Goal: Task Accomplishment & Management: Use online tool/utility

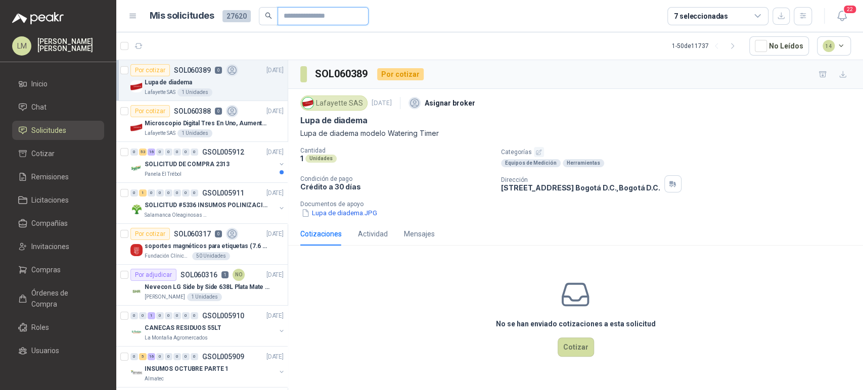
click at [290, 20] on input "text" at bounding box center [319, 16] width 71 height 17
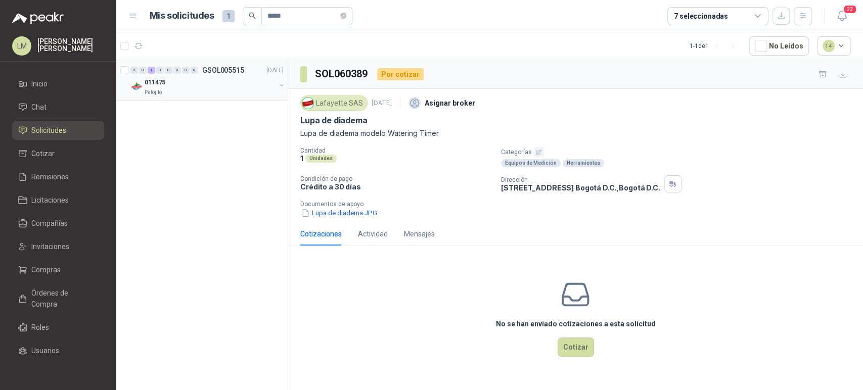
click at [282, 84] on button "button" at bounding box center [281, 85] width 8 height 8
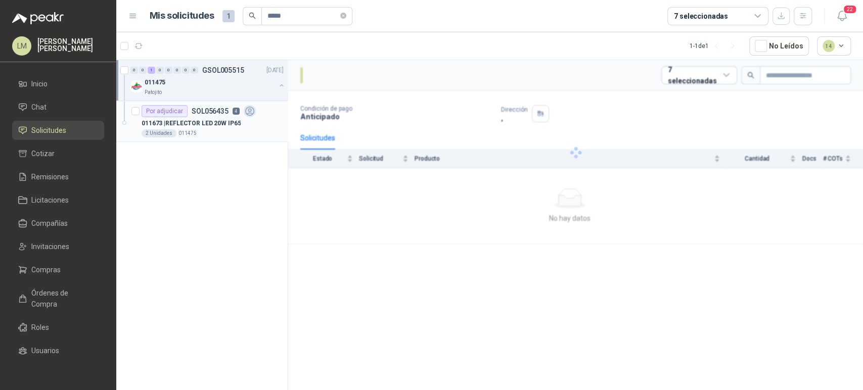
click at [218, 119] on p "011673 | REFLECTOR LED 20W IP65" at bounding box center [191, 124] width 99 height 10
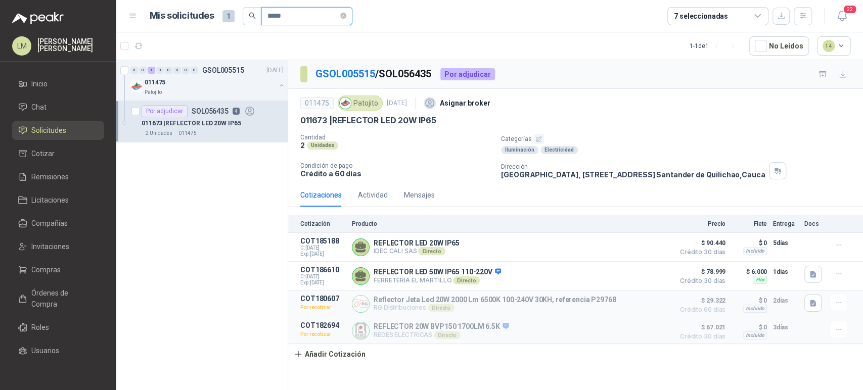
drag, startPoint x: 285, startPoint y: 20, endPoint x: 278, endPoint y: 20, distance: 6.6
click at [278, 20] on input "*****" at bounding box center [302, 16] width 71 height 17
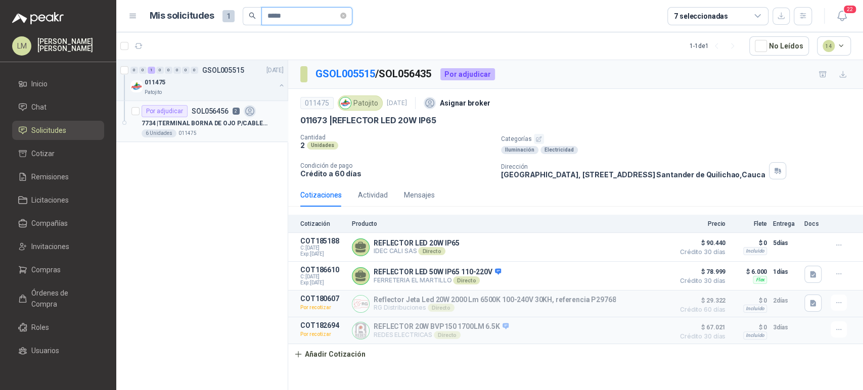
type input "*****"
click at [198, 126] on p "7734 | TERMINAL BORNA DE OJO P/CABLE 1/0 AWG" at bounding box center [205, 124] width 126 height 10
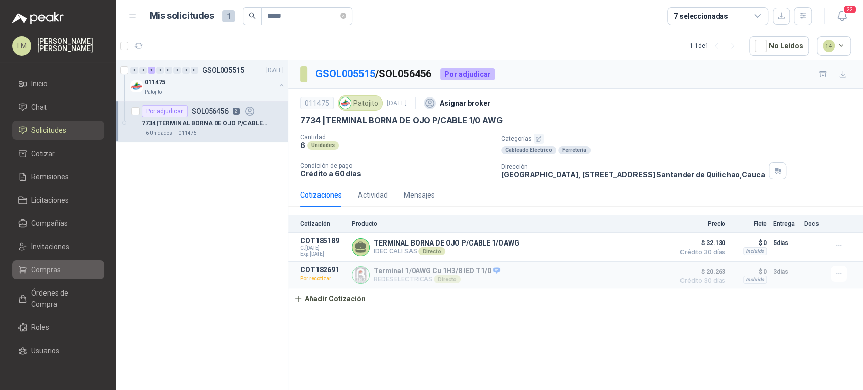
click at [42, 262] on link "Compras" at bounding box center [58, 269] width 92 height 19
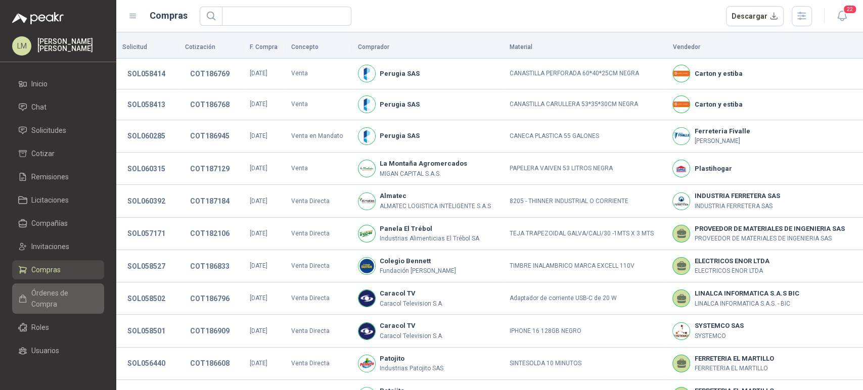
click at [39, 292] on span "Órdenes de Compra" at bounding box center [62, 299] width 63 height 22
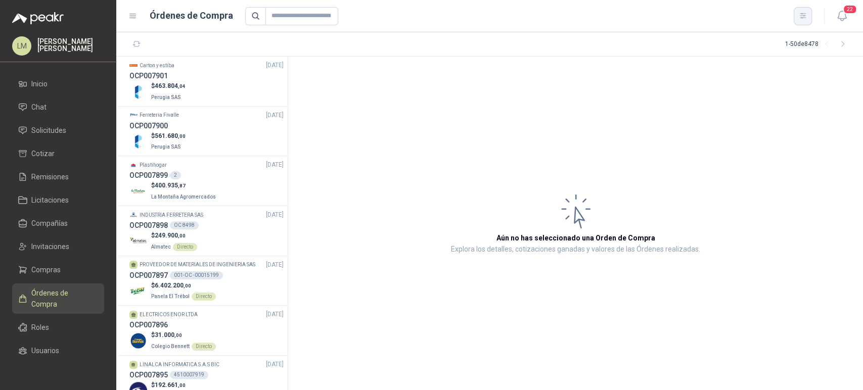
click at [807, 19] on button "button" at bounding box center [802, 16] width 18 height 18
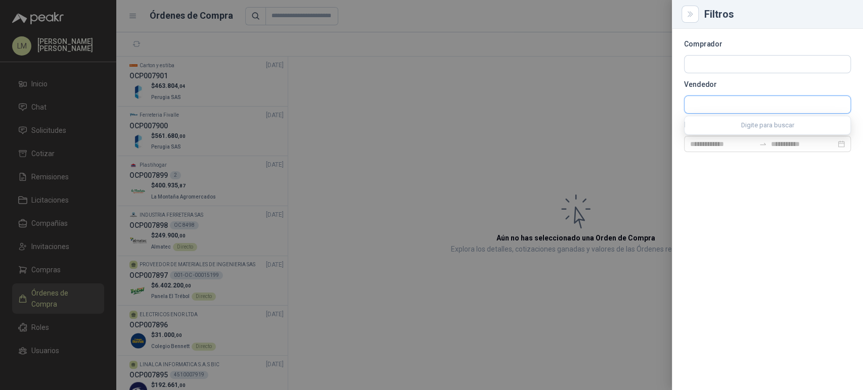
click at [706, 106] on input "text" at bounding box center [767, 104] width 166 height 17
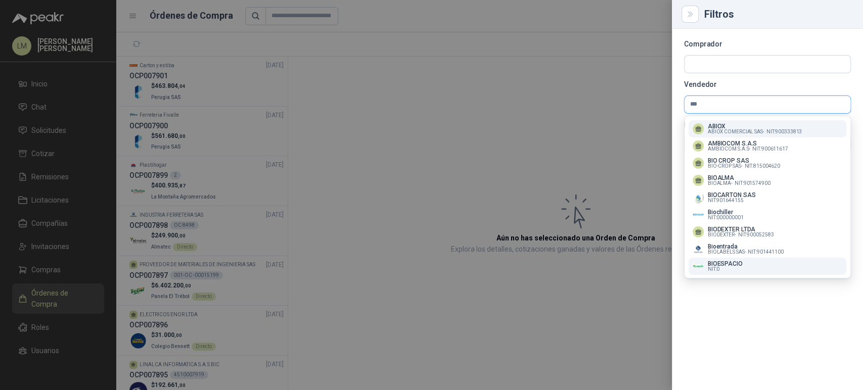
type input "***"
click at [723, 263] on p "BIOESPACIO" at bounding box center [725, 264] width 35 height 6
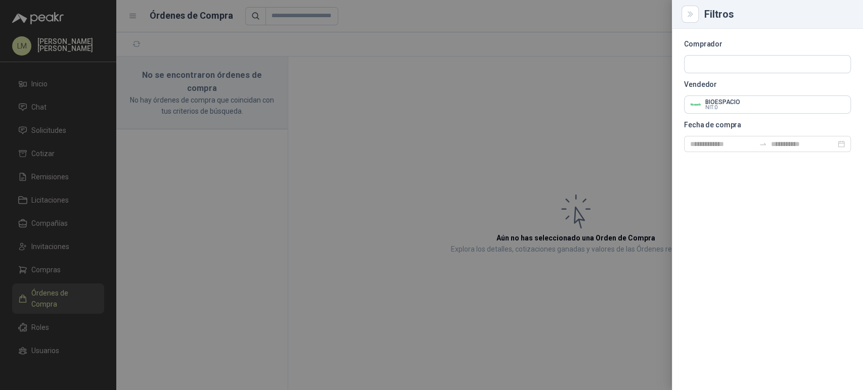
click at [456, 147] on div at bounding box center [431, 195] width 863 height 390
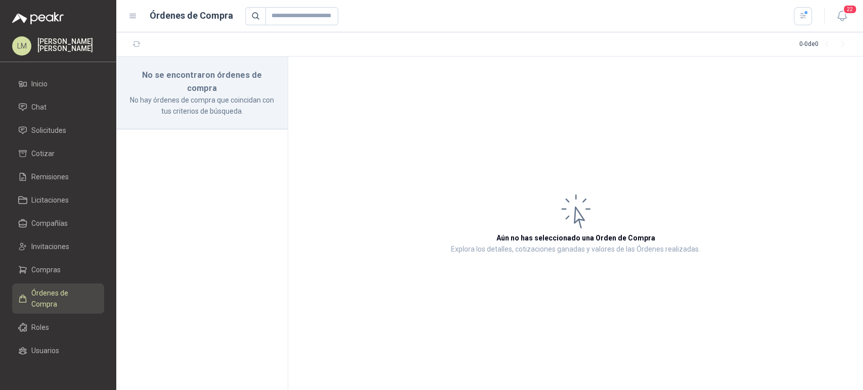
click at [792, 16] on div at bounding box center [528, 16] width 567 height 18
click at [797, 17] on button "button" at bounding box center [802, 16] width 18 height 18
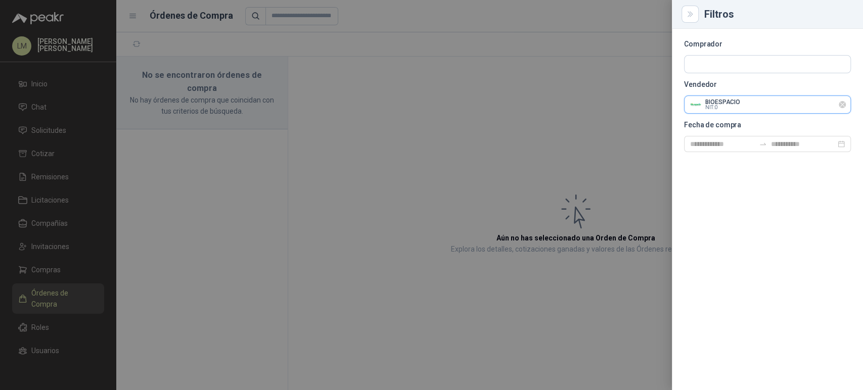
click at [716, 105] on input "text" at bounding box center [767, 104] width 166 height 17
click at [541, 106] on div at bounding box center [431, 195] width 863 height 390
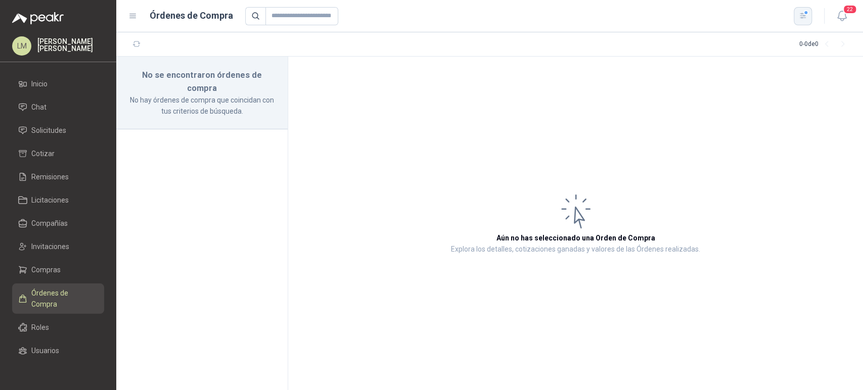
click at [803, 12] on icon "button" at bounding box center [803, 16] width 9 height 9
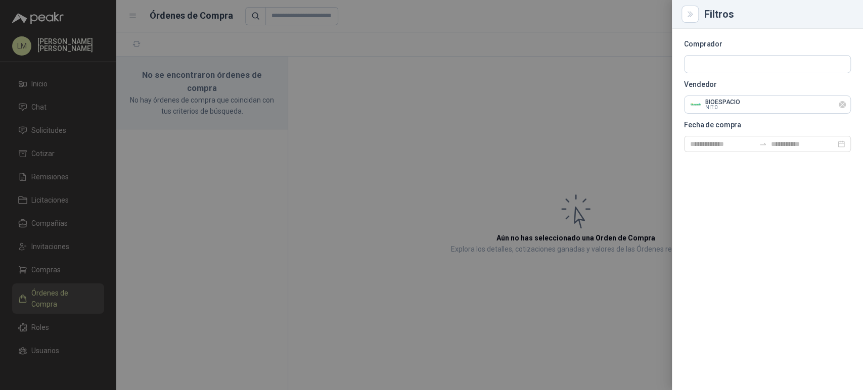
click at [845, 107] on icon "Limpiar" at bounding box center [842, 105] width 9 height 9
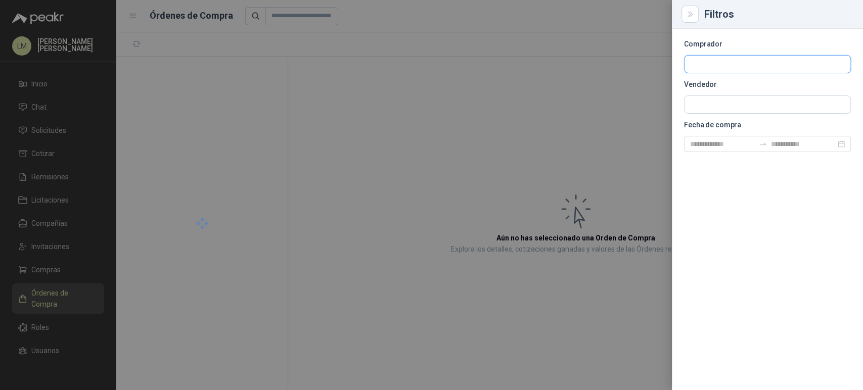
click at [715, 57] on input "text" at bounding box center [767, 64] width 166 height 17
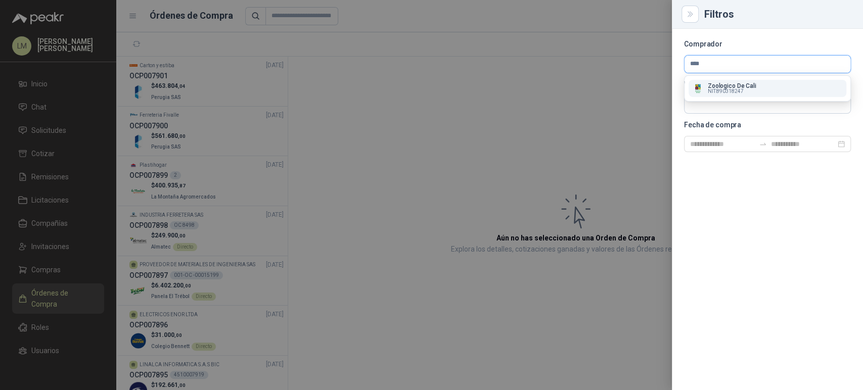
type input "****"
click at [710, 84] on p "Zoologico De Cali" at bounding box center [732, 86] width 49 height 6
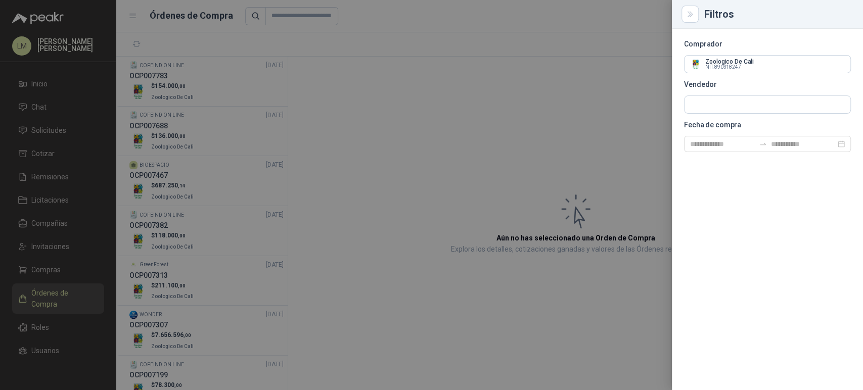
click at [359, 143] on div at bounding box center [431, 195] width 863 height 390
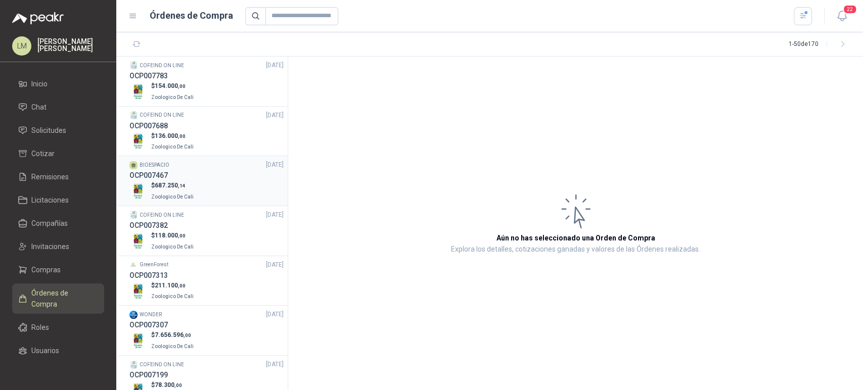
click at [186, 171] on div "OCP007467" at bounding box center [206, 175] width 154 height 11
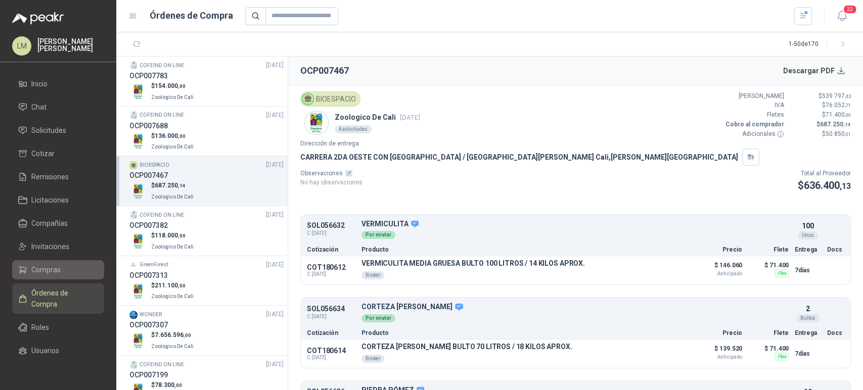
click at [42, 270] on span "Compras" at bounding box center [45, 269] width 29 height 11
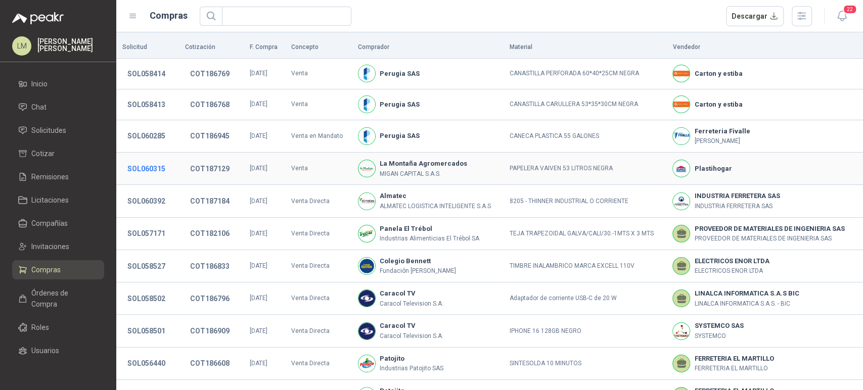
click at [140, 164] on button "SOL060315" at bounding box center [146, 169] width 48 height 18
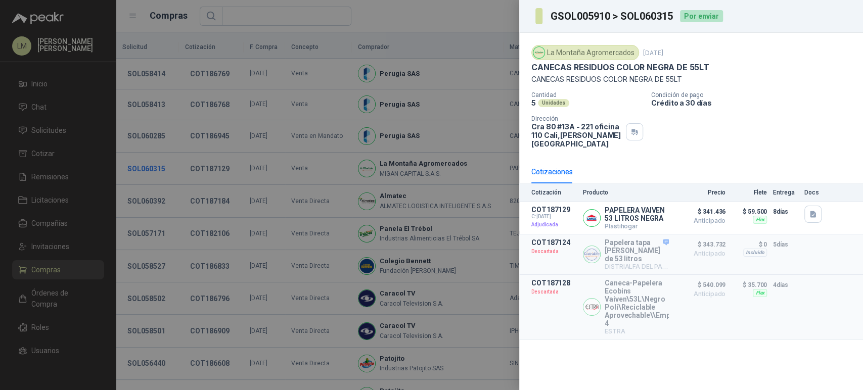
click at [140, 164] on div at bounding box center [431, 195] width 863 height 390
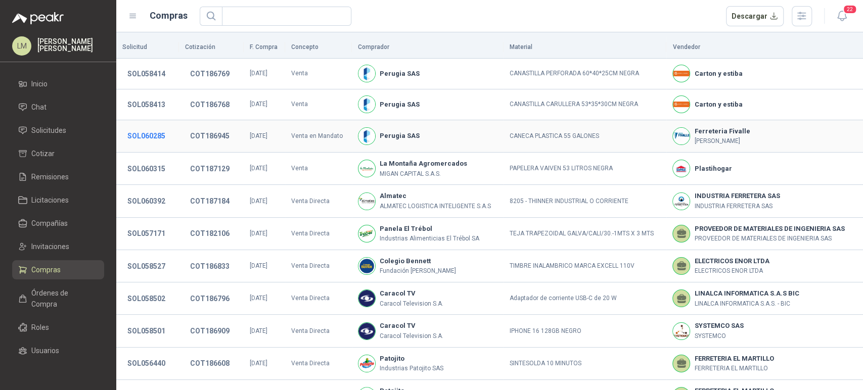
click at [151, 140] on button "SOL060285" at bounding box center [146, 136] width 48 height 18
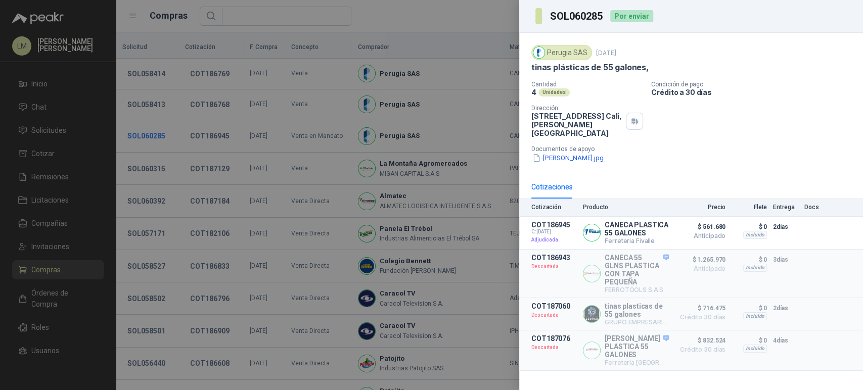
click at [151, 140] on div at bounding box center [431, 195] width 863 height 390
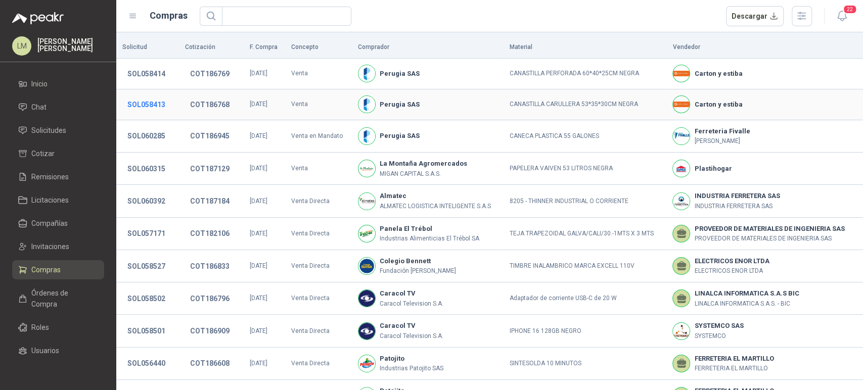
click at [152, 108] on button "SOL058413" at bounding box center [146, 105] width 48 height 18
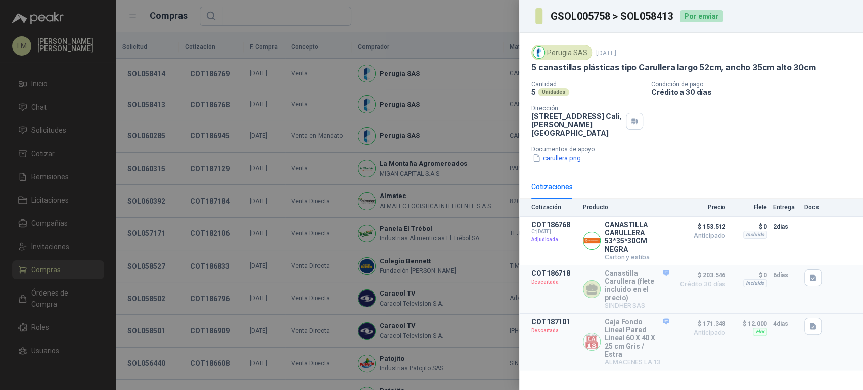
click at [155, 69] on div at bounding box center [431, 195] width 863 height 390
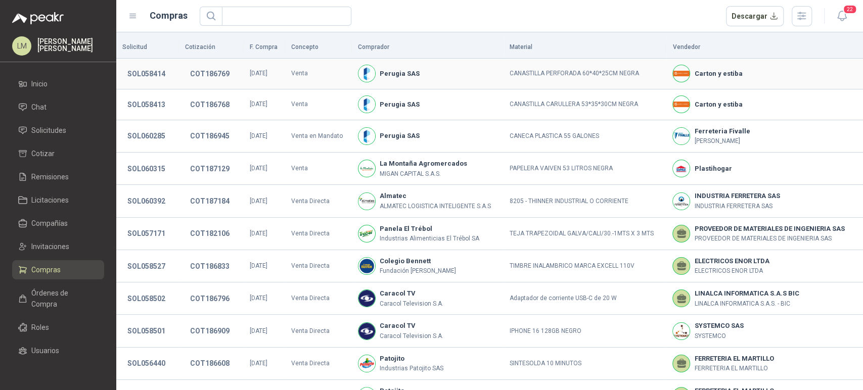
click at [155, 69] on button "SOL058414" at bounding box center [146, 74] width 48 height 18
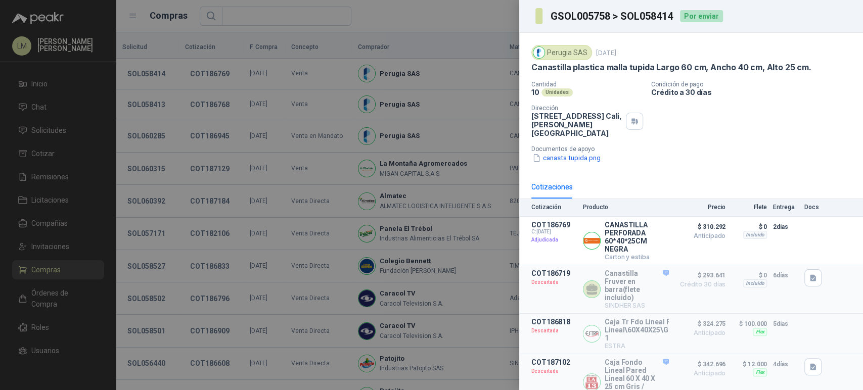
click at [155, 82] on div at bounding box center [431, 195] width 863 height 390
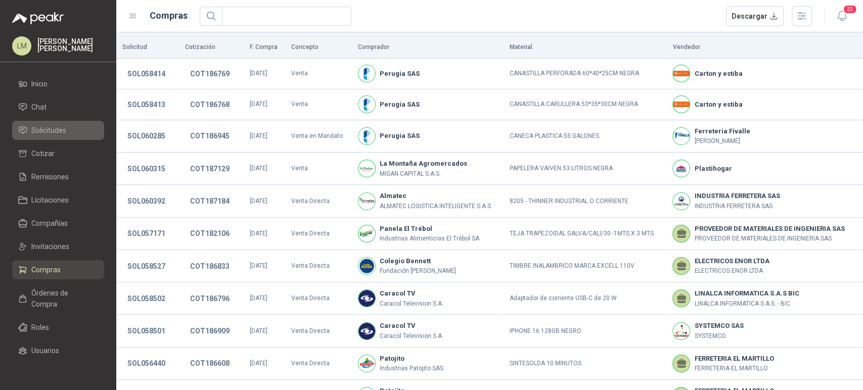
click at [39, 135] on span "Solicitudes" at bounding box center [48, 130] width 35 height 11
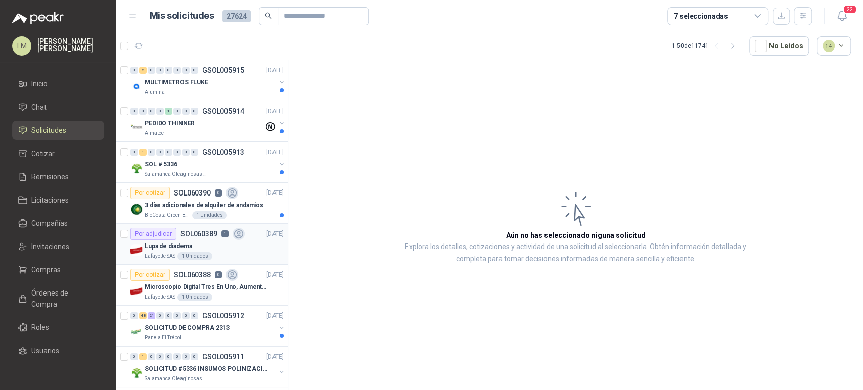
click at [204, 242] on div "Lupa de diadema" at bounding box center [214, 246] width 139 height 12
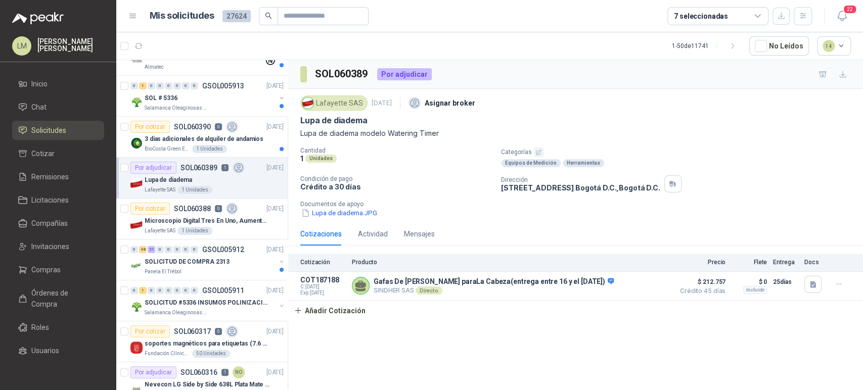
scroll to position [69, 0]
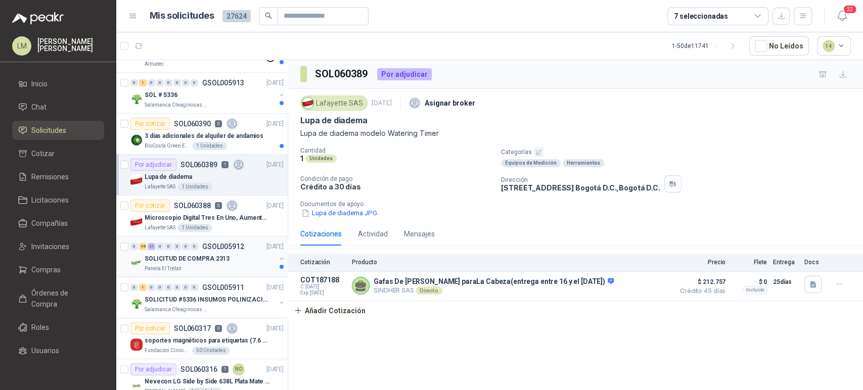
click at [187, 266] on div "Panela El Trébol" at bounding box center [210, 269] width 131 height 8
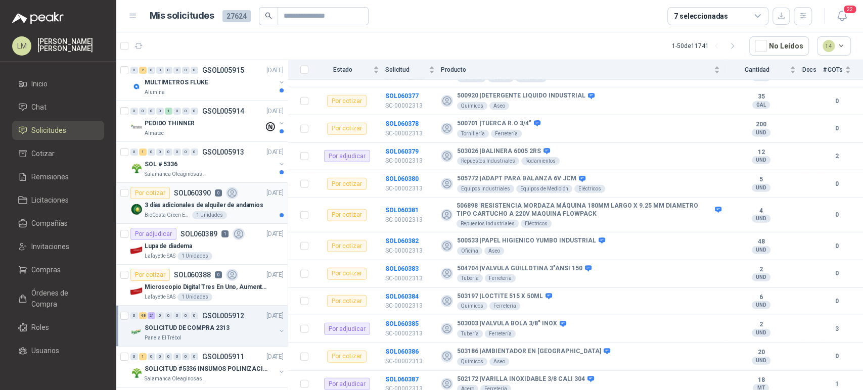
click at [201, 197] on p "SOL060390" at bounding box center [192, 193] width 37 height 7
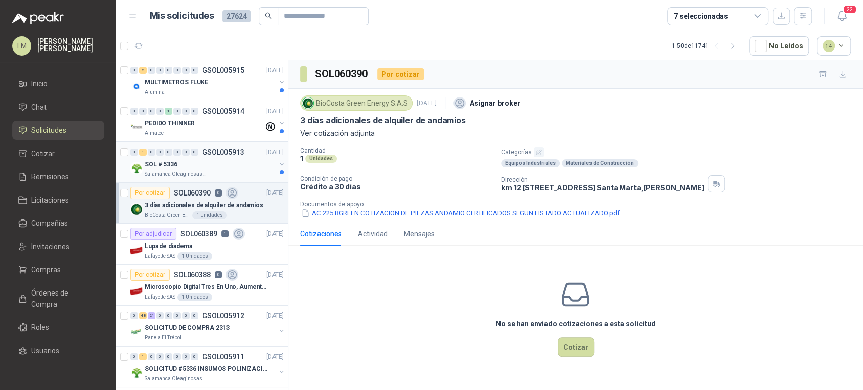
click at [218, 163] on div "SOL # 5336" at bounding box center [210, 164] width 131 height 12
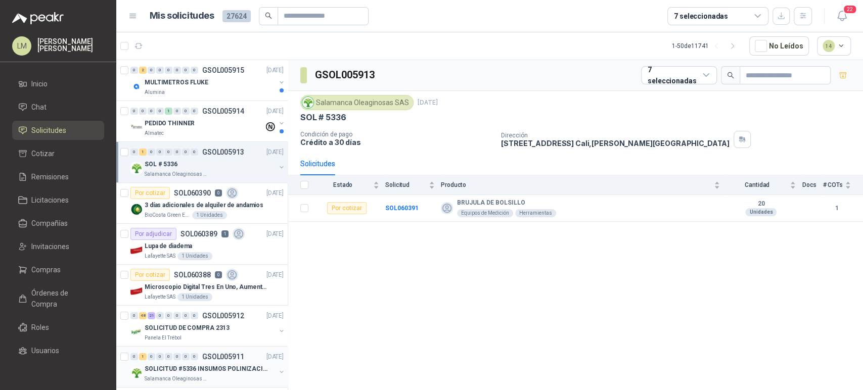
click at [208, 365] on p "SOLICITUD #5336 INSUMOS POLINIZACIÓN" at bounding box center [208, 369] width 126 height 10
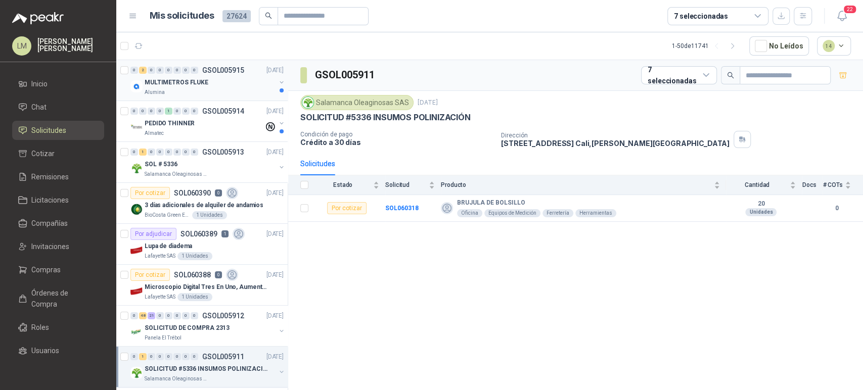
click at [228, 72] on p "GSOL005915" at bounding box center [223, 70] width 42 height 7
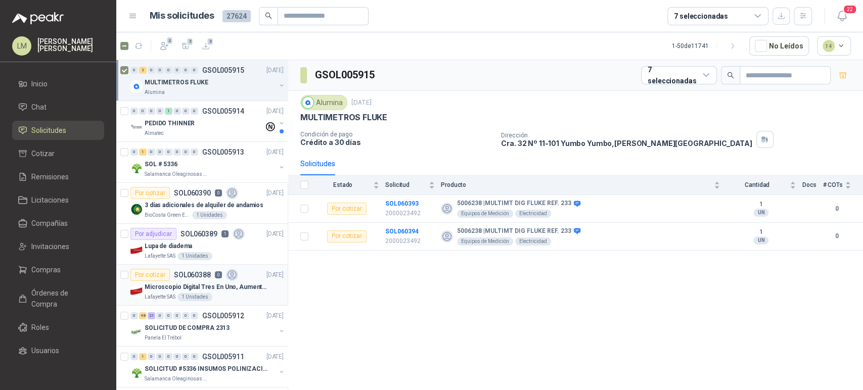
click at [157, 281] on div "Microscopio Digital Tres En Uno, Aumento De 1000x" at bounding box center [214, 287] width 139 height 12
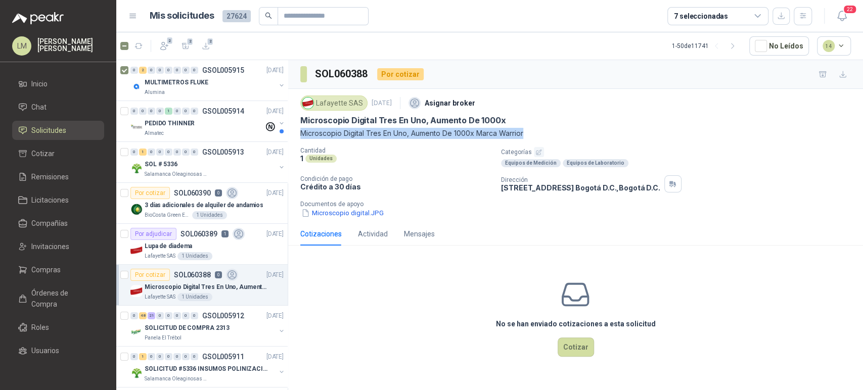
drag, startPoint x: 300, startPoint y: 133, endPoint x: 527, endPoint y: 133, distance: 226.4
click at [527, 133] on p "Microscopio Digital Tres En Uno, Aumento De 1000x Marca Warrior" at bounding box center [575, 133] width 550 height 11
copy p "Microscopio Digital Tres En Uno, Aumento De 1000x Marca Warrior"
click at [162, 42] on icon "button" at bounding box center [164, 46] width 10 height 10
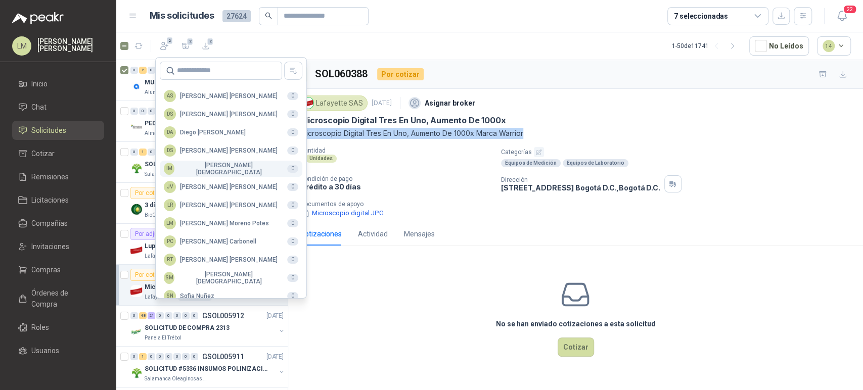
scroll to position [246, 0]
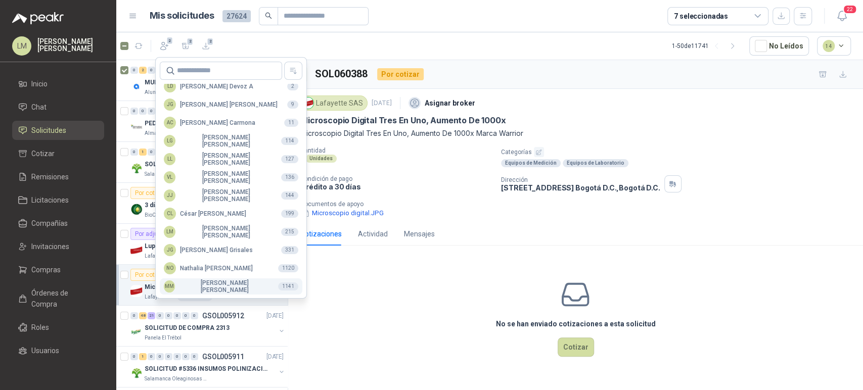
click at [188, 284] on div "MM Mauricio Martinez" at bounding box center [217, 286] width 106 height 14
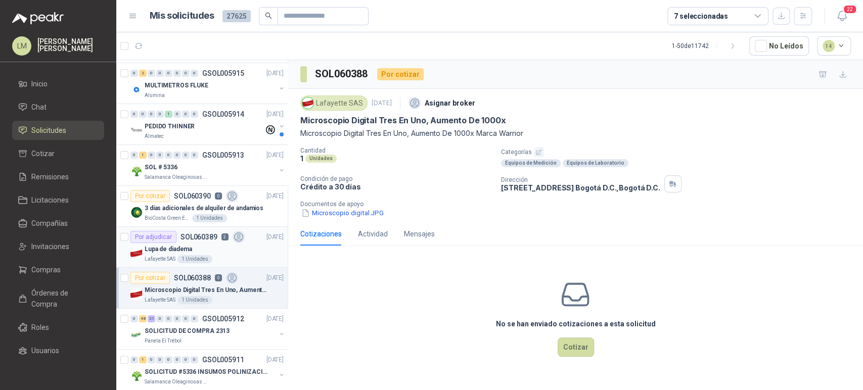
scroll to position [0, 0]
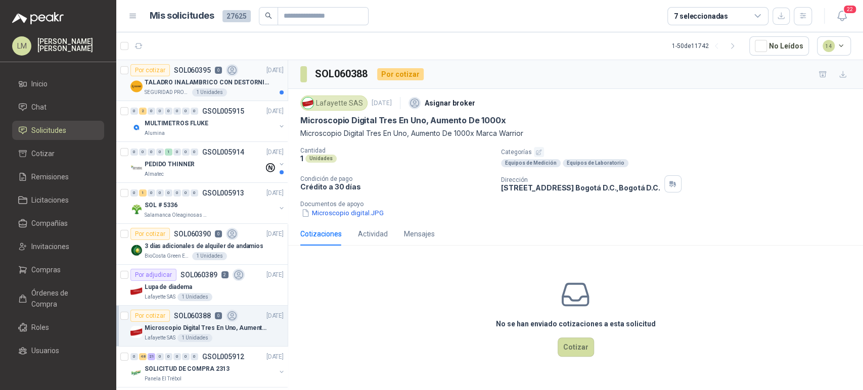
click at [202, 88] on div "SEGURIDAD PROVISER LTDA 1 Unidades" at bounding box center [214, 92] width 139 height 8
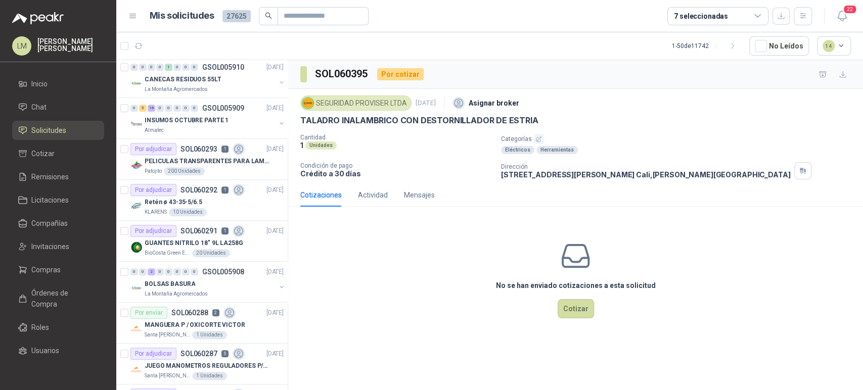
scroll to position [454, 0]
click at [199, 167] on div "200 Unidades" at bounding box center [184, 171] width 41 height 8
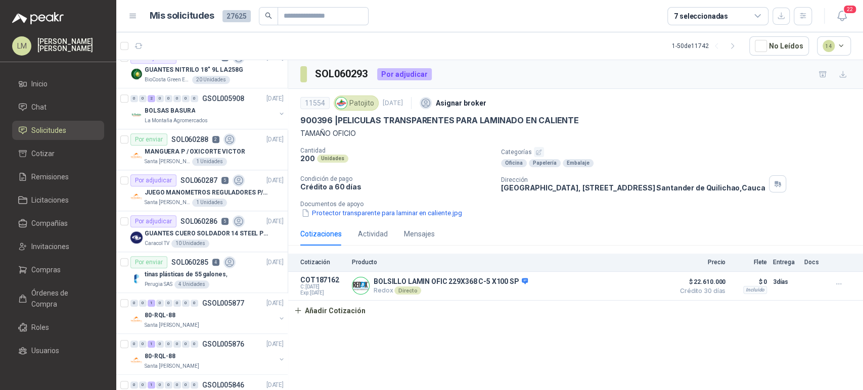
scroll to position [628, 0]
click at [192, 189] on p "JUEGO MANOMETROS REGULADORES P/OXIGENO" at bounding box center [208, 192] width 126 height 10
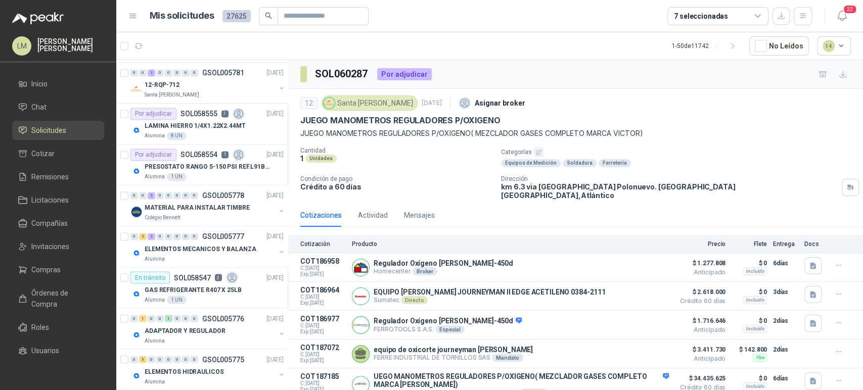
scroll to position [1127, 0]
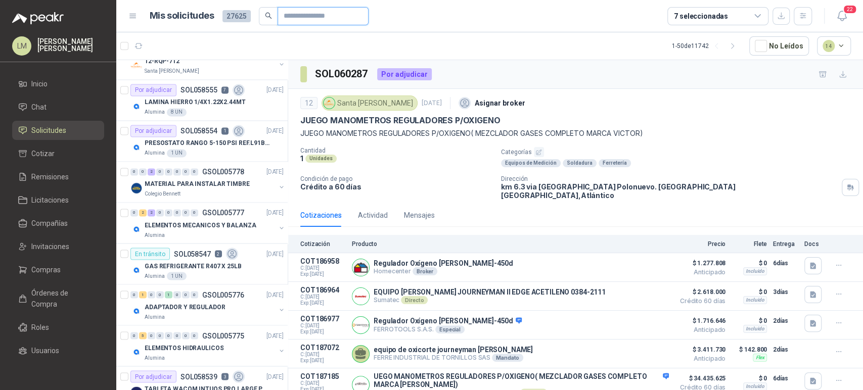
click at [296, 16] on input "text" at bounding box center [319, 16] width 71 height 17
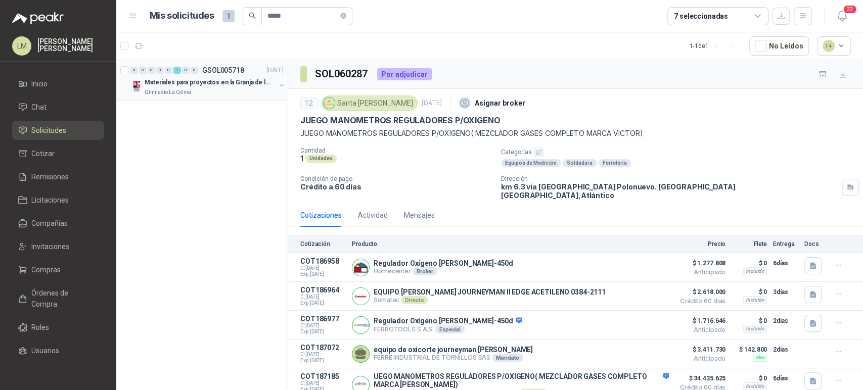
click at [192, 92] on div "Gimnasio La Colina" at bounding box center [210, 92] width 131 height 8
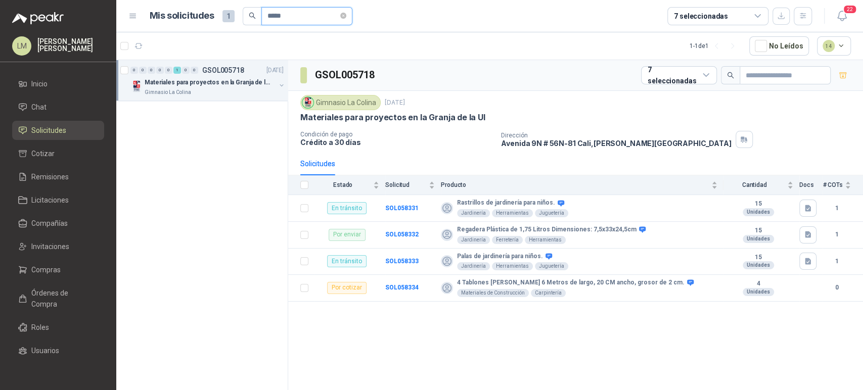
drag, startPoint x: 285, startPoint y: 16, endPoint x: 267, endPoint y: 19, distance: 17.9
click at [267, 19] on input "*****" at bounding box center [302, 16] width 71 height 17
type input "*****"
click at [282, 85] on button "button" at bounding box center [281, 85] width 8 height 8
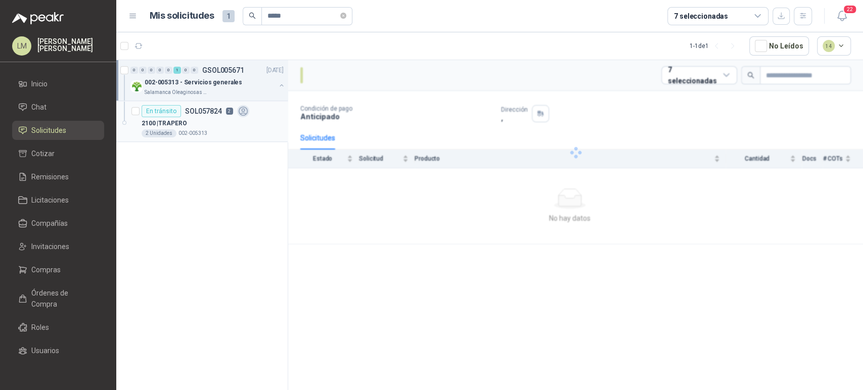
click at [233, 123] on div "2100 | TRAPERO" at bounding box center [213, 123] width 142 height 12
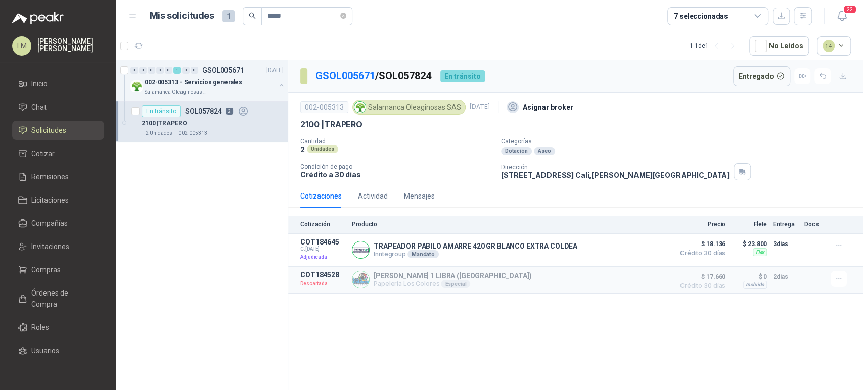
click at [356, 196] on div "Cotizaciones Actividad Mensajes" at bounding box center [367, 195] width 134 height 23
click at [378, 195] on div "Actividad" at bounding box center [373, 196] width 30 height 11
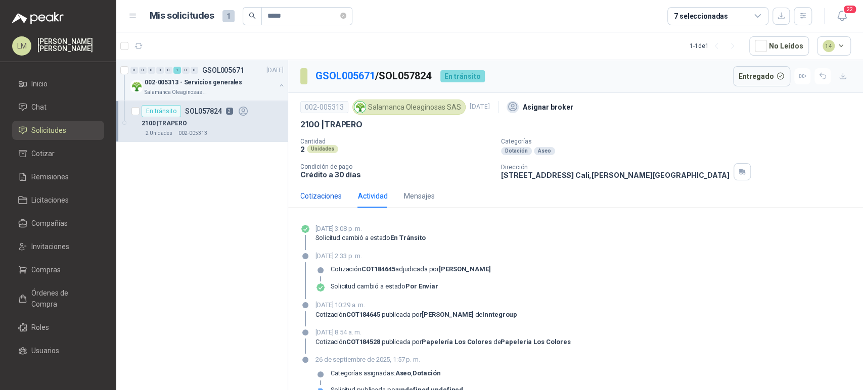
click at [317, 196] on div "Cotizaciones" at bounding box center [320, 196] width 41 height 11
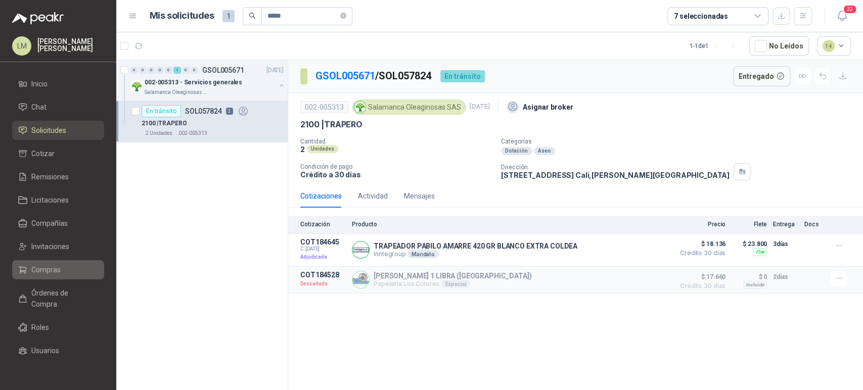
click at [44, 264] on span "Compras" at bounding box center [45, 269] width 29 height 11
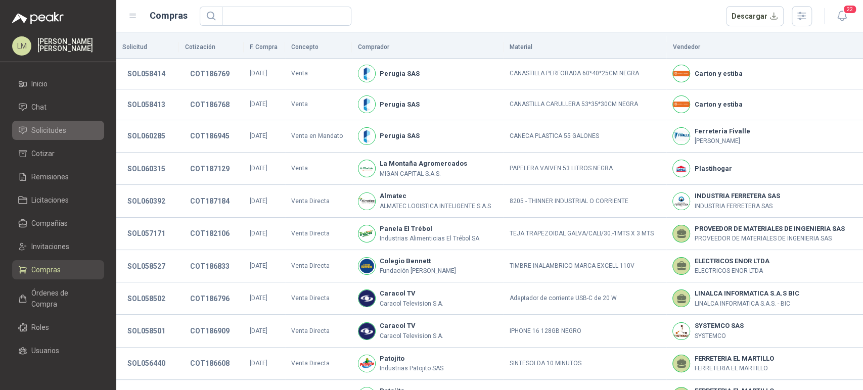
click at [59, 133] on span "Solicitudes" at bounding box center [48, 130] width 35 height 11
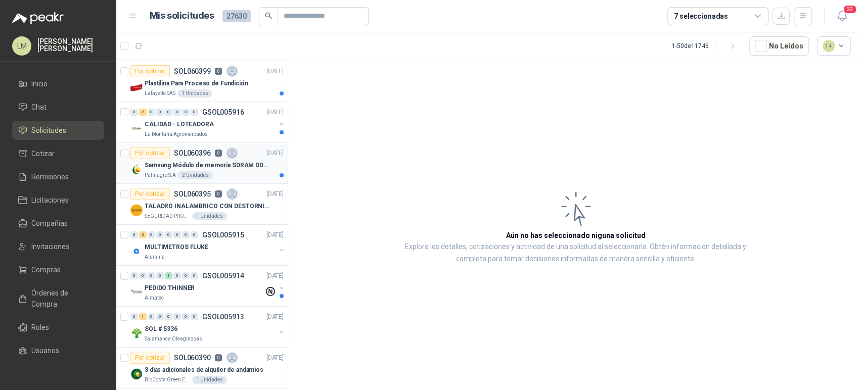
scroll to position [43, 0]
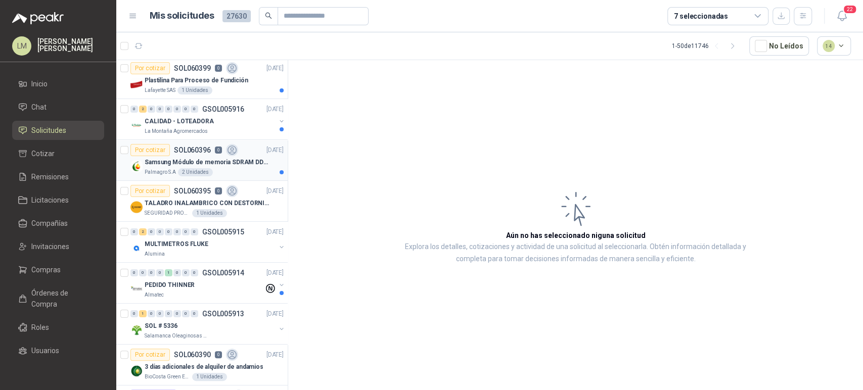
click at [224, 166] on p "Samsung Módulo de memoria SDRAM DDR4 M393A2G40DB0 de 16 GB M393A2G40DB0-CPB" at bounding box center [208, 163] width 126 height 10
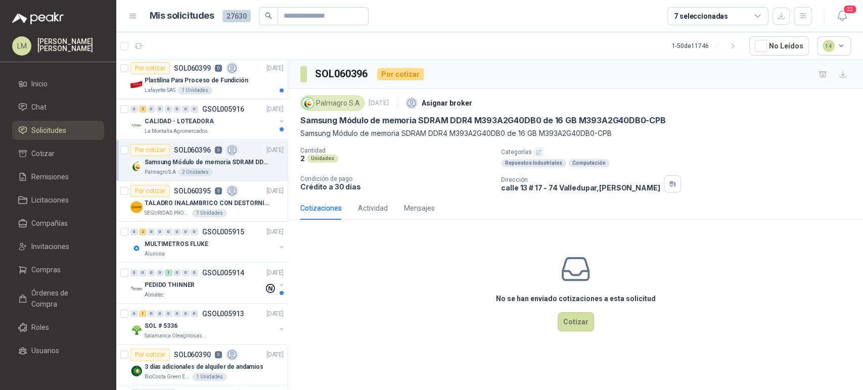
click at [538, 152] on icon "button" at bounding box center [538, 152] width 5 height 5
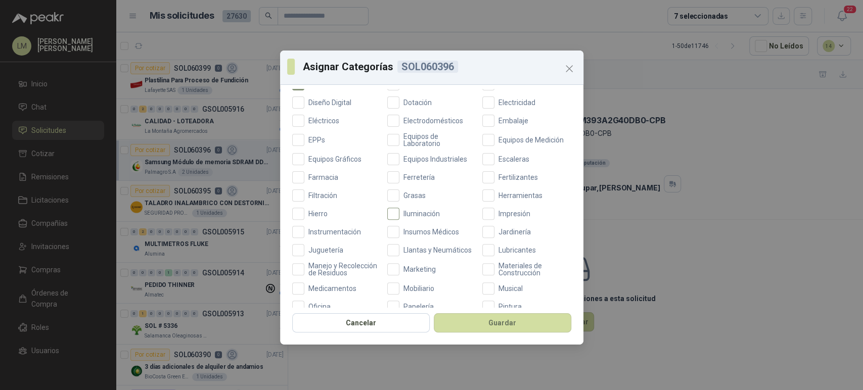
scroll to position [360, 0]
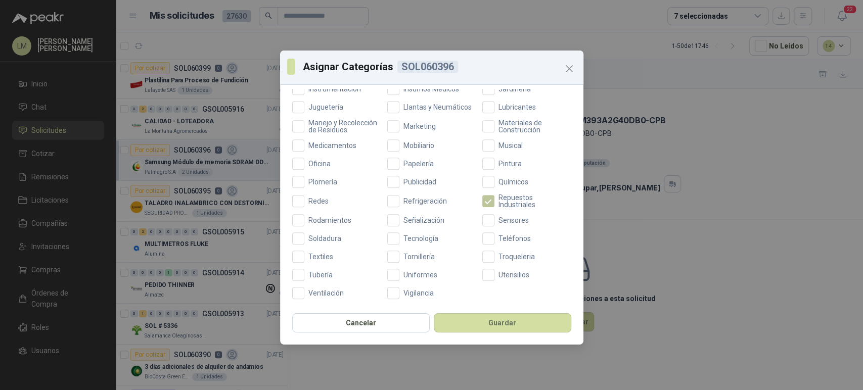
click at [494, 200] on span "Repuestos Industriales" at bounding box center [532, 201] width 77 height 14
click at [408, 241] on span "Tecnología" at bounding box center [420, 238] width 43 height 7
click at [478, 310] on div "Cancelar Guardar" at bounding box center [431, 325] width 303 height 37
click at [473, 325] on button "Guardar" at bounding box center [502, 322] width 137 height 19
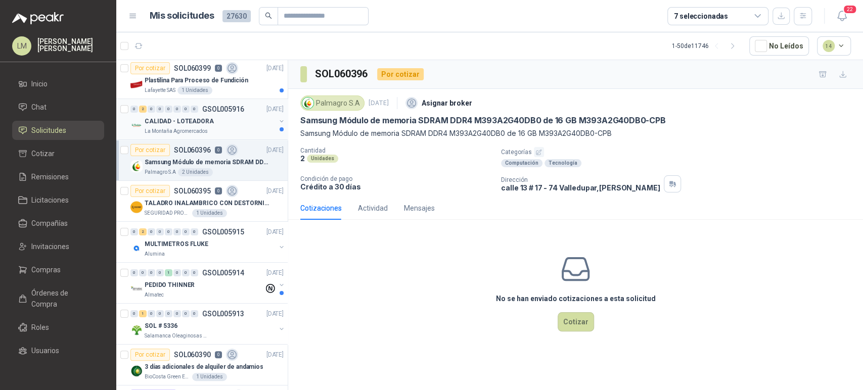
click at [277, 121] on button "button" at bounding box center [281, 121] width 8 height 8
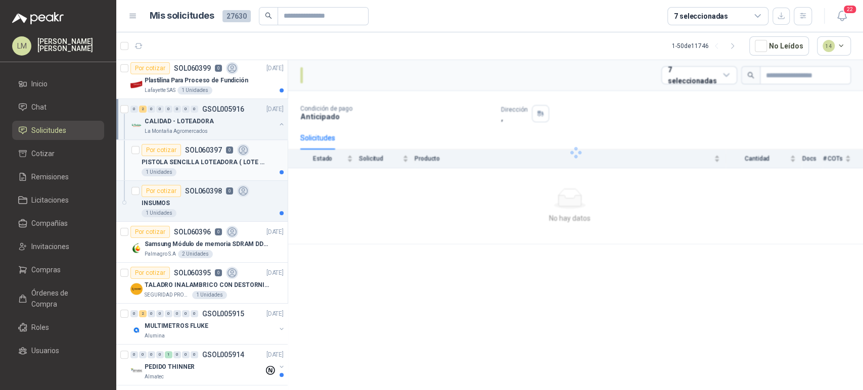
click at [199, 161] on p "PISTOLA SENCILLA LOTEADORA ( LOTE Y FECHA VENCIMIENTO ) ALFANUMERICA" at bounding box center [205, 163] width 126 height 10
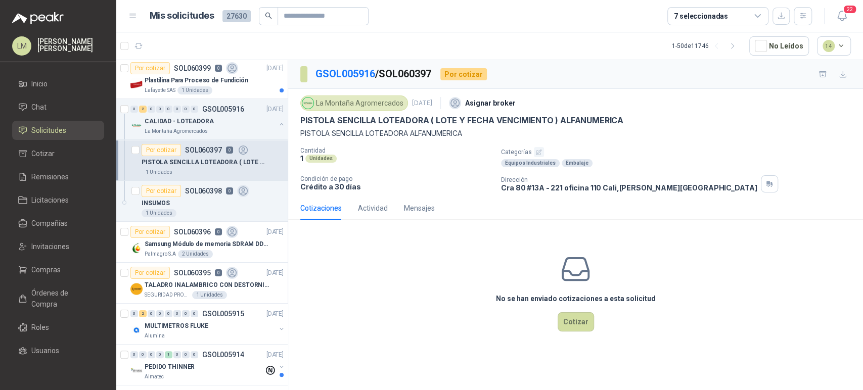
click at [539, 151] on icon "button" at bounding box center [538, 152] width 7 height 7
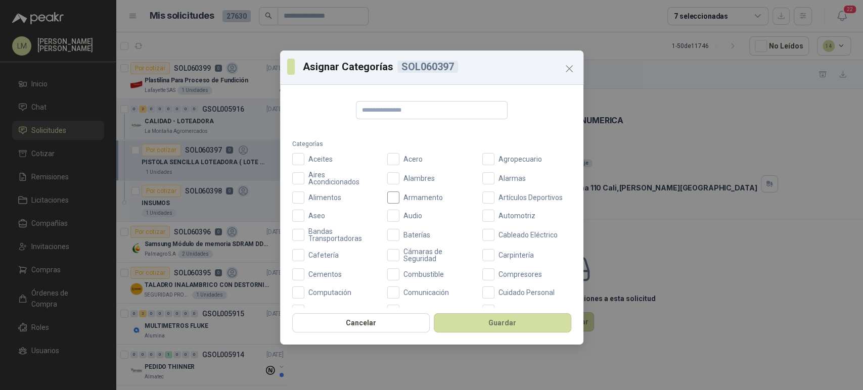
scroll to position [243, 0]
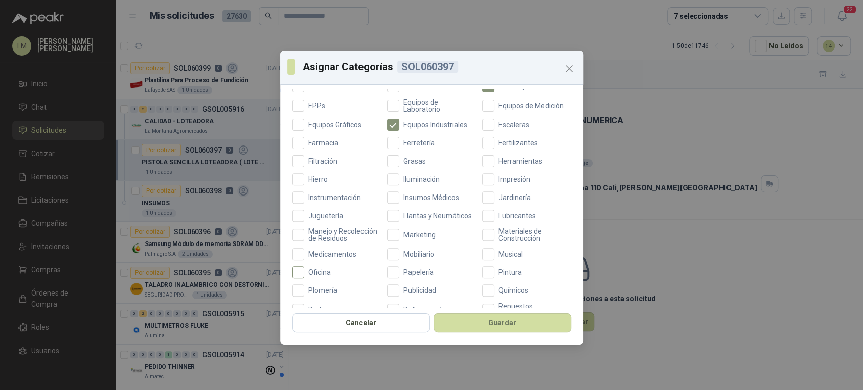
click at [304, 276] on span "Oficina" at bounding box center [319, 272] width 30 height 7
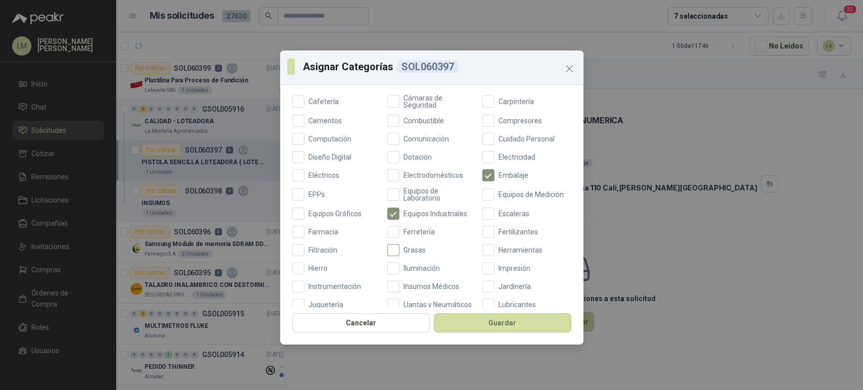
scroll to position [153, 0]
click at [494, 249] on span "Herramientas" at bounding box center [520, 250] width 52 height 7
click at [399, 215] on span "Equipos Industriales" at bounding box center [435, 214] width 72 height 7
click at [468, 321] on button "Guardar" at bounding box center [502, 322] width 137 height 19
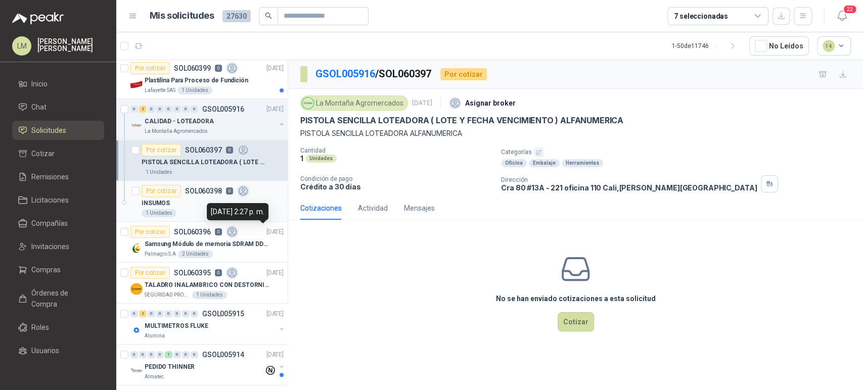
click at [181, 194] on div "Por cotizar SOL060398 0" at bounding box center [196, 191] width 108 height 12
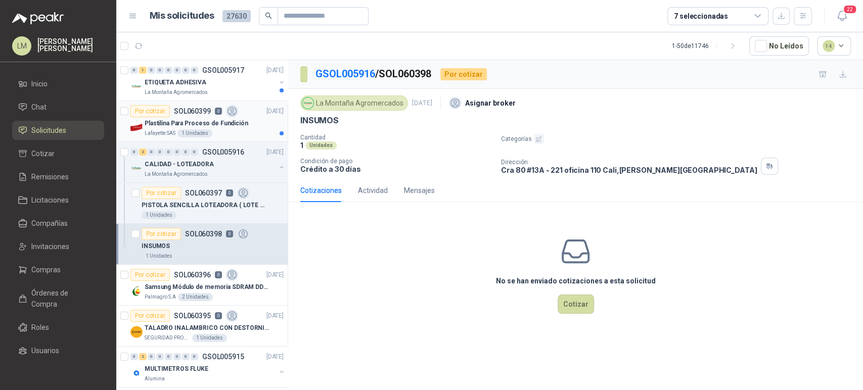
click at [218, 119] on p "Plastilina Para Proceso de Fundición" at bounding box center [197, 124] width 104 height 10
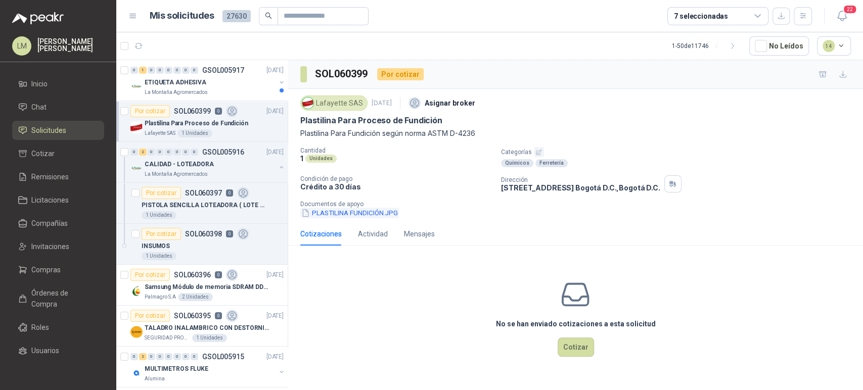
click at [379, 213] on button "PLASTILINA FUNDICIÓN.JPG" at bounding box center [349, 213] width 99 height 11
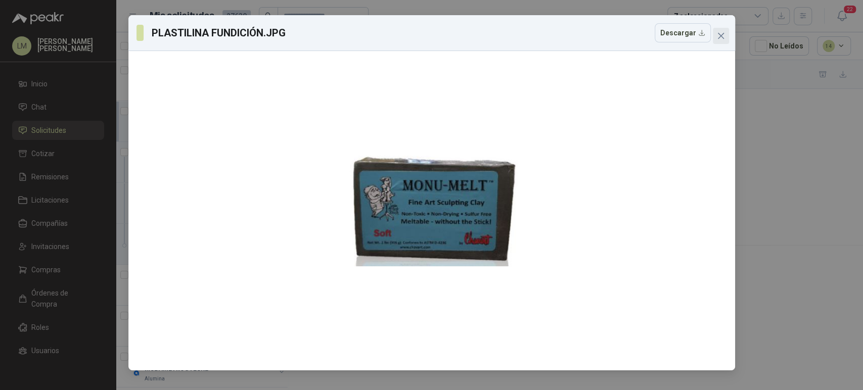
click at [720, 34] on icon "close" at bounding box center [721, 36] width 8 height 8
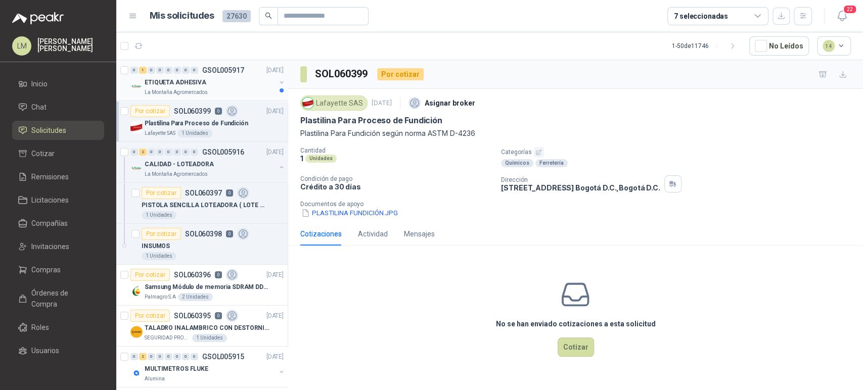
click at [277, 81] on button "button" at bounding box center [281, 82] width 8 height 8
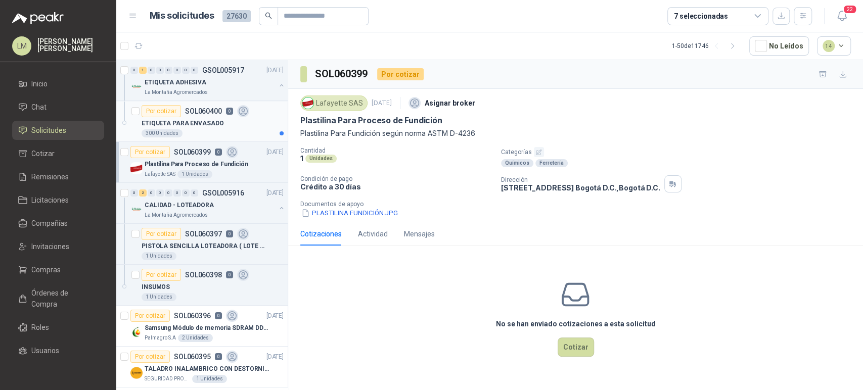
click at [207, 126] on p "ETIQUETA PARA ENVASADO" at bounding box center [183, 124] width 82 height 10
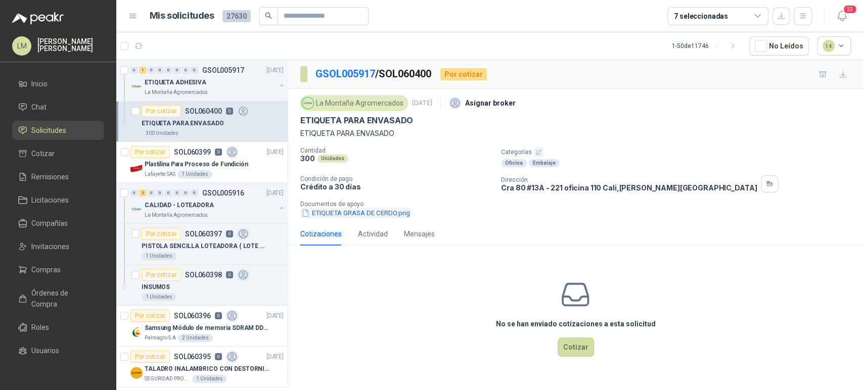
click at [351, 209] on button "ETIQUETA GRASA DE CERDO.png" at bounding box center [355, 213] width 111 height 11
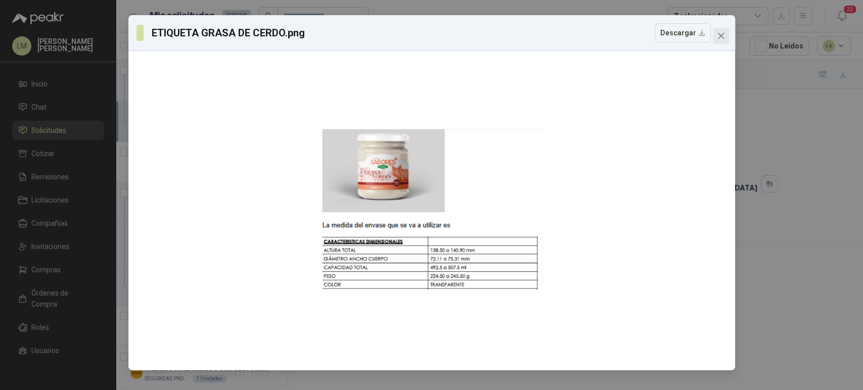
click at [725, 36] on span "Close" at bounding box center [721, 36] width 16 height 8
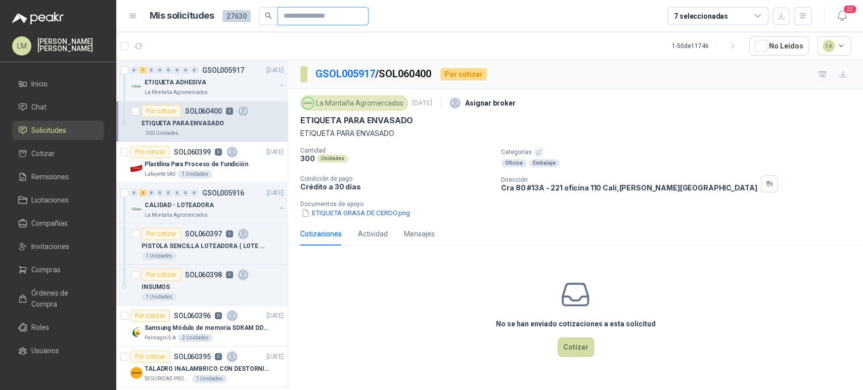
click at [309, 21] on input "text" at bounding box center [319, 16] width 71 height 17
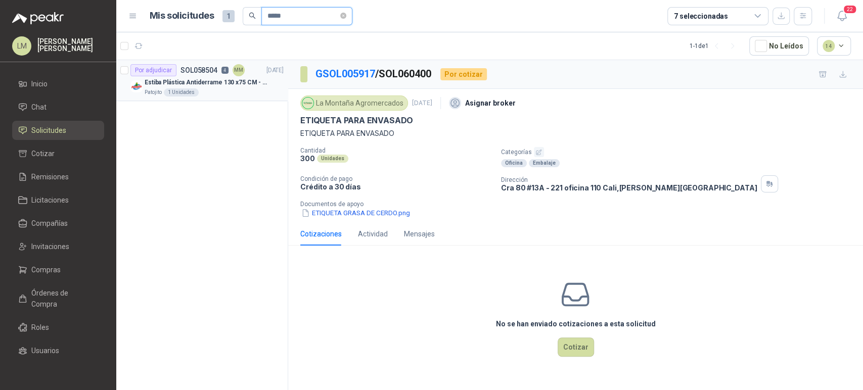
type input "*****"
click at [208, 83] on p "Estiba Plástica Antiderrame 130 x75 CM - Capacidad 180-200 Litros" at bounding box center [208, 83] width 126 height 10
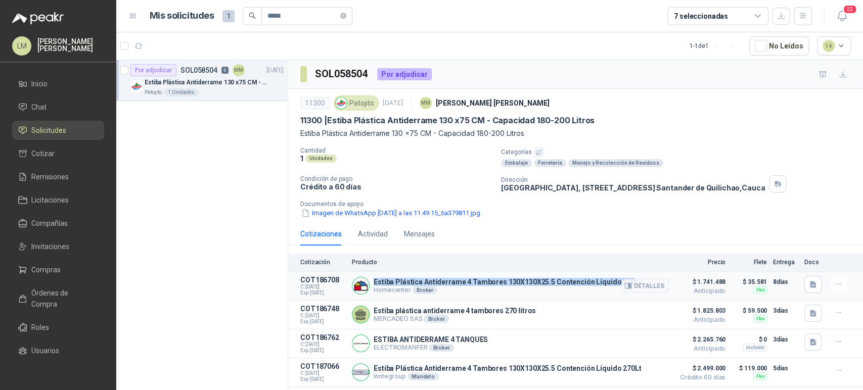
drag, startPoint x: 373, startPoint y: 282, endPoint x: 622, endPoint y: 273, distance: 248.8
click at [622, 273] on article "COT186708 C: 03/10/2025 Exp: 18/10/2025 Estiba Plástica Antiderrame 4 Tambores …" at bounding box center [575, 286] width 575 height 29
copy p "Estiba Plástica Antiderrame 4 Tambores 130X130X25.5 Contención Líquido 270"
click at [643, 285] on button "Detalles" at bounding box center [645, 286] width 48 height 14
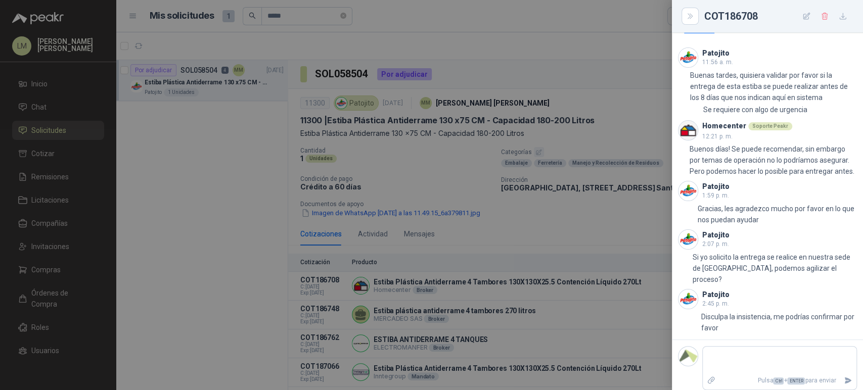
scroll to position [502, 0]
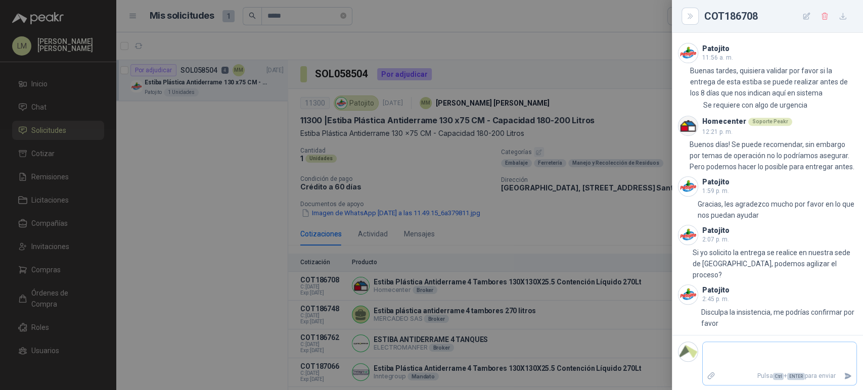
click at [712, 355] on textarea at bounding box center [780, 355] width 154 height 23
type textarea "*"
type textarea "**"
type textarea "***"
type textarea "****"
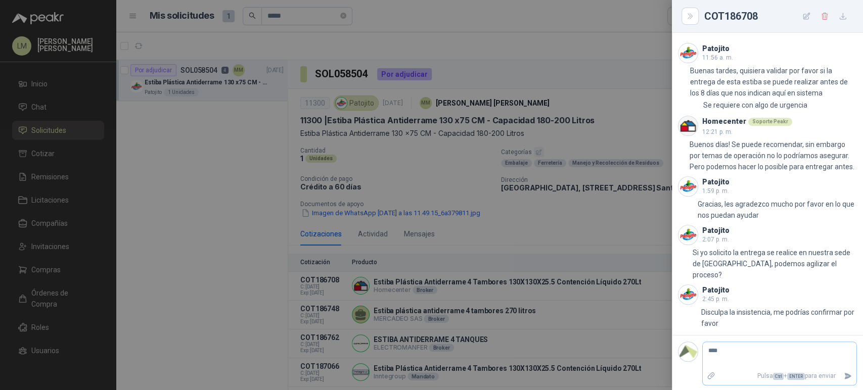
type textarea "*****"
type textarea "******"
type textarea "*********"
type textarea "**********"
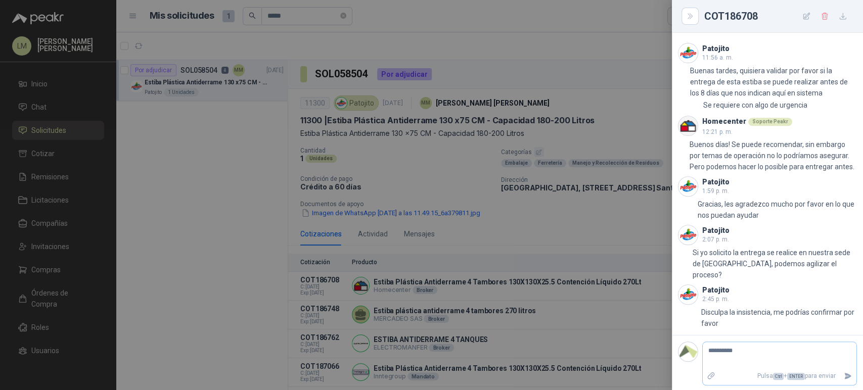
type textarea "**********"
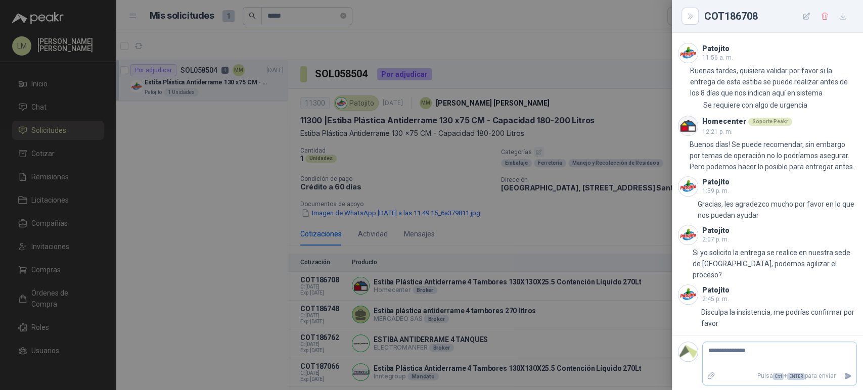
type textarea "**********"
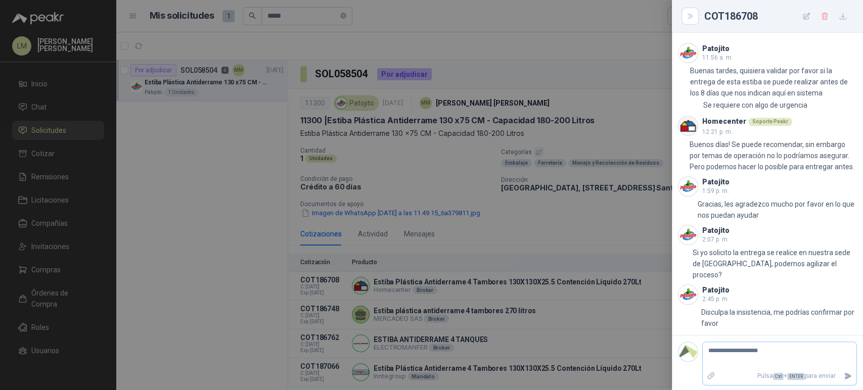
type textarea "**********"
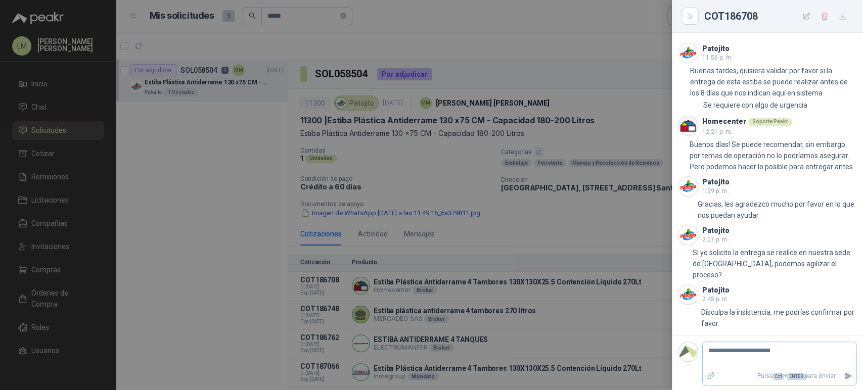
type textarea "**********"
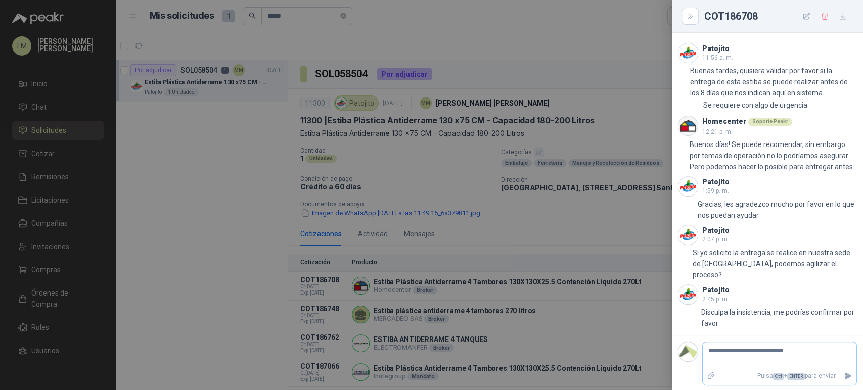
type textarea "**********"
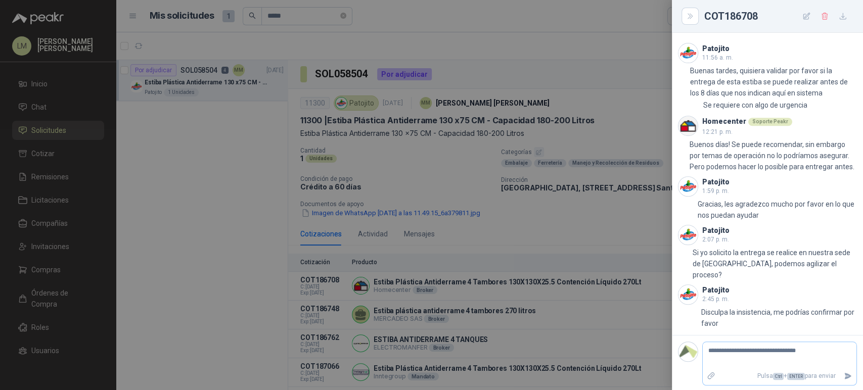
type textarea "**********"
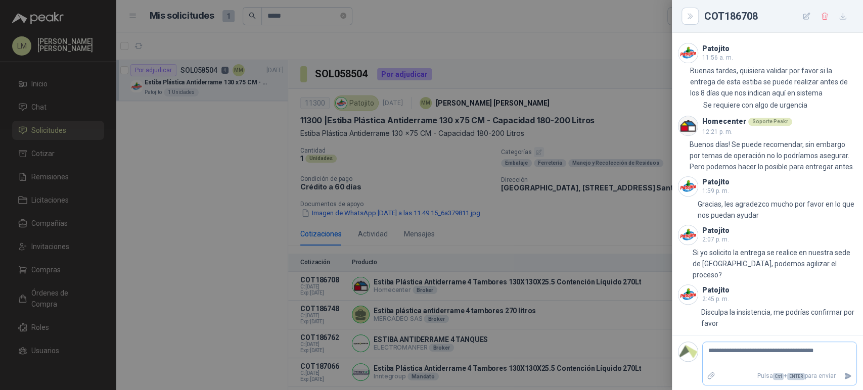
type textarea "**********"
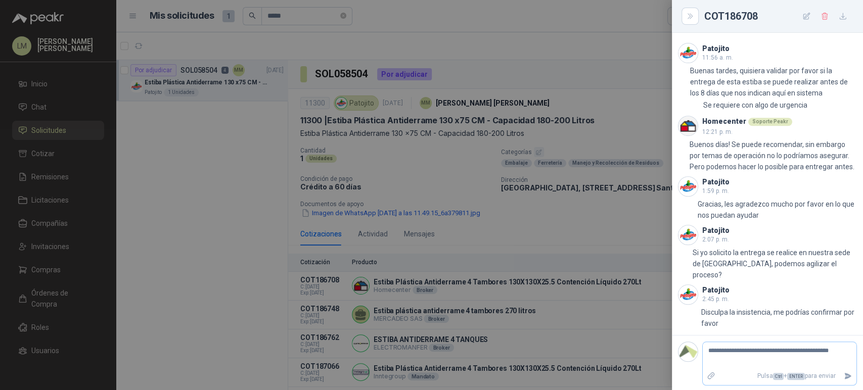
type textarea "**********"
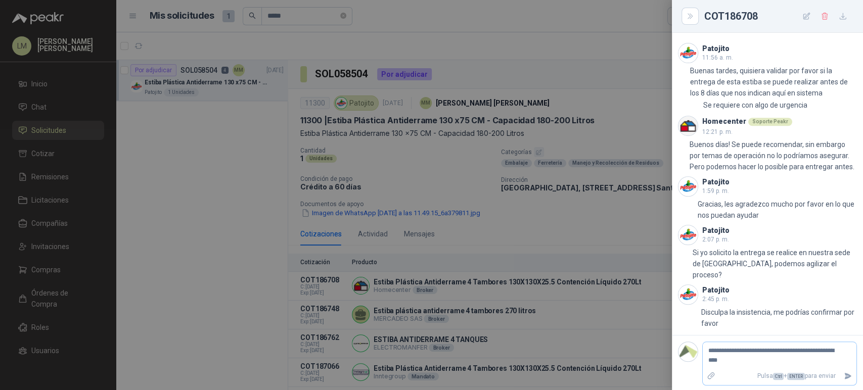
type textarea "**********"
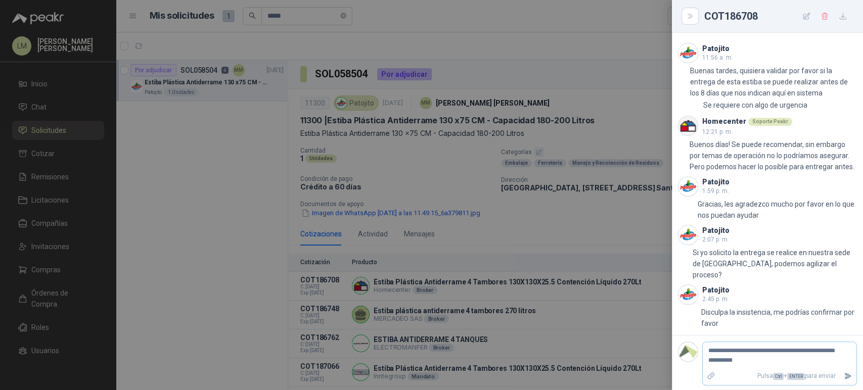
type textarea "**********"
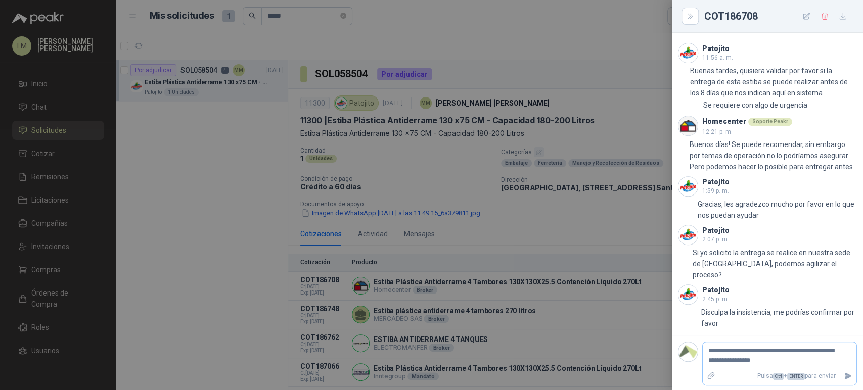
type textarea "**********"
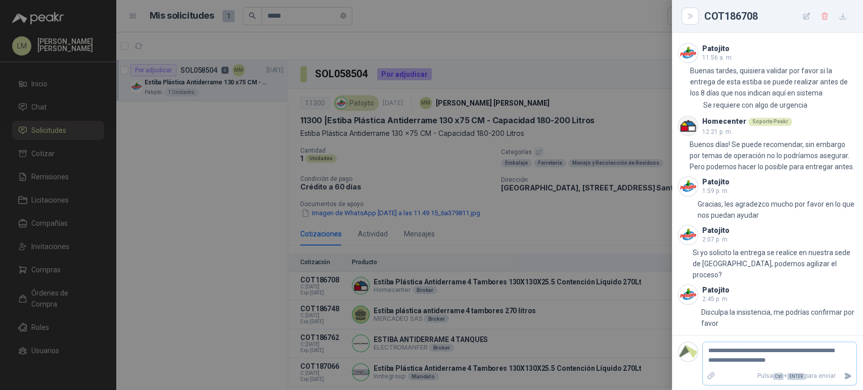
type textarea "**********"
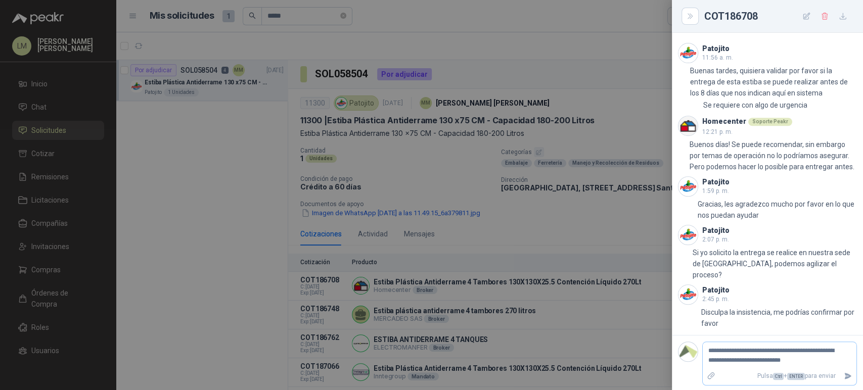
type textarea "**********"
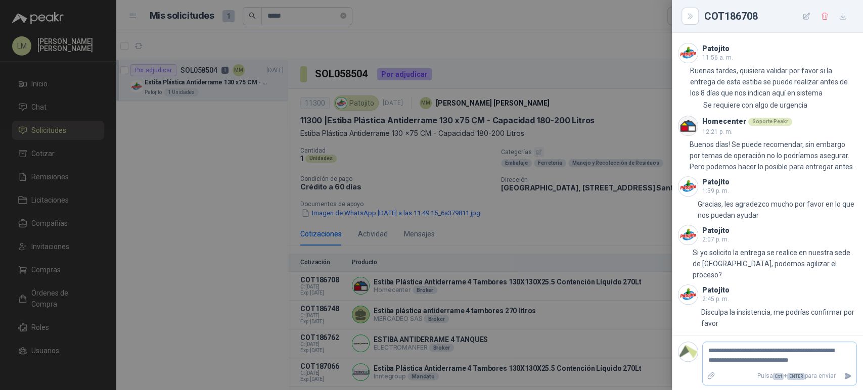
type textarea "**********"
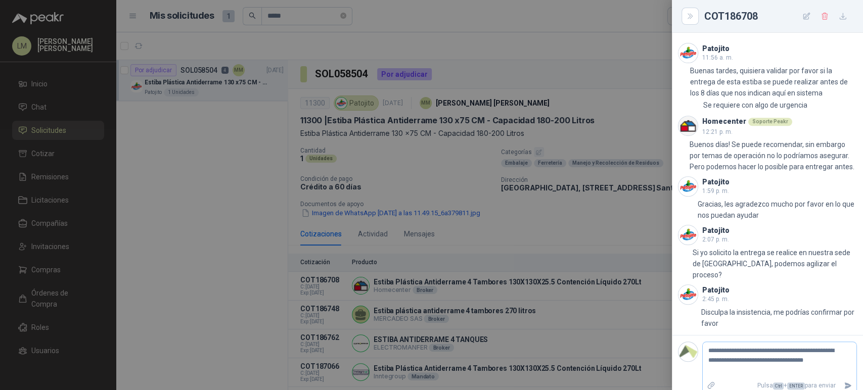
type textarea "**********"
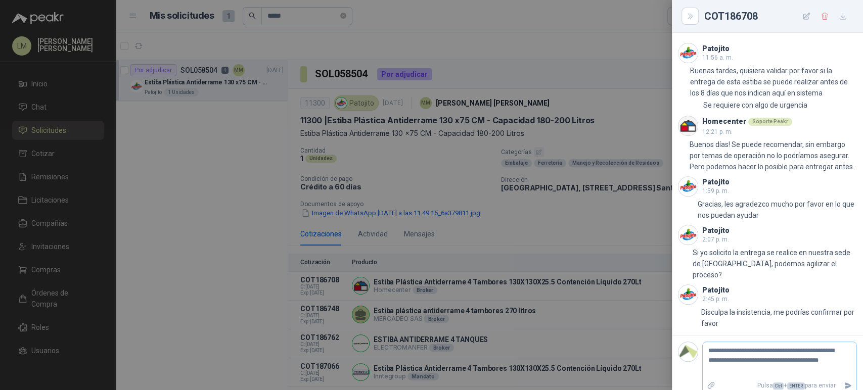
type textarea "**********"
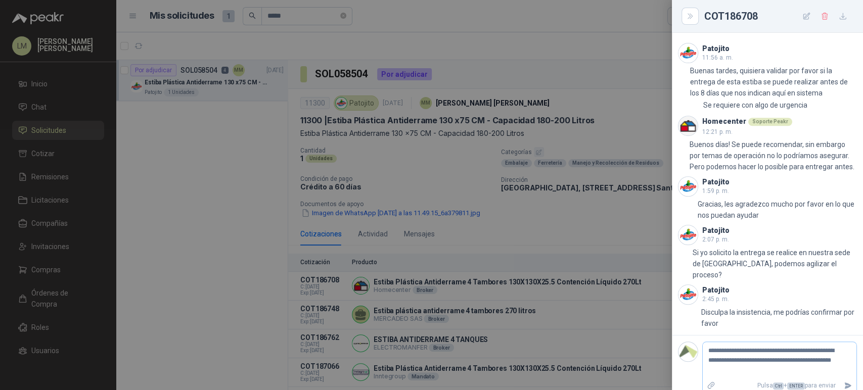
type textarea "**********"
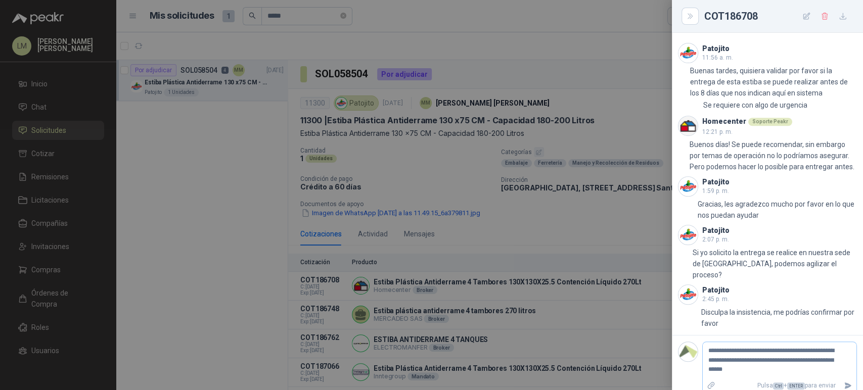
type textarea "**********"
click at [845, 383] on icon "Enviar" at bounding box center [848, 386] width 7 height 7
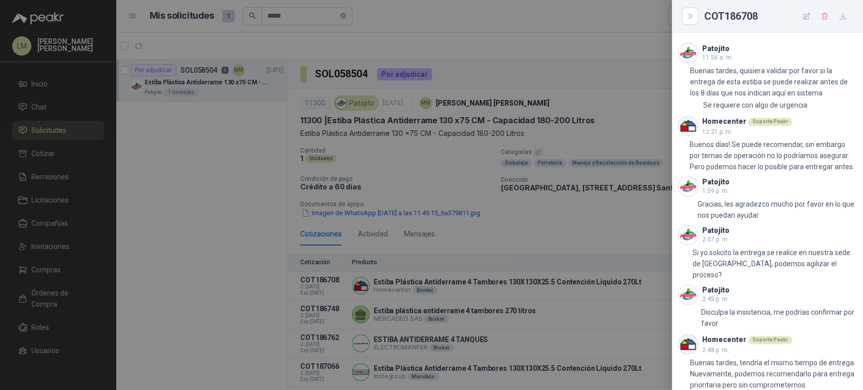
scroll to position [564, 0]
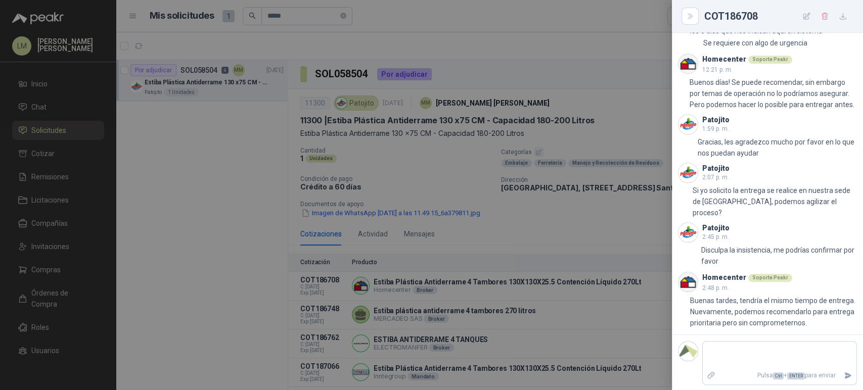
click at [368, 163] on div at bounding box center [431, 195] width 863 height 390
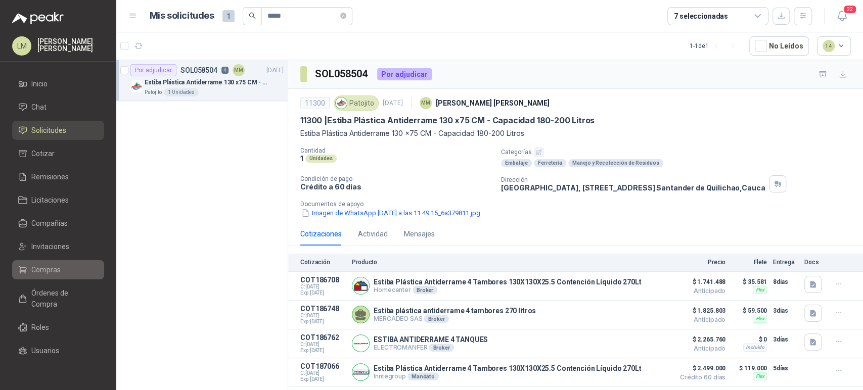
click at [31, 269] on span "Compras" at bounding box center [45, 269] width 29 height 11
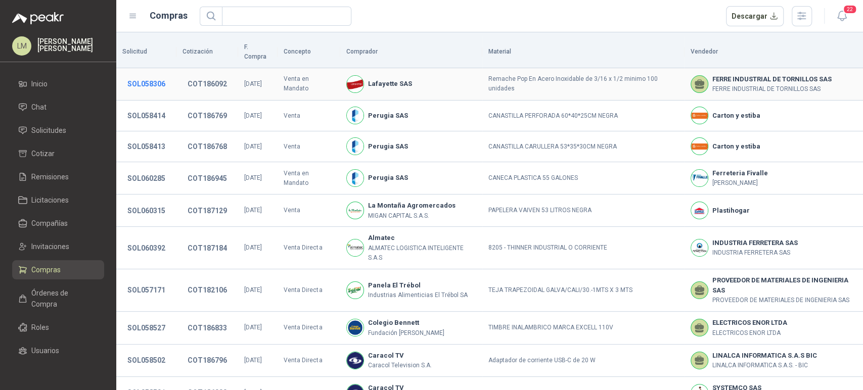
click at [154, 75] on button "SOL058306" at bounding box center [146, 84] width 48 height 18
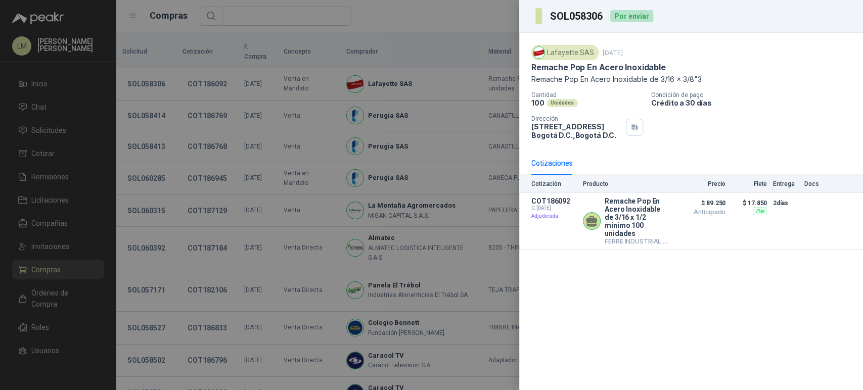
click at [226, 90] on div at bounding box center [431, 195] width 863 height 390
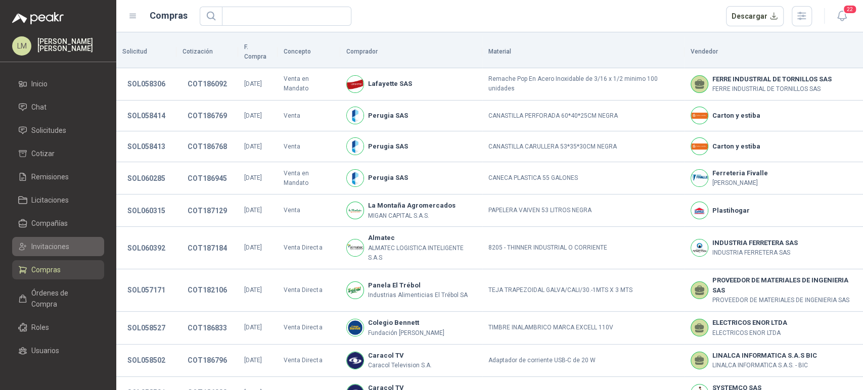
click at [45, 254] on link "Invitaciones" at bounding box center [58, 246] width 92 height 19
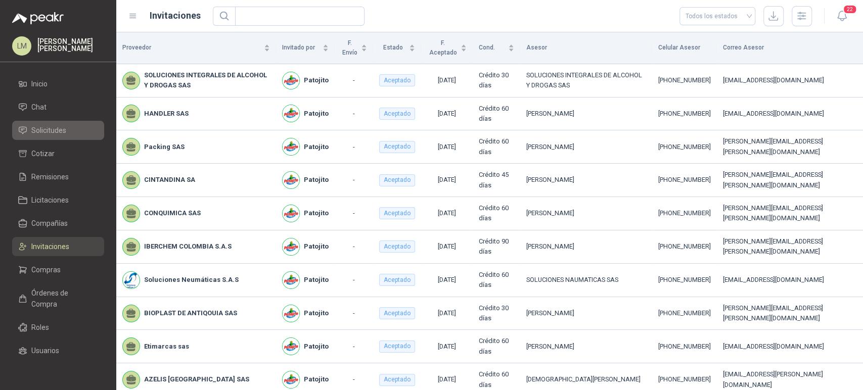
click at [49, 132] on span "Solicitudes" at bounding box center [48, 130] width 35 height 11
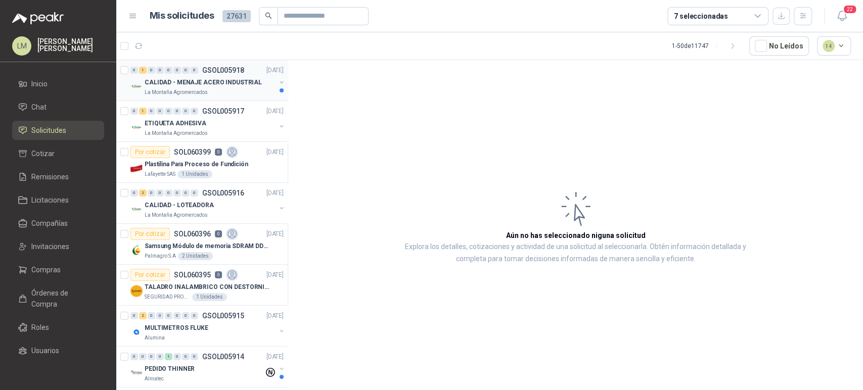
click at [277, 81] on button "button" at bounding box center [281, 82] width 8 height 8
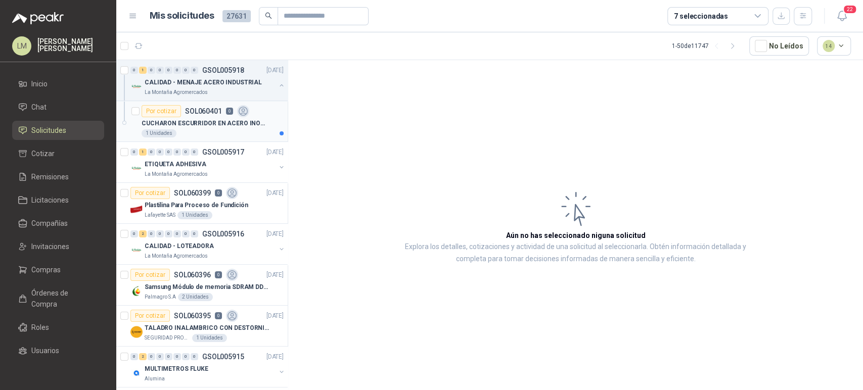
click at [195, 112] on p "SOL060401" at bounding box center [203, 111] width 37 height 7
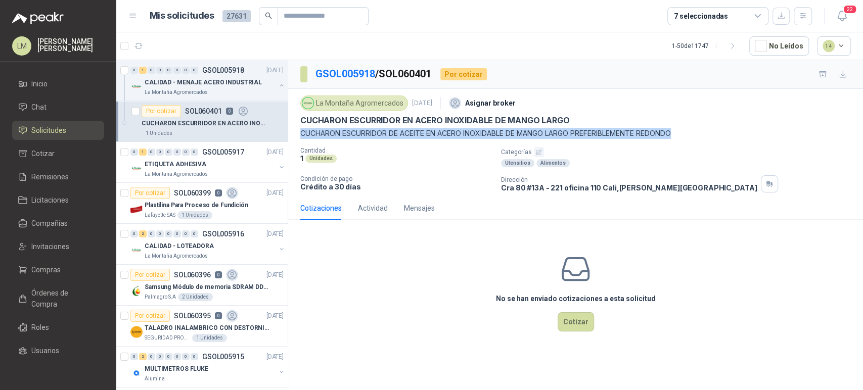
drag, startPoint x: 301, startPoint y: 131, endPoint x: 688, endPoint y: 132, distance: 387.1
click at [688, 132] on p "CUCHARON ESCURRIDOR DE ACEITE EN ACERO INOXIDABLE DE MANGO LARGO PREFERIBLEMENT…" at bounding box center [575, 133] width 550 height 11
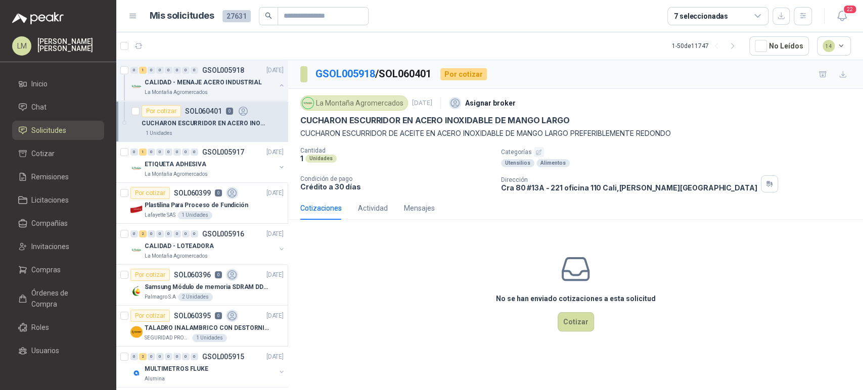
click at [412, 162] on div "1 Unidades" at bounding box center [396, 158] width 193 height 9
click at [277, 167] on button "button" at bounding box center [281, 167] width 8 height 8
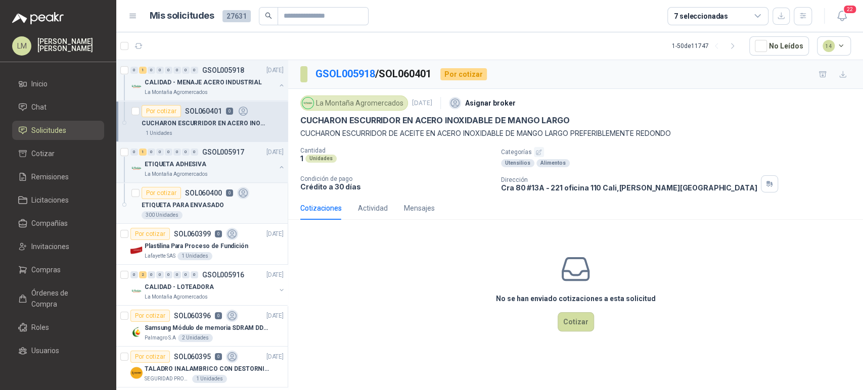
click at [202, 206] on p "ETIQUETA PARA ENVASADO" at bounding box center [183, 206] width 82 height 10
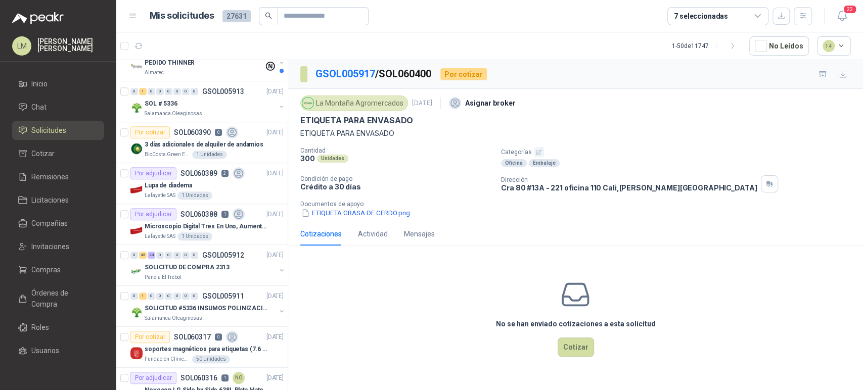
scroll to position [390, 0]
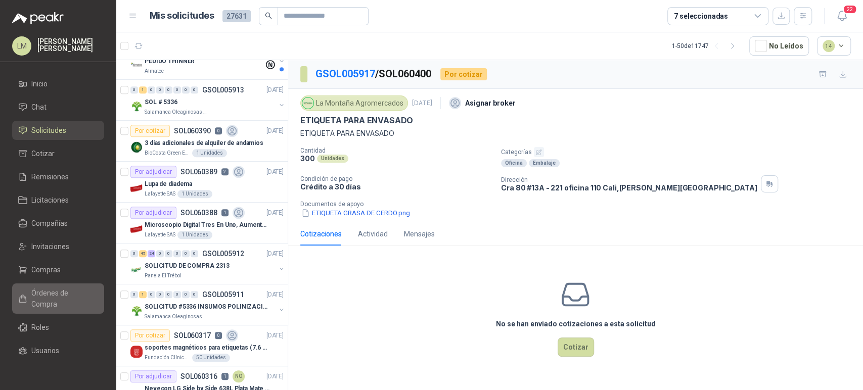
click at [53, 295] on span "Órdenes de Compra" at bounding box center [62, 299] width 63 height 22
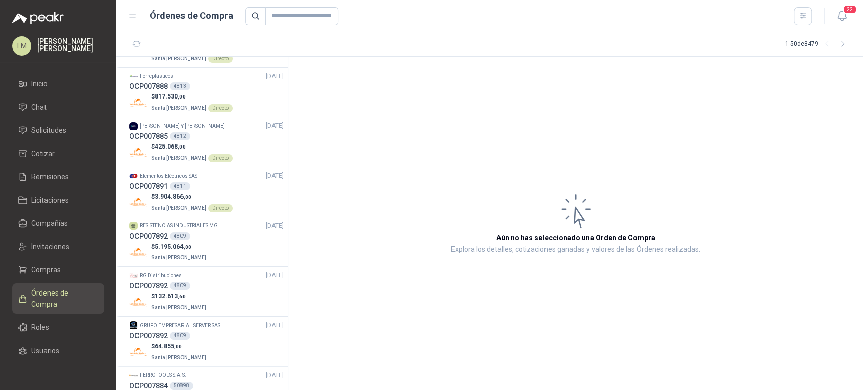
scroll to position [705, 0]
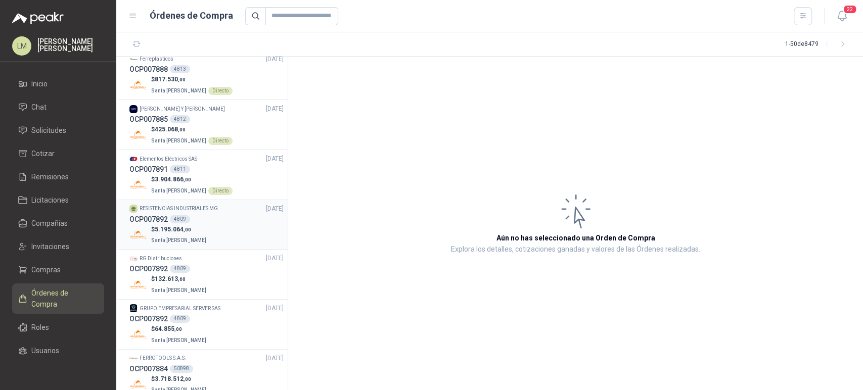
click at [196, 231] on p "$ 5.195.064 ,00" at bounding box center [179, 230] width 57 height 10
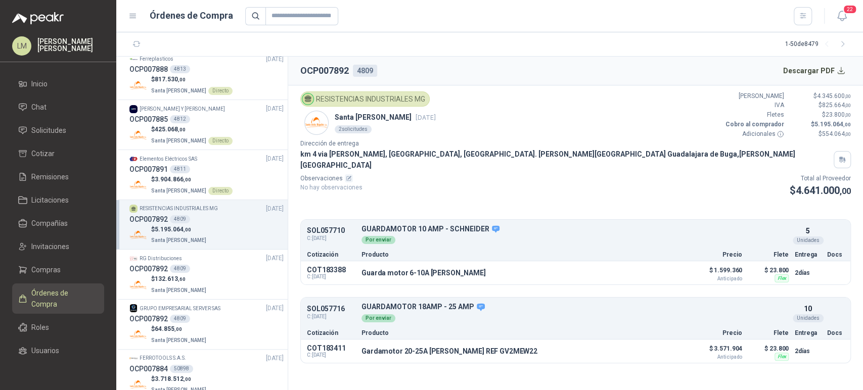
click at [453, 184] on div "Observaciones No hay observaciones Total al Proveedor $ 4.641.000 ,00" at bounding box center [575, 186] width 550 height 25
drag, startPoint x: 377, startPoint y: 272, endPoint x: 462, endPoint y: 268, distance: 85.5
click at [462, 268] on div "Guarda motor 6-10A schneider Detalles" at bounding box center [523, 272] width 324 height 17
drag, startPoint x: 356, startPoint y: 345, endPoint x: 417, endPoint y: 344, distance: 60.7
click at [417, 344] on div "COT183411 C: 26/09/2025 Gardamotor 20-25A schneider REF GV2MEW22 Detalles $ 3.5…" at bounding box center [575, 351] width 549 height 23
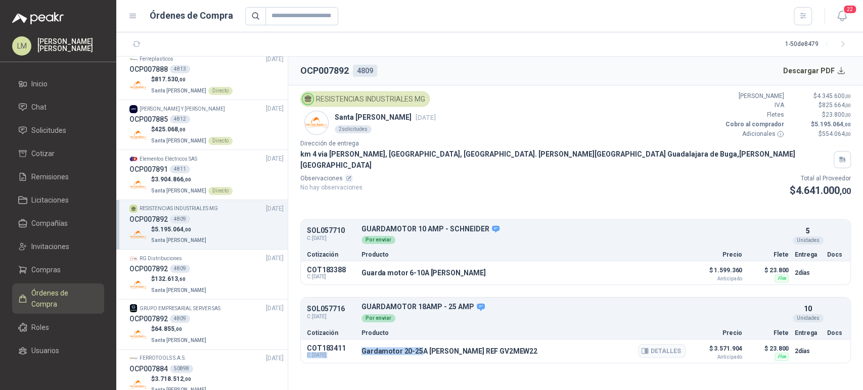
click at [417, 347] on p "Gardamotor 20-25A schneider REF GV2MEW22" at bounding box center [449, 351] width 176 height 8
drag, startPoint x: 519, startPoint y: 342, endPoint x: 442, endPoint y: 344, distance: 76.3
click at [442, 344] on div "Gardamotor 20-25A schneider REF GV2MEW22 Detalles" at bounding box center [523, 351] width 324 height 17
click at [442, 347] on p "Gardamotor 20-25A schneider REF GV2MEW22" at bounding box center [449, 351] width 176 height 8
click at [571, 183] on div "Observaciones No hay observaciones Total al Proveedor $ 4.641.000 ,00" at bounding box center [575, 186] width 550 height 25
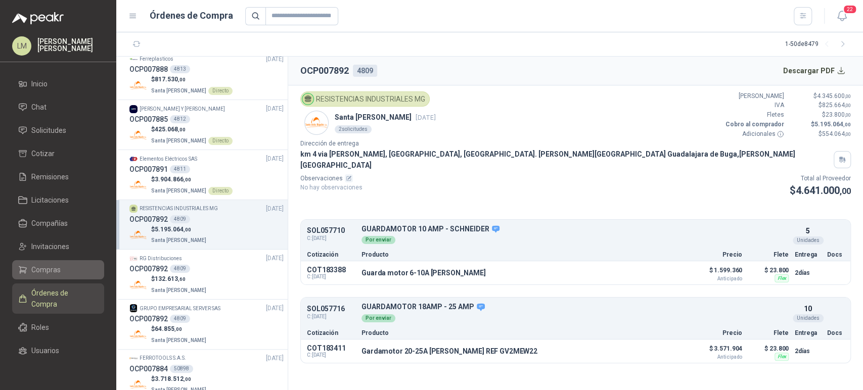
click at [44, 265] on span "Compras" at bounding box center [45, 269] width 29 height 11
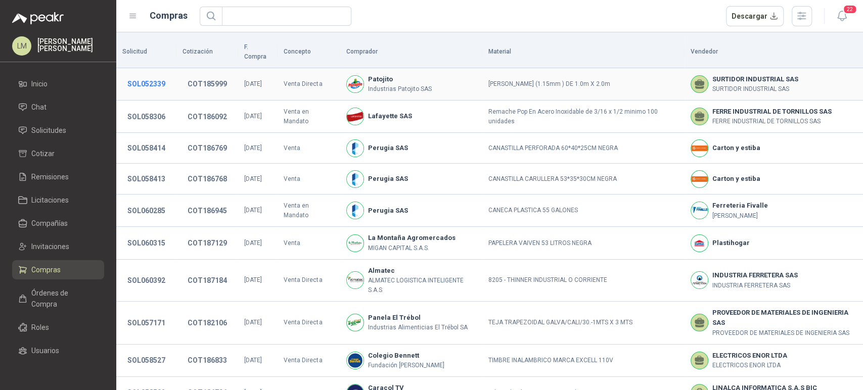
click at [157, 75] on button "SOL052339" at bounding box center [146, 84] width 48 height 18
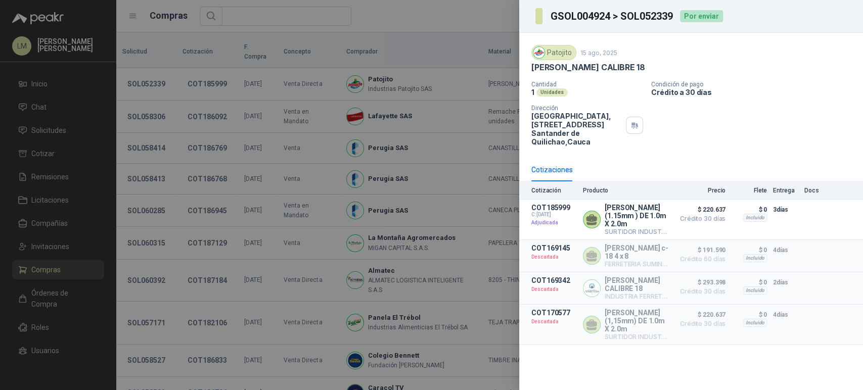
click at [143, 112] on div at bounding box center [431, 195] width 863 height 390
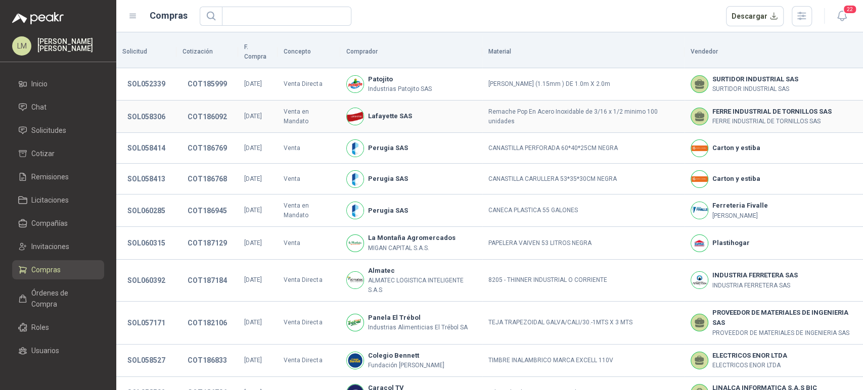
click at [143, 112] on button "SOL058306" at bounding box center [146, 117] width 48 height 18
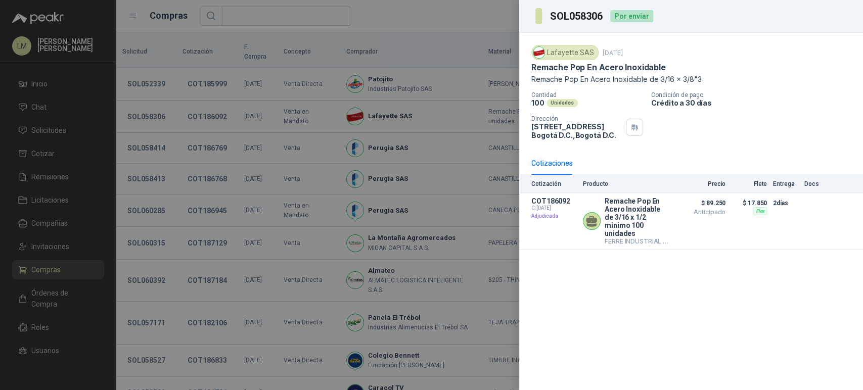
click at [143, 112] on div at bounding box center [431, 195] width 863 height 390
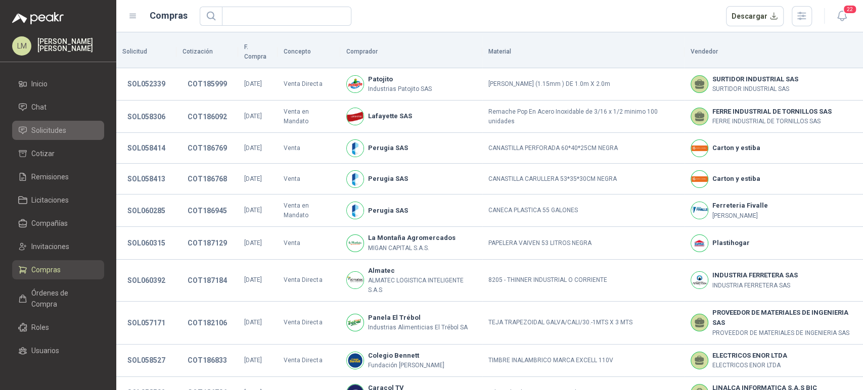
click at [25, 134] on icon at bounding box center [22, 130] width 9 height 9
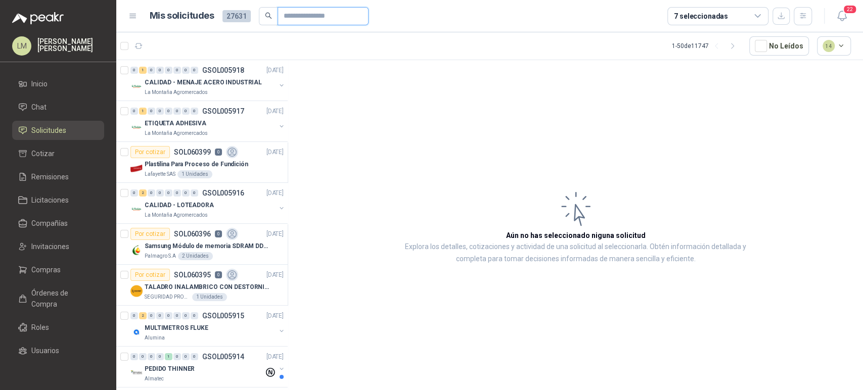
click at [309, 17] on input "text" at bounding box center [319, 16] width 71 height 17
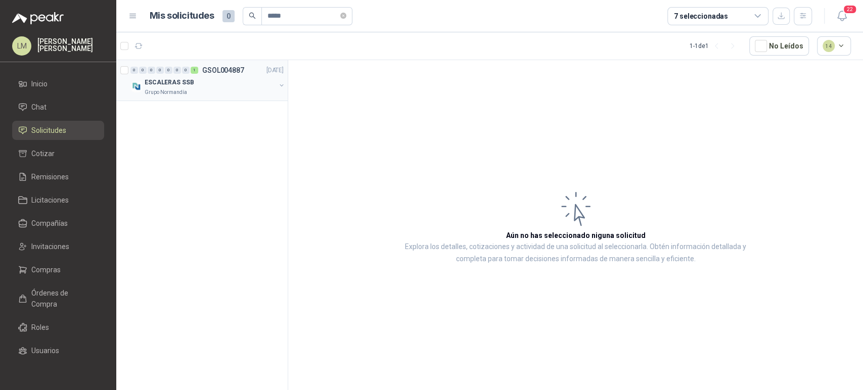
click at [281, 85] on button "button" at bounding box center [281, 85] width 8 height 8
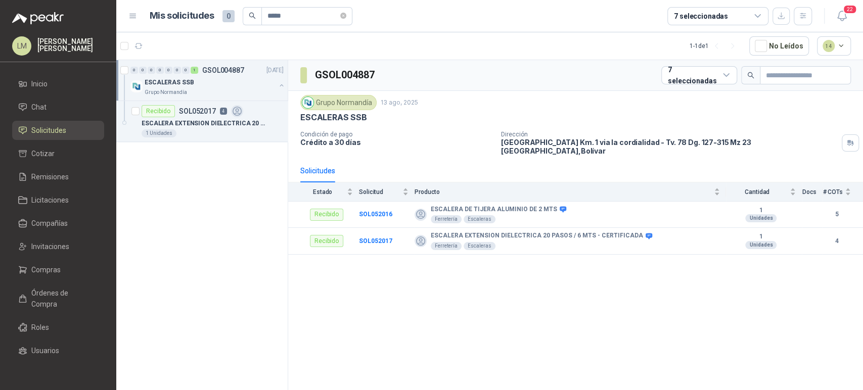
click at [199, 86] on div "ESCALERAS SSB" at bounding box center [210, 82] width 131 height 12
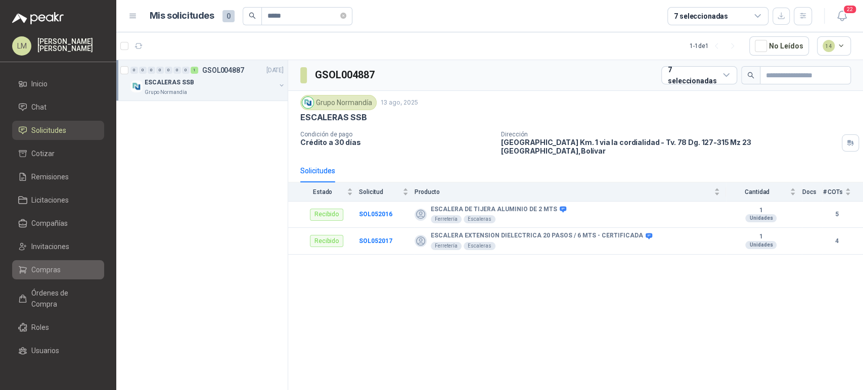
click at [29, 268] on li "Compras" at bounding box center [58, 269] width 80 height 11
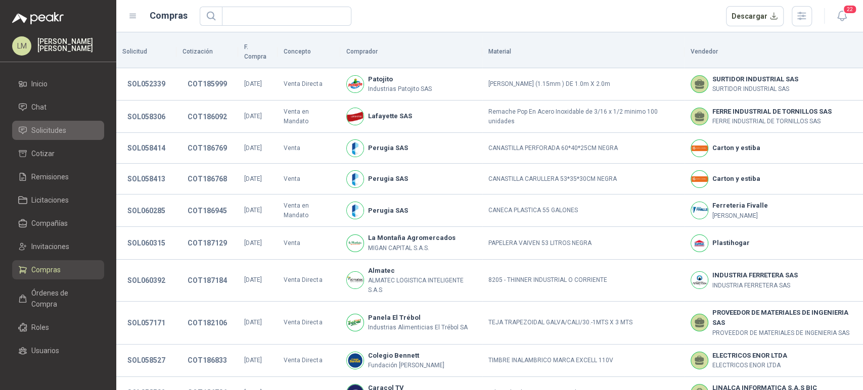
click at [61, 135] on span "Solicitudes" at bounding box center [48, 130] width 35 height 11
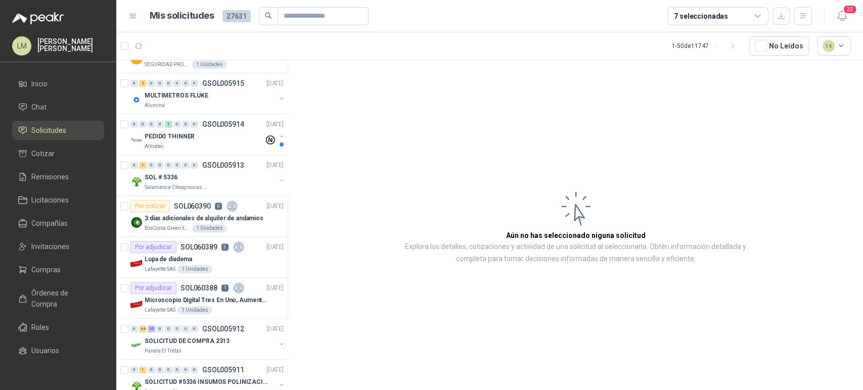
scroll to position [233, 0]
click at [205, 301] on p "Microscopio Digital Tres En Uno, Aumento De 1000x" at bounding box center [208, 300] width 126 height 10
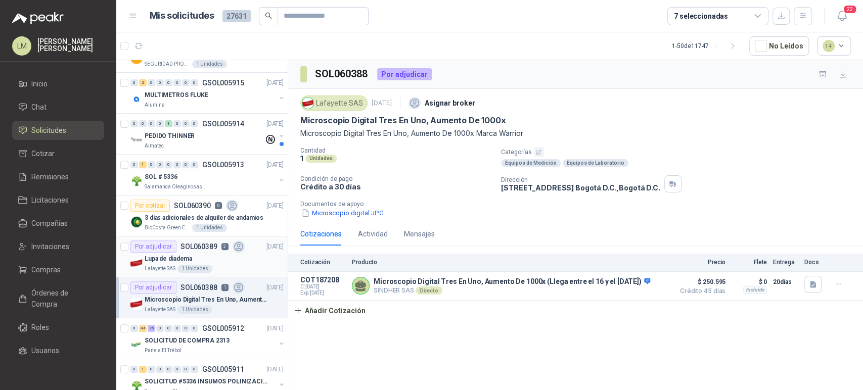
click at [210, 262] on div "Lupa de diadema" at bounding box center [214, 259] width 139 height 12
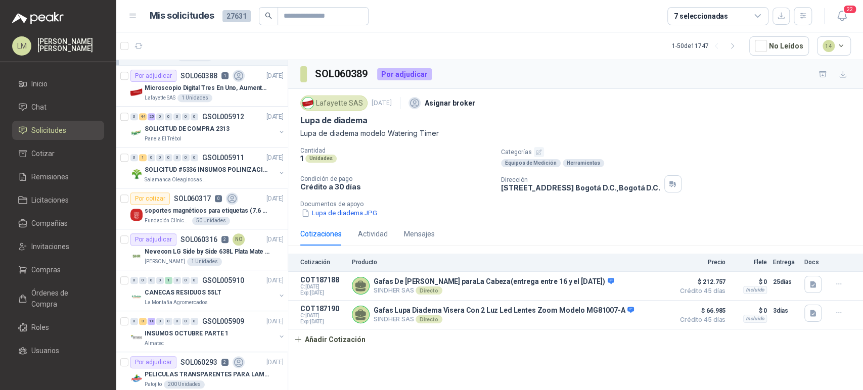
scroll to position [457, 0]
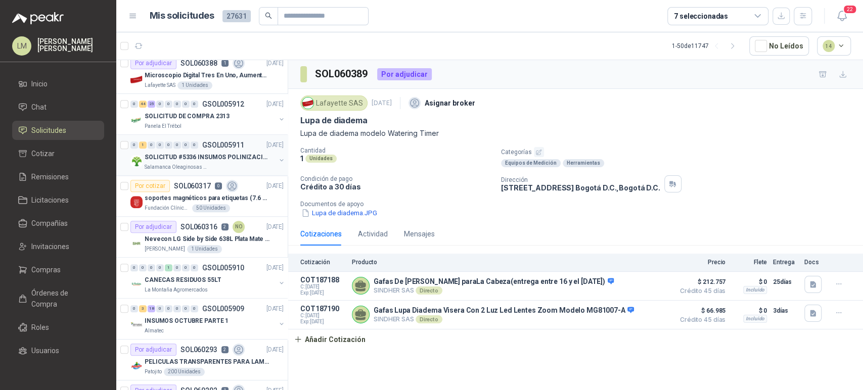
click at [200, 159] on p "SOLICITUD #5336 INSUMOS POLINIZACIÓN" at bounding box center [208, 158] width 126 height 10
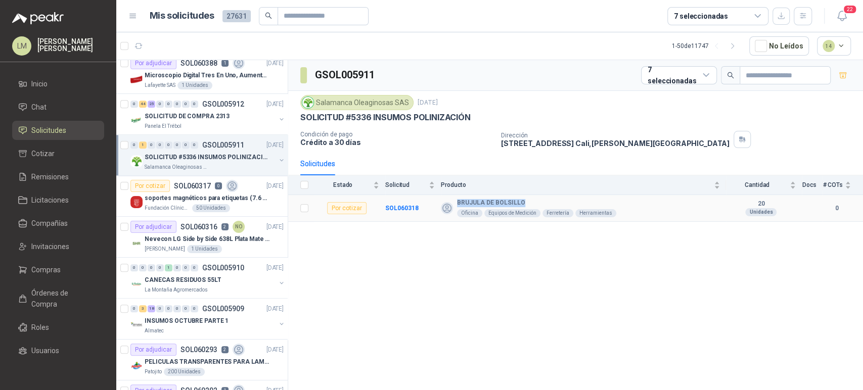
drag, startPoint x: 456, startPoint y: 199, endPoint x: 532, endPoint y: 199, distance: 75.8
click at [532, 199] on div "BRUJULA DE BOLSILLO Oficina Equipos de Medición Ferretería Herramientas" at bounding box center [580, 208] width 279 height 18
copy b "BRUJULA DE BOLSILLO"
click at [30, 259] on ul "Inicio Chat Solicitudes Cotizar Remisiones Licitaciones Compañías Invitaciones …" at bounding box center [58, 220] width 116 height 292
click at [41, 271] on span "Compras" at bounding box center [45, 269] width 29 height 11
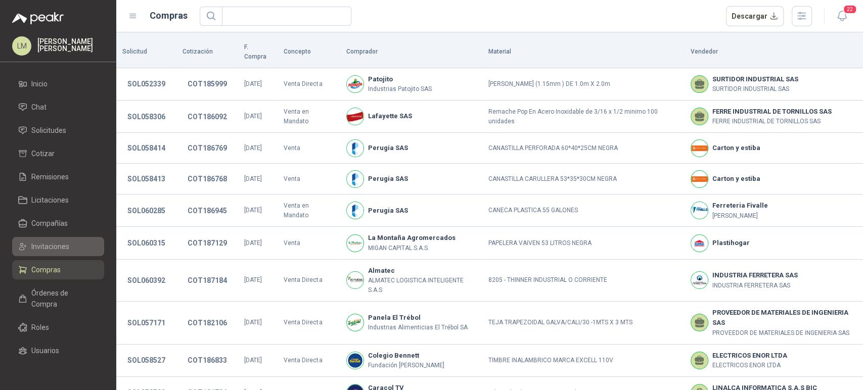
click at [41, 245] on span "Invitaciones" at bounding box center [50, 246] width 38 height 11
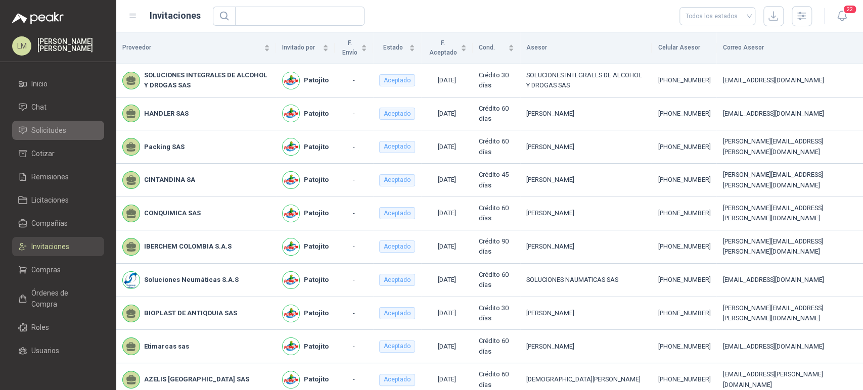
click at [59, 132] on span "Solicitudes" at bounding box center [48, 130] width 35 height 11
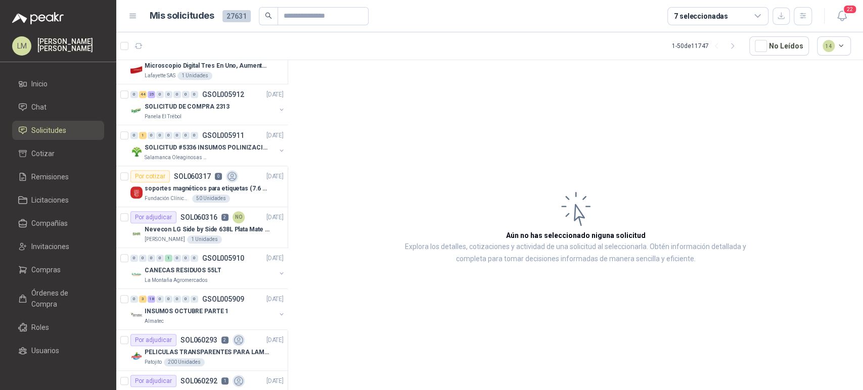
scroll to position [468, 0]
click at [40, 292] on span "Órdenes de Compra" at bounding box center [62, 299] width 63 height 22
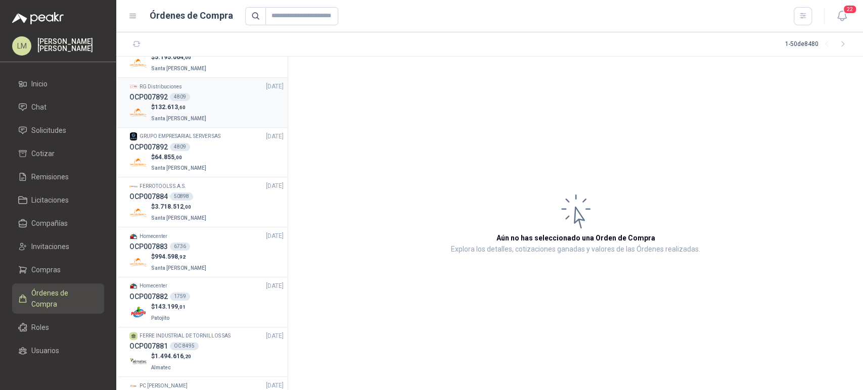
scroll to position [934, 0]
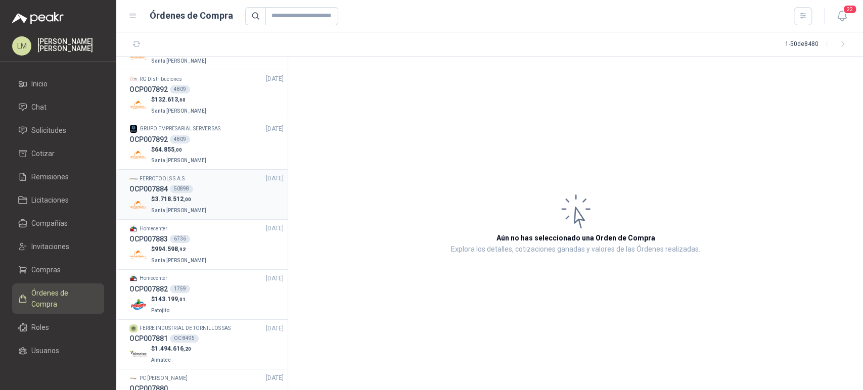
click at [207, 181] on div "FERROTOOLS S.A.S. 06/10/25" at bounding box center [206, 179] width 154 height 10
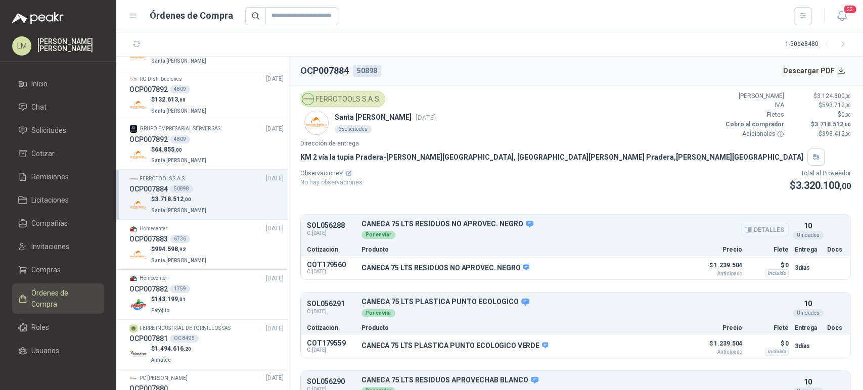
click at [761, 227] on button "Detalles" at bounding box center [765, 230] width 48 height 14
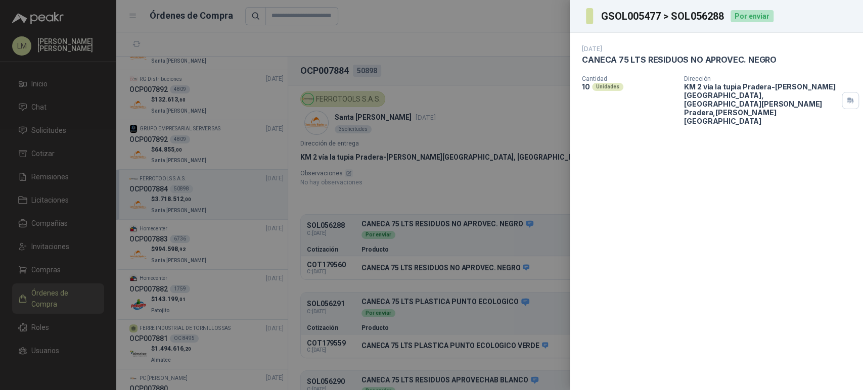
click at [397, 255] on div at bounding box center [431, 195] width 863 height 390
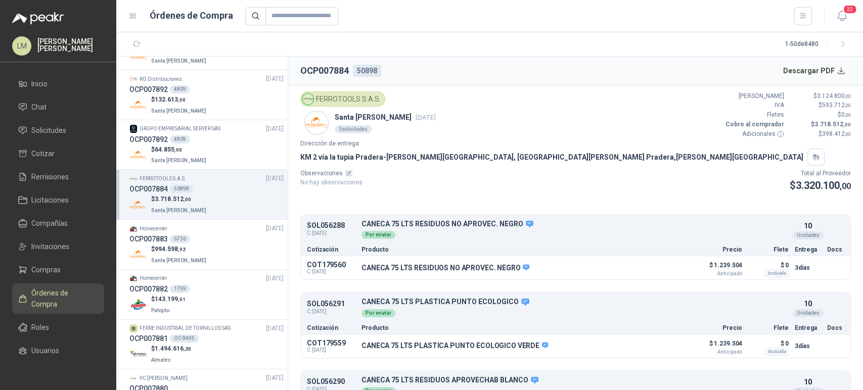
scroll to position [51, 0]
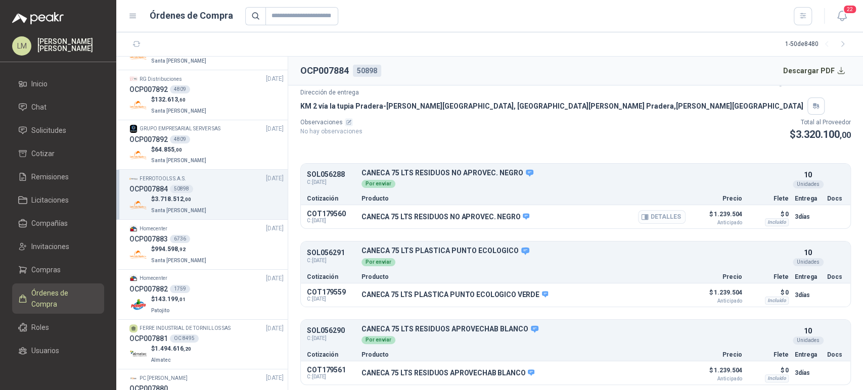
click at [666, 215] on button "Detalles" at bounding box center [662, 217] width 48 height 14
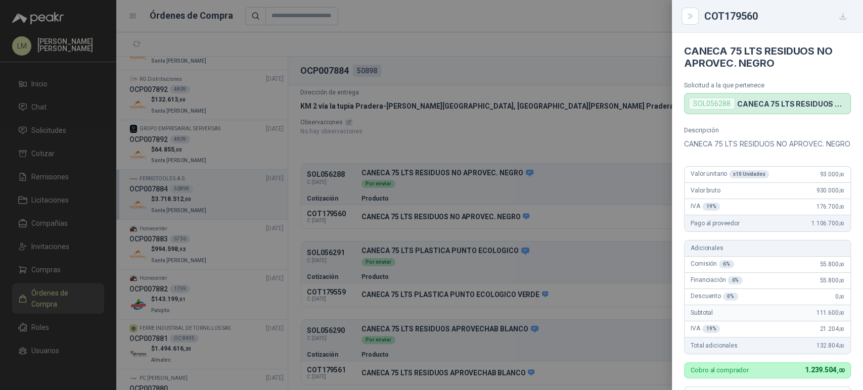
click at [527, 180] on div at bounding box center [431, 195] width 863 height 390
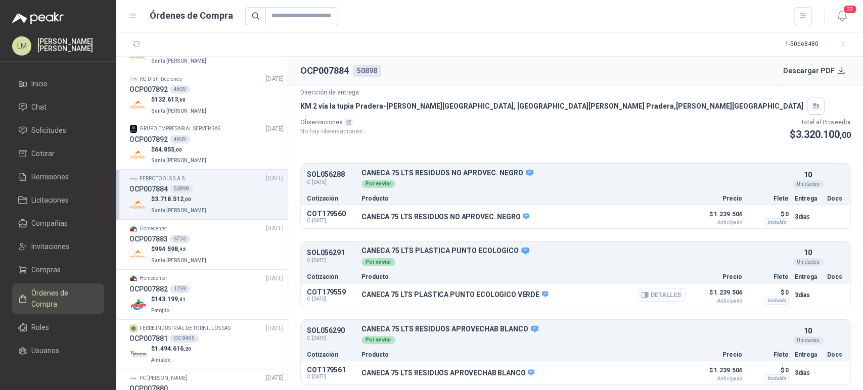
click at [663, 293] on button "Detalles" at bounding box center [662, 295] width 48 height 14
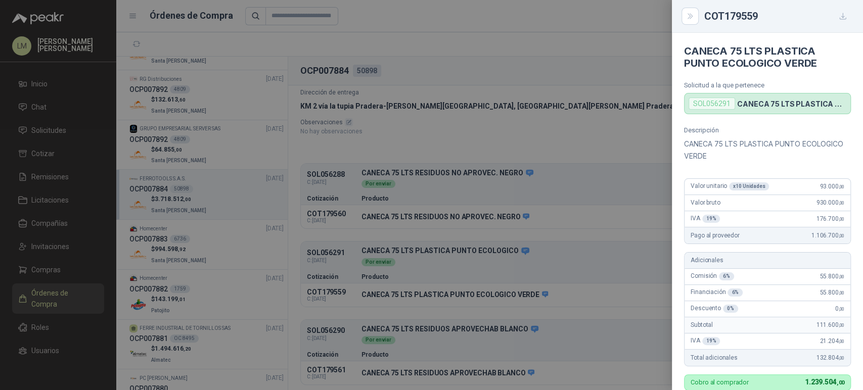
click at [624, 296] on div at bounding box center [431, 195] width 863 height 390
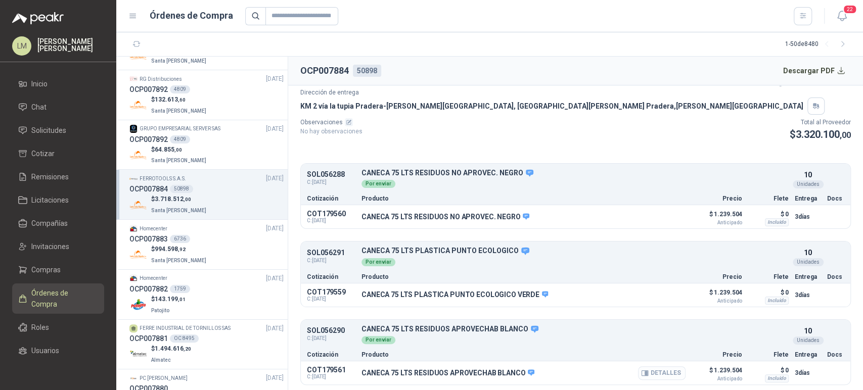
click at [663, 373] on button "Detalles" at bounding box center [662, 373] width 48 height 14
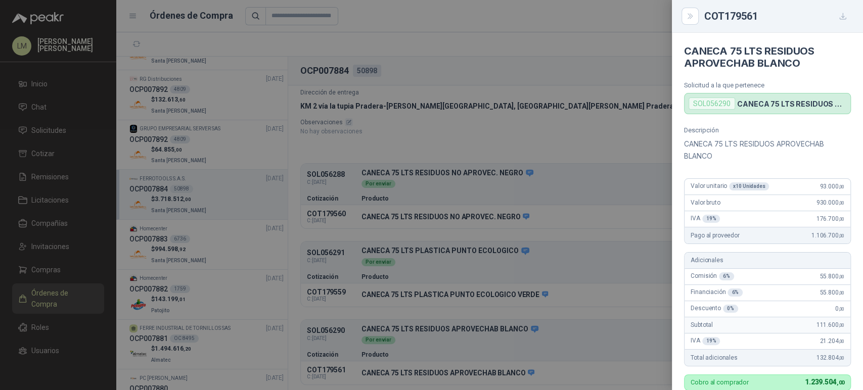
click at [564, 271] on div at bounding box center [431, 195] width 863 height 390
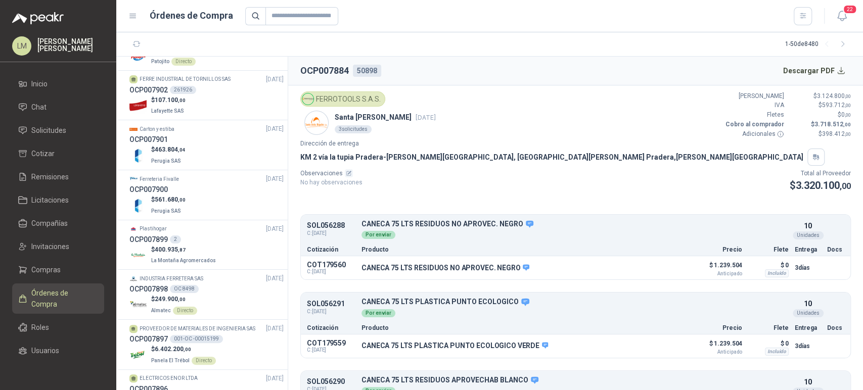
scroll to position [35, 0]
click at [40, 273] on span "Compras" at bounding box center [45, 269] width 29 height 11
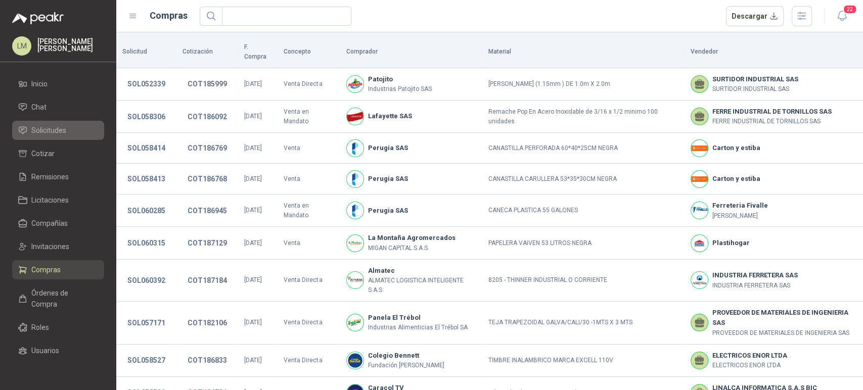
click at [58, 125] on span "Solicitudes" at bounding box center [48, 130] width 35 height 11
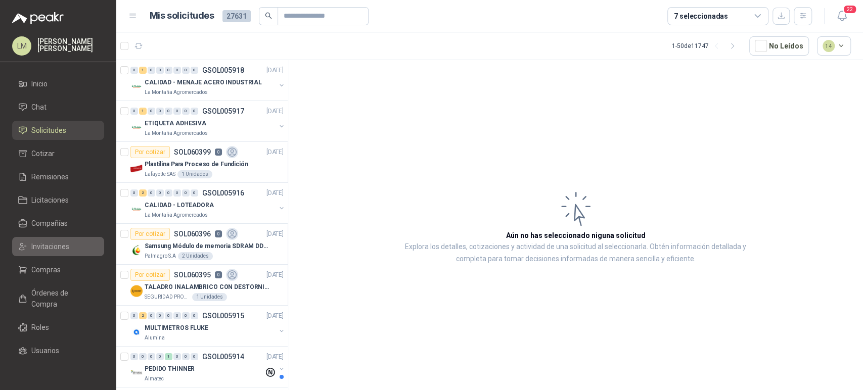
click at [51, 245] on span "Invitaciones" at bounding box center [50, 246] width 38 height 11
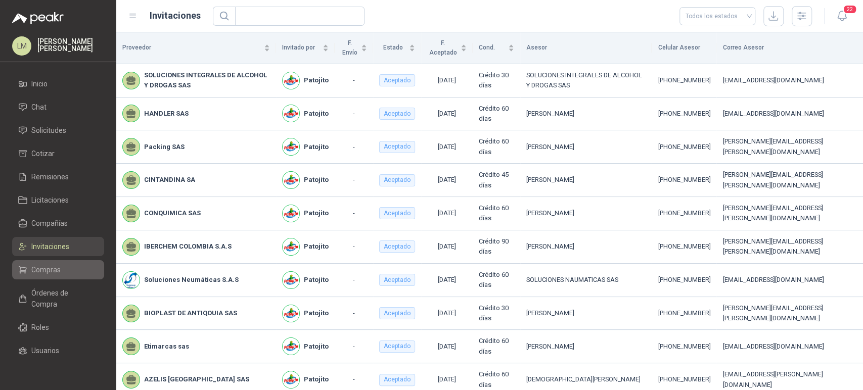
click at [41, 276] on link "Compras" at bounding box center [58, 269] width 92 height 19
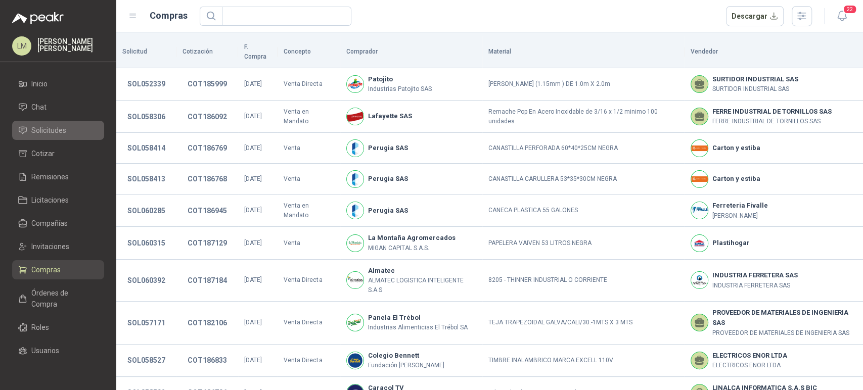
click at [64, 132] on span "Solicitudes" at bounding box center [48, 130] width 35 height 11
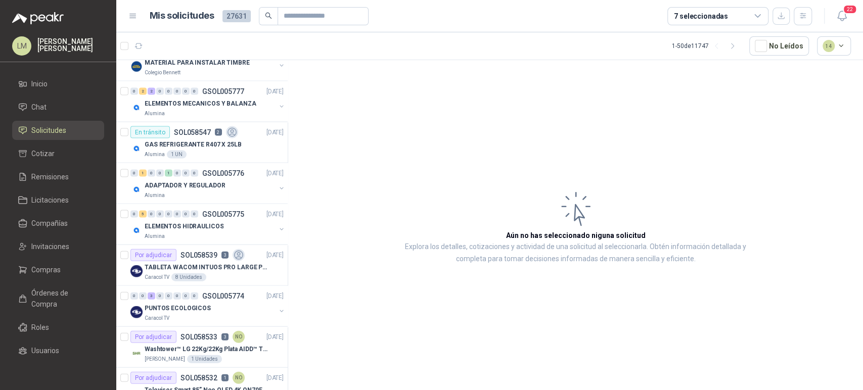
scroll to position [1455, 0]
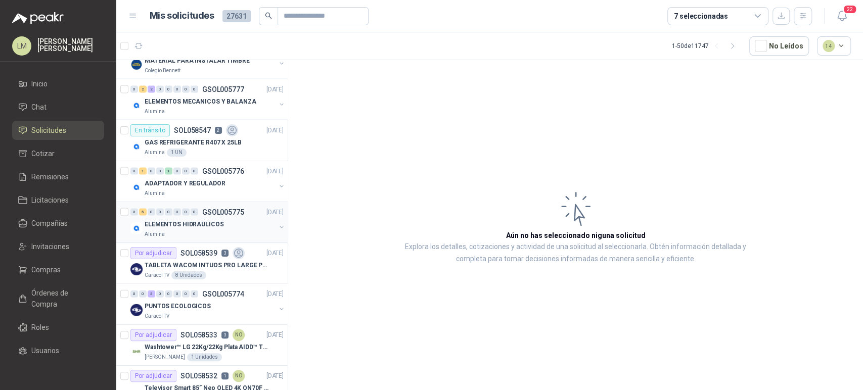
click at [277, 224] on button "button" at bounding box center [281, 227] width 8 height 8
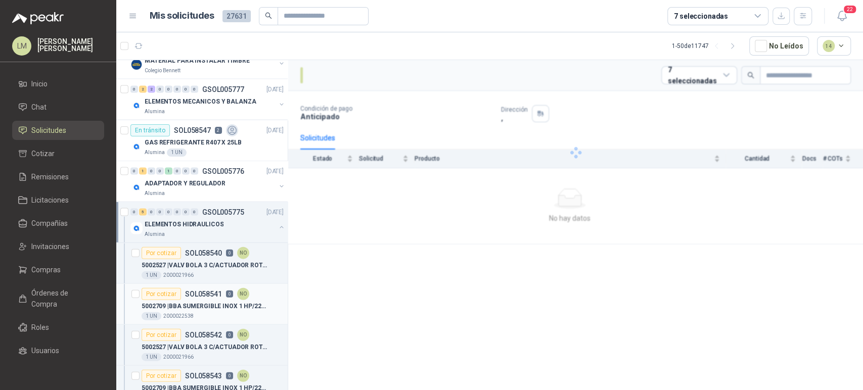
click at [194, 305] on p "5002709 | BBA SUMERGIBLE INOX 1 HP/220 VAC/3 PH" at bounding box center [205, 307] width 126 height 10
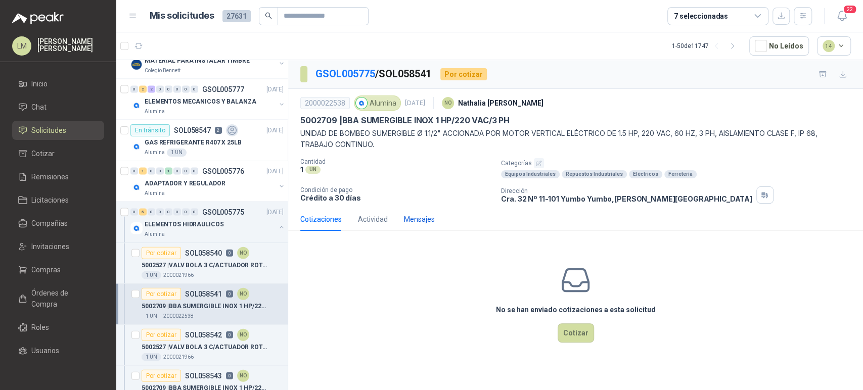
click at [410, 217] on div "Mensajes" at bounding box center [419, 219] width 31 height 11
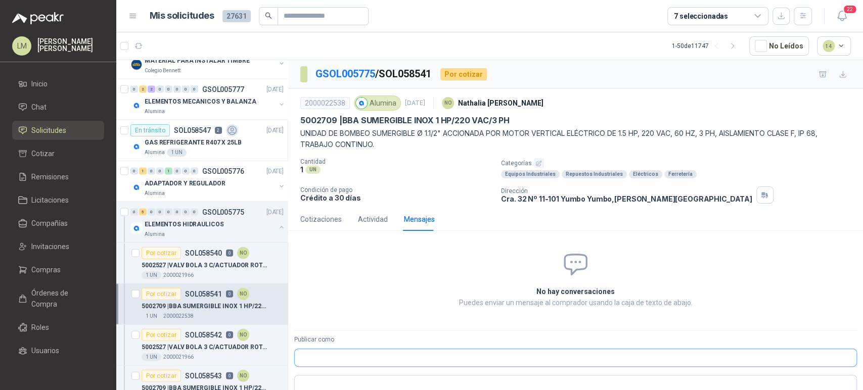
click at [336, 350] on input "Publicar como" at bounding box center [576, 357] width 562 height 17
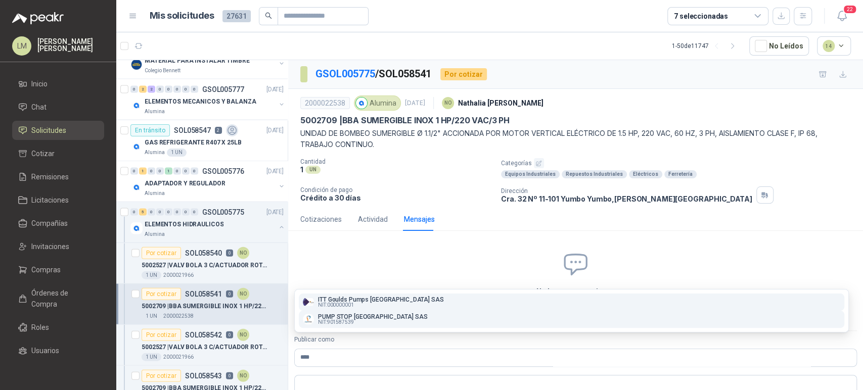
click at [359, 320] on p "NIT : 901587539" at bounding box center [372, 322] width 109 height 5
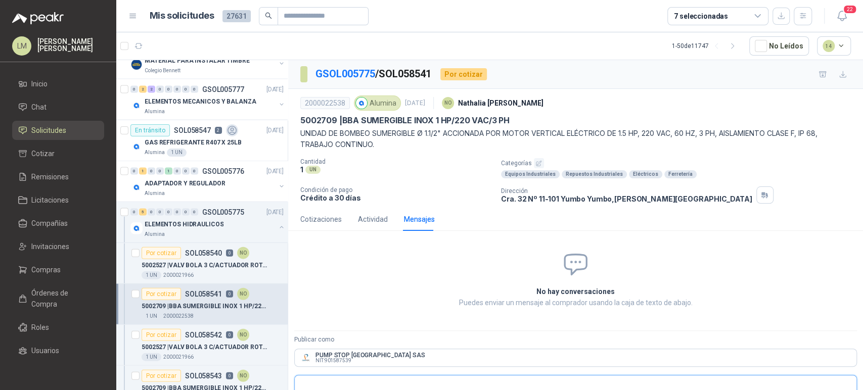
click at [336, 383] on textarea at bounding box center [576, 389] width 562 height 23
paste textarea "**********"
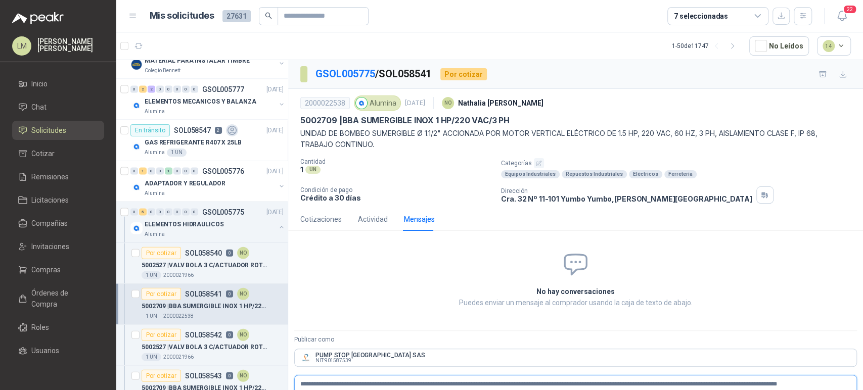
scroll to position [30, 0]
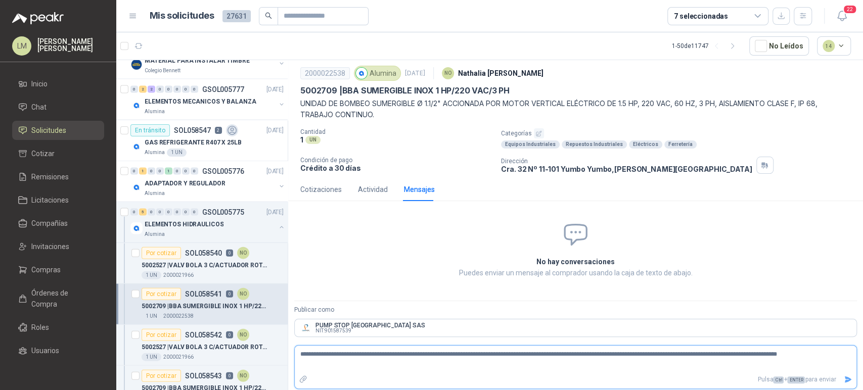
click at [380, 356] on textarea "**********" at bounding box center [571, 359] width 553 height 23
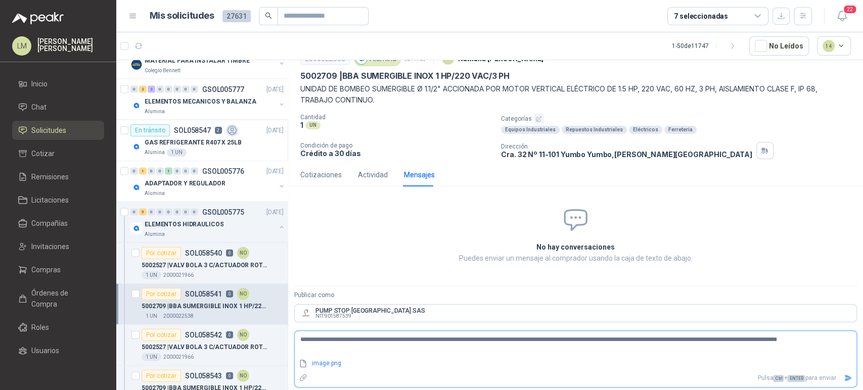
scroll to position [43, 0]
click at [845, 377] on icon "Enviar" at bounding box center [848, 379] width 7 height 7
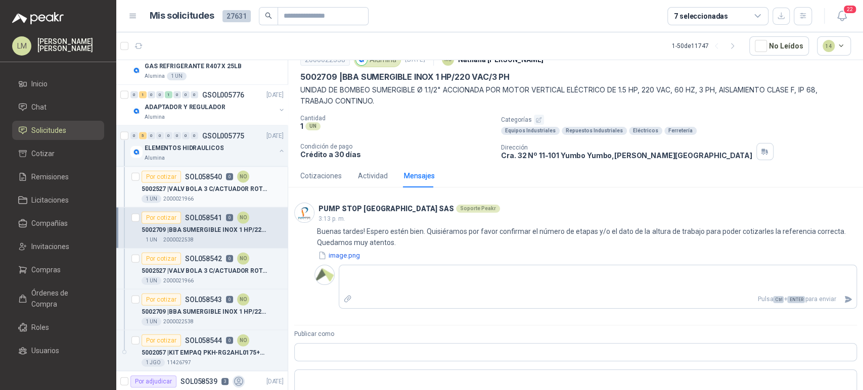
scroll to position [1533, 0]
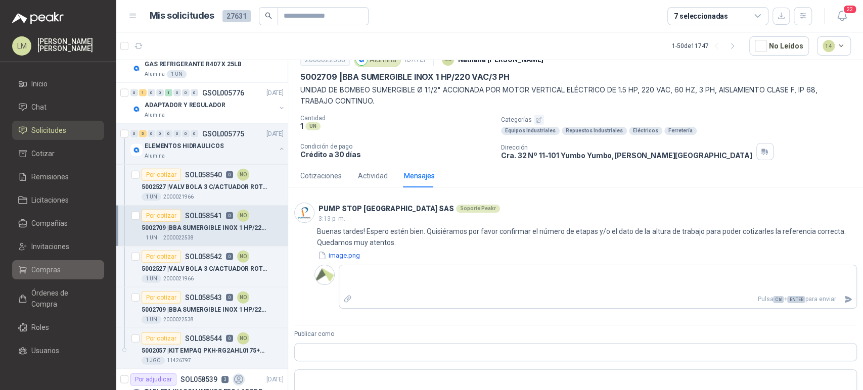
click at [40, 268] on span "Compras" at bounding box center [45, 269] width 29 height 11
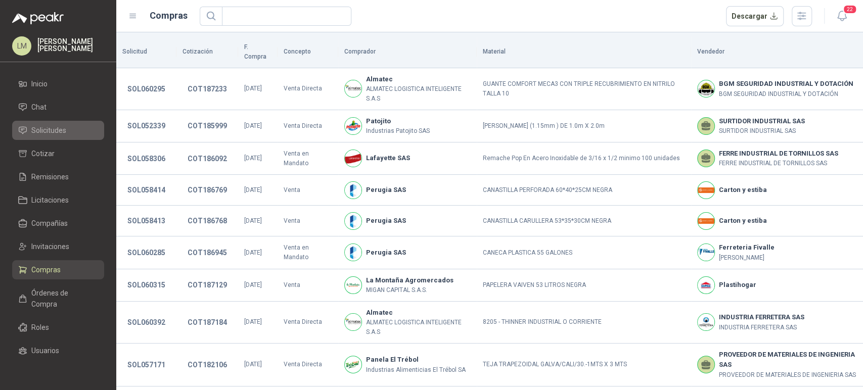
click at [45, 127] on span "Solicitudes" at bounding box center [48, 130] width 35 height 11
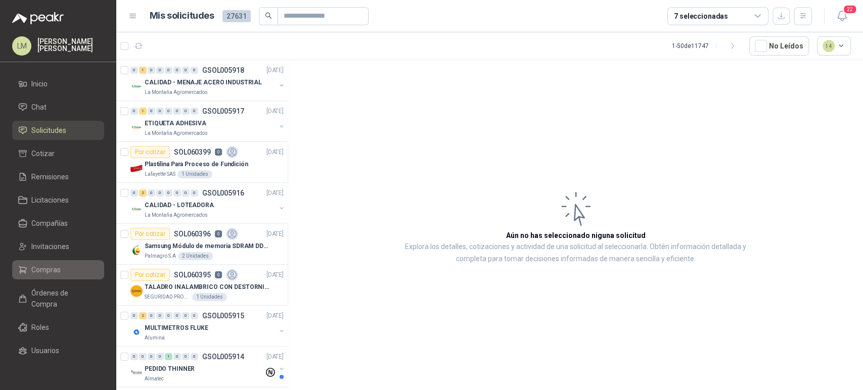
click at [39, 271] on span "Compras" at bounding box center [45, 269] width 29 height 11
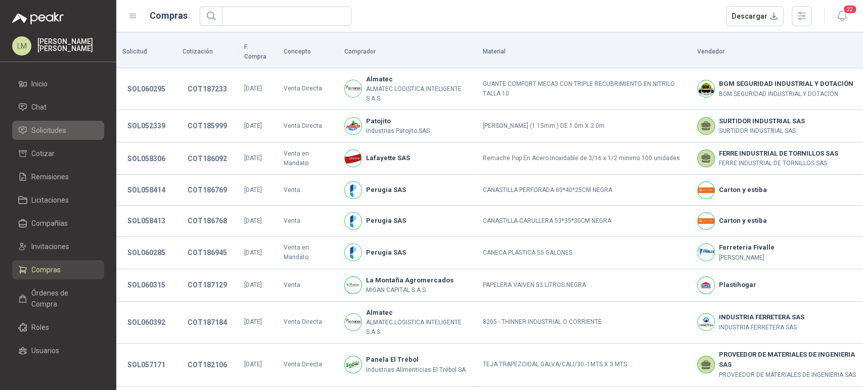
click at [50, 128] on span "Solicitudes" at bounding box center [48, 130] width 35 height 11
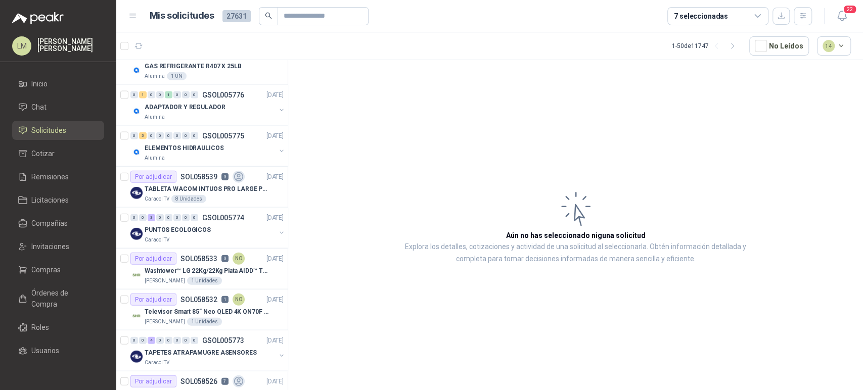
scroll to position [1540, 0]
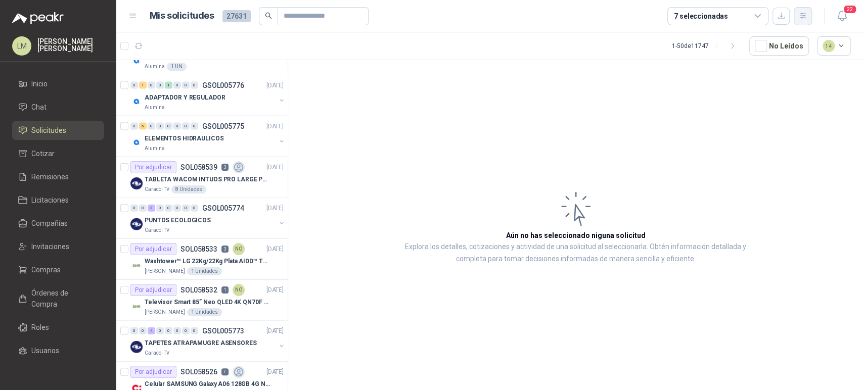
click at [805, 19] on icon "button" at bounding box center [803, 16] width 9 height 9
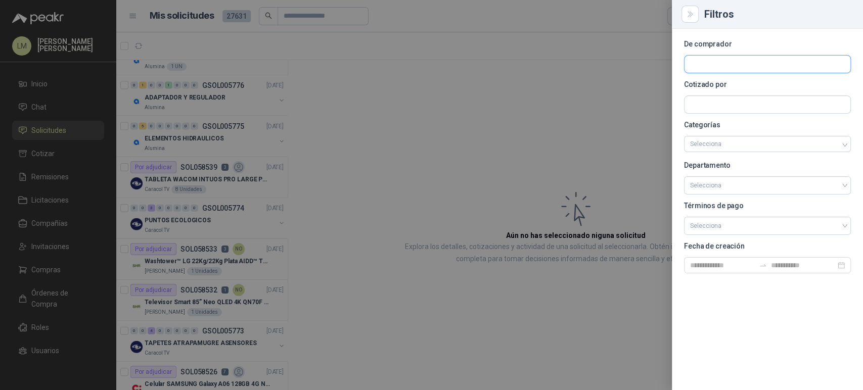
click at [708, 68] on input "text" at bounding box center [767, 64] width 166 height 17
click at [708, 83] on p "BioCosta Green Energy S.A.S" at bounding box center [748, 86] width 80 height 6
click at [447, 123] on div at bounding box center [431, 195] width 863 height 390
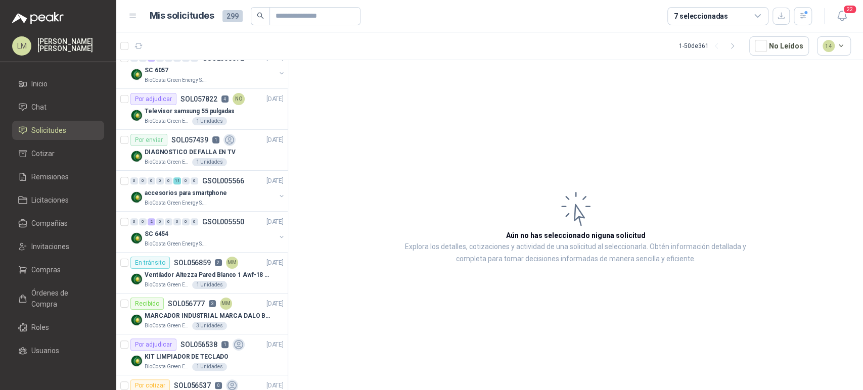
scroll to position [0, 0]
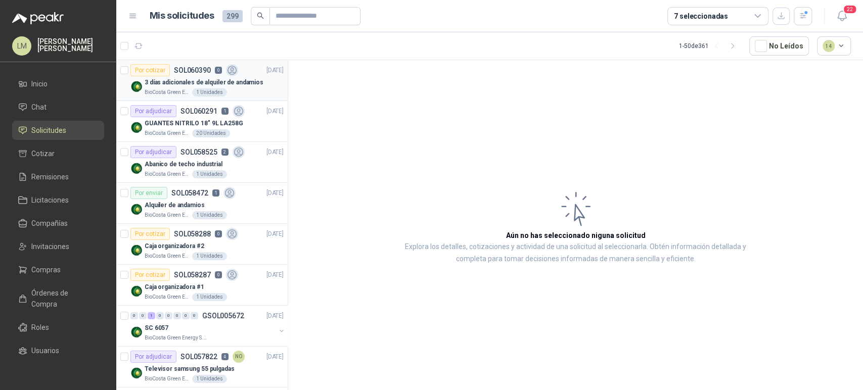
click at [194, 79] on p "3 días adicionales de alquiler de andamios" at bounding box center [204, 83] width 119 height 10
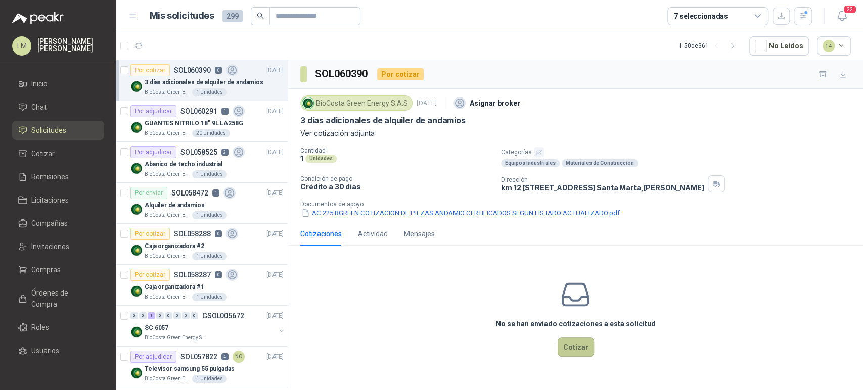
click at [577, 351] on button "Cotizar" at bounding box center [575, 347] width 36 height 19
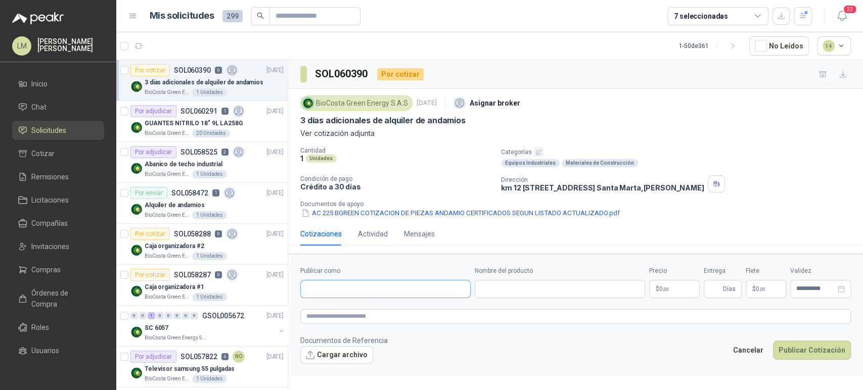
click at [380, 292] on input "Publicar como" at bounding box center [385, 289] width 169 height 17
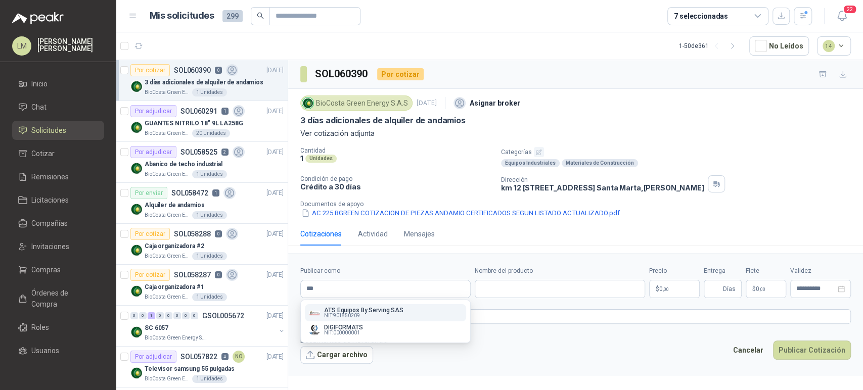
click at [358, 311] on p "ATS Equipos By Serving SAS" at bounding box center [363, 310] width 79 height 6
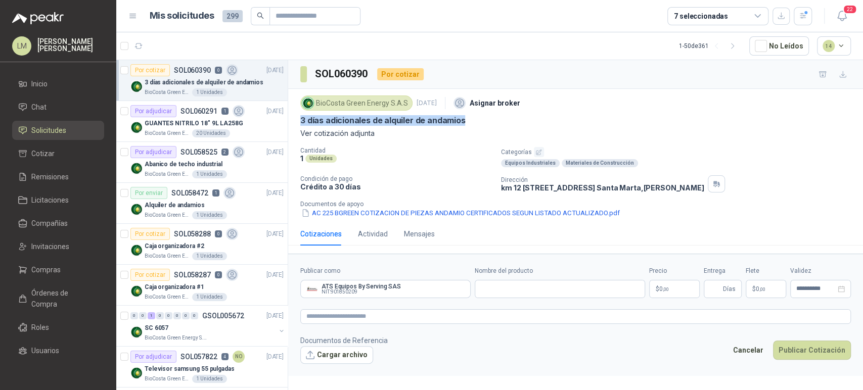
drag, startPoint x: 300, startPoint y: 119, endPoint x: 476, endPoint y: 125, distance: 176.0
click at [476, 125] on div "3 días adicionales de alquiler de andamios" at bounding box center [575, 120] width 550 height 11
copy p "3 días adicionales de alquiler de andamios"
click at [497, 292] on input "Nombre del producto" at bounding box center [560, 289] width 170 height 18
paste input "**********"
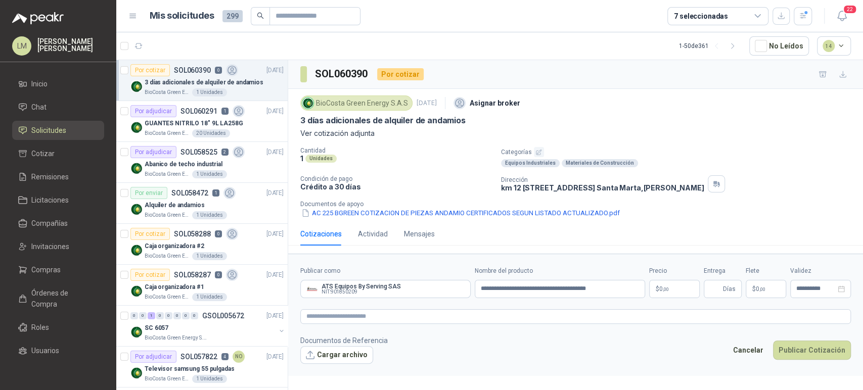
click at [673, 285] on p "$ 0 ,00" at bounding box center [674, 289] width 51 height 18
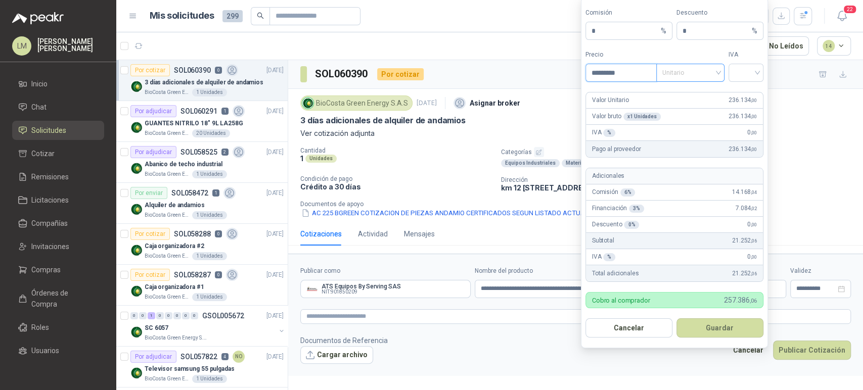
click at [680, 75] on span "Unitario" at bounding box center [690, 72] width 56 height 15
click at [679, 111] on div "Unitario con IVA" at bounding box center [690, 110] width 52 height 11
click at [752, 76] on input "search" at bounding box center [745, 71] width 23 height 15
click at [746, 93] on div "19%" at bounding box center [745, 93] width 19 height 11
click at [706, 329] on button "Guardar" at bounding box center [719, 327] width 87 height 19
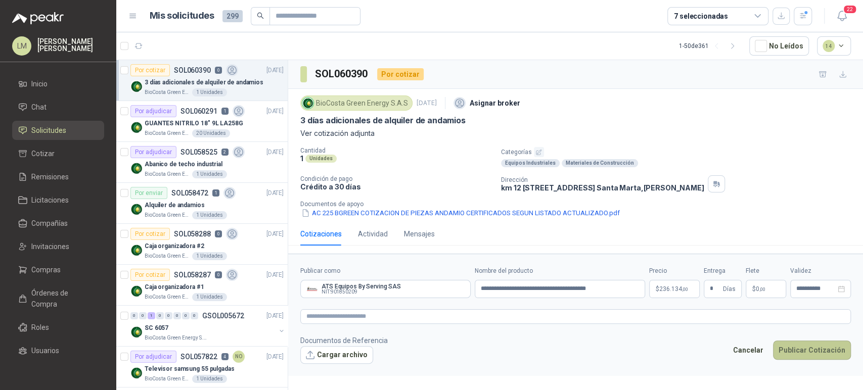
click at [808, 343] on button "Publicar Cotización" at bounding box center [812, 350] width 78 height 19
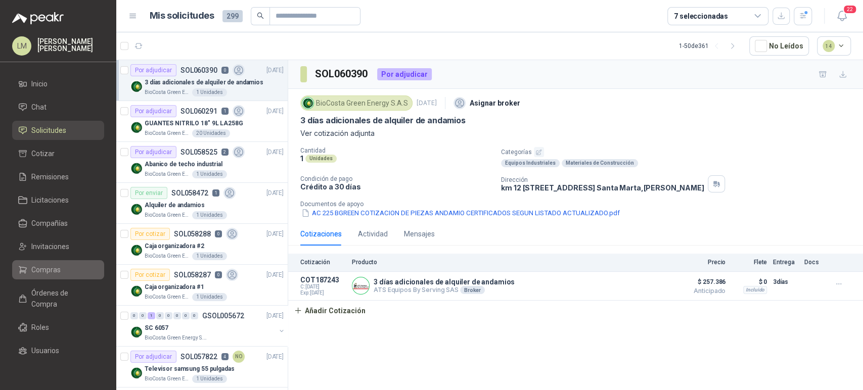
click at [42, 266] on span "Compras" at bounding box center [45, 269] width 29 height 11
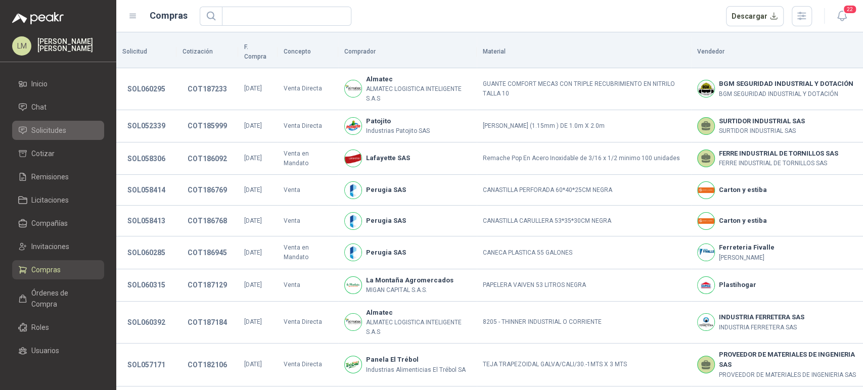
click at [51, 136] on link "Solicitudes" at bounding box center [58, 130] width 92 height 19
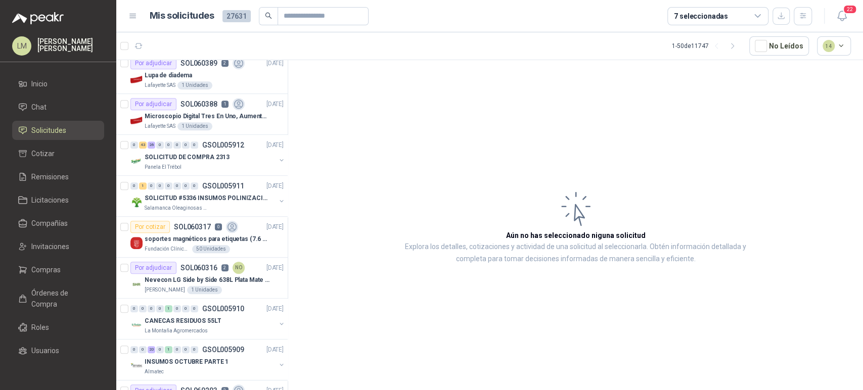
scroll to position [427, 0]
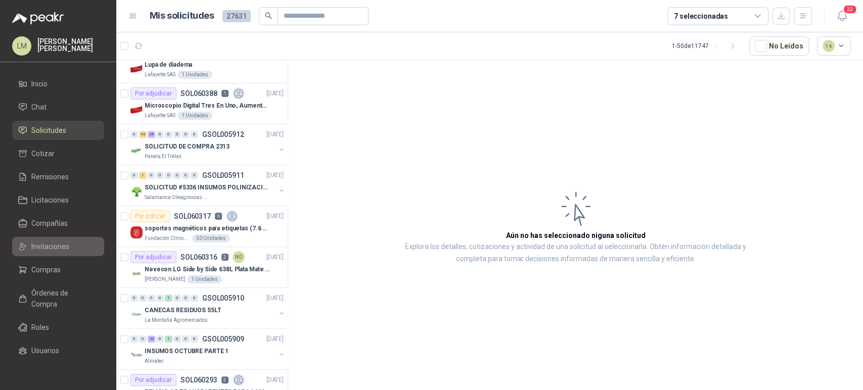
click at [44, 254] on link "Invitaciones" at bounding box center [58, 246] width 92 height 19
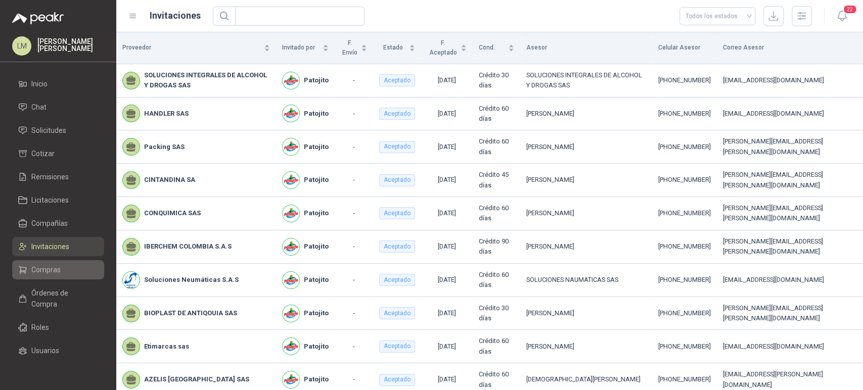
click at [40, 270] on span "Compras" at bounding box center [45, 269] width 29 height 11
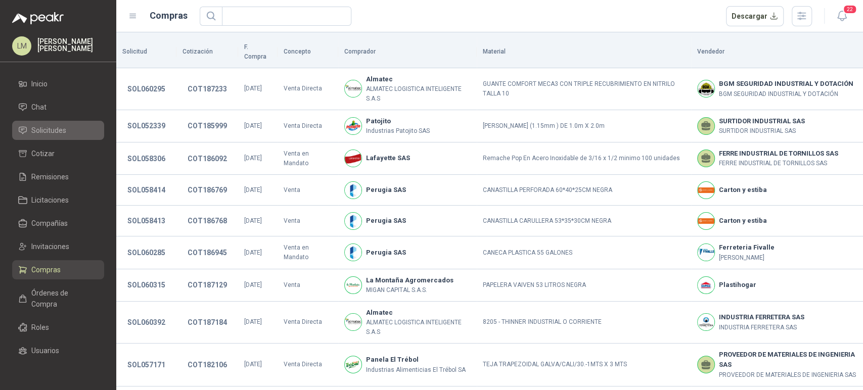
click at [43, 134] on span "Solicitudes" at bounding box center [48, 130] width 35 height 11
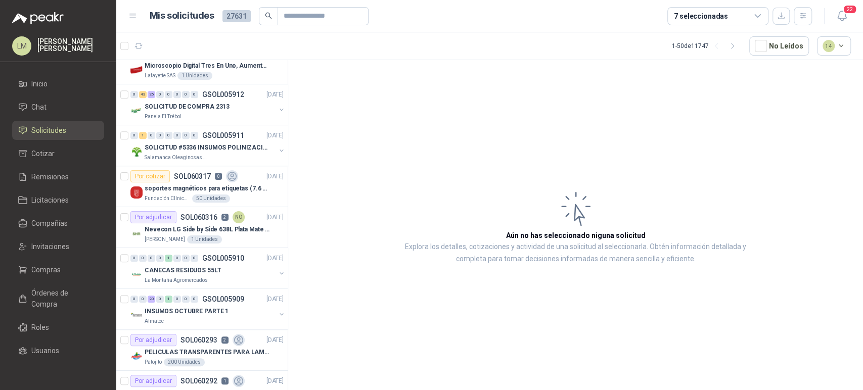
scroll to position [518, 0]
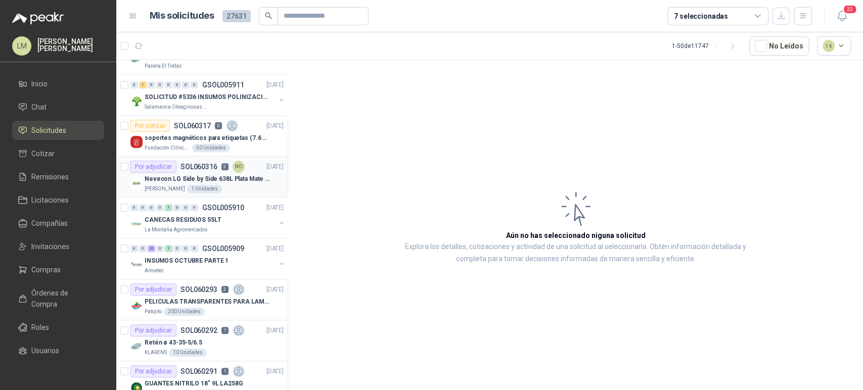
click at [193, 180] on p "Nevecon LG Side by Side 638L Plata Mate Disp. de agua/hielo MOD GS66SPY" at bounding box center [208, 179] width 126 height 10
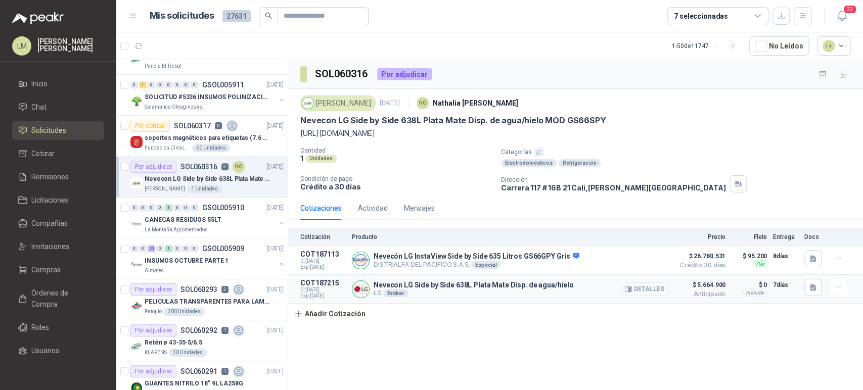
click at [640, 290] on button "Detalles" at bounding box center [645, 290] width 48 height 14
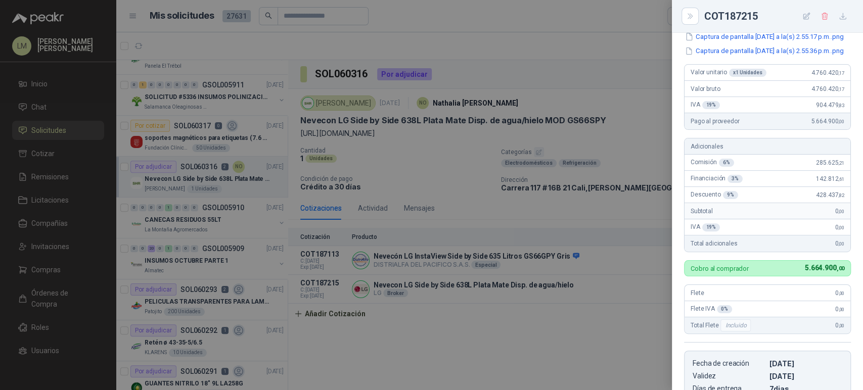
scroll to position [139, 0]
click at [540, 315] on div at bounding box center [431, 195] width 863 height 390
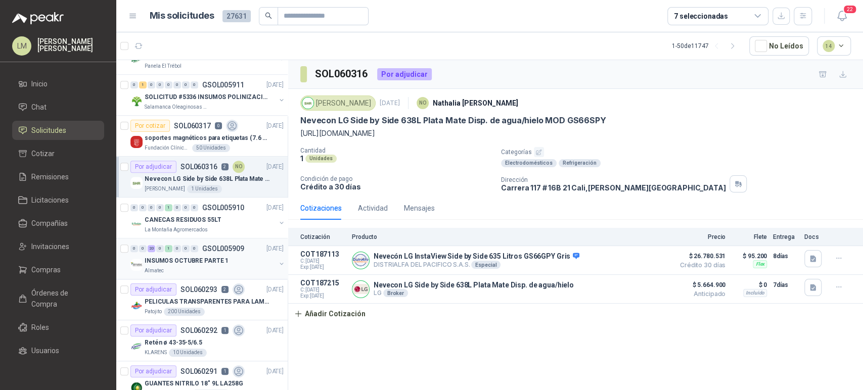
click at [207, 245] on p "GSOL005909" at bounding box center [223, 248] width 42 height 7
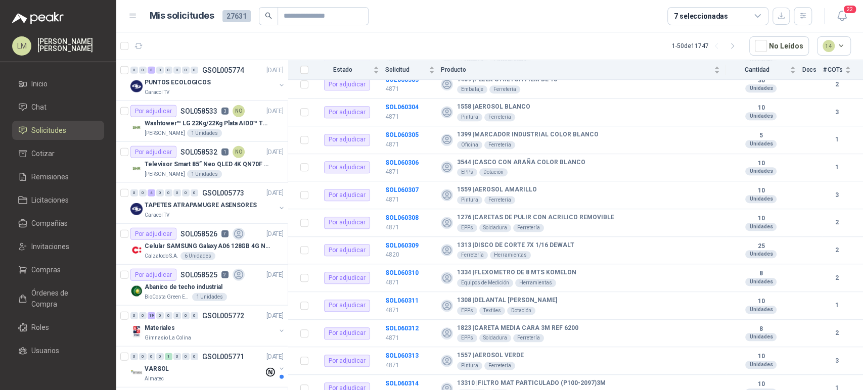
scroll to position [1724, 0]
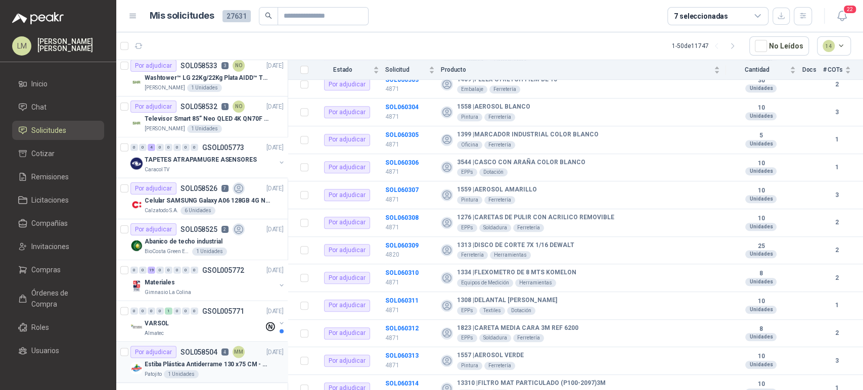
click at [198, 352] on p "SOL058504" at bounding box center [198, 352] width 37 height 7
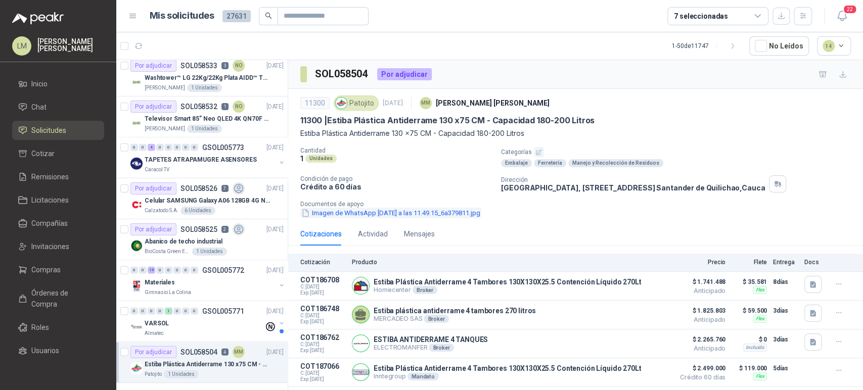
click at [446, 217] on button "Imagen de WhatsApp 2025-10-03 a las 11.49.15_6a379811.jpg" at bounding box center [390, 213] width 181 height 11
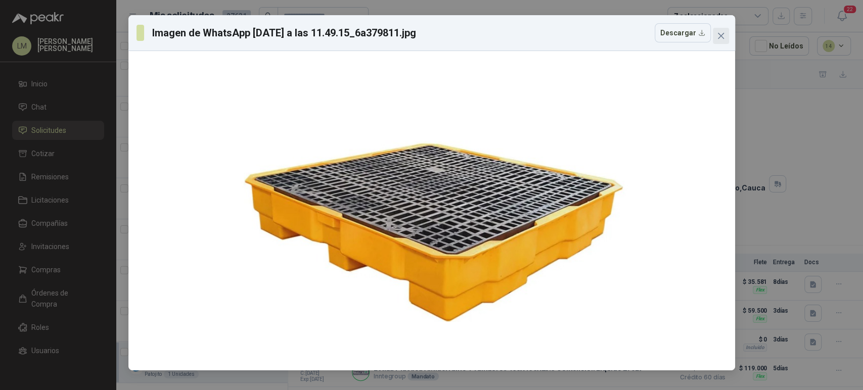
click at [720, 38] on icon "close" at bounding box center [721, 36] width 8 height 8
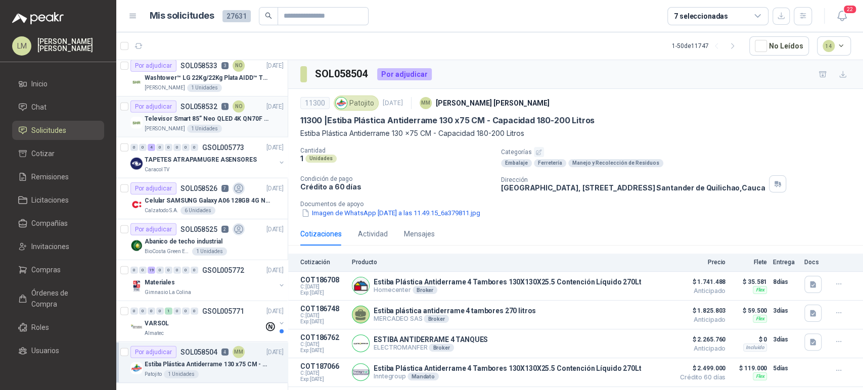
click at [191, 114] on p "Televisor Smart 85” Neo QLED 4K QN70F (2025) Modelo QN85QN70FAKXZL" at bounding box center [208, 119] width 126 height 10
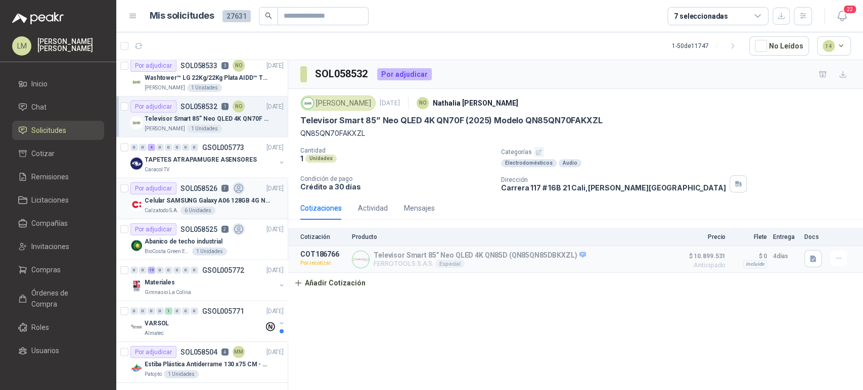
click at [201, 207] on div "6 Unidades" at bounding box center [197, 211] width 35 height 8
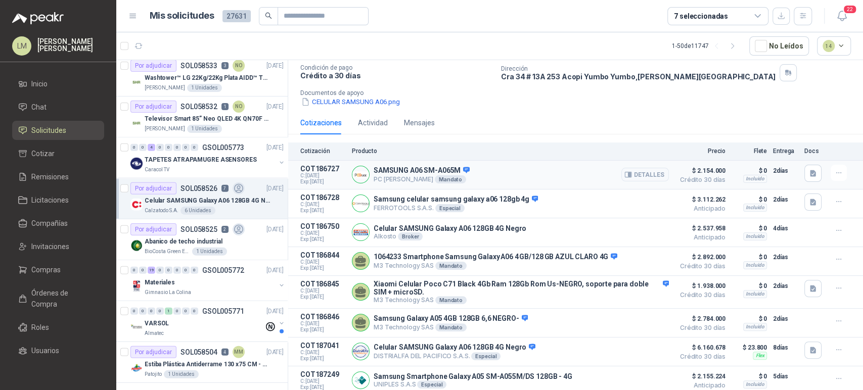
scroll to position [136, 0]
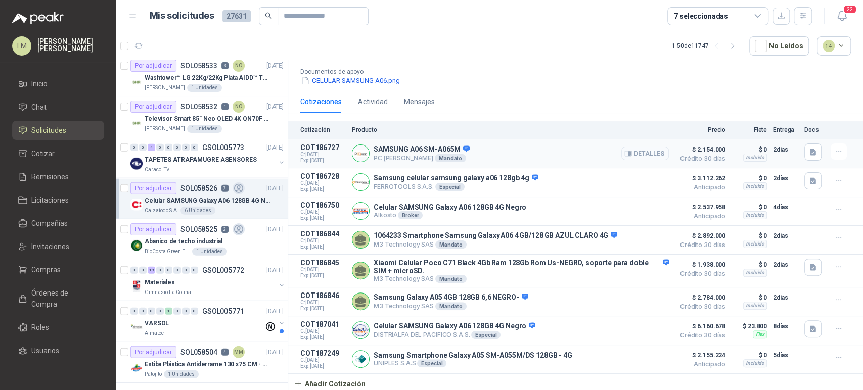
click at [633, 152] on button "Detalles" at bounding box center [645, 154] width 48 height 14
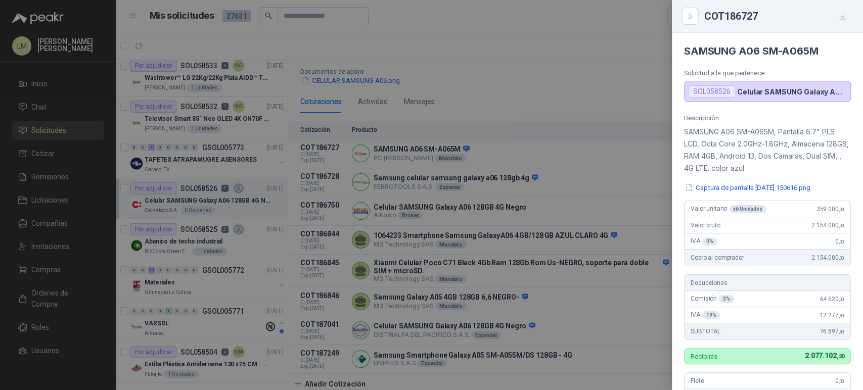
scroll to position [189, 0]
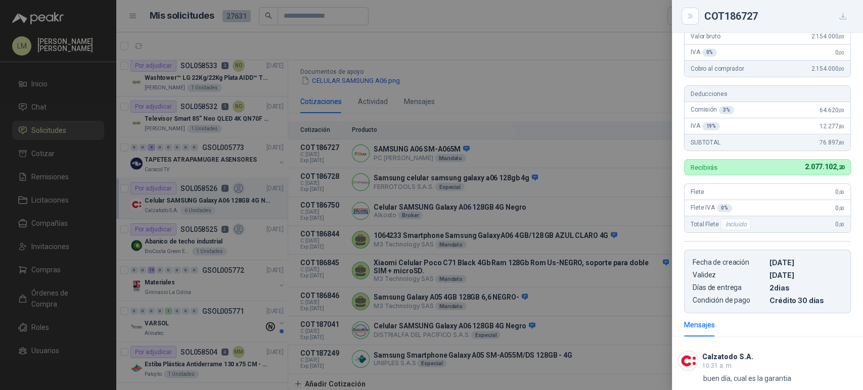
click at [513, 161] on div at bounding box center [431, 195] width 863 height 390
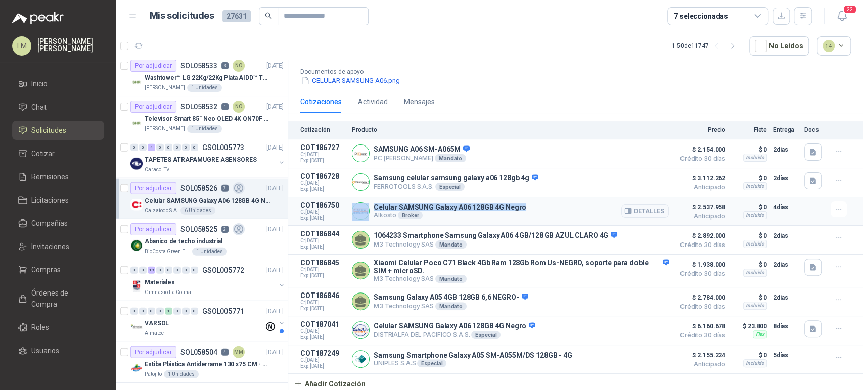
drag, startPoint x: 371, startPoint y: 202, endPoint x: 529, endPoint y: 197, distance: 157.8
click at [529, 201] on div "Celular SAMSUNG Galaxy A06 128GB 4G Negro Alkosto Broker Detalles" at bounding box center [510, 211] width 317 height 20
copy div "Celular SAMSUNG Galaxy A06 128GB 4G Negro"
click at [624, 210] on icon "button" at bounding box center [628, 211] width 8 height 8
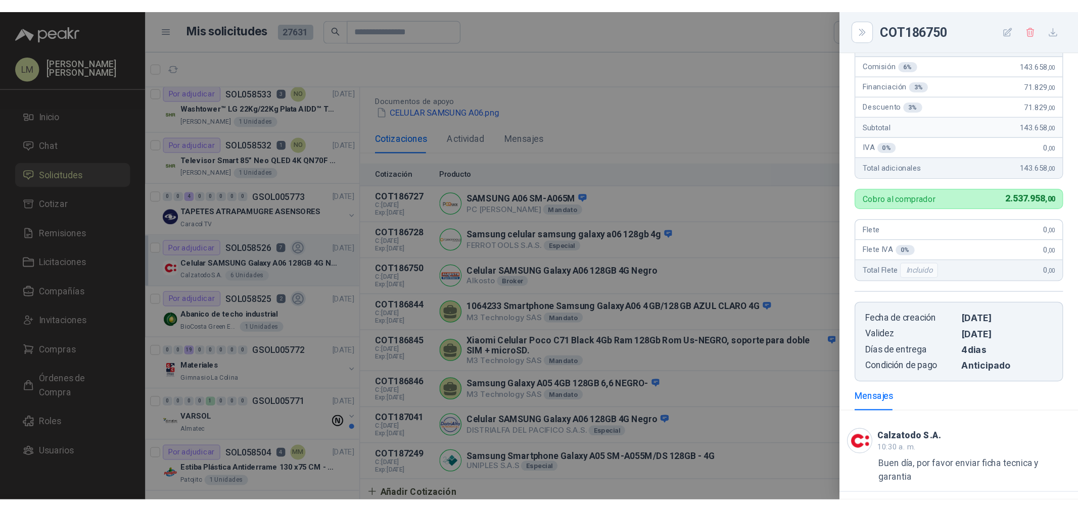
scroll to position [238, 0]
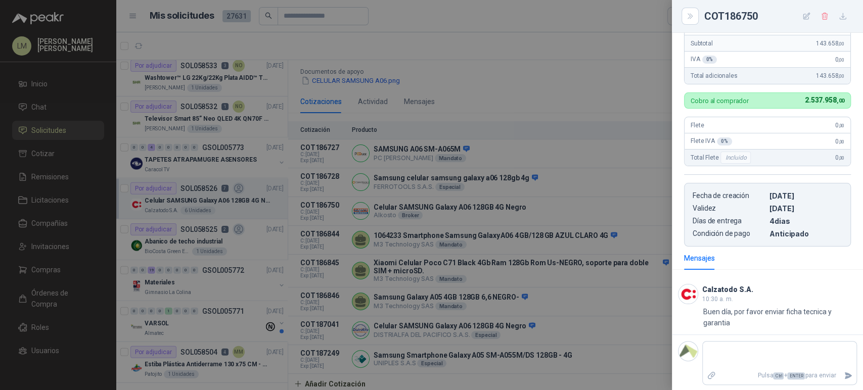
click at [582, 186] on div at bounding box center [431, 195] width 863 height 390
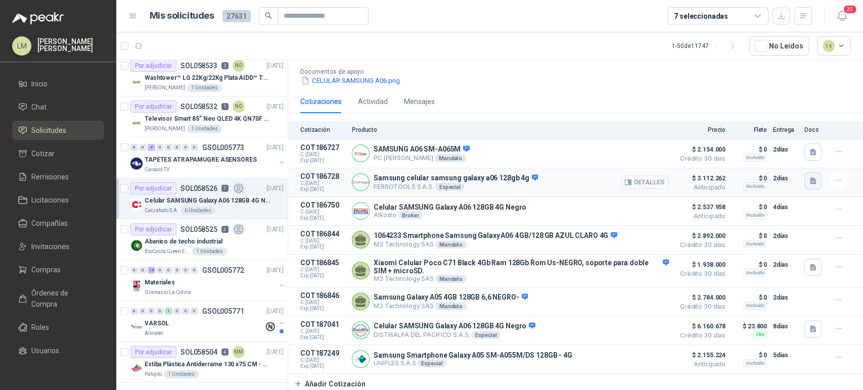
click at [809, 177] on icon "button" at bounding box center [813, 181] width 9 height 9
click at [781, 153] on button "image.png" at bounding box center [785, 155] width 44 height 11
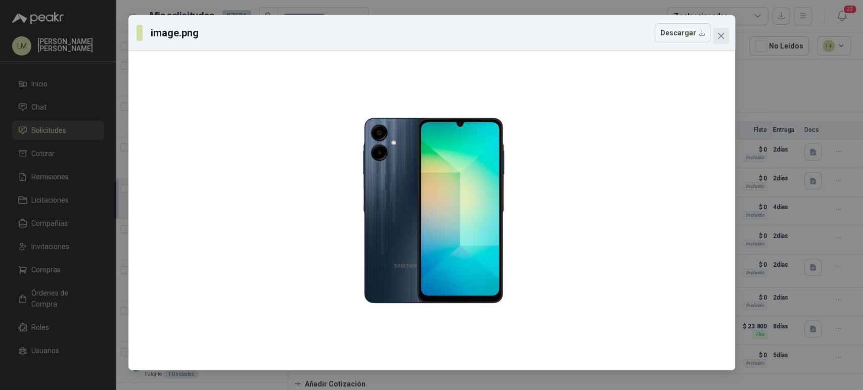
click at [719, 37] on icon "close" at bounding box center [720, 36] width 6 height 6
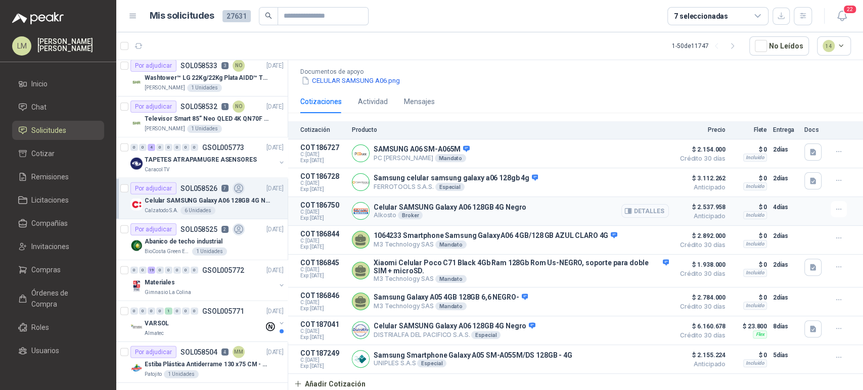
click at [651, 208] on button "Detalles" at bounding box center [645, 211] width 48 height 14
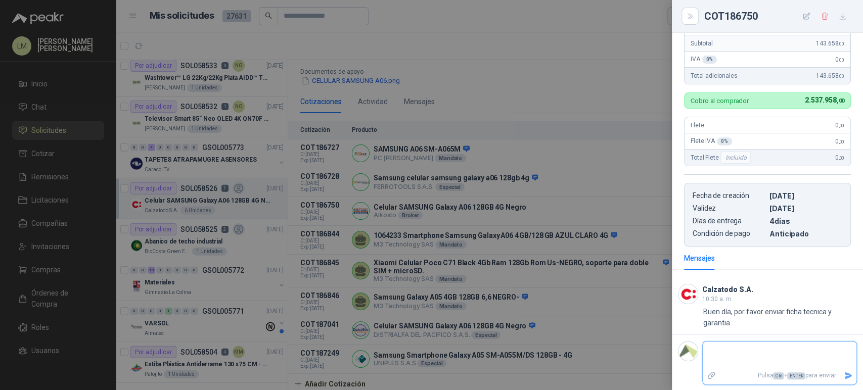
click at [756, 355] on textarea at bounding box center [780, 355] width 154 height 23
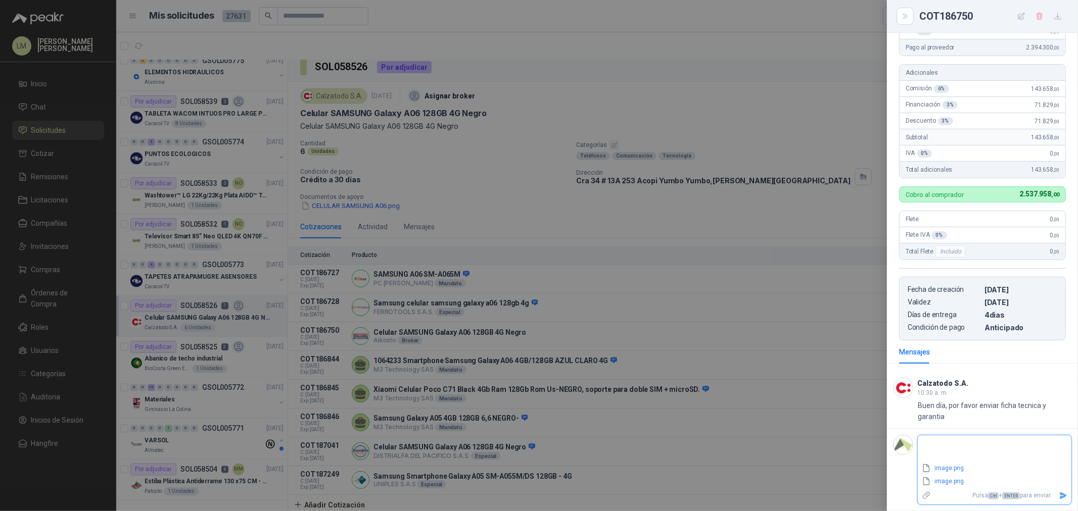
scroll to position [11, 0]
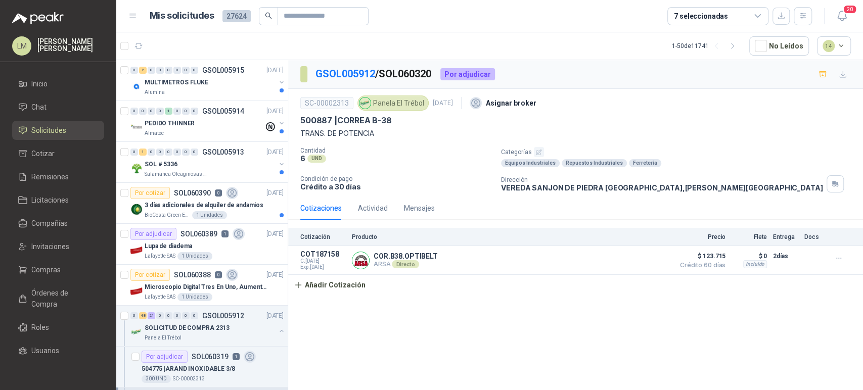
click at [539, 150] on icon "button" at bounding box center [538, 152] width 5 height 5
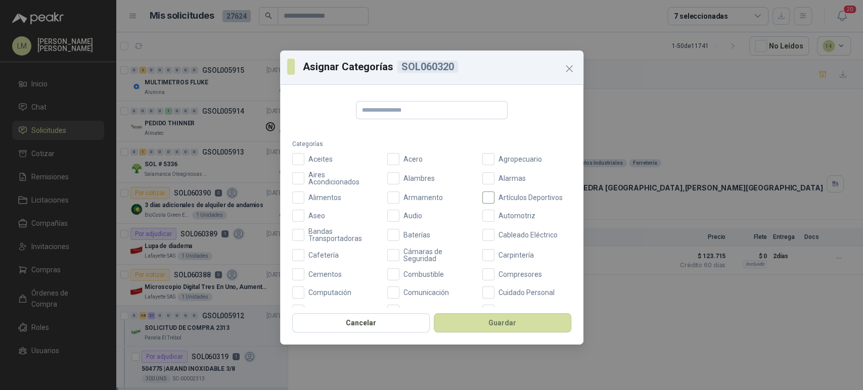
scroll to position [360, 0]
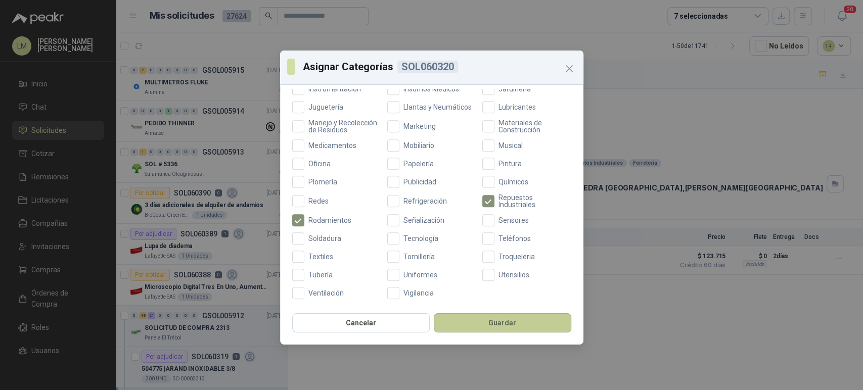
click at [509, 322] on button "Guardar" at bounding box center [502, 322] width 137 height 19
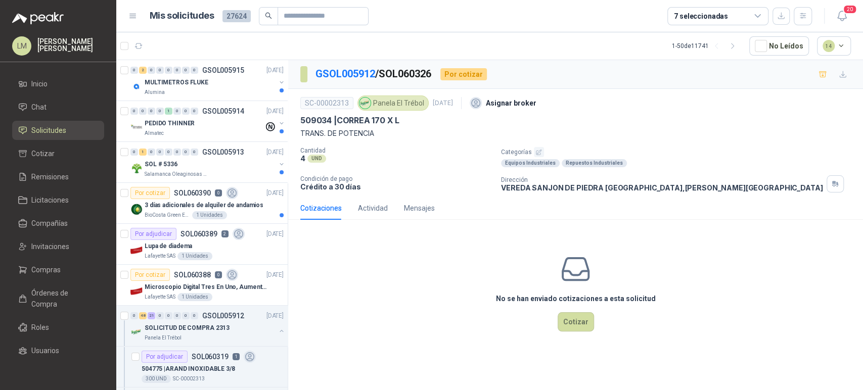
click at [537, 150] on icon "button" at bounding box center [538, 152] width 5 height 5
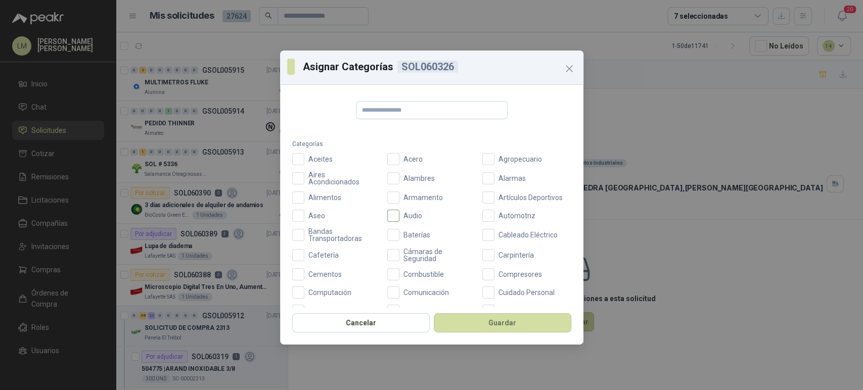
scroll to position [360, 0]
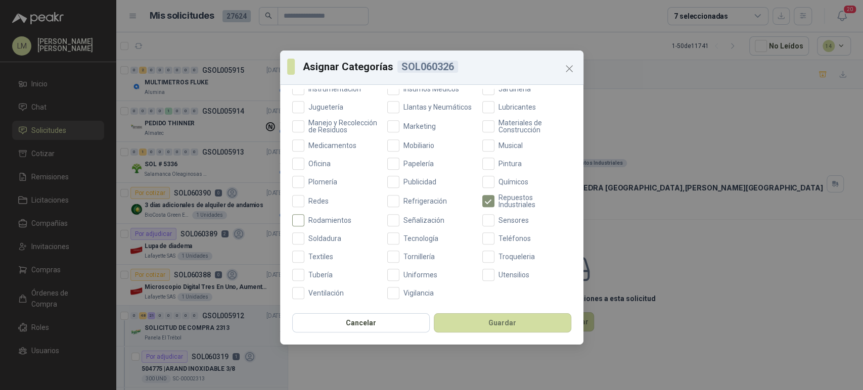
click at [328, 221] on span "Rodamientos" at bounding box center [329, 220] width 51 height 7
click at [457, 322] on button "Guardar" at bounding box center [502, 322] width 137 height 19
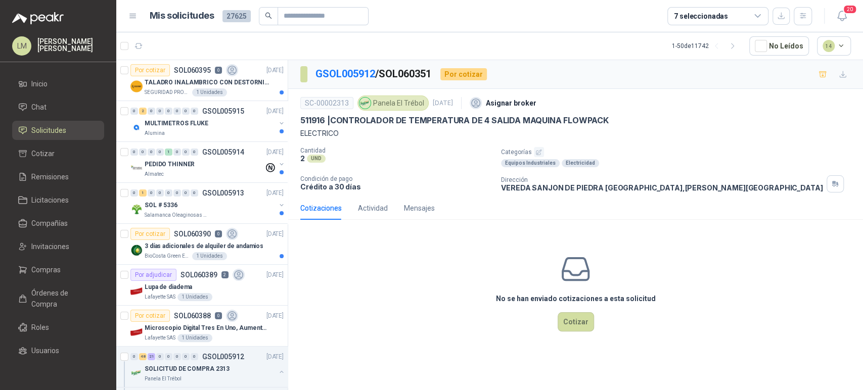
click at [536, 148] on button "button" at bounding box center [539, 152] width 10 height 10
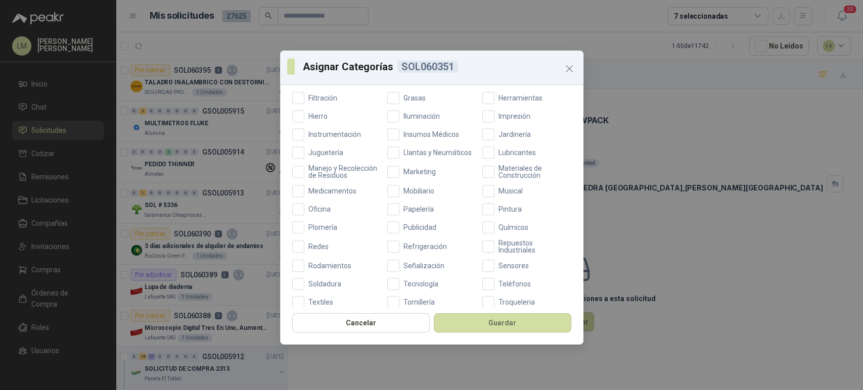
scroll to position [310, 0]
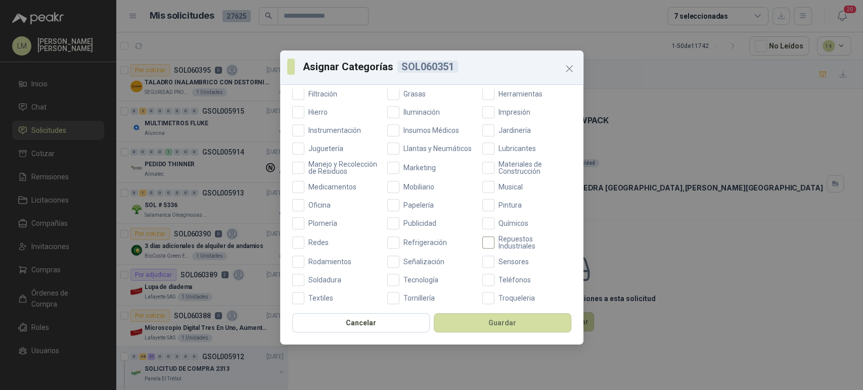
click at [494, 250] on span "Repuestos Industriales" at bounding box center [532, 243] width 77 height 14
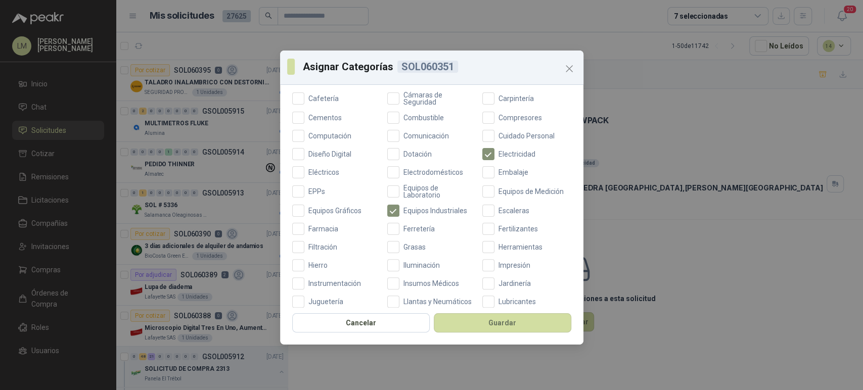
scroll to position [156, 0]
click at [474, 316] on button "Guardar" at bounding box center [502, 322] width 137 height 19
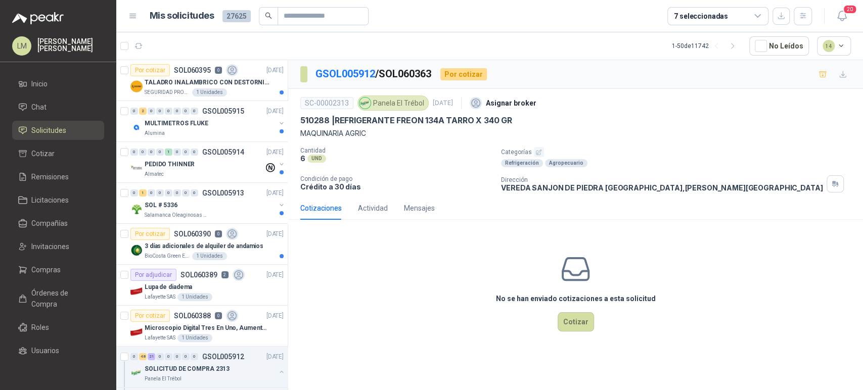
click at [536, 150] on icon "button" at bounding box center [538, 152] width 7 height 7
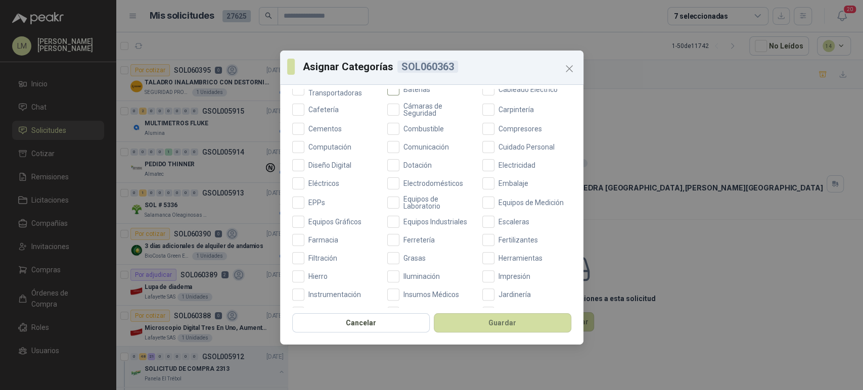
scroll to position [146, 0]
click at [412, 237] on span "Ferretería" at bounding box center [418, 240] width 39 height 7
click at [473, 322] on button "Guardar" at bounding box center [502, 322] width 137 height 19
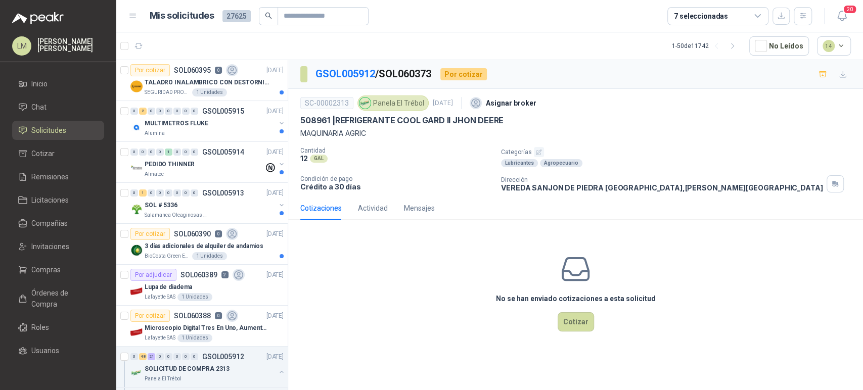
click at [539, 151] on icon "button" at bounding box center [538, 152] width 7 height 7
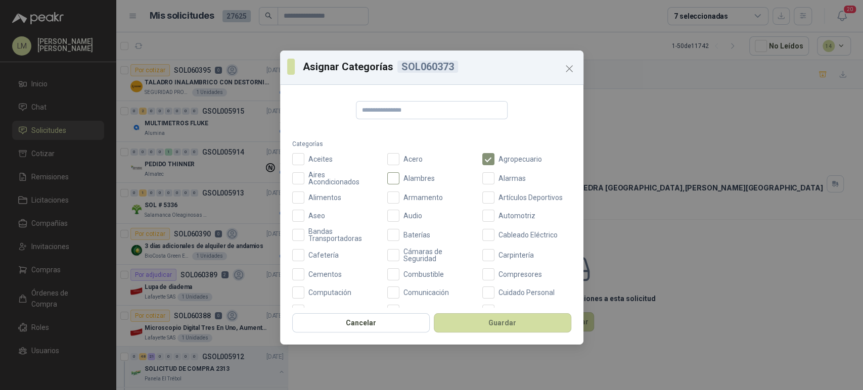
scroll to position [179, 0]
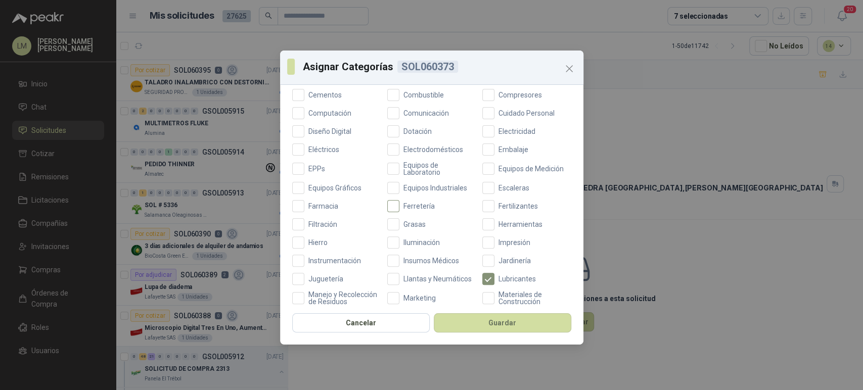
click at [414, 209] on span "Ferretería" at bounding box center [418, 206] width 39 height 7
click at [482, 315] on button "Guardar" at bounding box center [502, 322] width 137 height 19
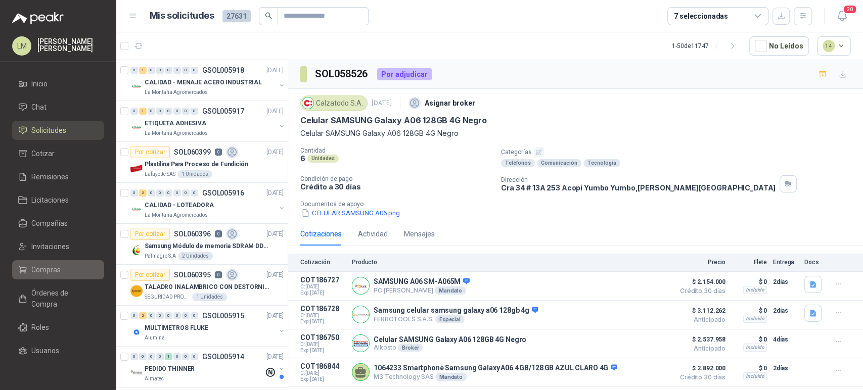
click at [40, 266] on span "Compras" at bounding box center [45, 269] width 29 height 11
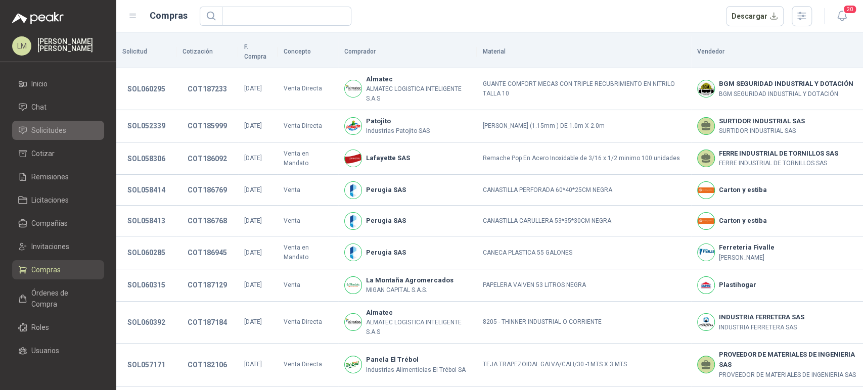
click at [62, 133] on span "Solicitudes" at bounding box center [48, 130] width 35 height 11
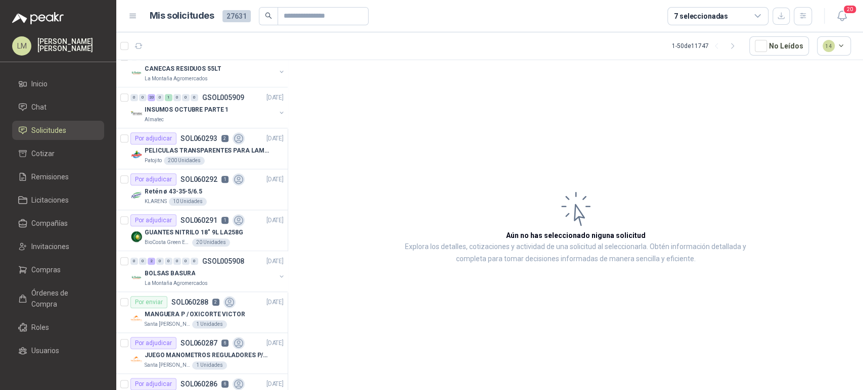
scroll to position [689, 0]
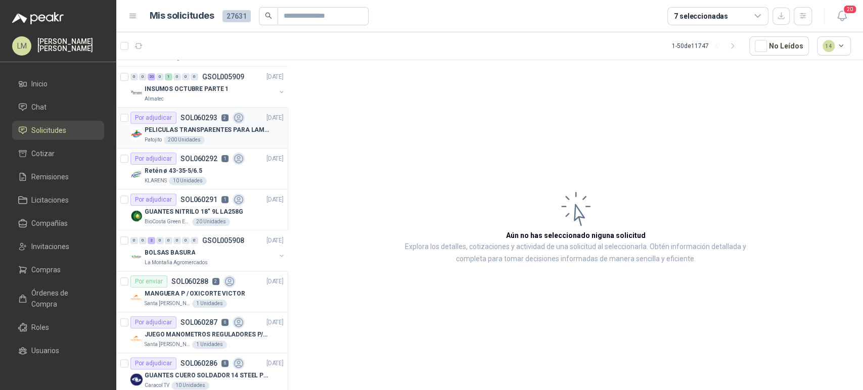
click at [221, 136] on div "Patojito 200 Unidades" at bounding box center [214, 140] width 139 height 8
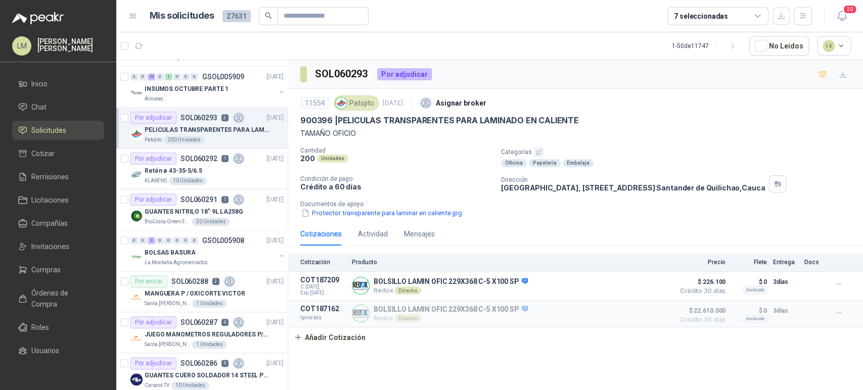
click at [221, 136] on div "Patojito 200 Unidades" at bounding box center [214, 140] width 139 height 8
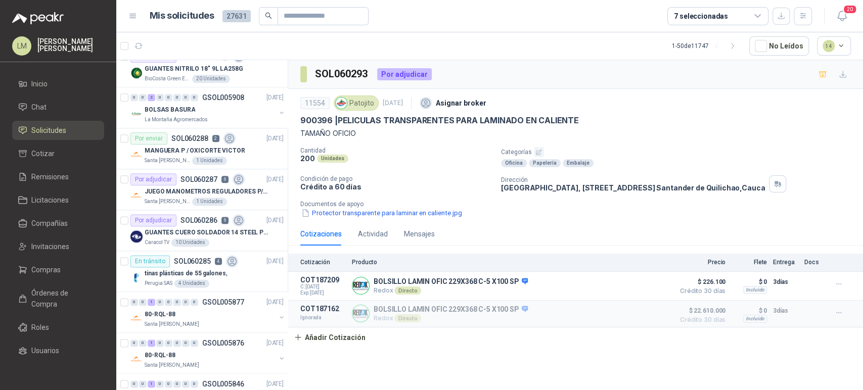
scroll to position [852, 0]
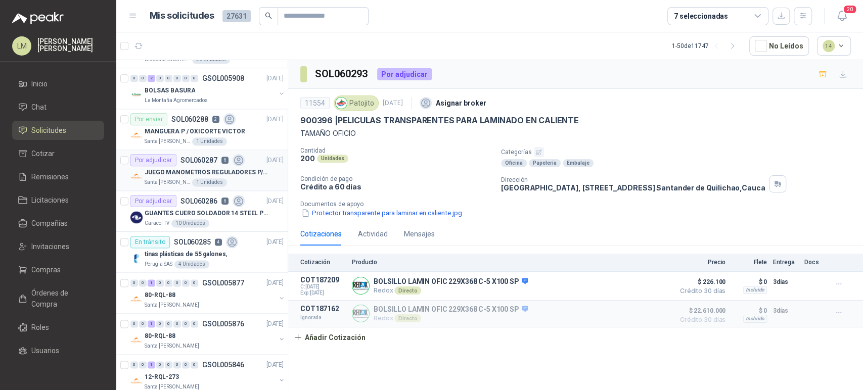
click at [212, 171] on p "JUEGO MANOMETROS REGULADORES P/OXIGENO" at bounding box center [208, 173] width 126 height 10
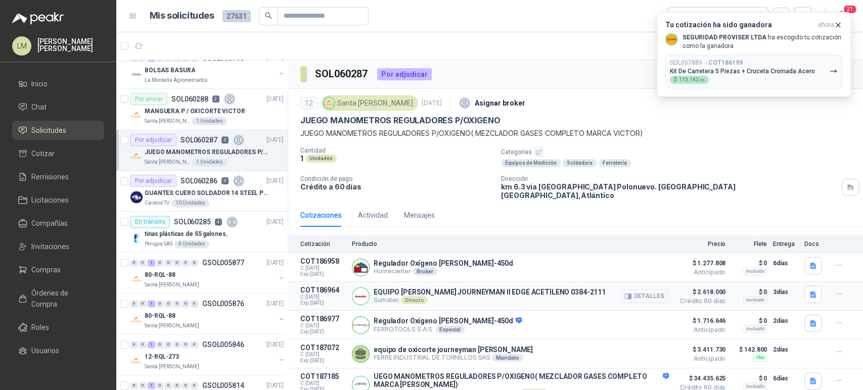
scroll to position [52, 0]
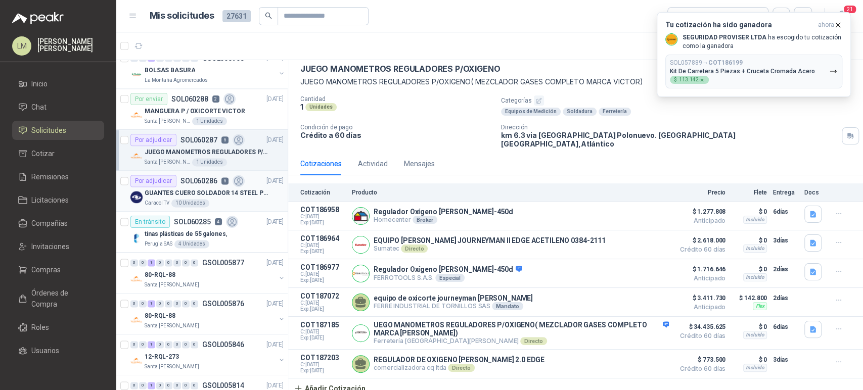
click at [195, 199] on div "10 Unidades" at bounding box center [190, 203] width 38 height 8
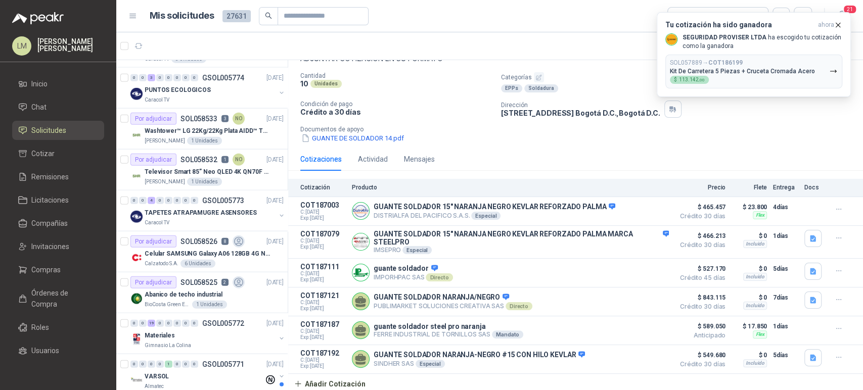
scroll to position [1671, 0]
click at [213, 126] on p "Washtower™ LG 22Kg/22Kg Plata AIDD™ ThinQ™ Steam™ WK22VS6P" at bounding box center [208, 131] width 126 height 10
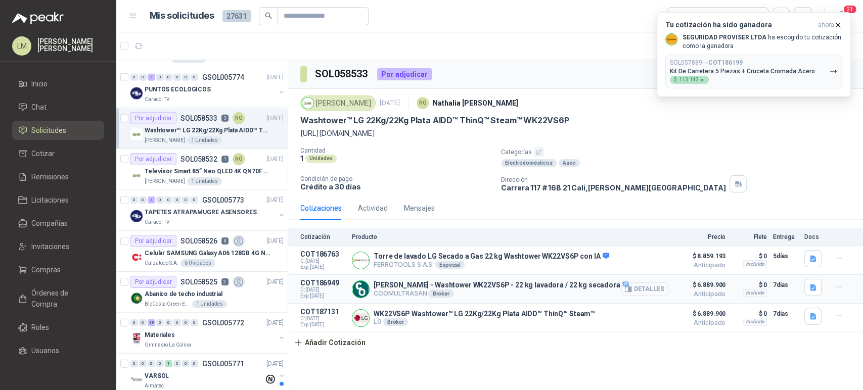
click at [656, 290] on button "Detalles" at bounding box center [645, 290] width 48 height 14
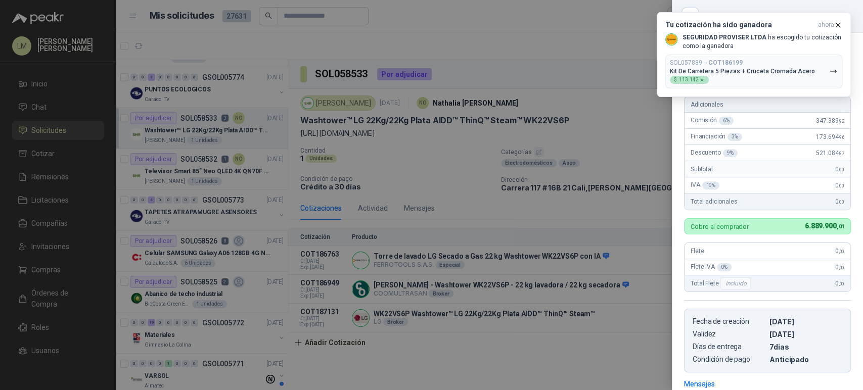
scroll to position [237, 0]
click at [428, 177] on div at bounding box center [431, 195] width 863 height 390
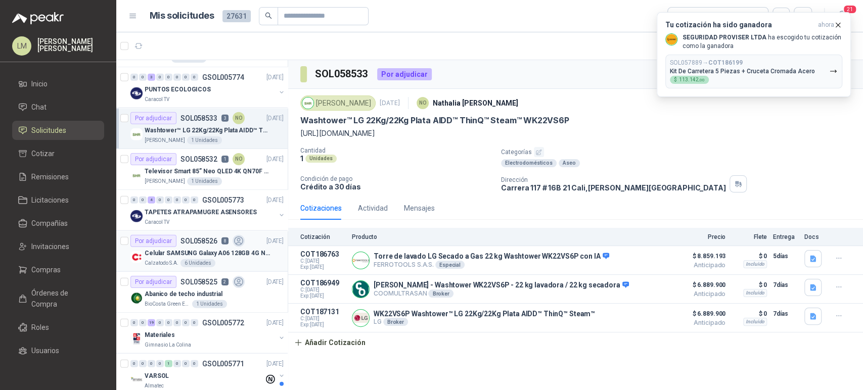
scroll to position [1724, 0]
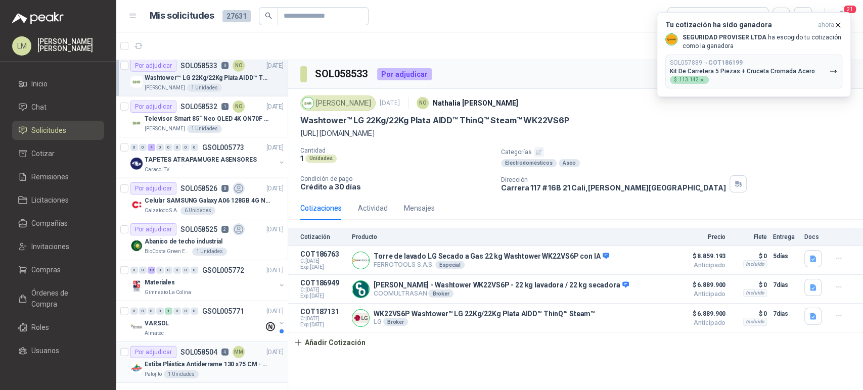
click at [183, 360] on p "Estiba Plástica Antiderrame 130 x75 CM - Capacidad 180-200 Litros" at bounding box center [208, 365] width 126 height 10
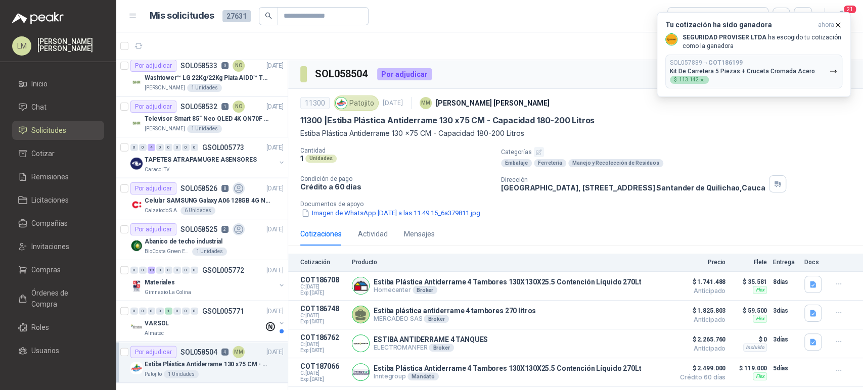
scroll to position [14, 0]
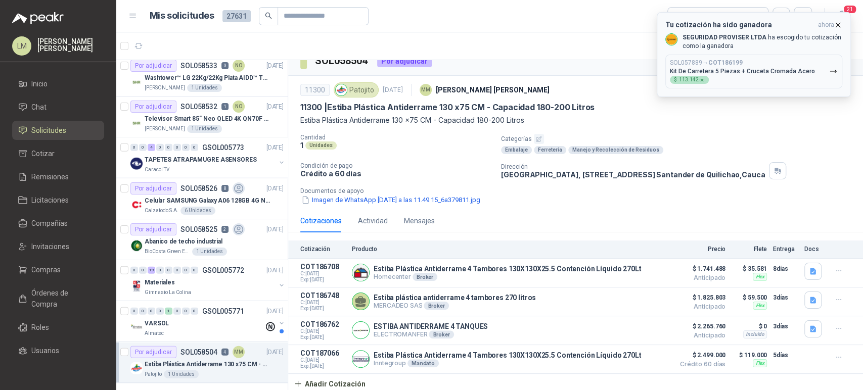
click at [837, 24] on icon "button" at bounding box center [838, 25] width 4 height 4
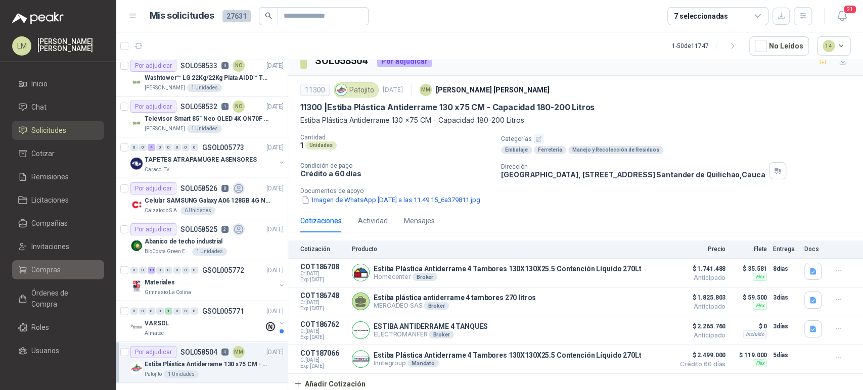
click at [34, 263] on link "Compras" at bounding box center [58, 269] width 92 height 19
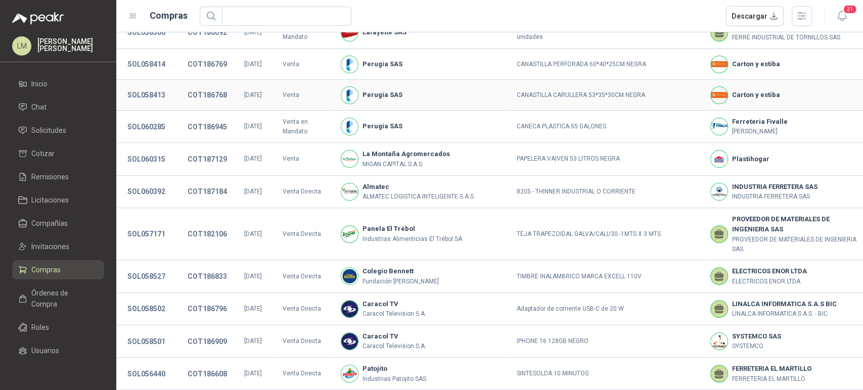
scroll to position [226, 0]
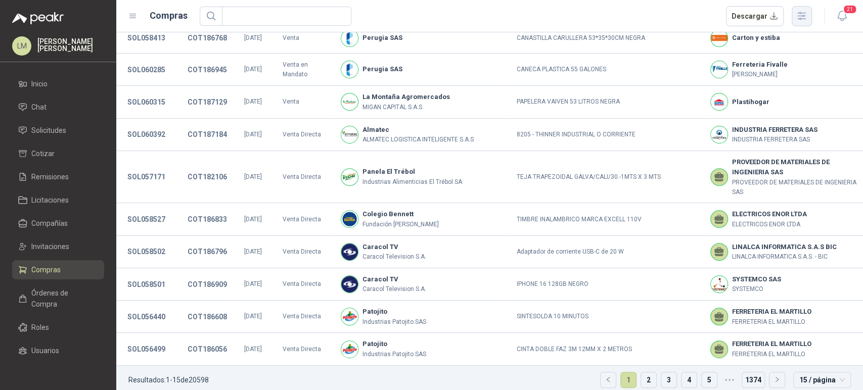
click at [797, 20] on icon "button" at bounding box center [802, 16] width 12 height 12
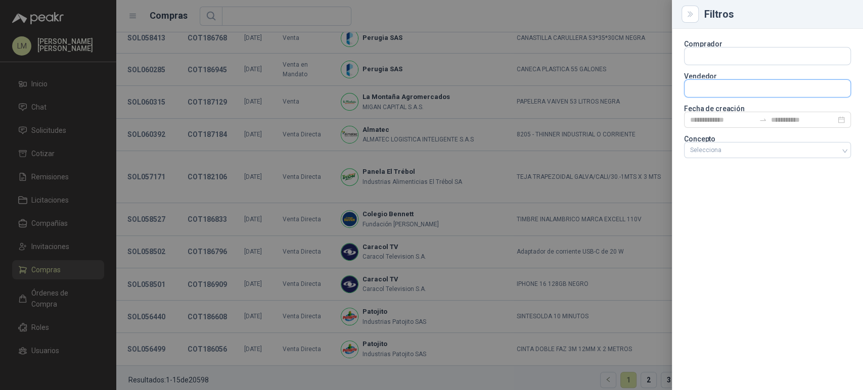
click at [706, 90] on input "text" at bounding box center [767, 88] width 166 height 17
type input "******"
click at [715, 113] on span "NIT : 800242106" at bounding box center [726, 115] width 36 height 5
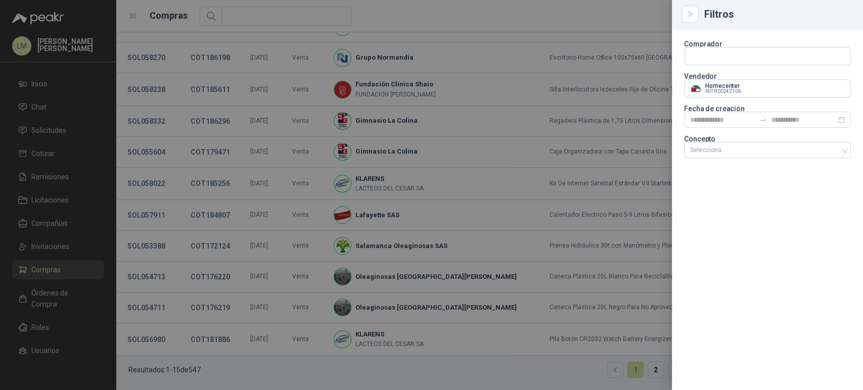
scroll to position [177, 0]
click at [236, 101] on div at bounding box center [431, 195] width 863 height 390
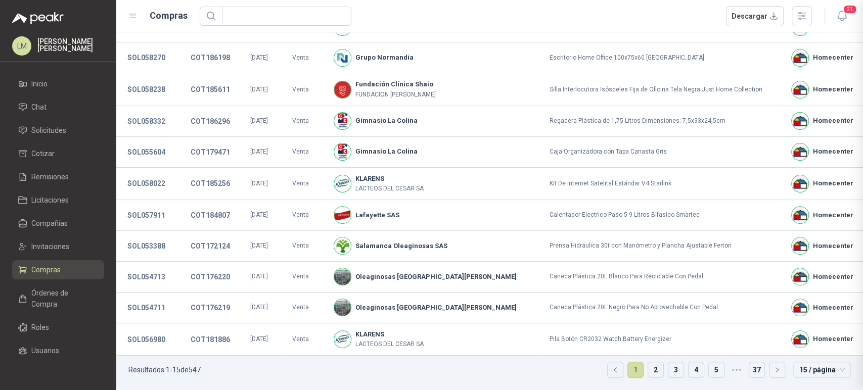
scroll to position [0, 0]
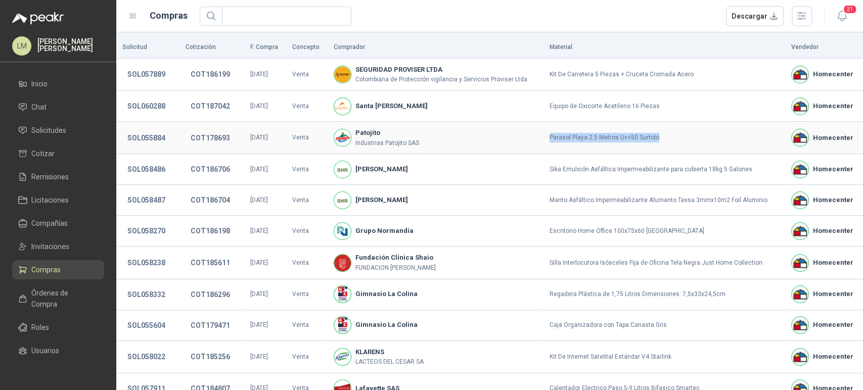
drag, startPoint x: 546, startPoint y: 138, endPoint x: 682, endPoint y: 133, distance: 136.6
click at [682, 133] on td "Parasol Playa 2.5 Metros Uv+50 Surtido" at bounding box center [664, 138] width 242 height 32
copy td "Parasol Playa 2.5 Metros Uv+50 Surtido"
click at [48, 130] on span "Solicitudes" at bounding box center [48, 130] width 35 height 11
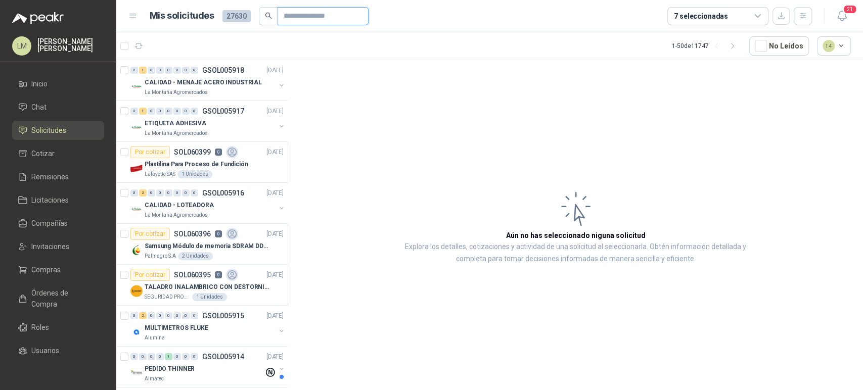
click at [295, 20] on input "text" at bounding box center [319, 16] width 71 height 17
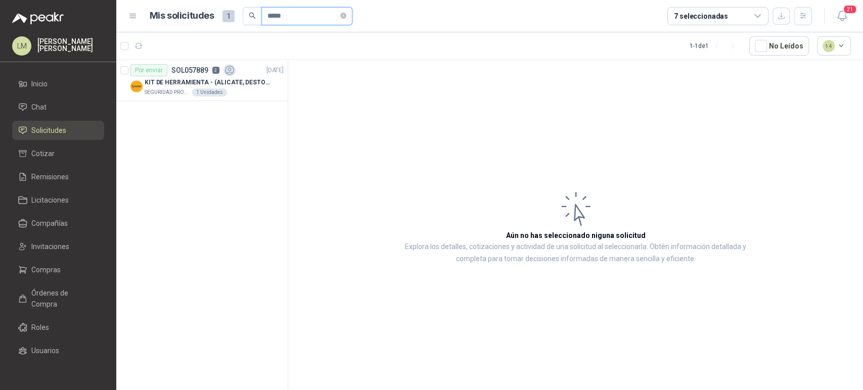
type input "*****"
click at [161, 71] on div "Por enviar" at bounding box center [148, 70] width 37 height 12
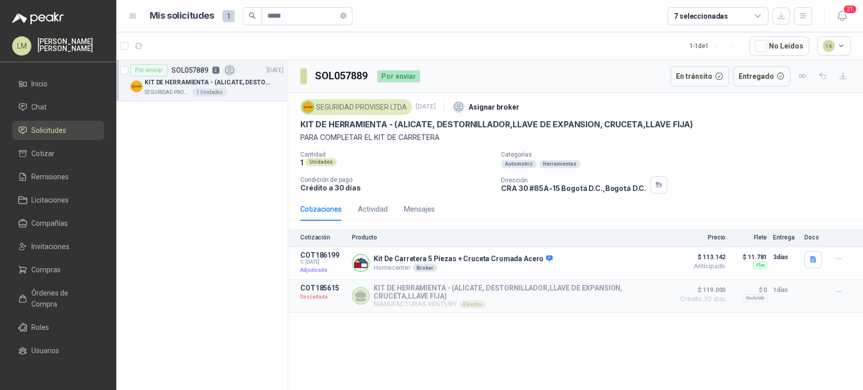
click at [355, 216] on div "Cotizaciones Actividad Mensajes" at bounding box center [367, 209] width 134 height 23
click at [361, 213] on div "Actividad" at bounding box center [373, 209] width 30 height 11
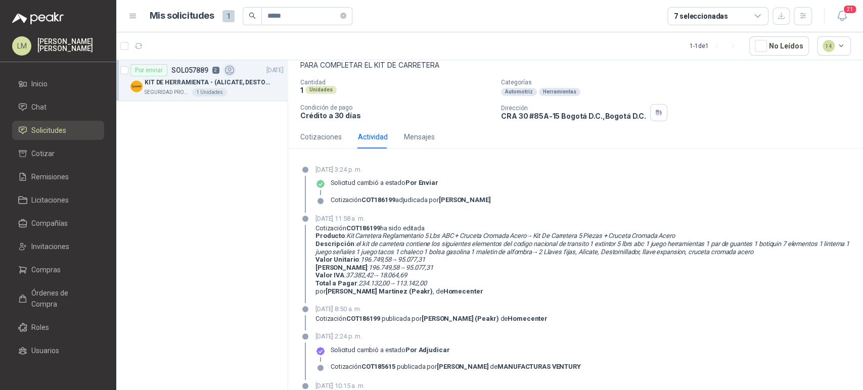
scroll to position [76, 0]
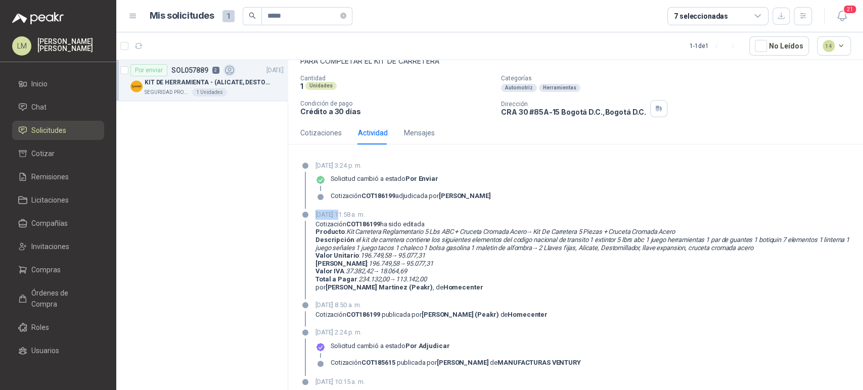
drag, startPoint x: 315, startPoint y: 216, endPoint x: 338, endPoint y: 213, distance: 23.4
click at [338, 213] on div "02 de octubre de 2025, 11:58 a. m. Cotización COT186199 ha sido editada Product…" at bounding box center [575, 254] width 550 height 89
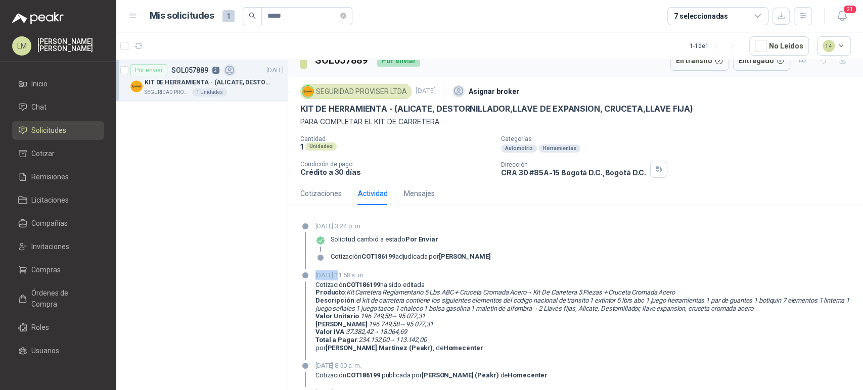
scroll to position [0, 0]
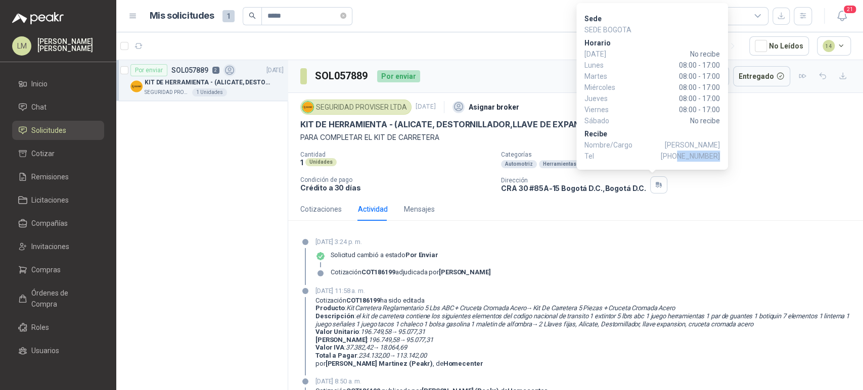
drag, startPoint x: 680, startPoint y: 154, endPoint x: 719, endPoint y: 161, distance: 40.0
click at [719, 161] on span "+57 3160108480" at bounding box center [690, 156] width 59 height 11
copy span "3160108480"
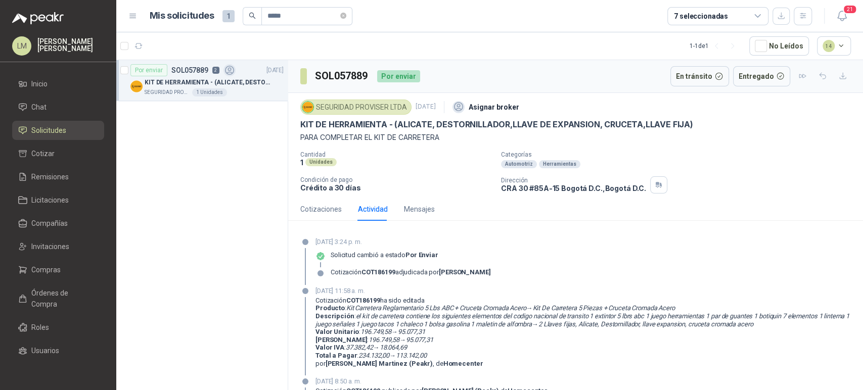
click at [363, 74] on h3 "SOL057889" at bounding box center [342, 76] width 54 height 16
drag, startPoint x: 367, startPoint y: 75, endPoint x: 311, endPoint y: 73, distance: 56.6
click at [311, 73] on section "SOL057889" at bounding box center [334, 76] width 69 height 16
copy h3 "SOL057889"
click at [319, 213] on div "Cotizaciones" at bounding box center [320, 209] width 41 height 11
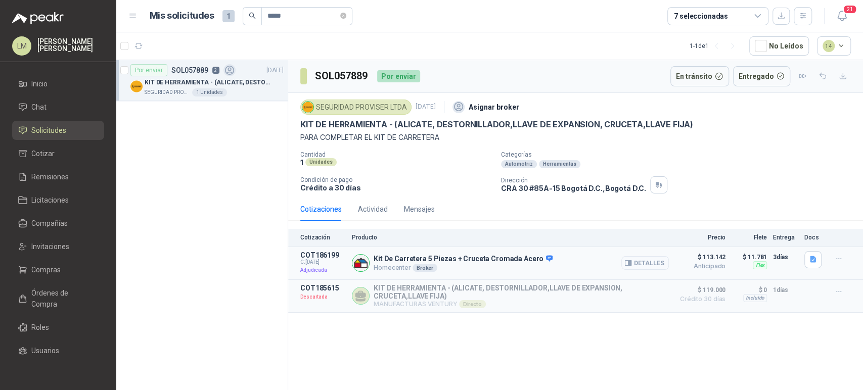
click at [639, 259] on button "Detalles" at bounding box center [645, 263] width 48 height 14
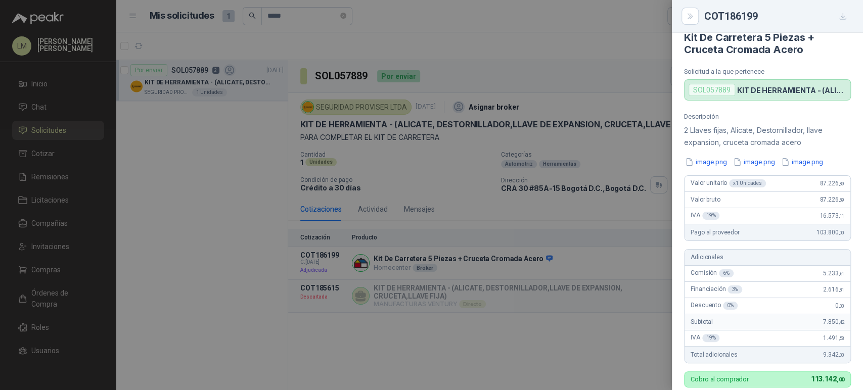
scroll to position [15, 0]
click at [359, 129] on div at bounding box center [431, 195] width 863 height 390
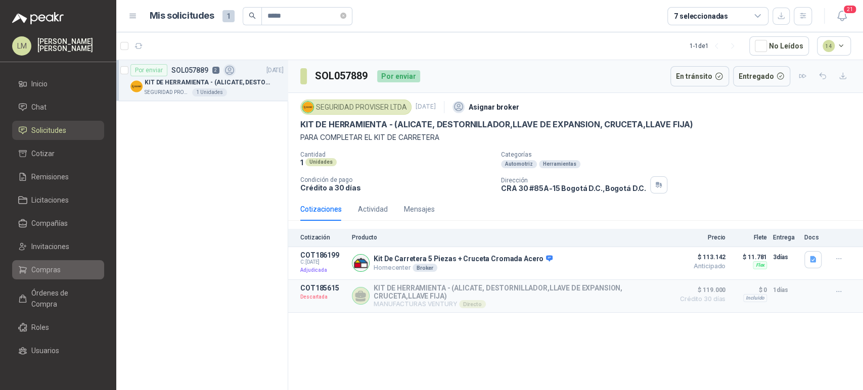
click at [49, 272] on span "Compras" at bounding box center [45, 269] width 29 height 11
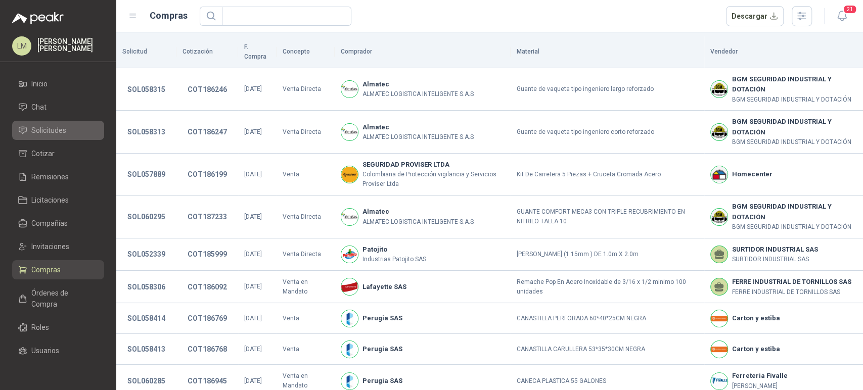
click at [68, 135] on li "Solicitudes" at bounding box center [58, 130] width 80 height 11
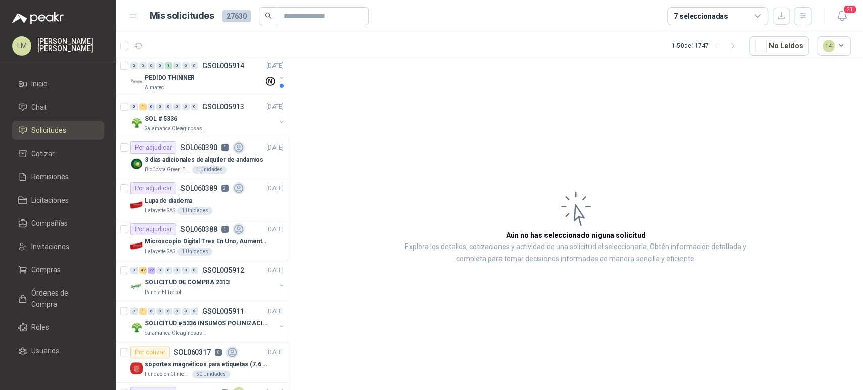
scroll to position [293, 0]
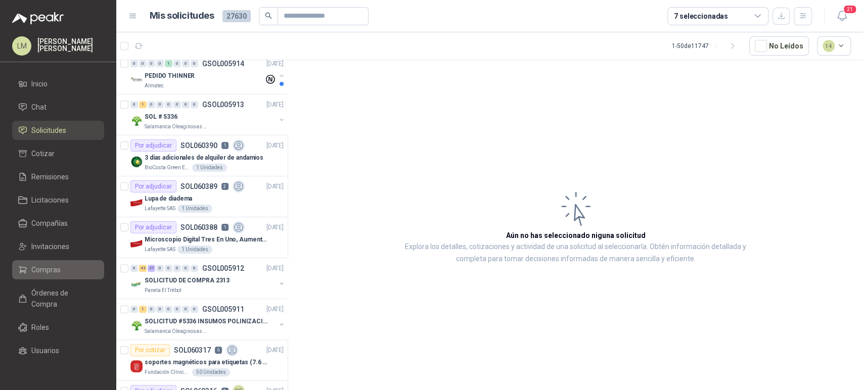
click at [44, 274] on span "Compras" at bounding box center [45, 269] width 29 height 11
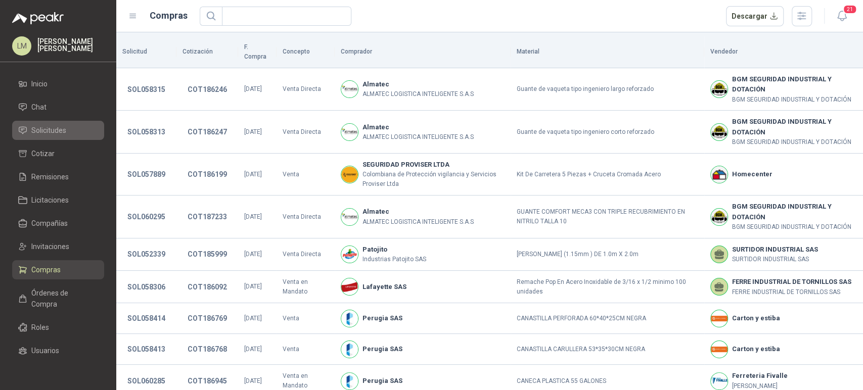
click at [54, 130] on span "Solicitudes" at bounding box center [48, 130] width 35 height 11
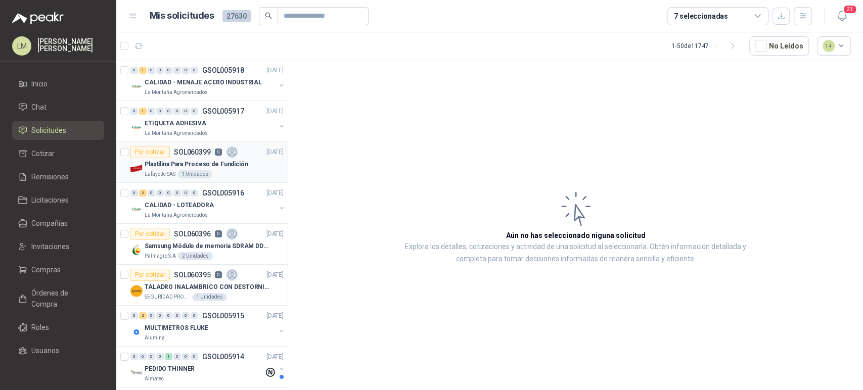
click at [219, 173] on div "Lafayette SAS 1 Unidades" at bounding box center [214, 174] width 139 height 8
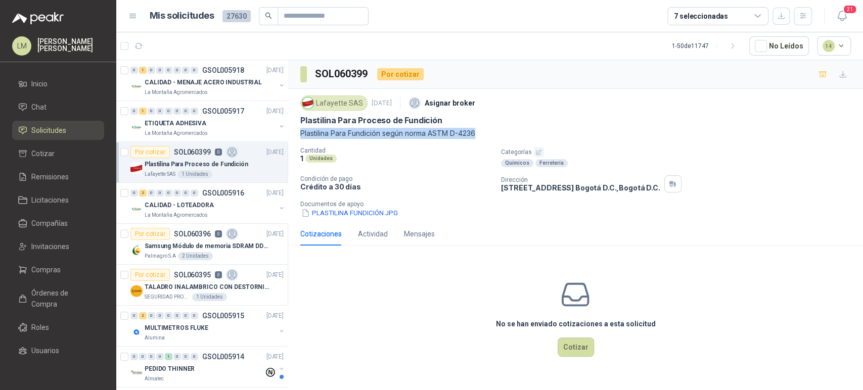
drag, startPoint x: 300, startPoint y: 135, endPoint x: 481, endPoint y: 129, distance: 181.0
click at [481, 129] on p "Plastilina Para Fundición según norma ASTM D-4236" at bounding box center [575, 133] width 550 height 11
copy p "Plastilina Para Fundición según norma ASTM D-4236"
click at [303, 15] on input "text" at bounding box center [319, 16] width 71 height 17
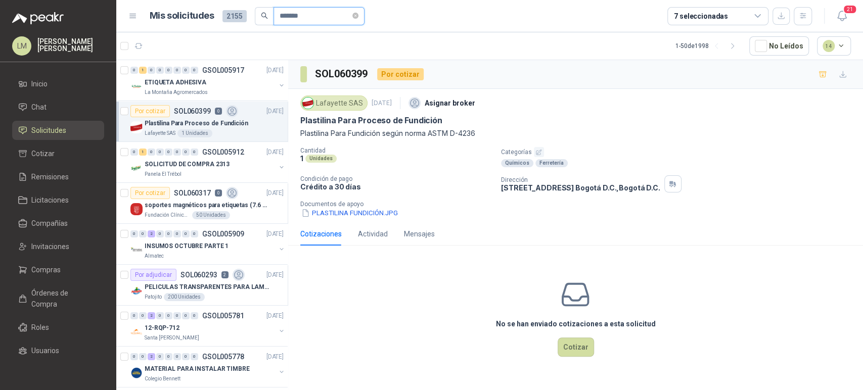
type input "*******"
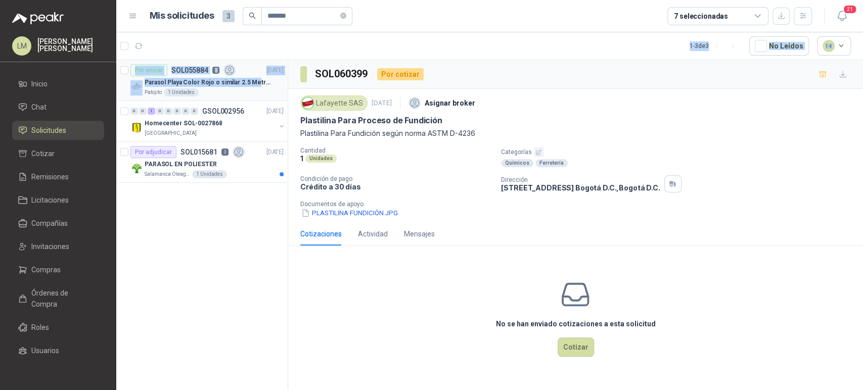
drag, startPoint x: 239, startPoint y: 44, endPoint x: 255, endPoint y: 84, distance: 43.1
click at [255, 84] on section "1 - 3 de 3 No Leídos 14 Por enviar SOL055884 3 15/09/25 Parasol Playa Color Roj…" at bounding box center [489, 211] width 746 height 358
click at [206, 83] on p "Parasol Playa Color Rojo o similar 2.5 Metros Uv+50" at bounding box center [208, 83] width 126 height 10
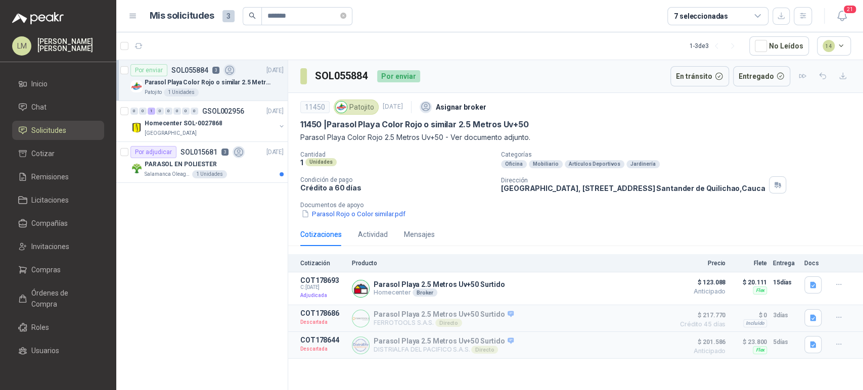
click at [592, 106] on div "11450 Patojito 15 sept, 2025 Asignar broker" at bounding box center [575, 107] width 550 height 20
click at [50, 275] on span "Compras" at bounding box center [45, 269] width 29 height 11
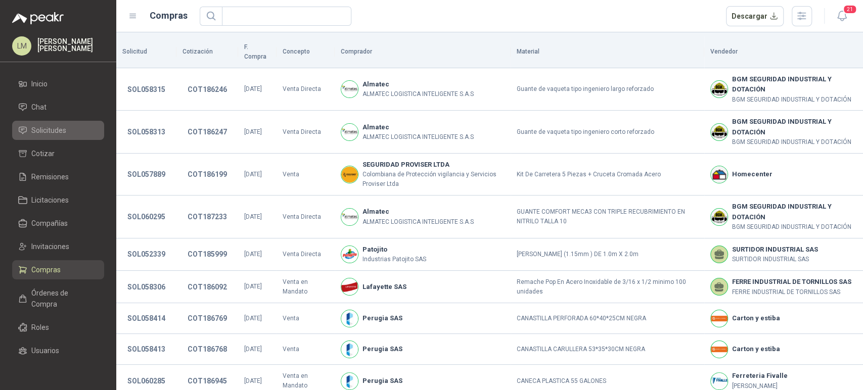
click at [59, 137] on link "Solicitudes" at bounding box center [58, 130] width 92 height 19
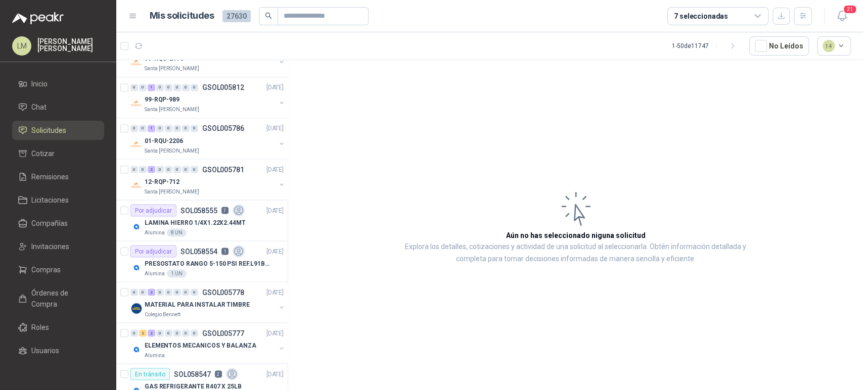
scroll to position [1253, 0]
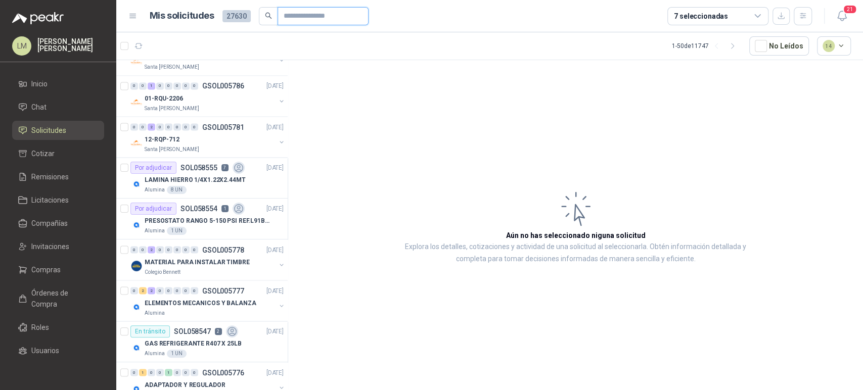
click at [307, 24] on span at bounding box center [322, 16] width 91 height 18
click at [306, 20] on input "text" at bounding box center [319, 16] width 71 height 17
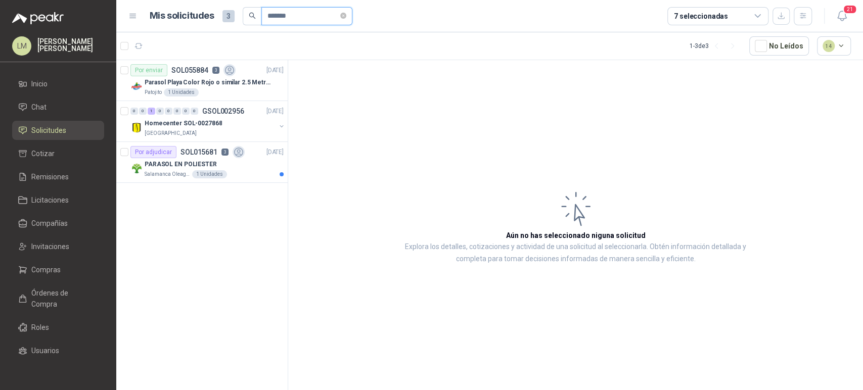
scroll to position [0, 0]
type input "*******"
click at [213, 76] on div "Parasol Playa Color Rojo o similar 2.5 Metros Uv+50" at bounding box center [214, 82] width 139 height 12
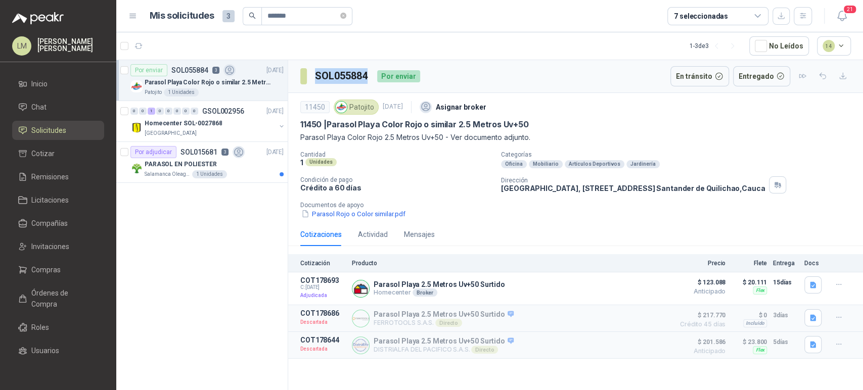
drag, startPoint x: 315, startPoint y: 76, endPoint x: 366, endPoint y: 79, distance: 50.7
click at [366, 79] on h3 "SOL055884" at bounding box center [342, 76] width 54 height 16
copy h3 "SOL055884"
click at [654, 287] on button "Detalles" at bounding box center [645, 289] width 48 height 14
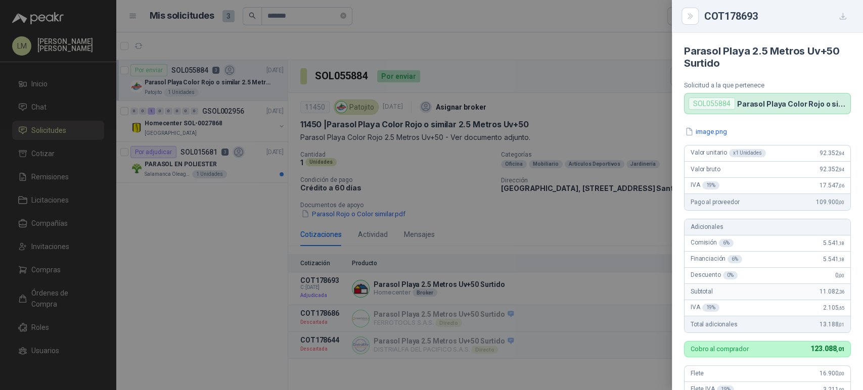
click at [420, 157] on div at bounding box center [431, 195] width 863 height 390
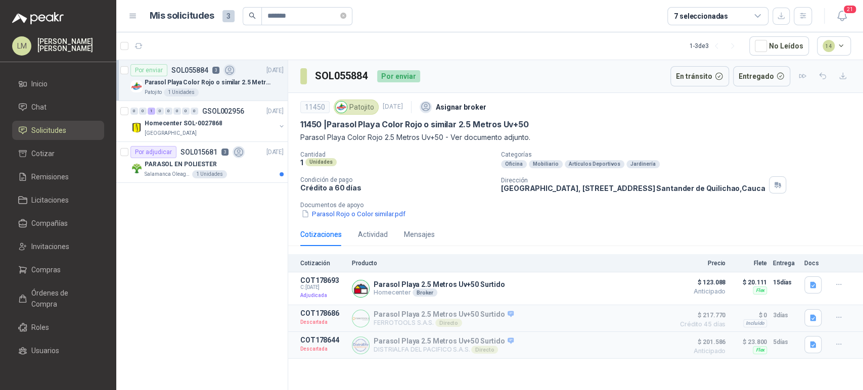
drag, startPoint x: 503, startPoint y: 188, endPoint x: 672, endPoint y: 188, distance: 168.8
click at [672, 188] on p "Parque Industrial el Paraiso, Bodega 10, Manzana C Santander de Quilichao , Cau…" at bounding box center [633, 188] width 264 height 9
copy p "arque Industrial el Paraiso, Bodega 10, Manzana C"
click at [54, 268] on span "Compras" at bounding box center [45, 269] width 29 height 11
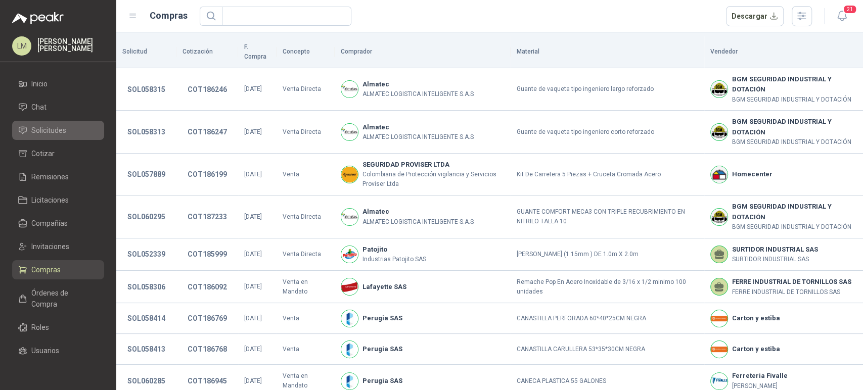
click at [53, 131] on span "Solicitudes" at bounding box center [48, 130] width 35 height 11
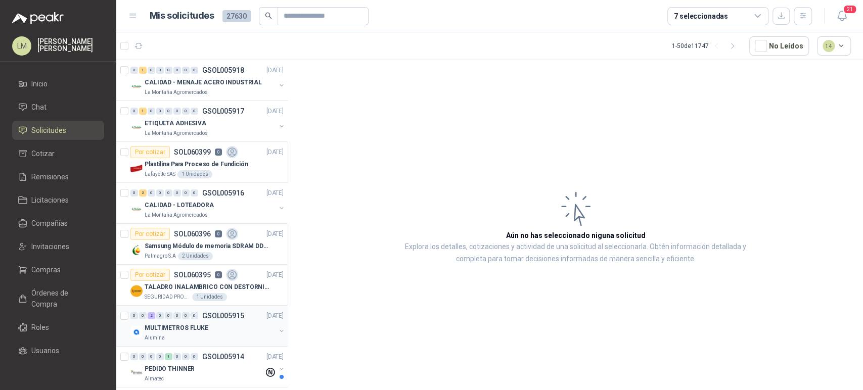
click at [277, 329] on button "button" at bounding box center [281, 331] width 8 height 8
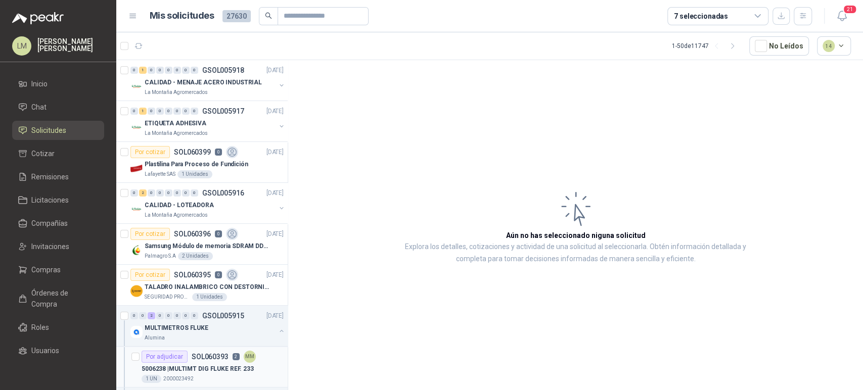
click at [203, 358] on p "SOL060393" at bounding box center [210, 356] width 37 height 7
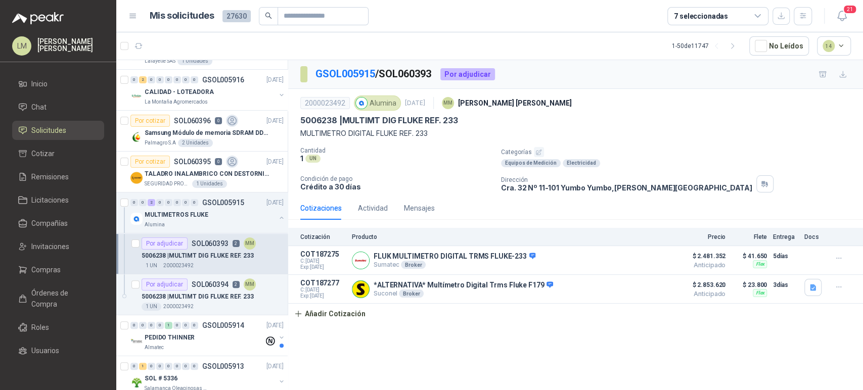
scroll to position [114, 0]
click at [216, 293] on p "5006238 | MULTIMT DIG FLUKE REF. 233" at bounding box center [198, 297] width 112 height 10
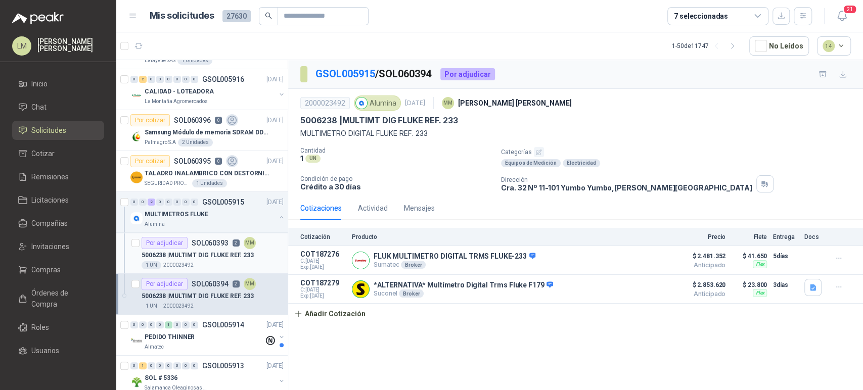
click at [204, 255] on p "5006238 | MULTIMT DIG FLUKE REF. 233" at bounding box center [198, 256] width 112 height 10
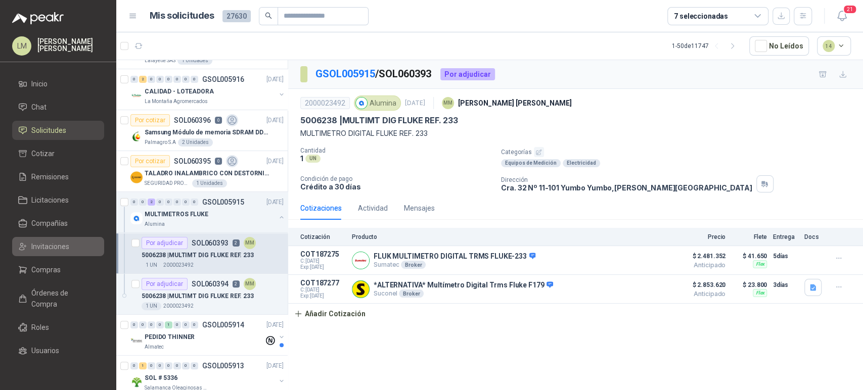
click at [49, 246] on span "Invitaciones" at bounding box center [50, 246] width 38 height 11
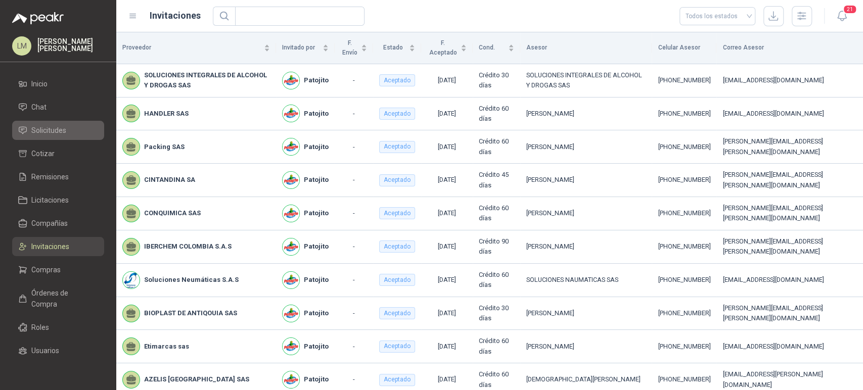
click at [54, 128] on span "Solicitudes" at bounding box center [48, 130] width 35 height 11
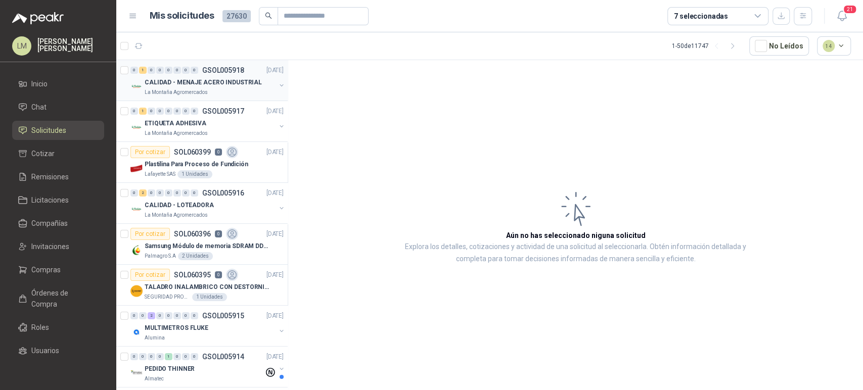
click at [277, 86] on button "button" at bounding box center [281, 85] width 8 height 8
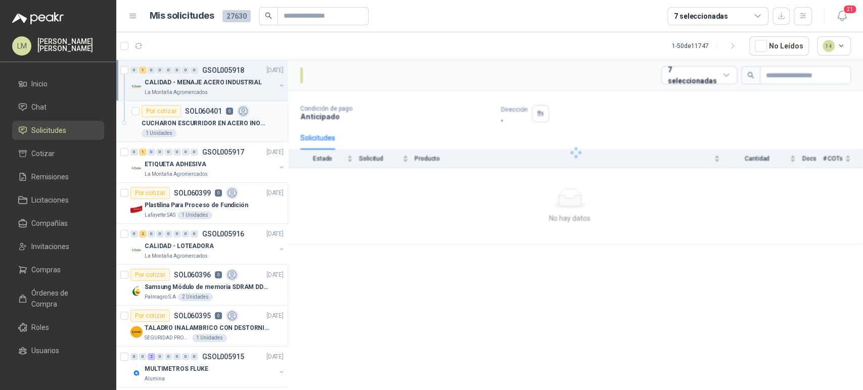
click at [215, 119] on p "CUCHARON ESCURRIDOR EN ACERO INOXIDABLE DE MANGO LARGO" at bounding box center [205, 124] width 126 height 10
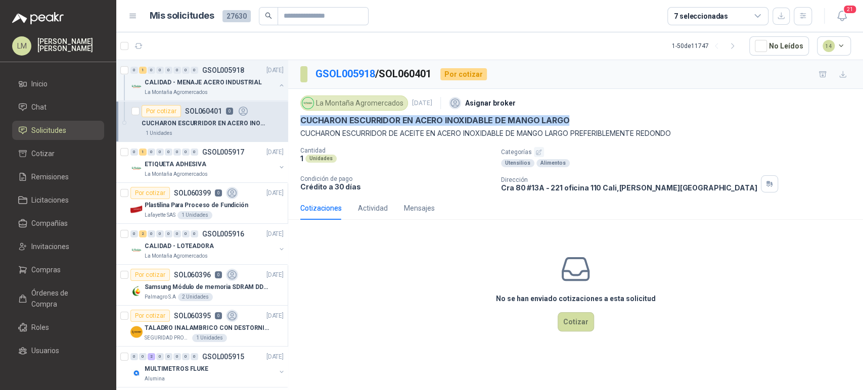
drag, startPoint x: 302, startPoint y: 119, endPoint x: 570, endPoint y: 115, distance: 268.4
click at [570, 115] on div "CUCHARON ESCURRIDOR EN ACERO INOXIDABLE DE MANGO LARGO" at bounding box center [575, 120] width 550 height 11
copy p "CUCHARON ESCURRIDOR EN ACERO INOXIDABLE DE MANGO LARGO"
click at [277, 165] on button "button" at bounding box center [281, 167] width 8 height 8
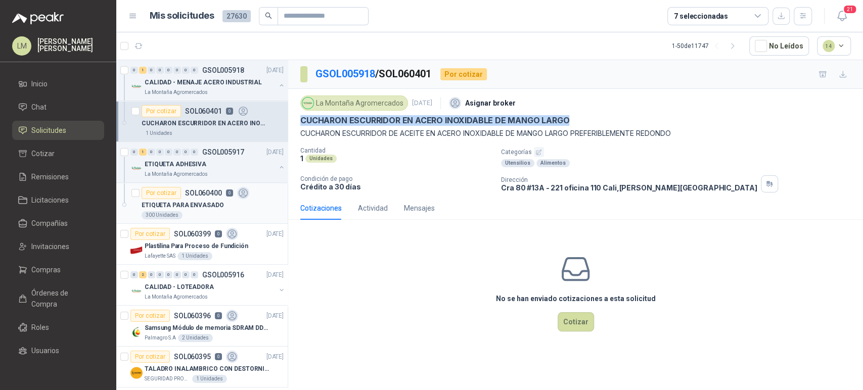
click at [222, 197] on div "Por cotizar SOL060400 0" at bounding box center [196, 193] width 108 height 12
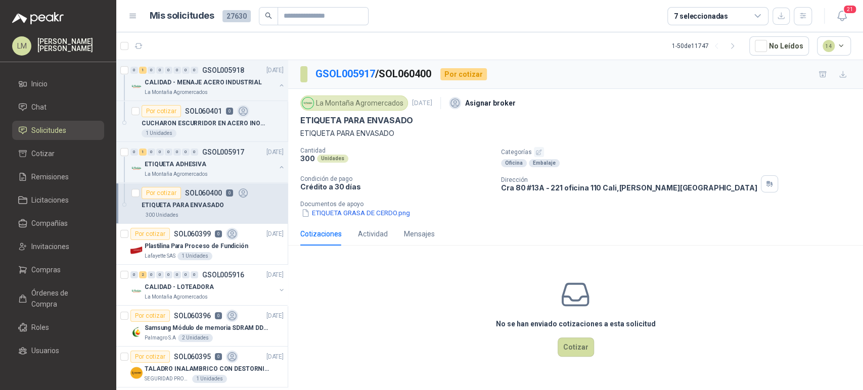
click at [356, 207] on p "Documentos de apoyo" at bounding box center [579, 204] width 558 height 7
click at [356, 210] on button "ETIQUETA GRASA DE CERDO.png" at bounding box center [355, 213] width 111 height 11
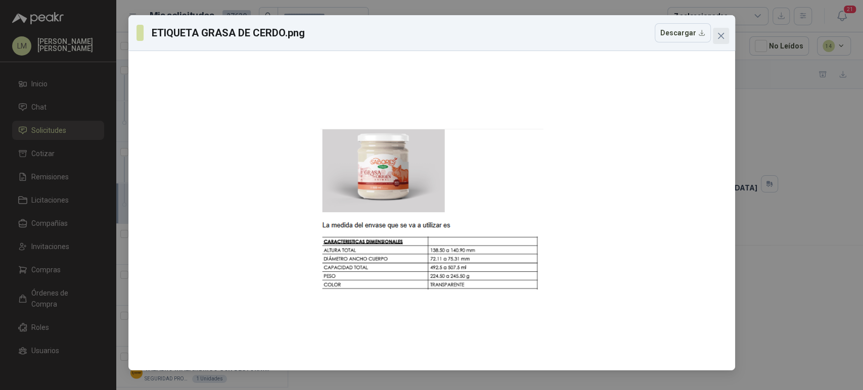
click at [718, 36] on icon "close" at bounding box center [721, 36] width 8 height 8
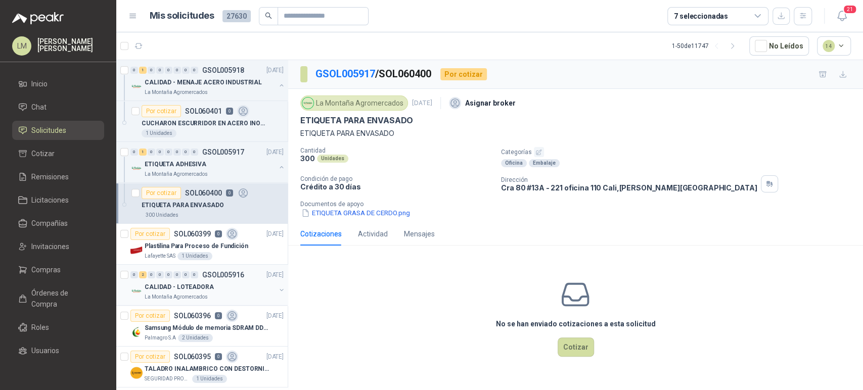
click at [277, 289] on button "button" at bounding box center [281, 290] width 8 height 8
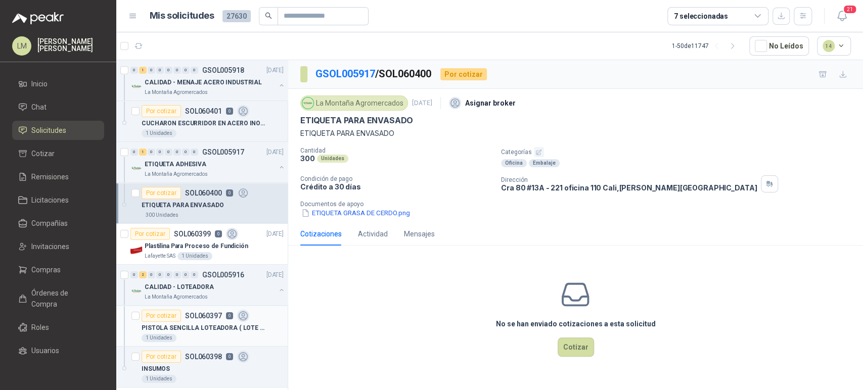
click at [207, 330] on p "PISTOLA SENCILLA LOTEADORA ( LOTE Y FECHA VENCIMIENTO ) ALFANUMERICA" at bounding box center [205, 328] width 126 height 10
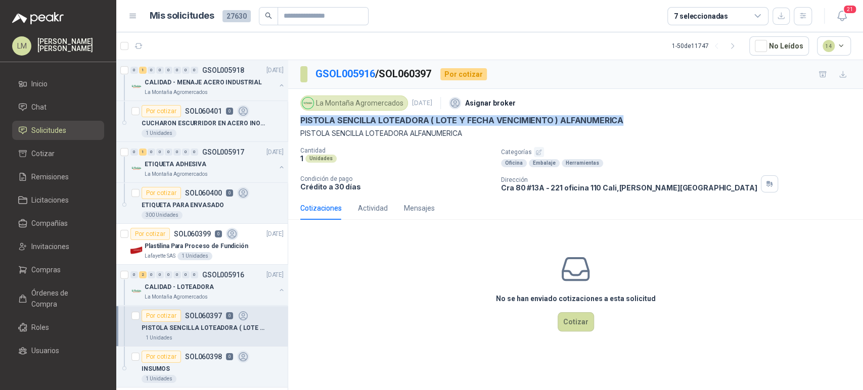
drag, startPoint x: 297, startPoint y: 121, endPoint x: 647, endPoint y: 123, distance: 349.8
click at [647, 123] on div "La Montaña Agromercados 6 oct, 2025 Asignar broker PISTOLA SENCILLA LOTEADORA (…" at bounding box center [575, 143] width 575 height 108
copy p "PISTOLA SENCILLA LOTEADORA ( LOTE Y FECHA VENCIMIENTO ) ALFANUMERICA"
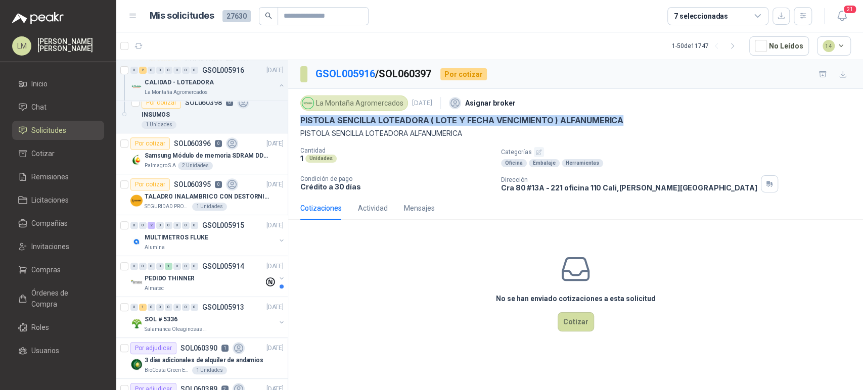
scroll to position [265, 0]
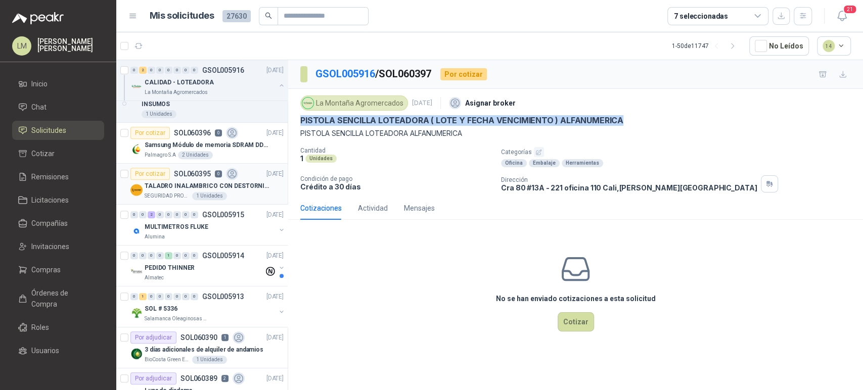
click at [172, 181] on p "TALADRO INALAMBRICO CON DESTORNILLADOR DE ESTRIA" at bounding box center [208, 186] width 126 height 10
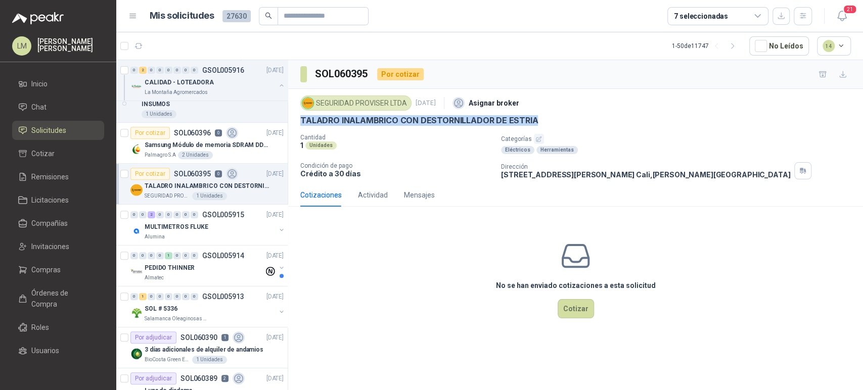
drag, startPoint x: 299, startPoint y: 116, endPoint x: 541, endPoint y: 118, distance: 241.6
click at [541, 118] on div "SEGURIDAD PROVISER LTDA 6 oct, 2025 Asignar broker TALADRO INALAMBRICO CON DEST…" at bounding box center [575, 136] width 575 height 95
copy p "TALADRO INALAMBRICO CON DESTORNILLADOR DE ESTRIA"
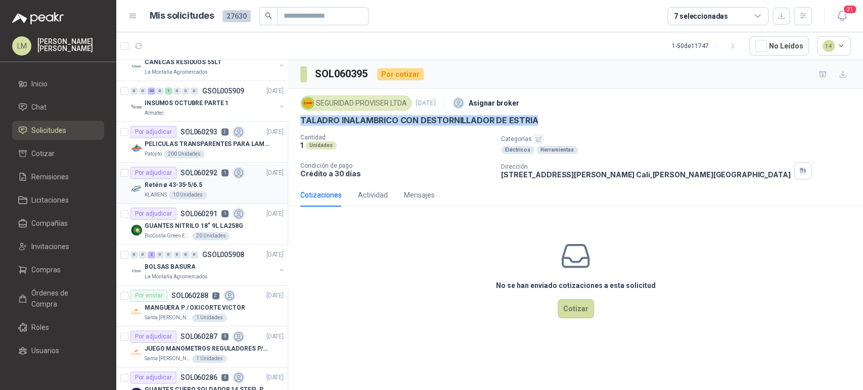
scroll to position [983, 0]
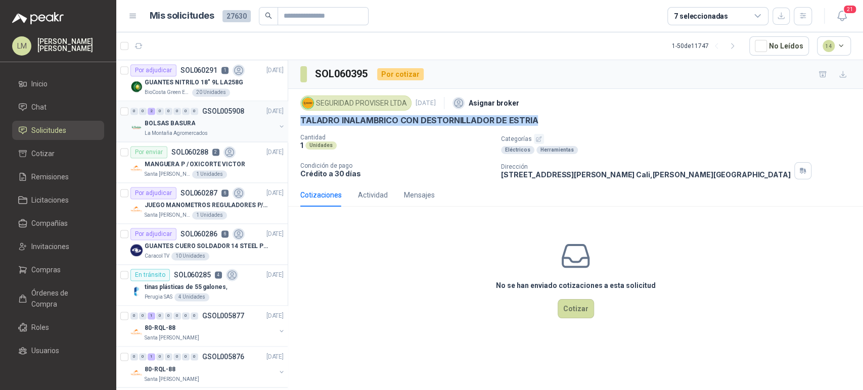
click at [277, 122] on button "button" at bounding box center [281, 126] width 8 height 8
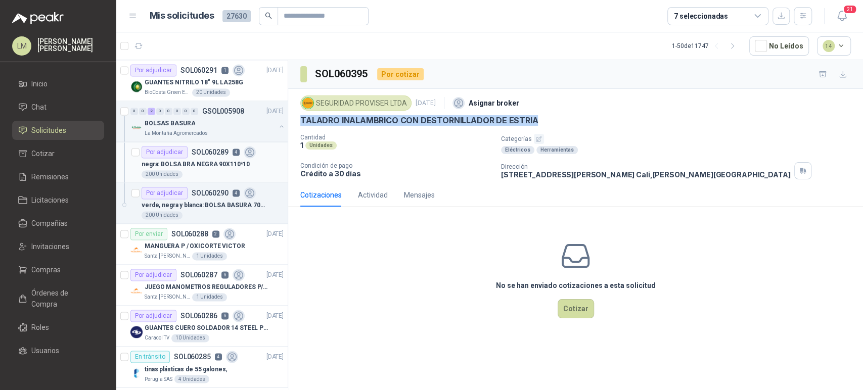
click at [222, 170] on div "200 Unidades" at bounding box center [213, 174] width 142 height 8
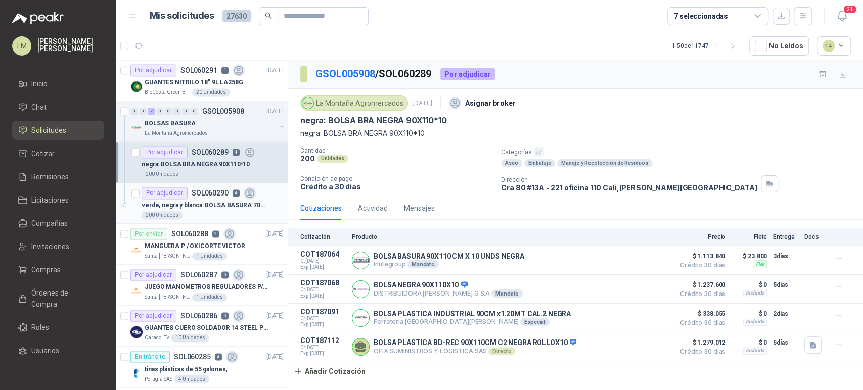
click at [221, 205] on p "verde, negra y blanca: BOLSA BASURA 70X90X 10 VERDE" at bounding box center [205, 206] width 126 height 10
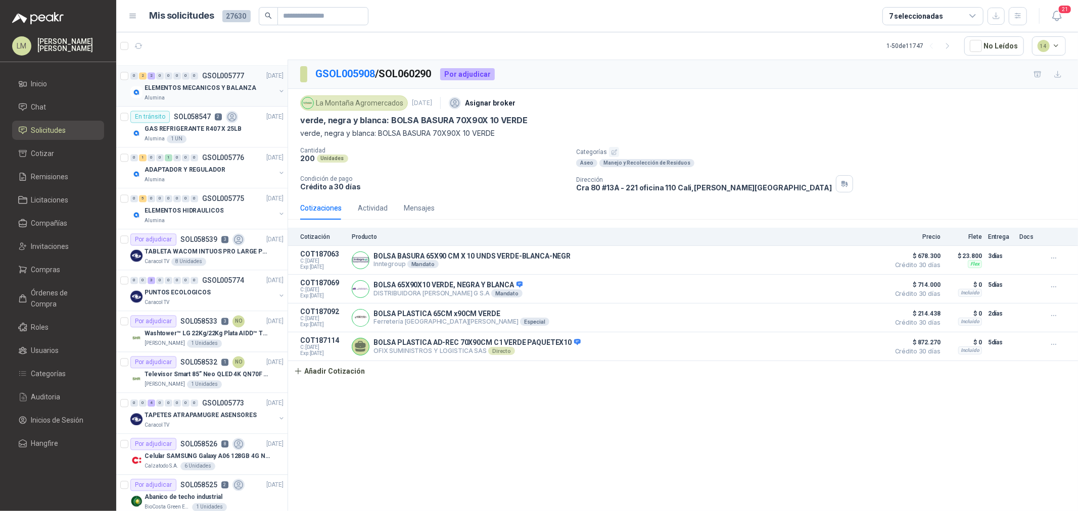
scroll to position [1714, 0]
click at [59, 269] on span "Compras" at bounding box center [45, 269] width 29 height 11
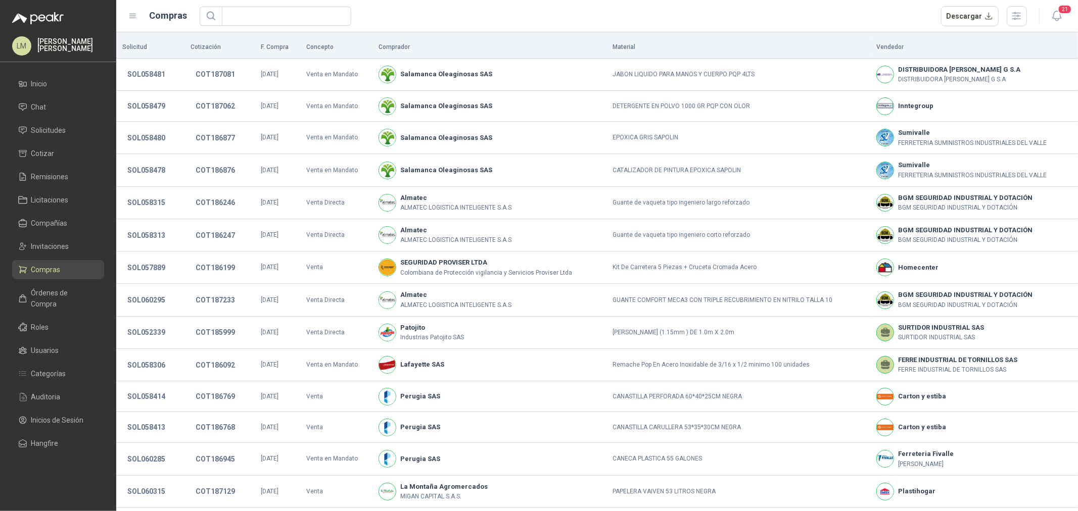
click at [42, 268] on span "Compras" at bounding box center [45, 269] width 29 height 11
click at [53, 297] on span "Órdenes de Compra" at bounding box center [62, 299] width 63 height 22
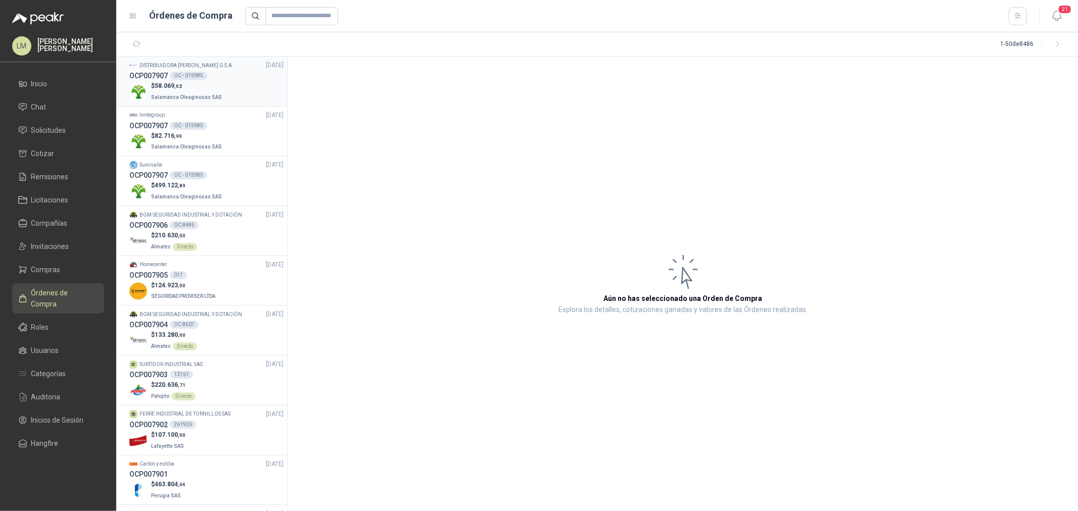
click at [183, 76] on div "OC - 015985" at bounding box center [188, 76] width 37 height 8
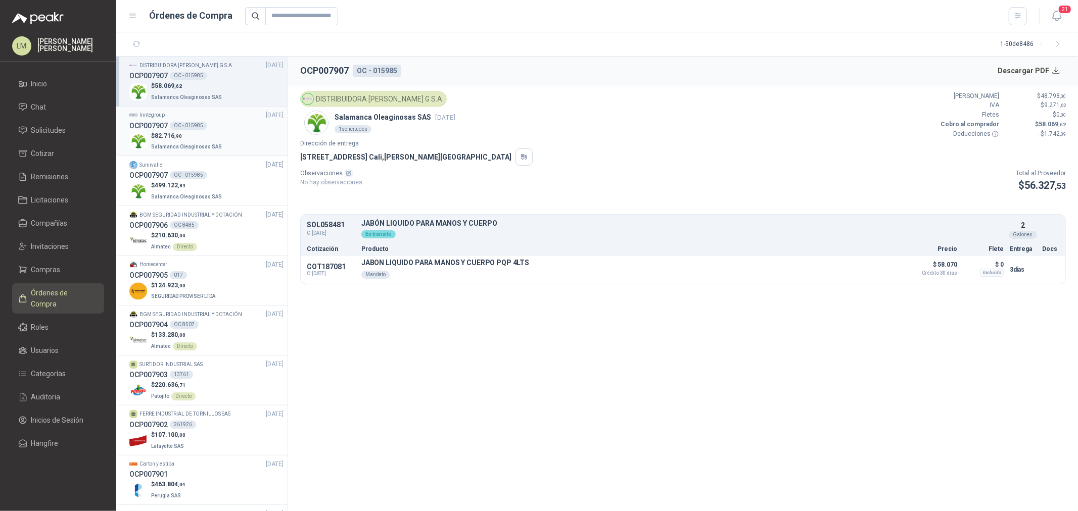
click at [181, 120] on div "OCP007907 OC - 015985" at bounding box center [206, 125] width 154 height 11
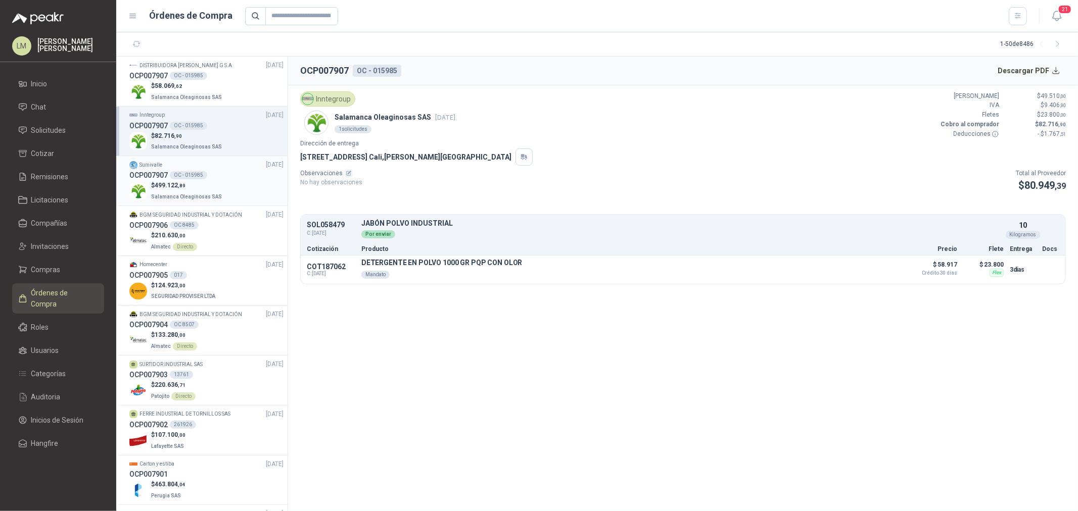
click at [187, 176] on div "OC - 015985" at bounding box center [188, 175] width 37 height 8
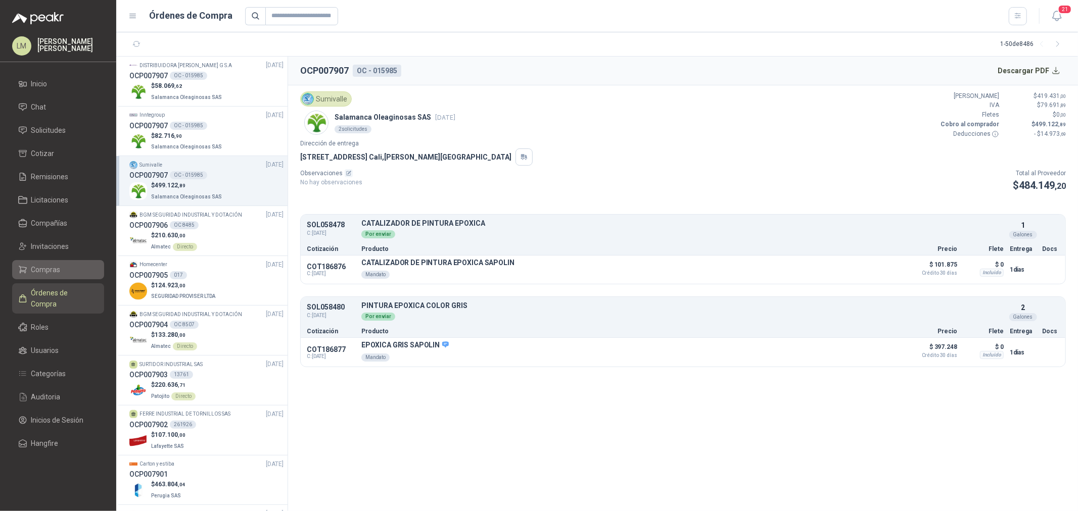
click at [58, 268] on span "Compras" at bounding box center [45, 269] width 29 height 11
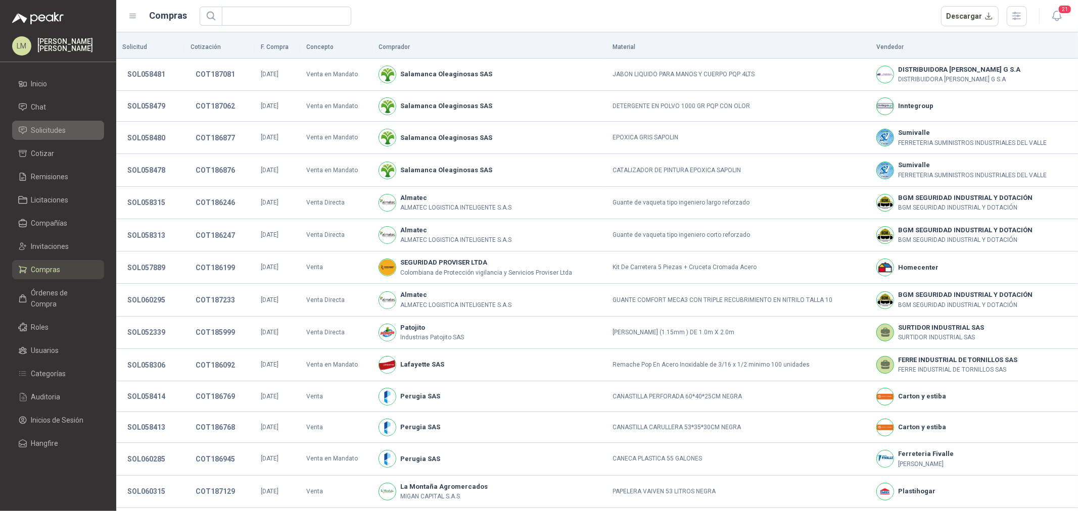
click at [49, 132] on span "Solicitudes" at bounding box center [48, 130] width 35 height 11
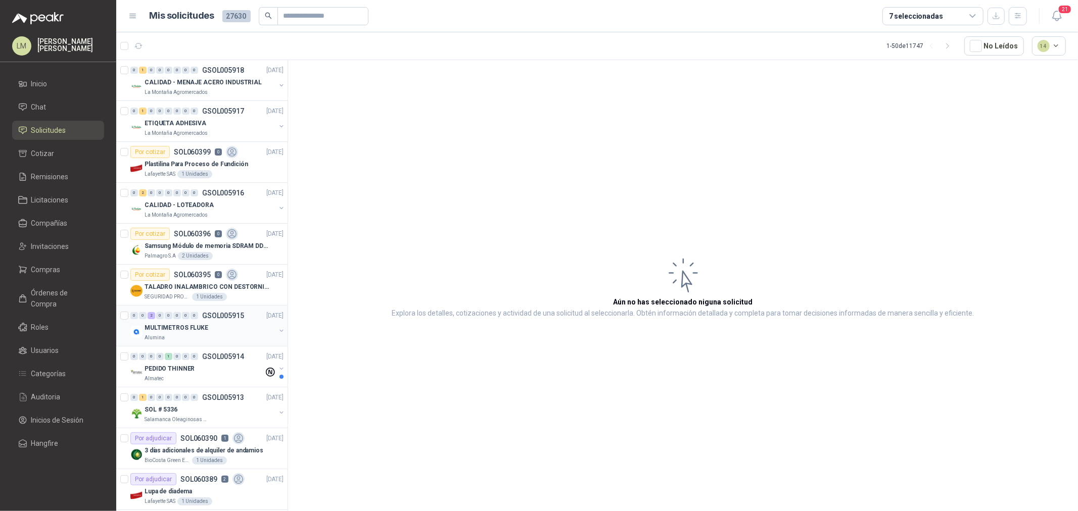
click at [225, 326] on div "MULTIMETROS FLUKE" at bounding box center [210, 328] width 131 height 12
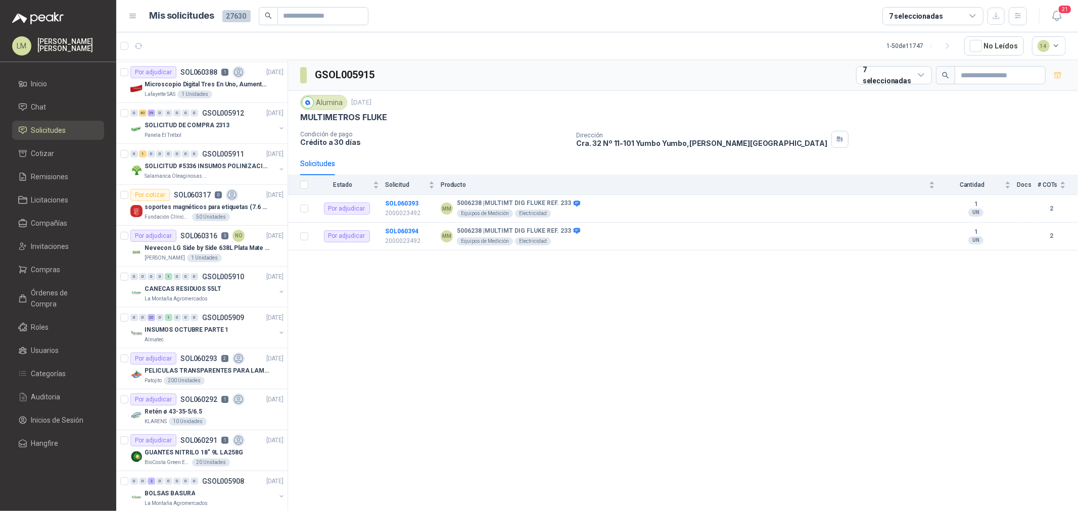
scroll to position [449, 0]
click at [61, 266] on li "Compras" at bounding box center [58, 269] width 80 height 11
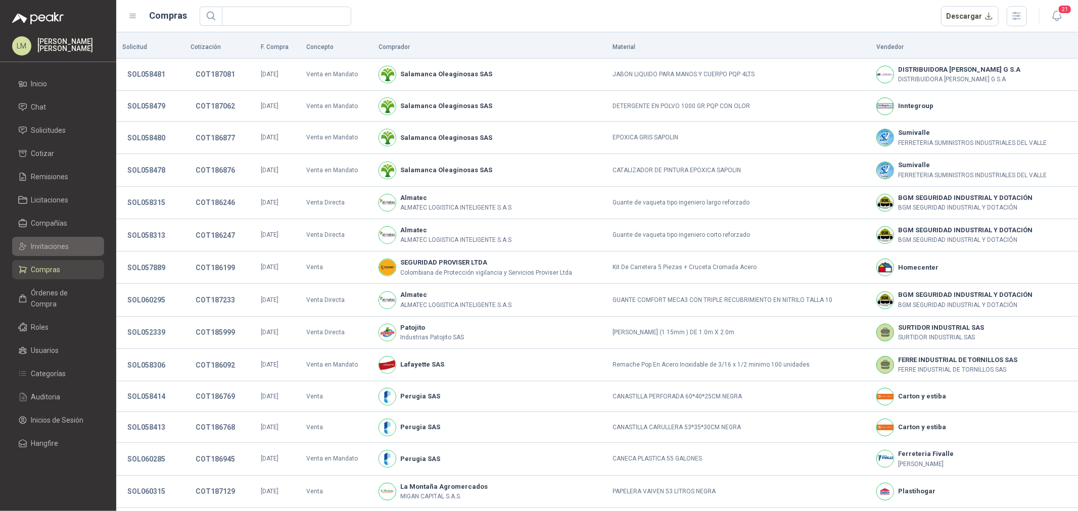
click at [59, 247] on span "Invitaciones" at bounding box center [50, 246] width 38 height 11
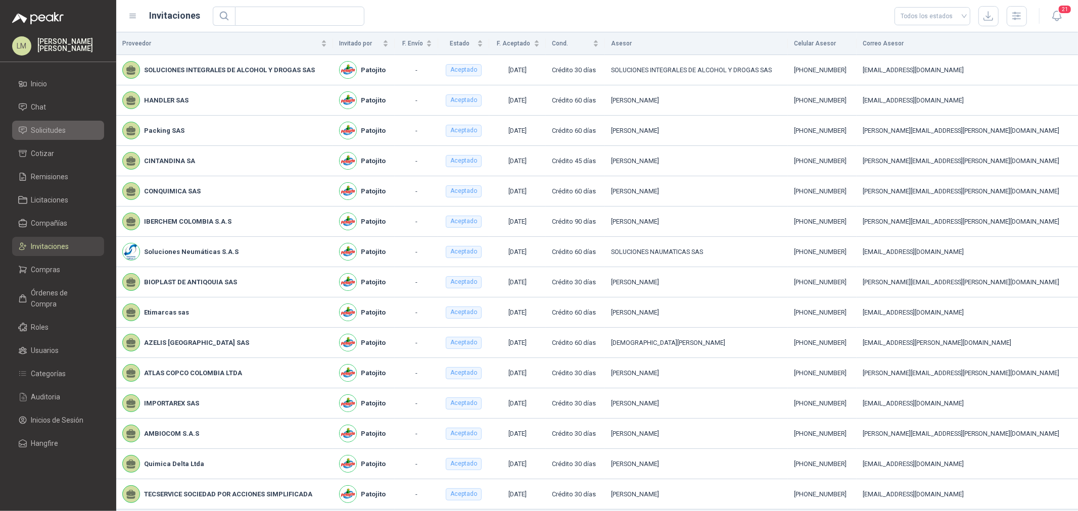
click at [56, 128] on span "Solicitudes" at bounding box center [48, 130] width 35 height 11
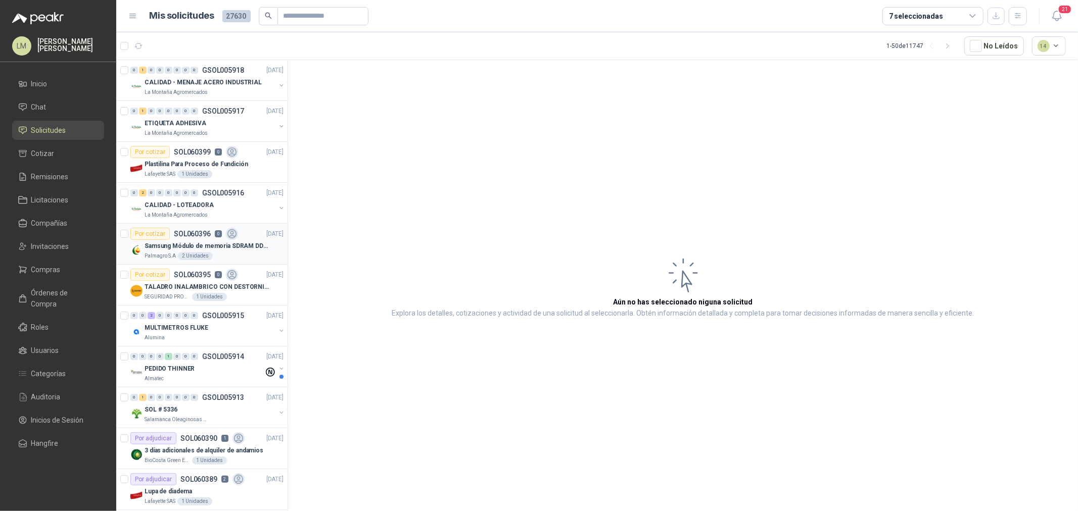
click at [198, 234] on p "SOL060396" at bounding box center [192, 233] width 37 height 7
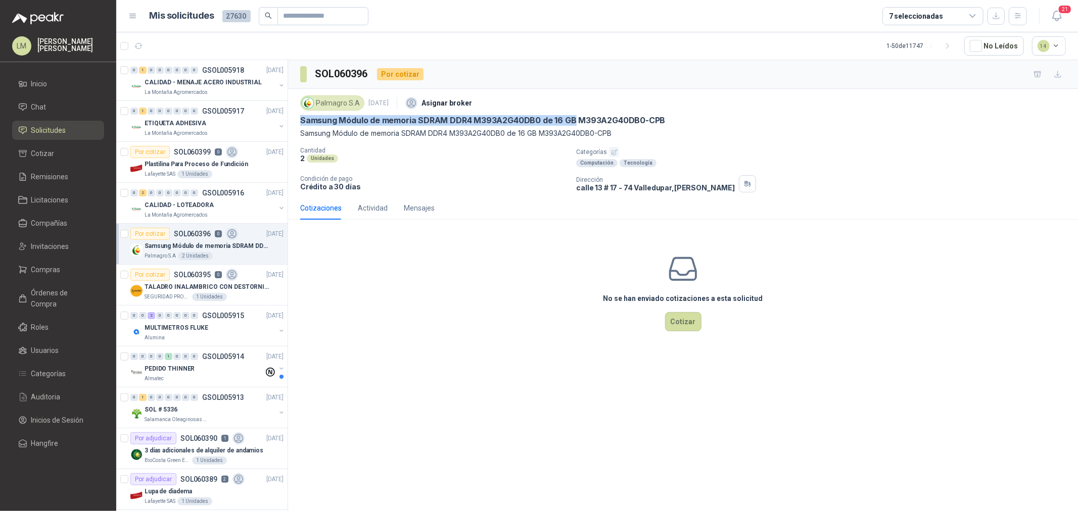
drag, startPoint x: 300, startPoint y: 120, endPoint x: 573, endPoint y: 122, distance: 273.4
click at [573, 122] on p "Samsung Módulo de memoria SDRAM DDR4 M393A2G40DB0 de 16 GB M393A2G40DB0-CPB" at bounding box center [482, 120] width 365 height 11
copy p "Samsung Módulo de memoria SDRAM DDR4 M393A2G40DB0 de 16 GB"
click at [56, 270] on span "Compras" at bounding box center [45, 269] width 29 height 11
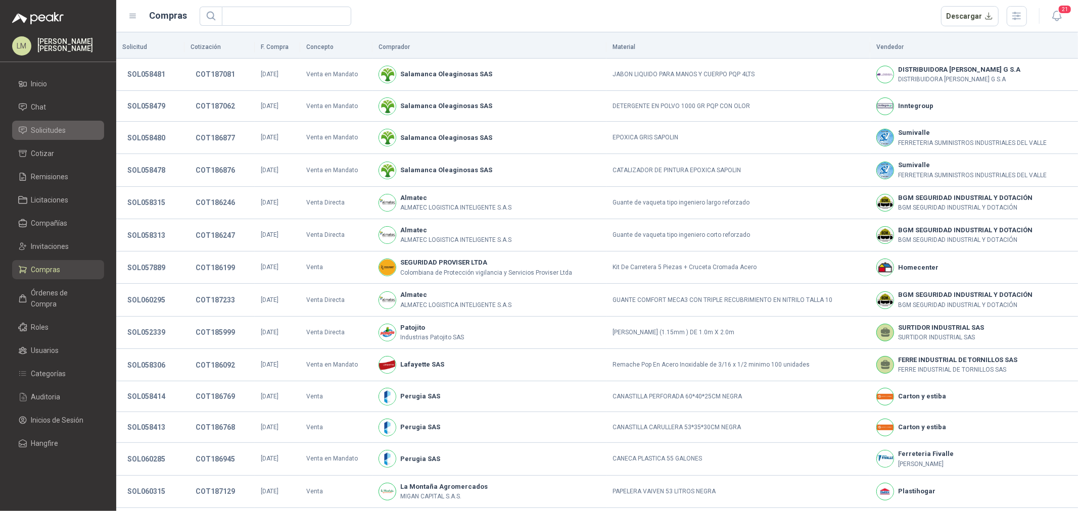
click at [67, 132] on li "Solicitudes" at bounding box center [58, 130] width 80 height 11
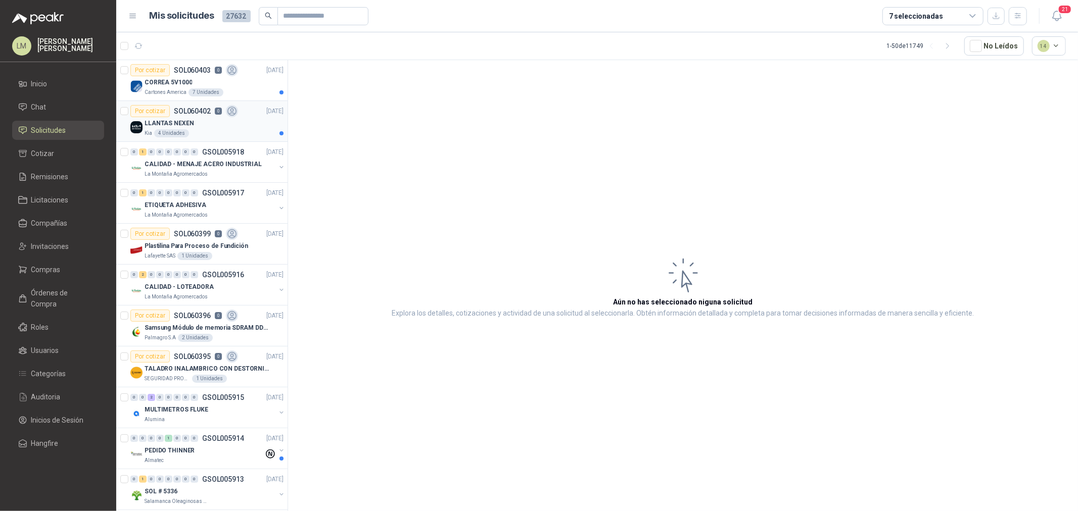
click at [182, 120] on p "LLANTAS NEXEN" at bounding box center [169, 124] width 49 height 10
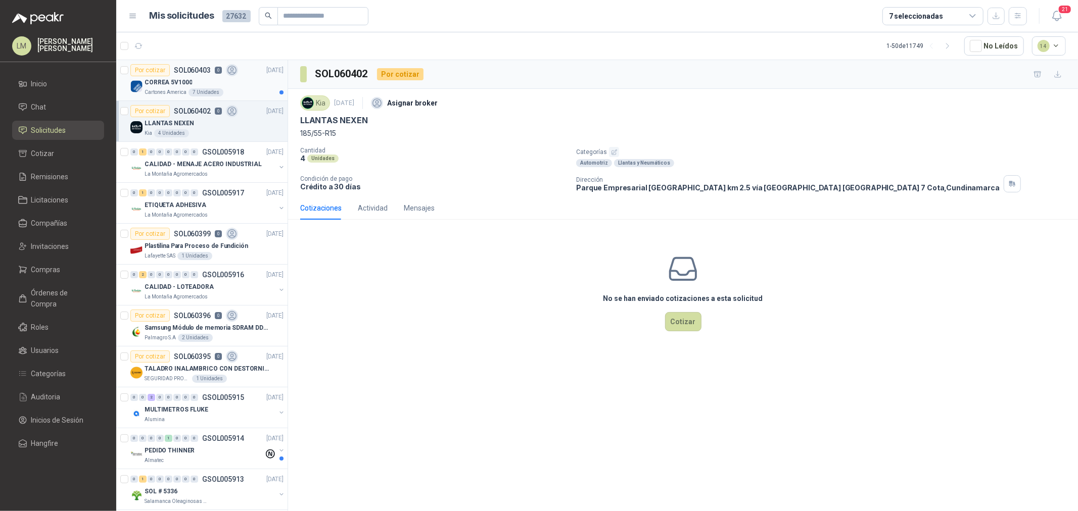
click at [214, 82] on div "CORREA 5V1000" at bounding box center [214, 82] width 139 height 12
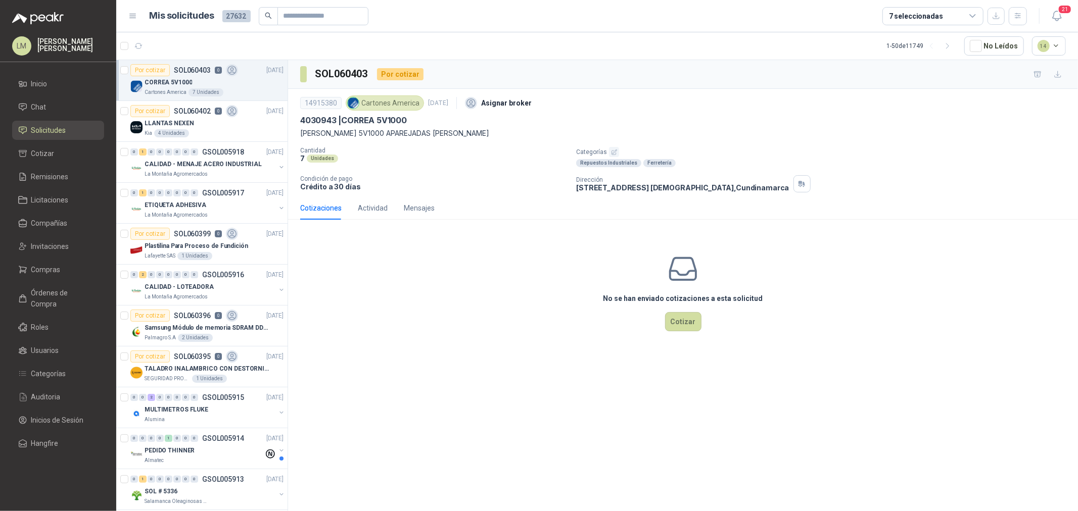
click at [613, 155] on icon "button" at bounding box center [614, 152] width 5 height 5
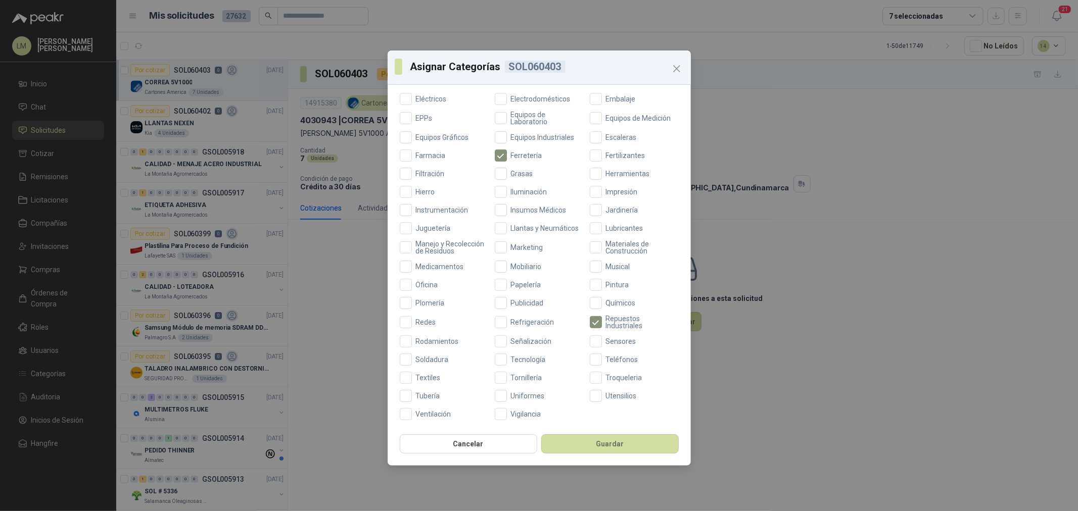
scroll to position [239, 0]
click at [445, 340] on span "Rodamientos" at bounding box center [437, 341] width 51 height 7
click at [573, 390] on button "Guardar" at bounding box center [609, 444] width 137 height 19
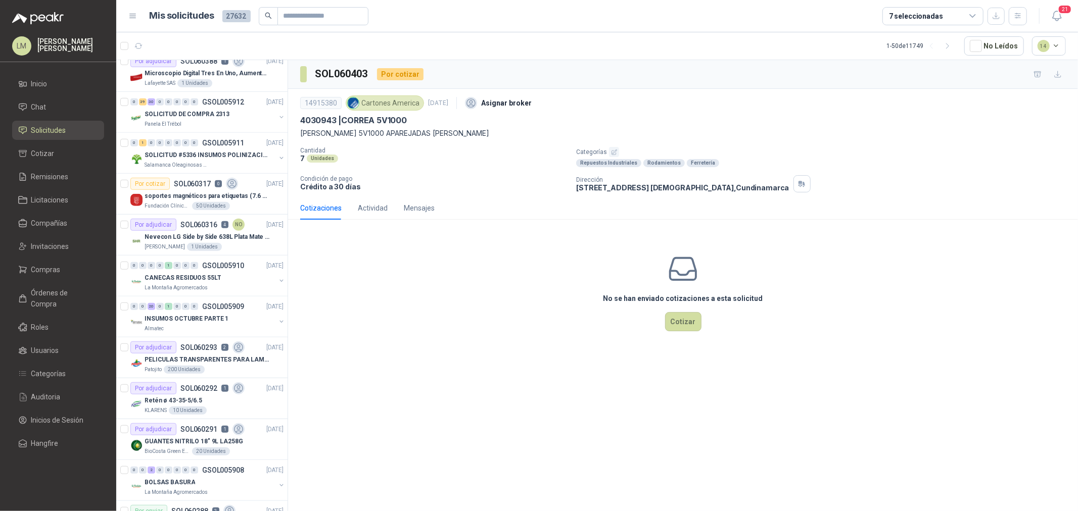
scroll to position [562, 0]
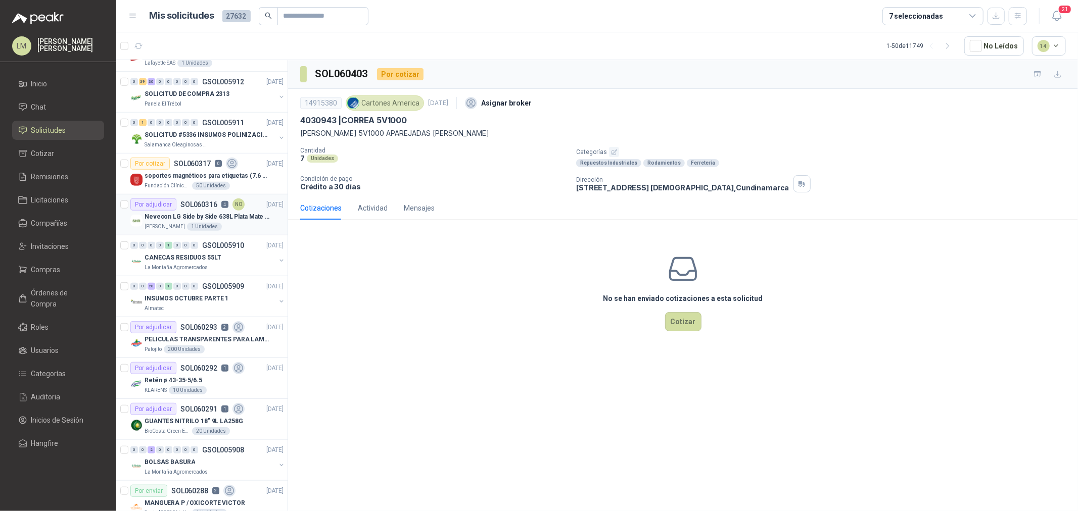
click at [171, 206] on div "Por adjudicar" at bounding box center [153, 205] width 46 height 12
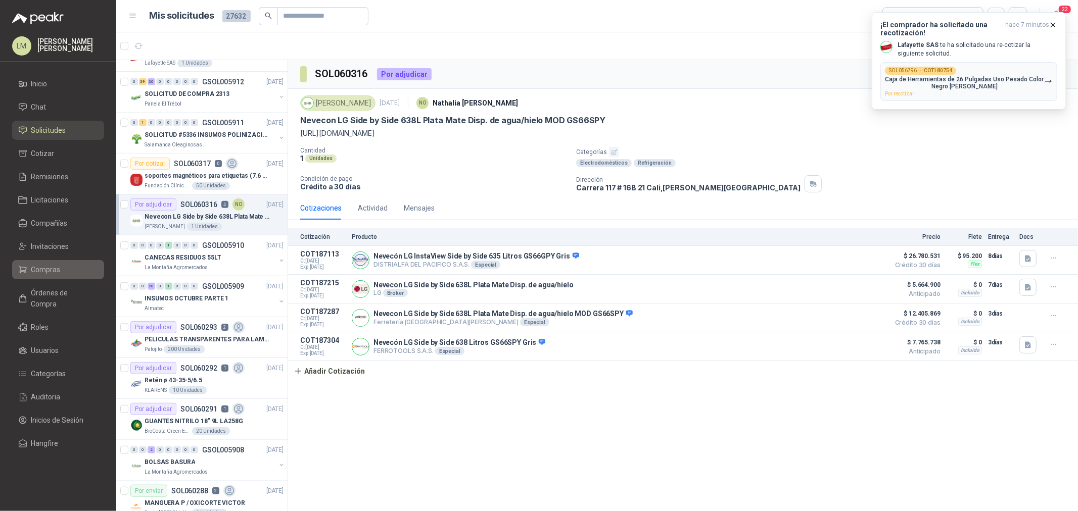
click at [61, 266] on li "Compras" at bounding box center [58, 269] width 80 height 11
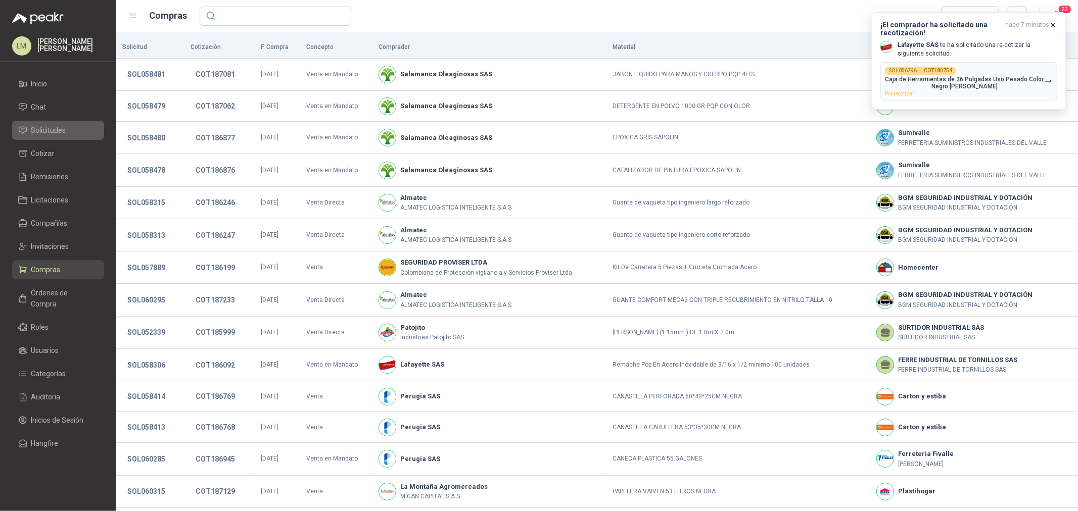
click at [50, 130] on span "Solicitudes" at bounding box center [48, 130] width 35 height 11
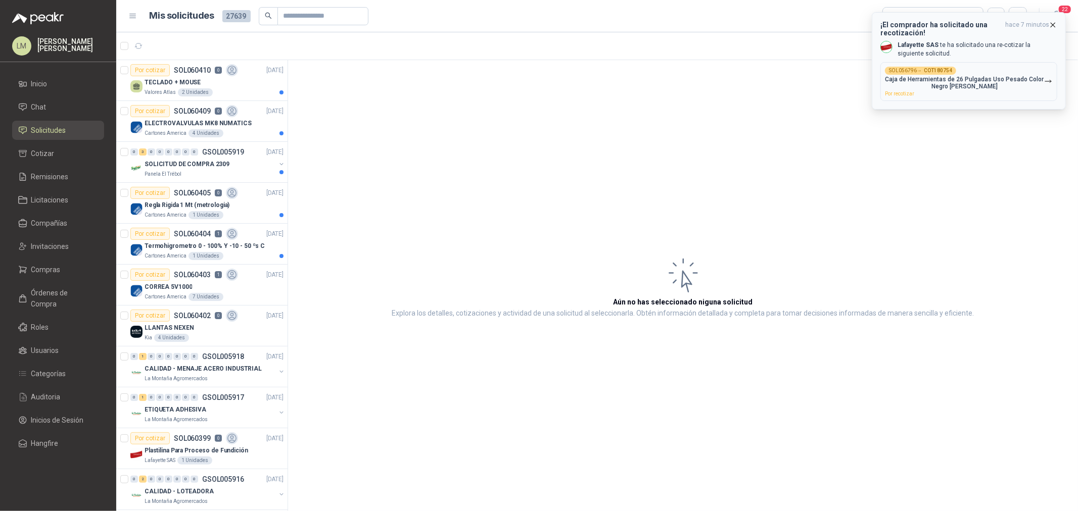
click at [862, 73] on div "SOL056796 → COT180754 Caja de Herramientas de 26 Pulgadas Uso Pesado Color Negr…" at bounding box center [964, 82] width 159 height 30
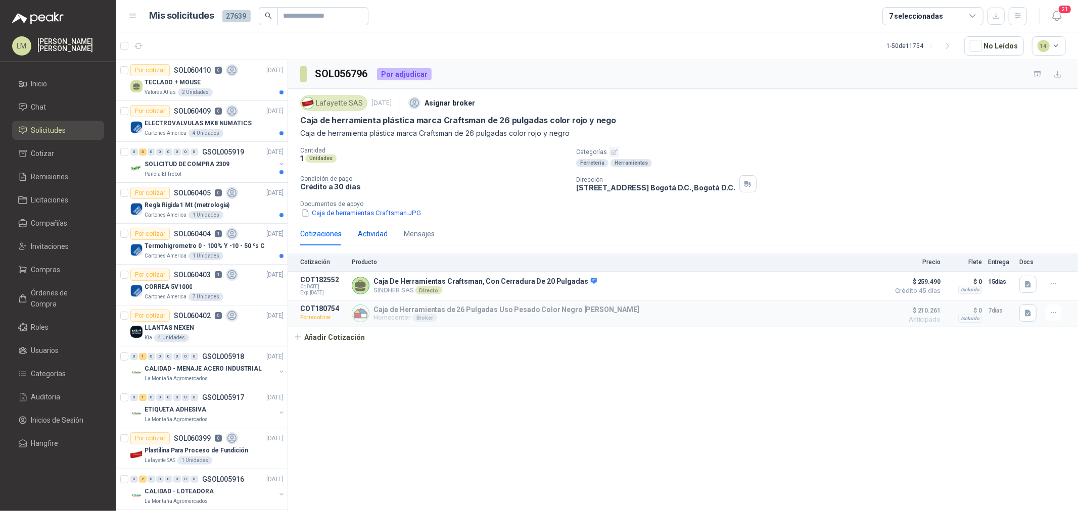
click at [371, 233] on div "Actividad" at bounding box center [373, 233] width 30 height 11
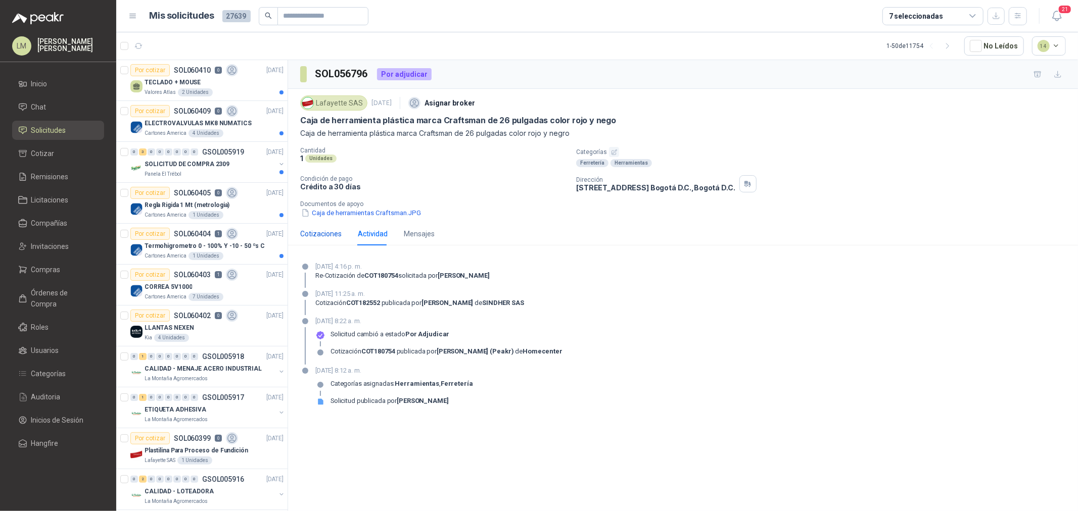
click at [317, 230] on div "Cotizaciones" at bounding box center [320, 233] width 41 height 11
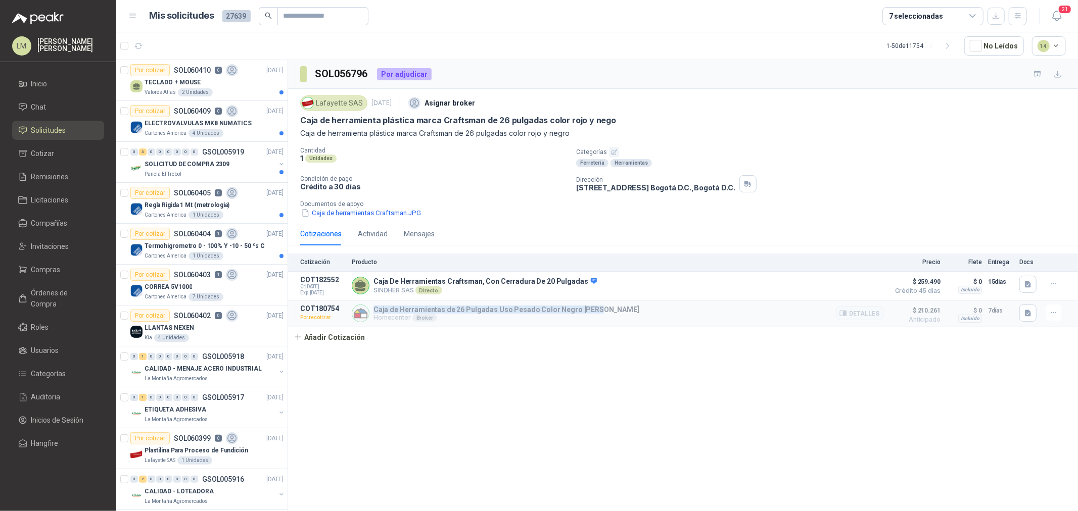
drag, startPoint x: 375, startPoint y: 310, endPoint x: 588, endPoint y: 304, distance: 213.4
click at [588, 304] on article "COT180754 Por recotizar Caja de Herramientas de 26 Pulgadas Uso Pesado Color Ne…" at bounding box center [683, 314] width 790 height 27
click at [862, 314] on icon "button" at bounding box center [1054, 313] width 9 height 9
click at [862, 255] on button "Editar" at bounding box center [1033, 255] width 81 height 16
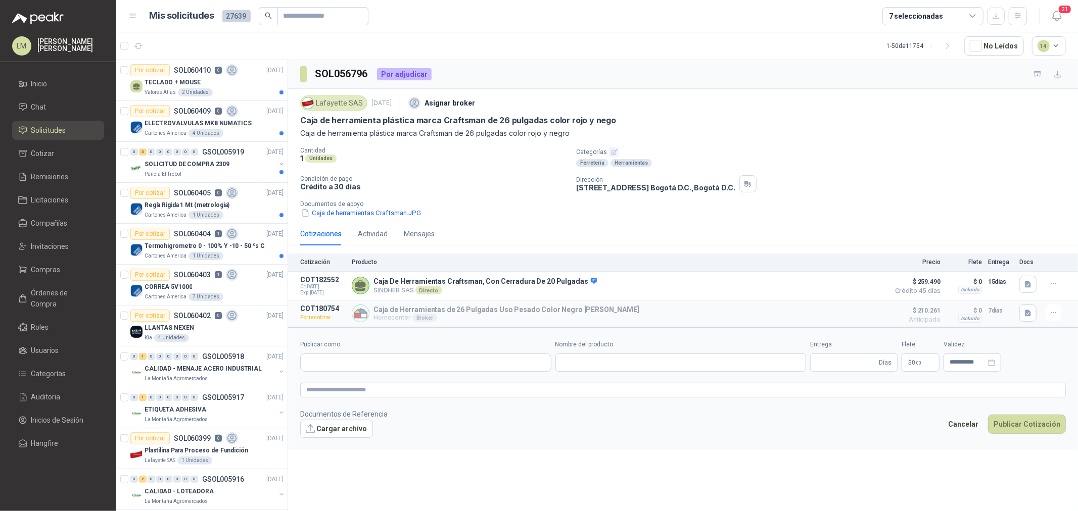
type input "**********"
type input "*"
type input "**********"
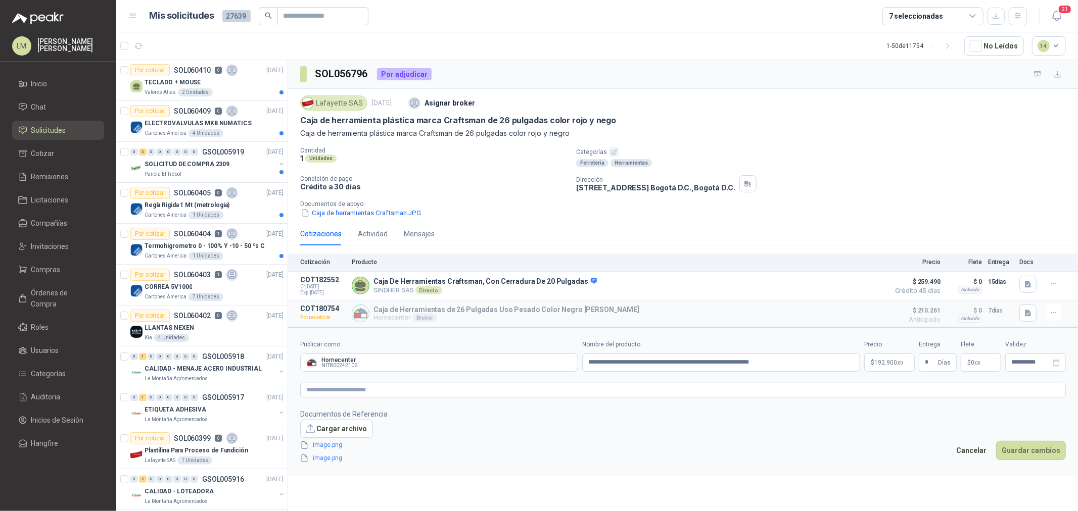
click at [862, 361] on span "192.900 ,00" at bounding box center [888, 363] width 29 height 6
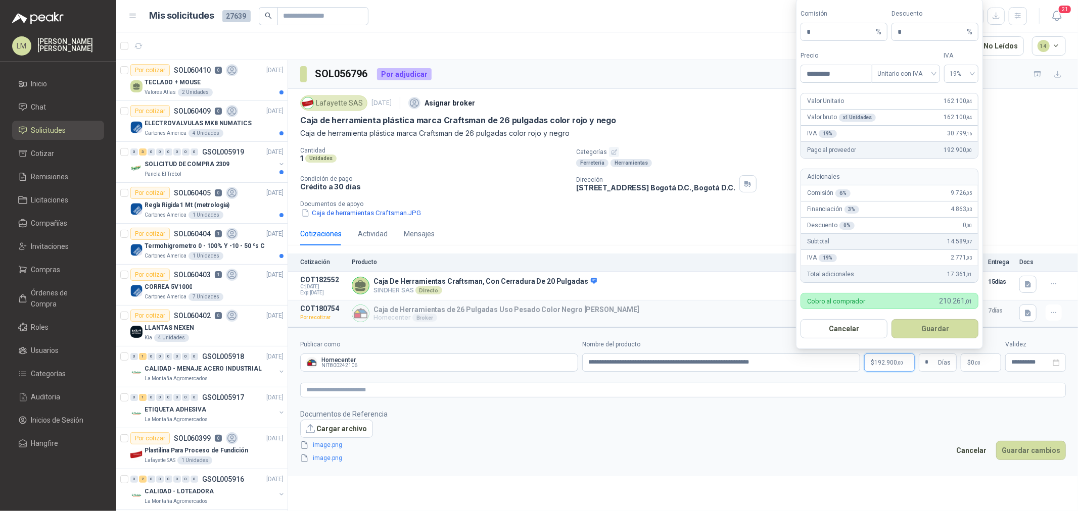
click at [862, 361] on span "192.900 ,00" at bounding box center [888, 363] width 29 height 6
click at [862, 365] on input "*" at bounding box center [930, 362] width 11 height 17
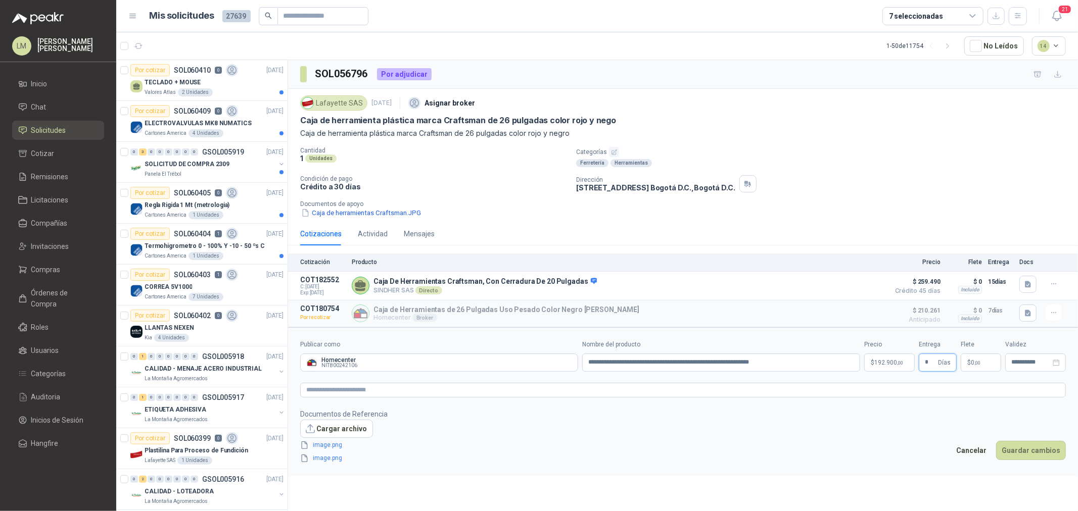
click at [862, 362] on input "*" at bounding box center [930, 362] width 11 height 17
click at [862, 363] on span "* Días" at bounding box center [938, 363] width 38 height 18
drag, startPoint x: 924, startPoint y: 363, endPoint x: 930, endPoint y: 363, distance: 6.6
click at [862, 363] on span "* Días" at bounding box center [938, 363] width 38 height 18
drag, startPoint x: 930, startPoint y: 363, endPoint x: 923, endPoint y: 363, distance: 7.1
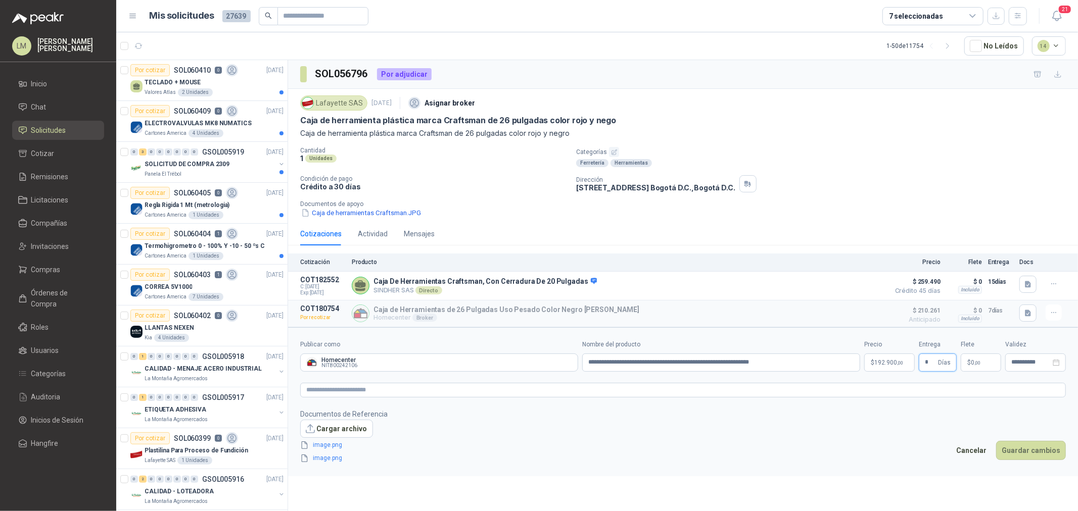
click at [862, 363] on span "* Días" at bounding box center [938, 363] width 38 height 18
type input "**"
click at [862, 390] on button "Guardar cambios" at bounding box center [1031, 450] width 70 height 19
click at [862, 360] on div "**********" at bounding box center [1035, 363] width 61 height 18
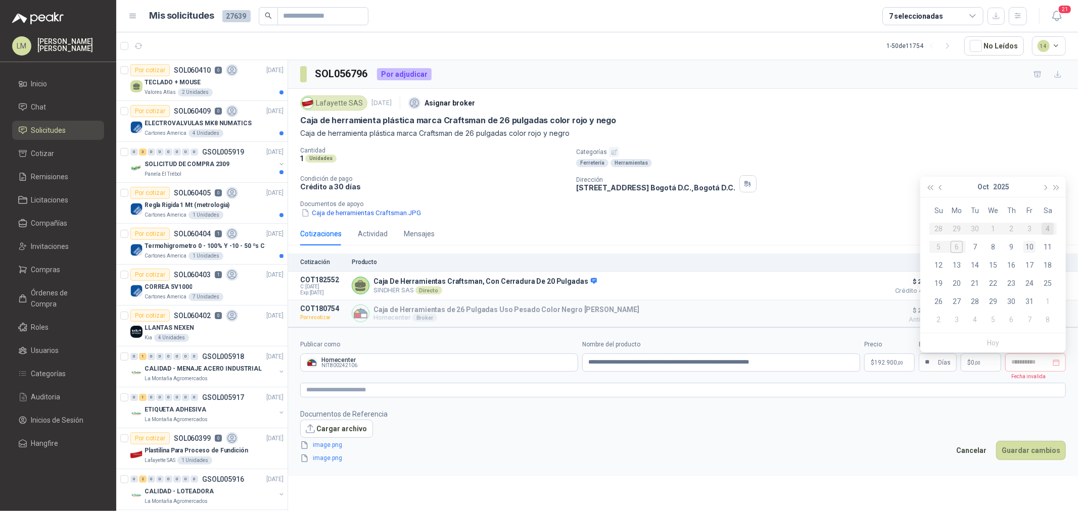
click at [862, 248] on div "10" at bounding box center [1029, 247] width 12 height 12
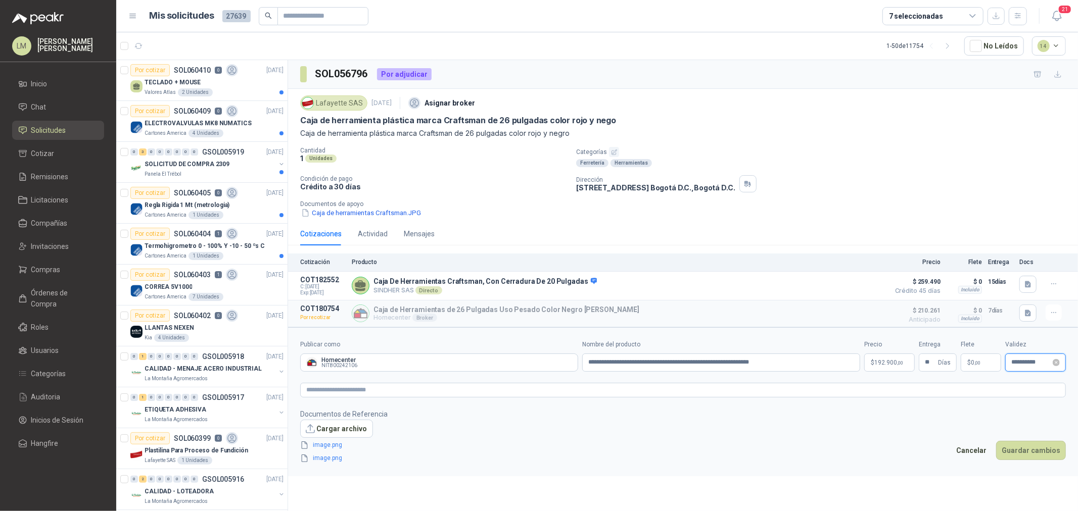
click at [862, 362] on input "**********" at bounding box center [1030, 362] width 39 height 7
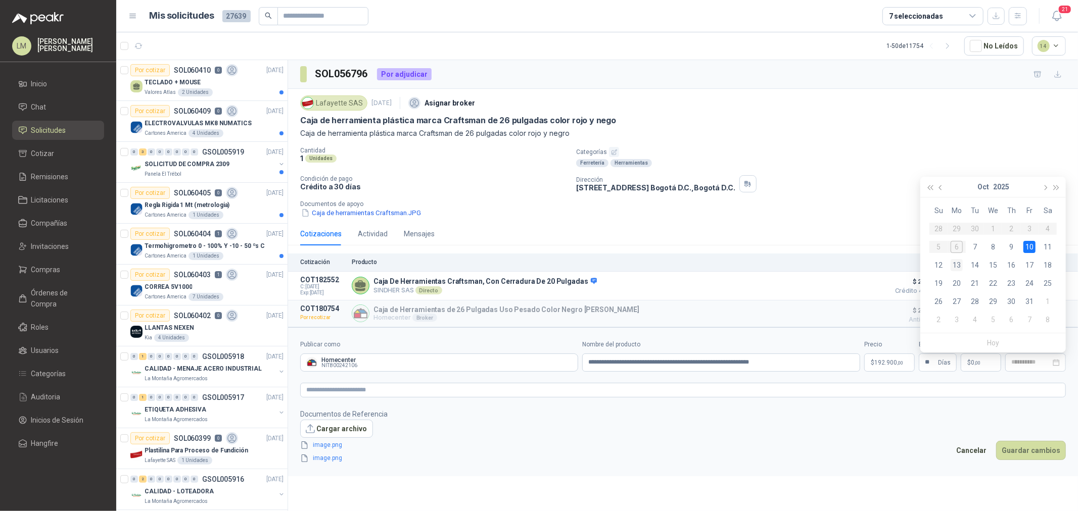
click at [862, 261] on div "13" at bounding box center [957, 265] width 12 height 12
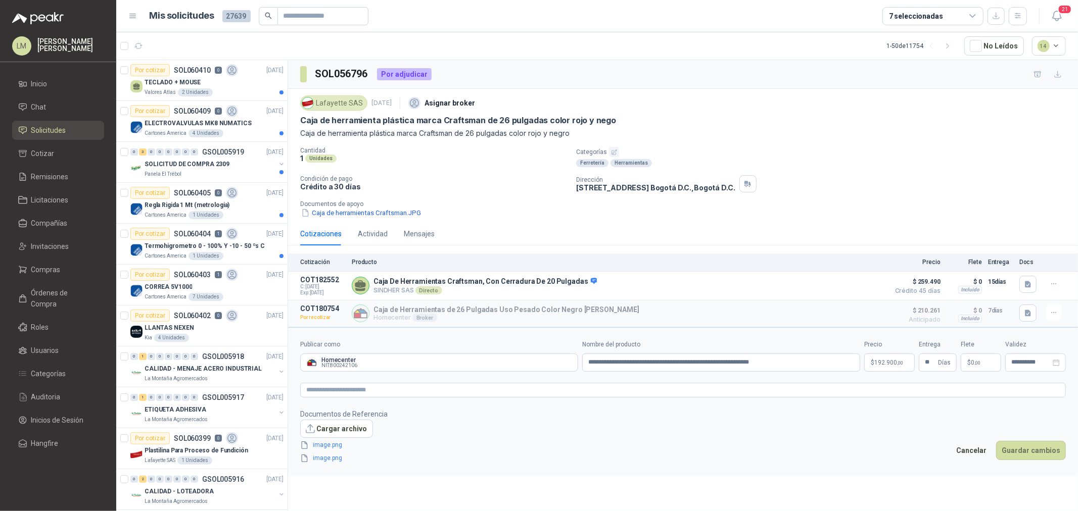
type input "**********"
click at [862, 390] on button "Guardar cambios" at bounding box center [1031, 450] width 70 height 19
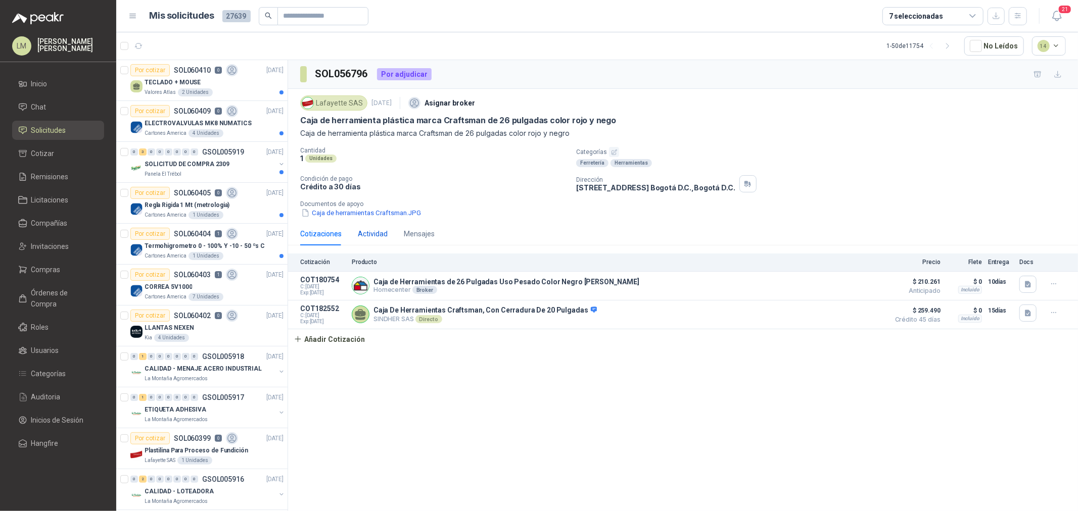
click at [365, 232] on div "Actividad" at bounding box center [373, 233] width 30 height 11
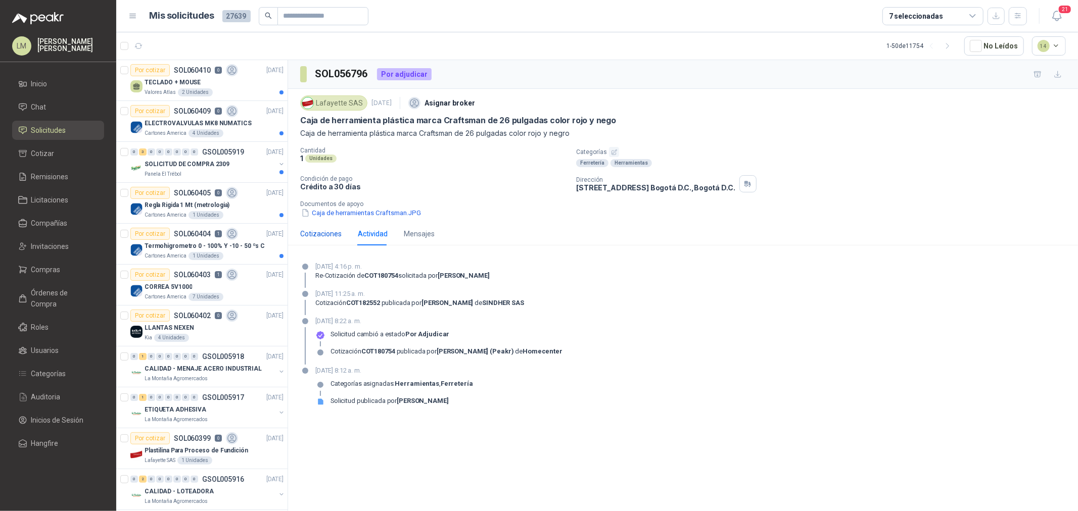
click at [320, 234] on div "Cotizaciones" at bounding box center [320, 233] width 41 height 11
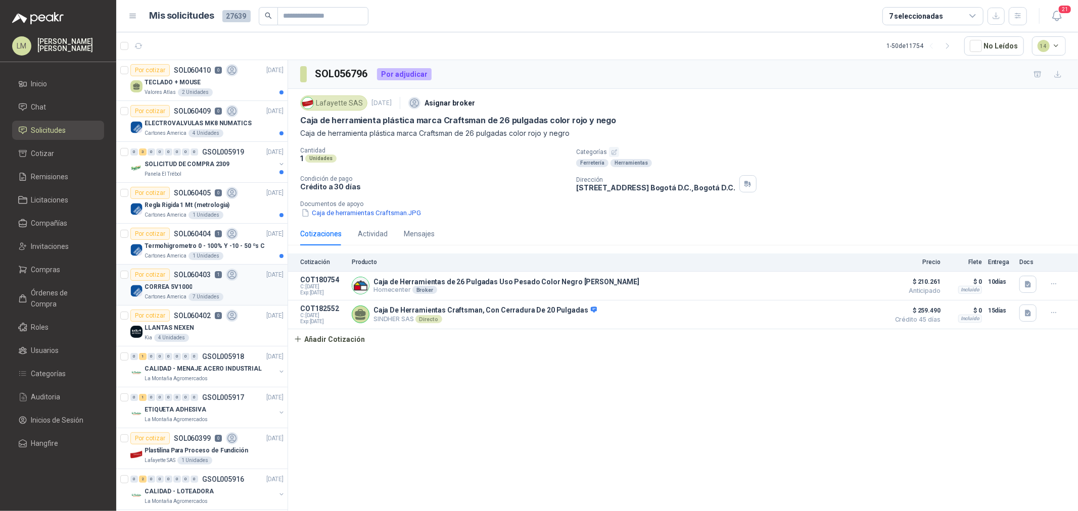
click at [198, 278] on p "SOL060403" at bounding box center [192, 274] width 37 height 7
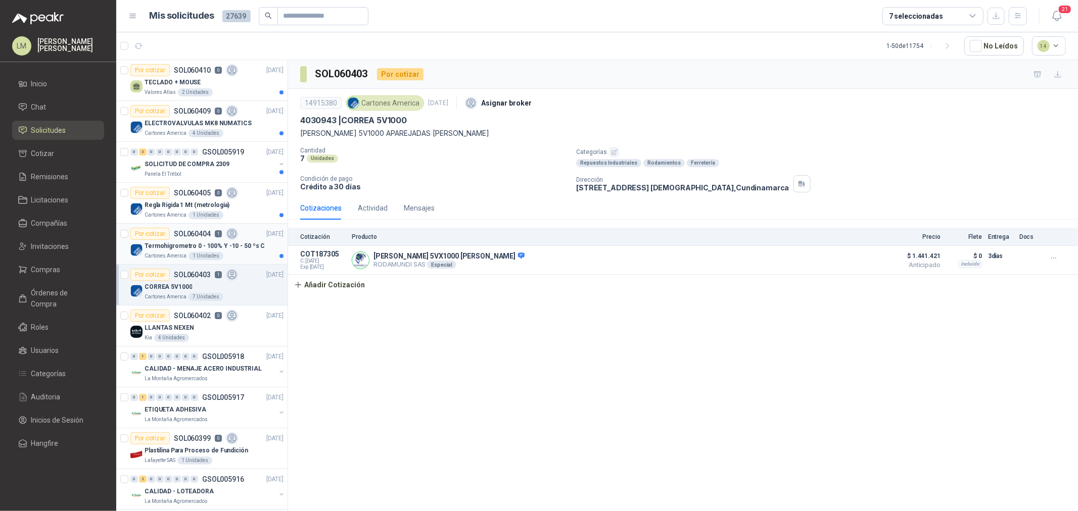
click at [195, 249] on p "Termohigrometro 0 - 100% Y -10 - 50 ºs C" at bounding box center [205, 247] width 120 height 10
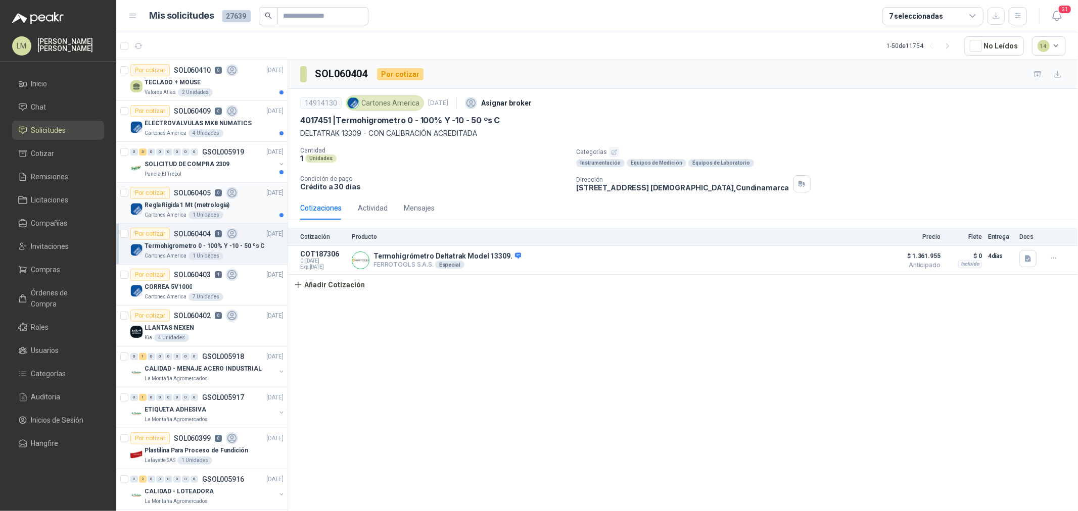
click at [180, 198] on div "Por cotizar SOL060405 0" at bounding box center [184, 193] width 108 height 12
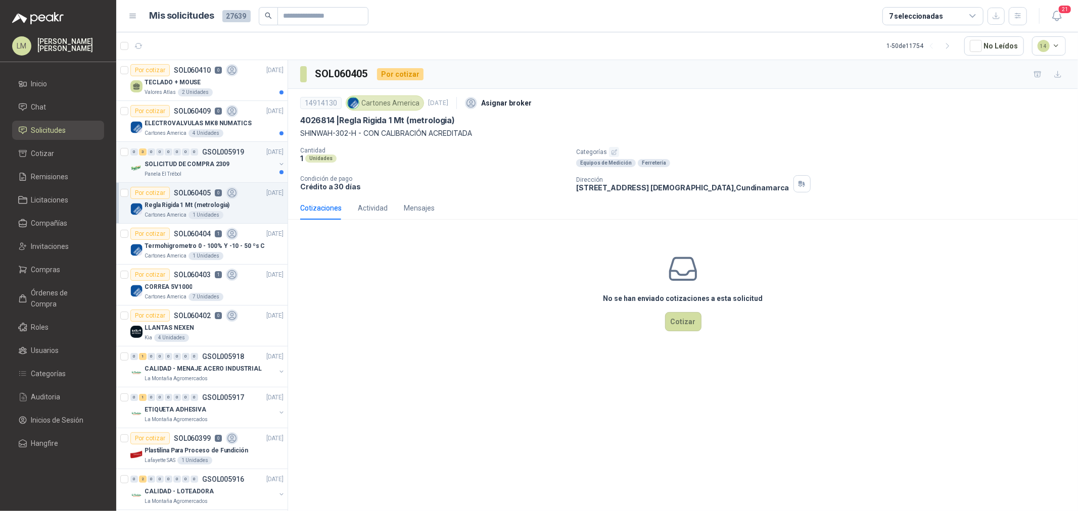
click at [211, 164] on p "SOLICITUD DE COMPRA 2309" at bounding box center [187, 165] width 85 height 10
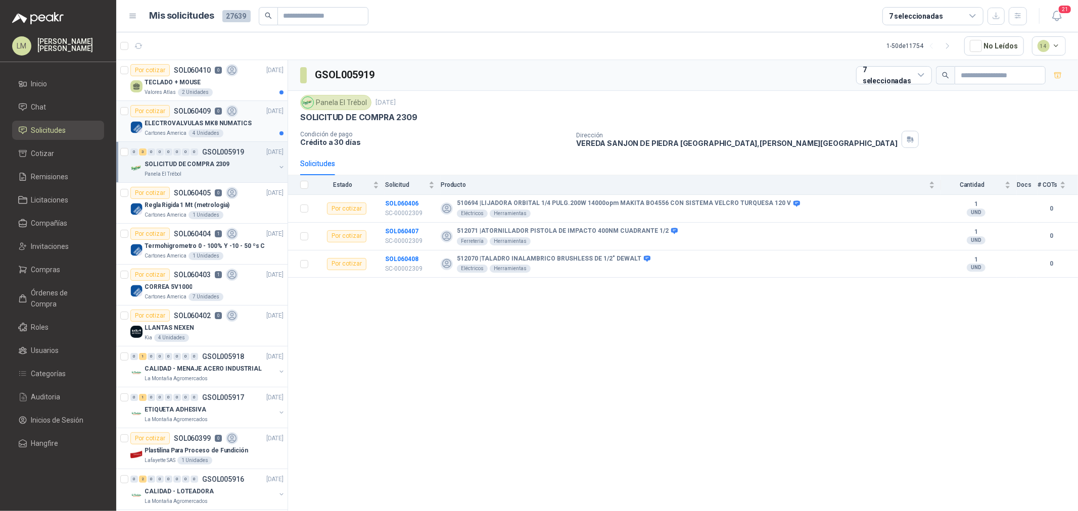
click at [207, 117] on div "Por cotizar SOL060409 0" at bounding box center [184, 111] width 108 height 12
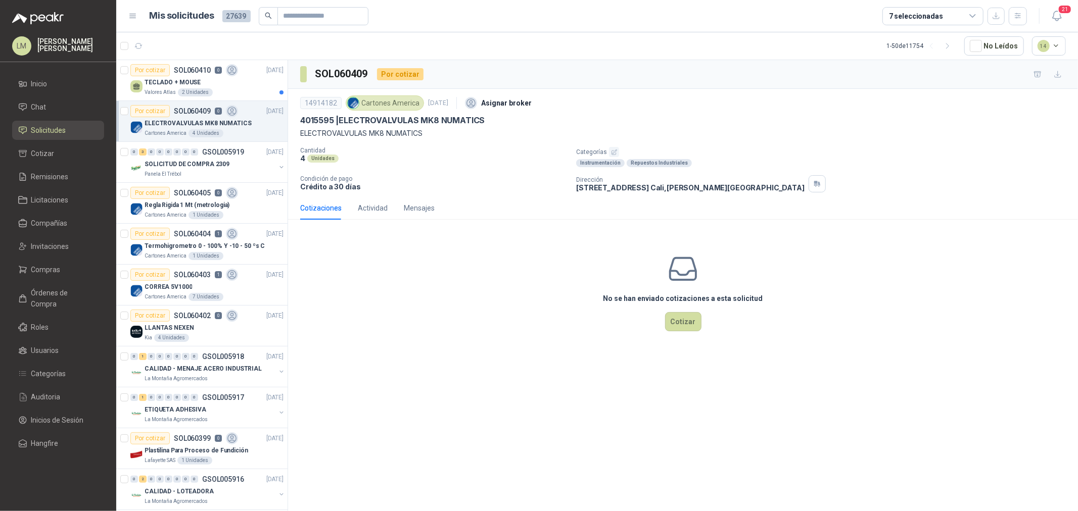
click at [613, 148] on button "button" at bounding box center [614, 152] width 10 height 10
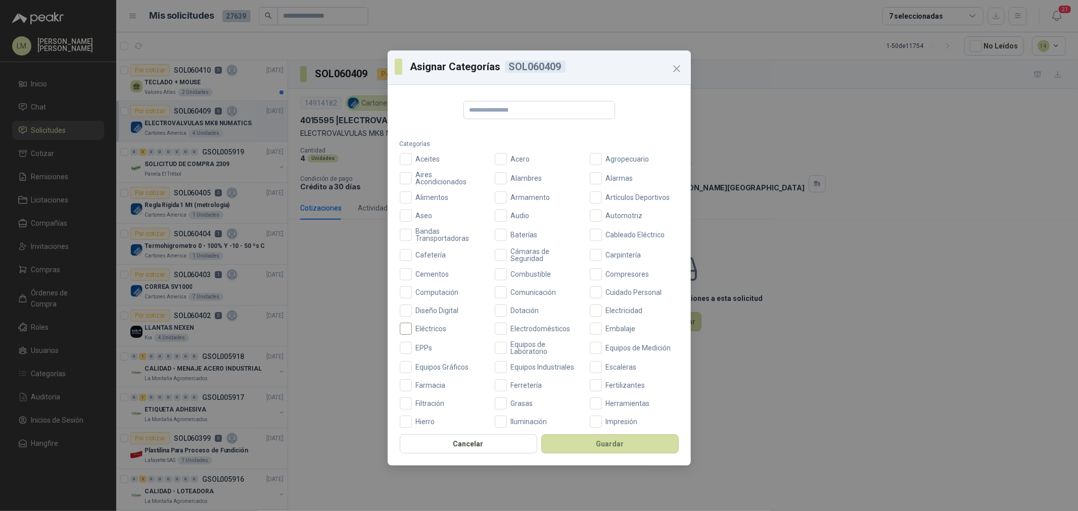
click at [412, 327] on span "Eléctricos" at bounding box center [431, 328] width 39 height 7
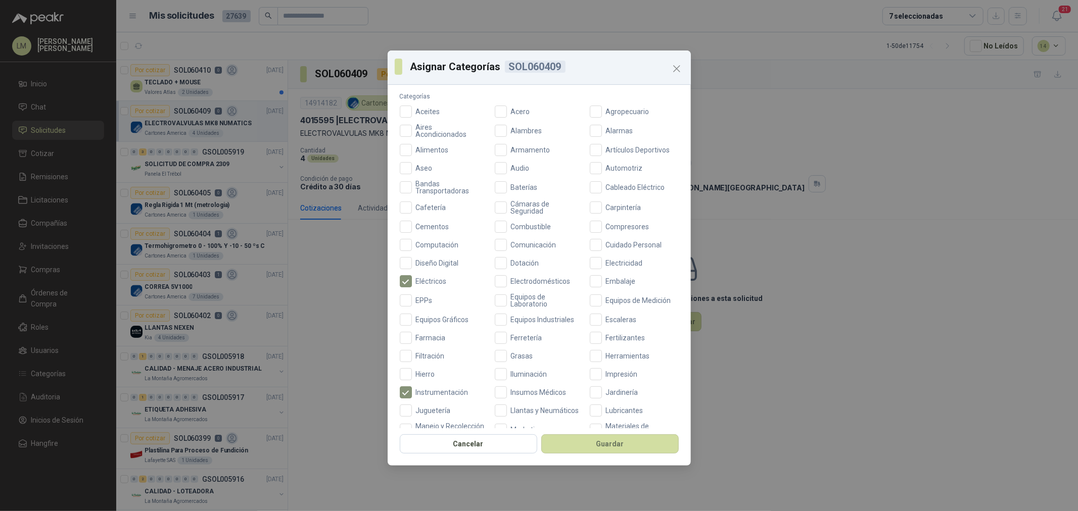
scroll to position [112, 0]
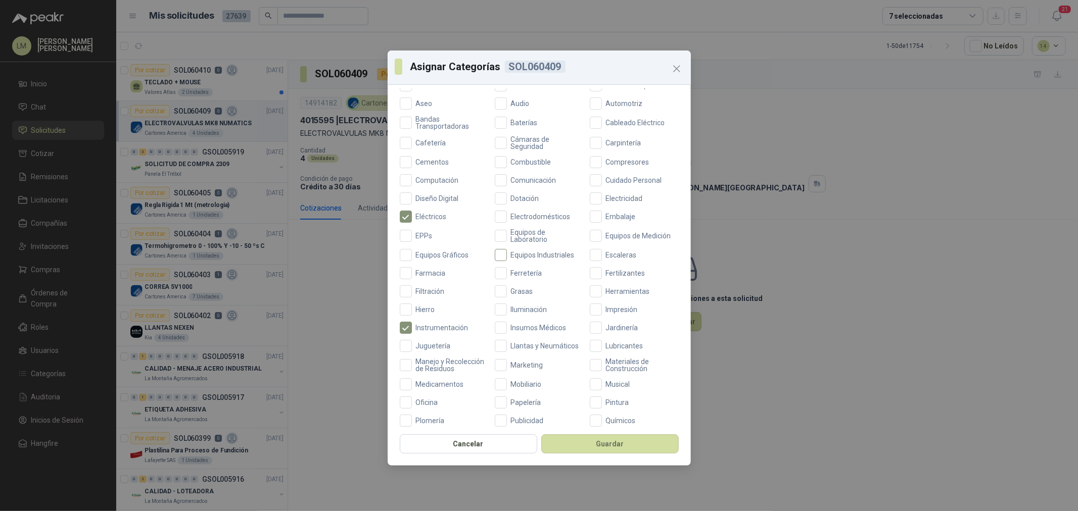
click at [525, 255] on span "Equipos Industriales" at bounding box center [543, 255] width 72 height 7
click at [592, 390] on button "Guardar" at bounding box center [609, 444] width 137 height 19
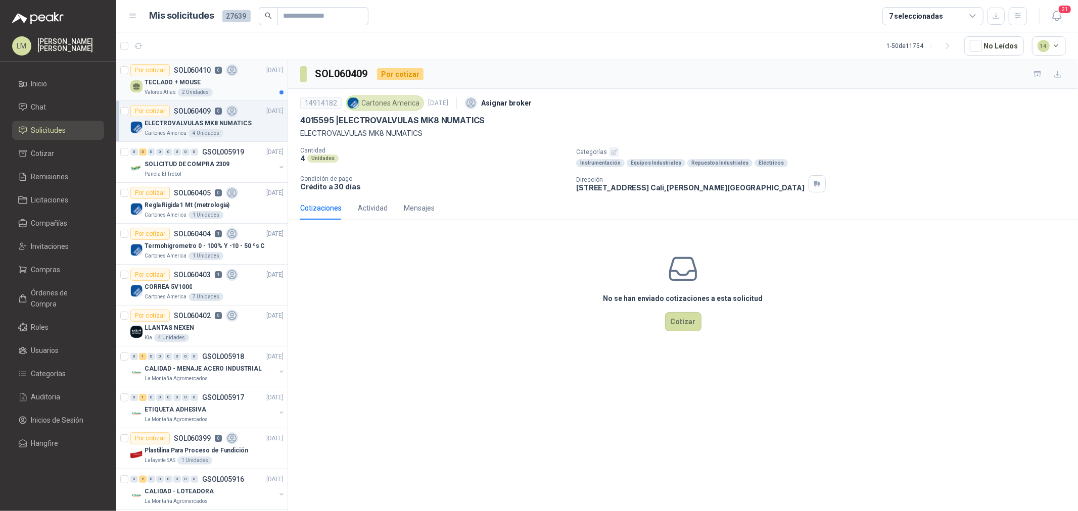
click at [192, 81] on p "TECLADO + MOUSE" at bounding box center [173, 83] width 56 height 10
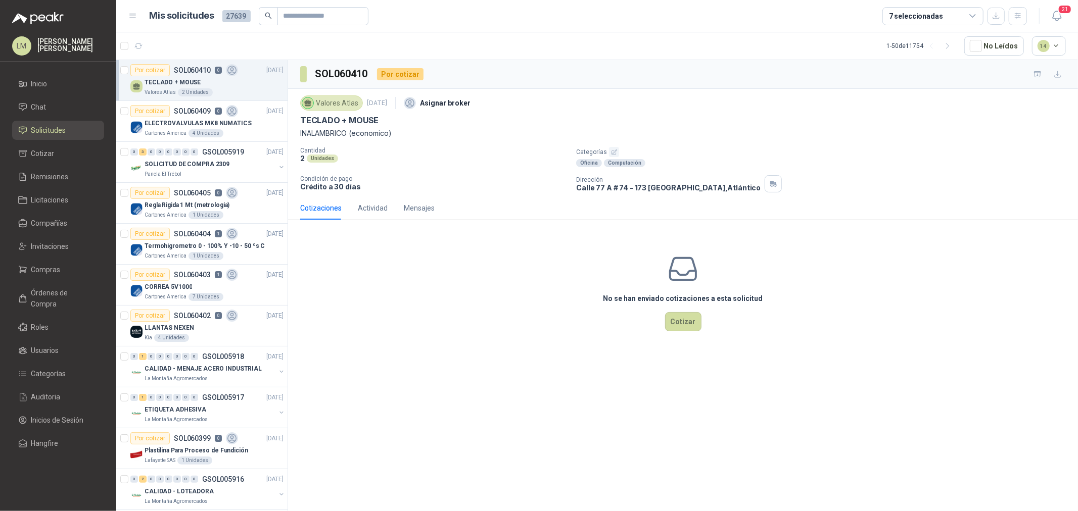
click at [615, 152] on icon "button" at bounding box center [614, 152] width 7 height 7
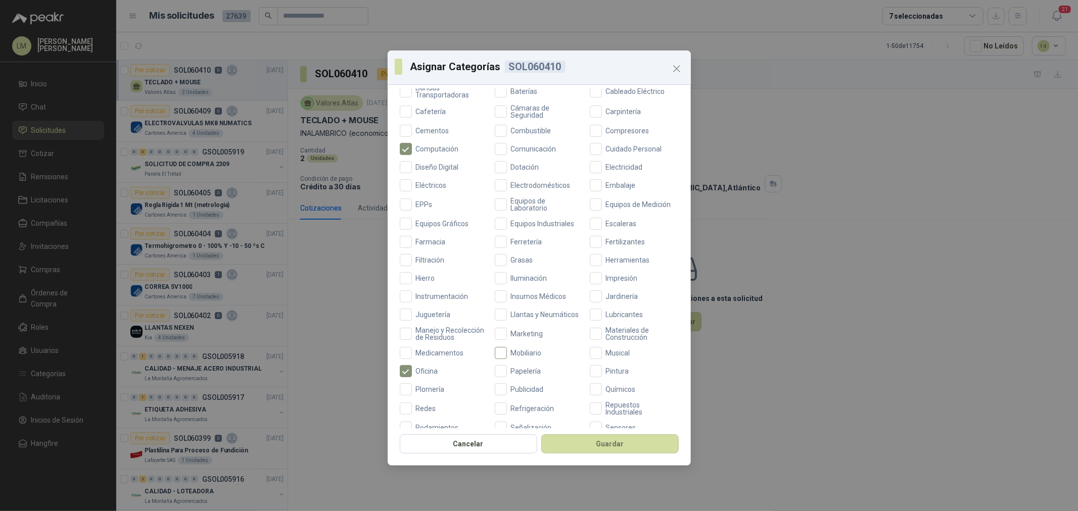
scroll to position [239, 0]
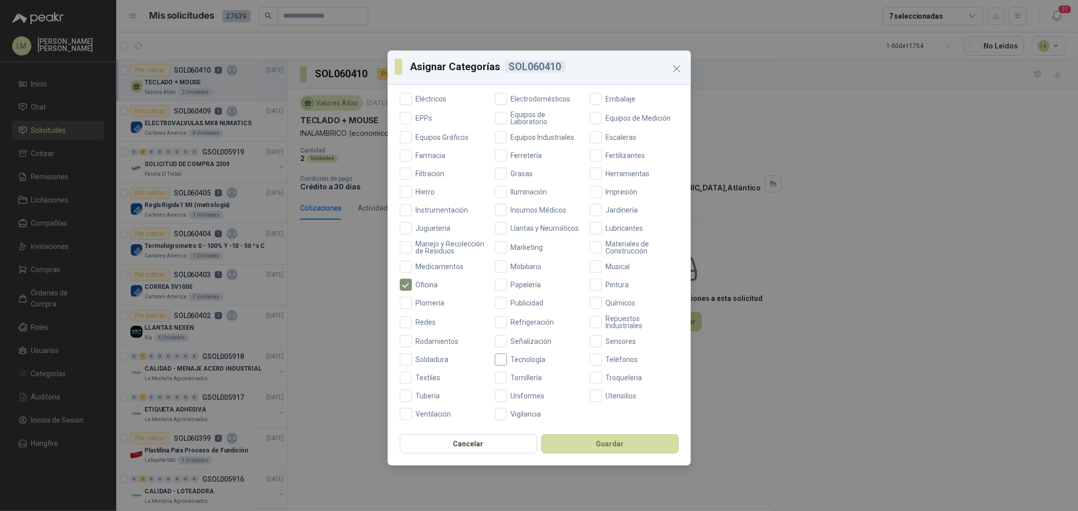
click at [522, 362] on span "Tecnología" at bounding box center [528, 359] width 43 height 7
click at [563, 390] on button "Guardar" at bounding box center [609, 444] width 137 height 19
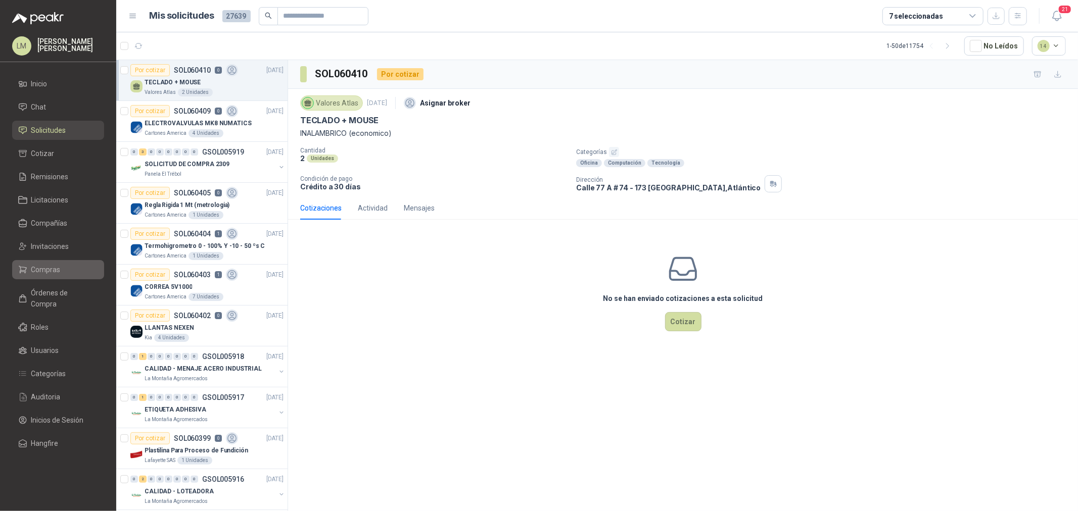
click at [44, 272] on span "Compras" at bounding box center [45, 269] width 29 height 11
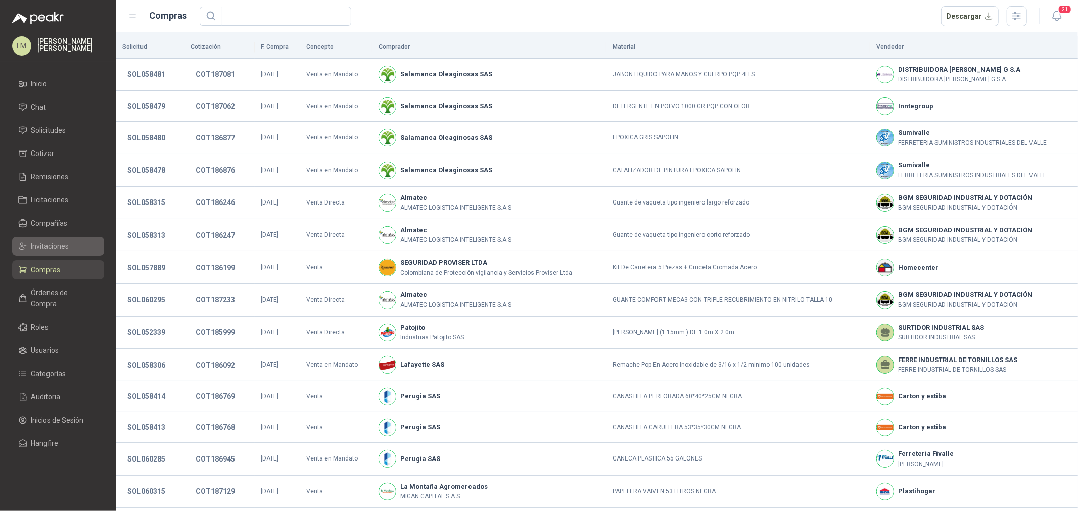
click at [53, 246] on span "Invitaciones" at bounding box center [50, 246] width 38 height 11
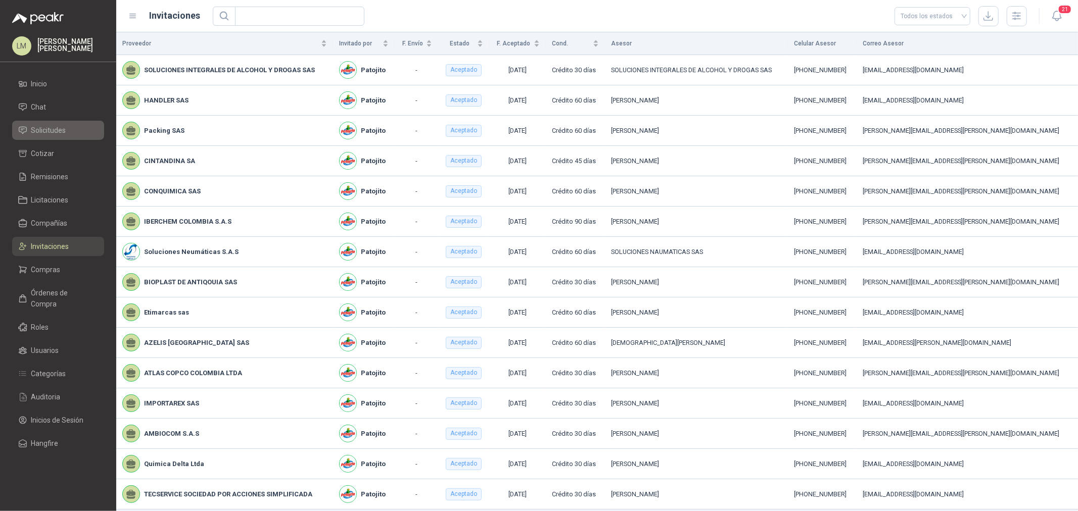
click at [61, 125] on span "Solicitudes" at bounding box center [48, 130] width 35 height 11
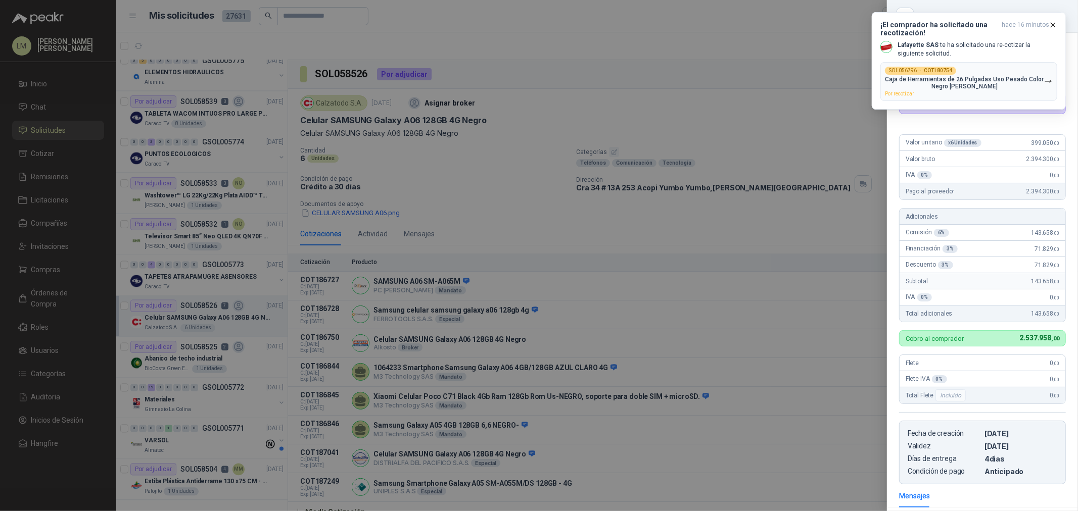
scroll to position [144, 0]
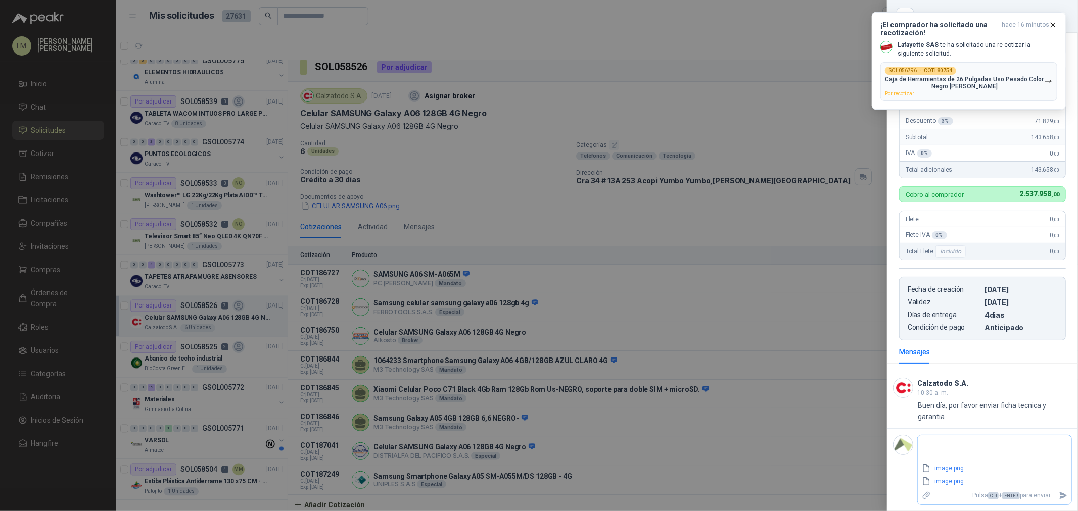
type textarea "*"
type textarea "**"
type textarea "***"
type textarea "****"
type textarea "*****"
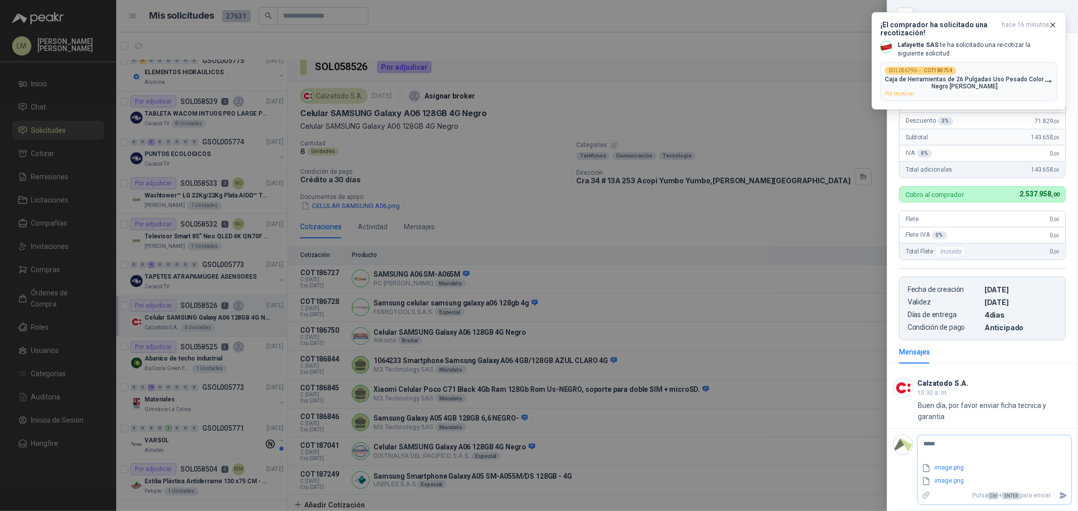
type textarea "******"
type textarea "********"
type textarea "*********"
type textarea "**********"
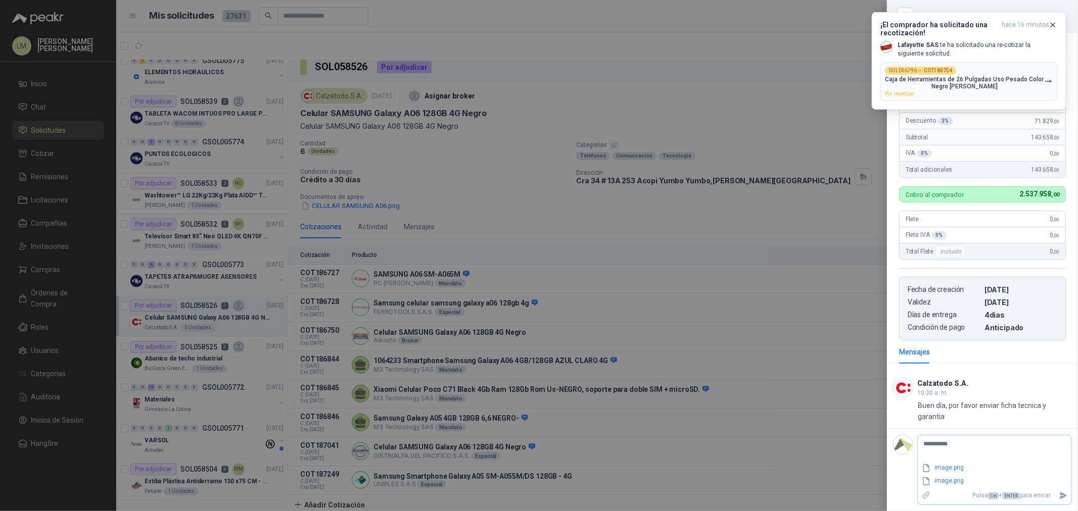
type textarea "**********"
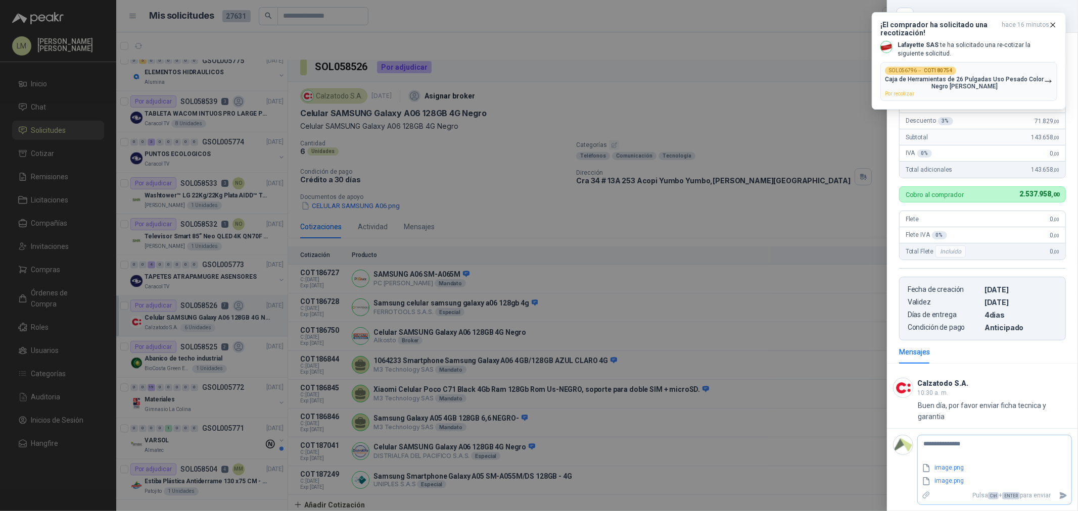
type textarea "**********"
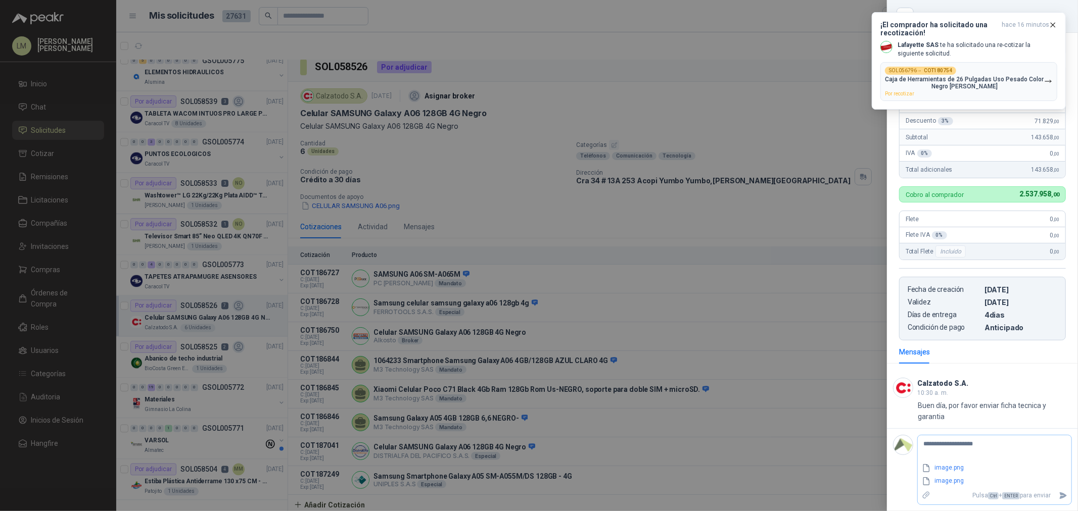
type textarea "**********"
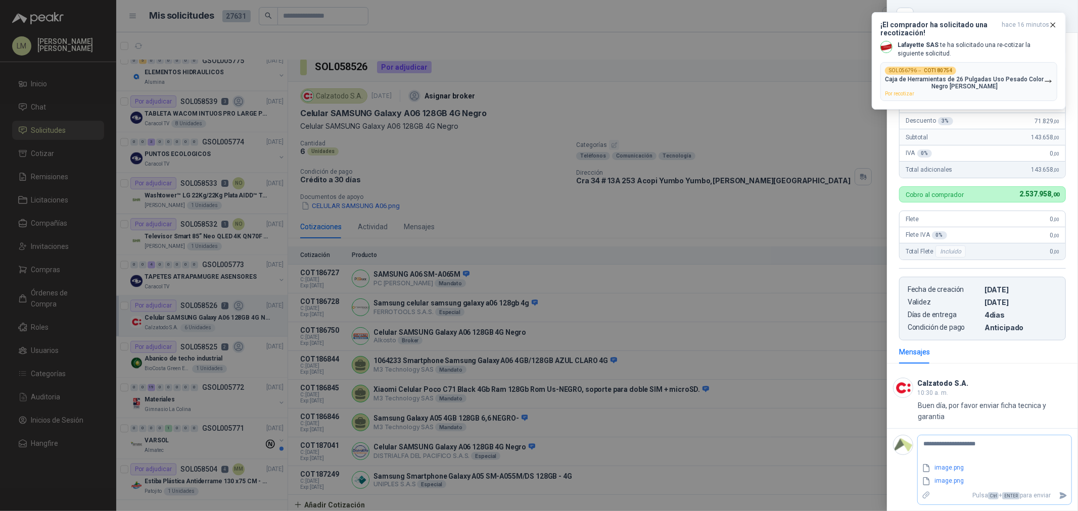
type textarea "**********"
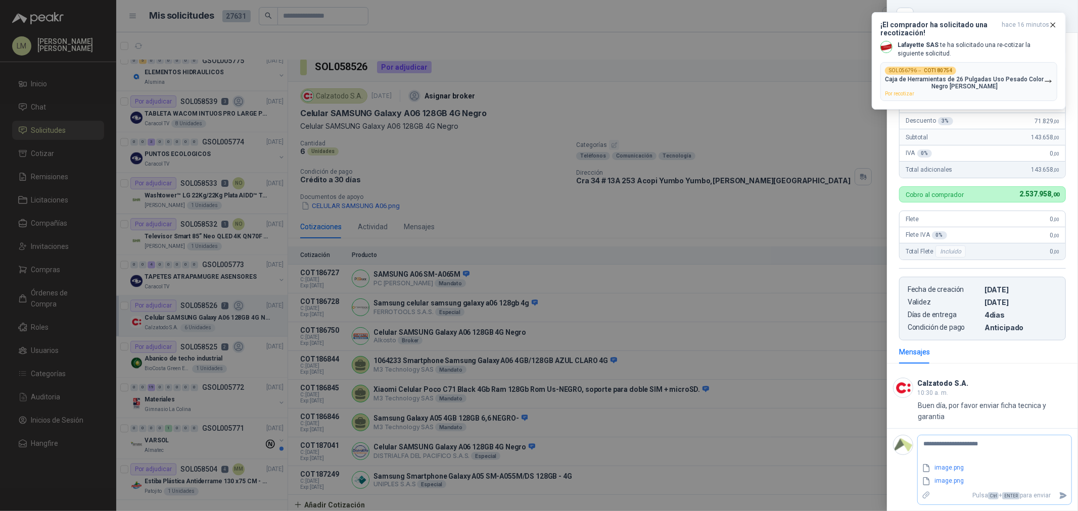
type textarea "**********"
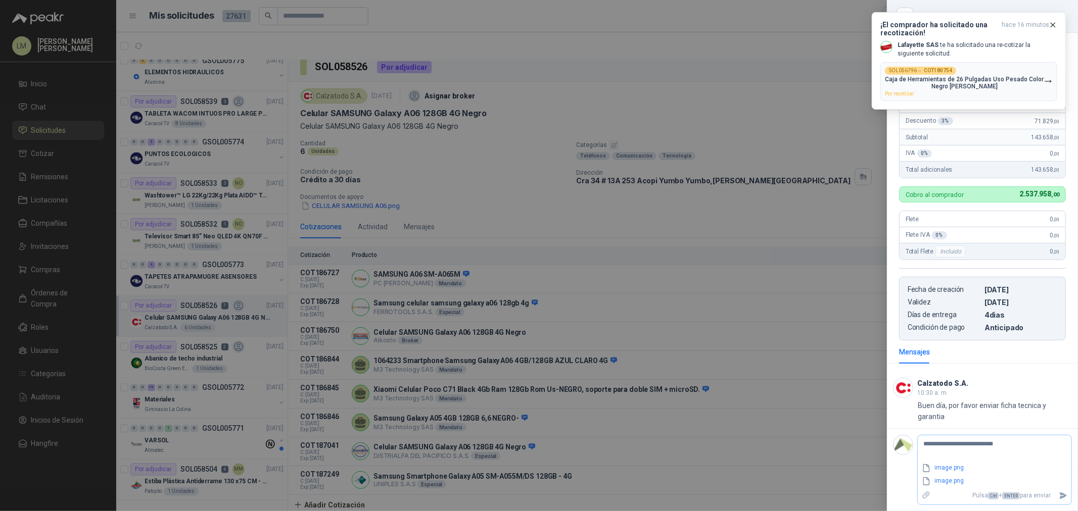
type textarea "**********"
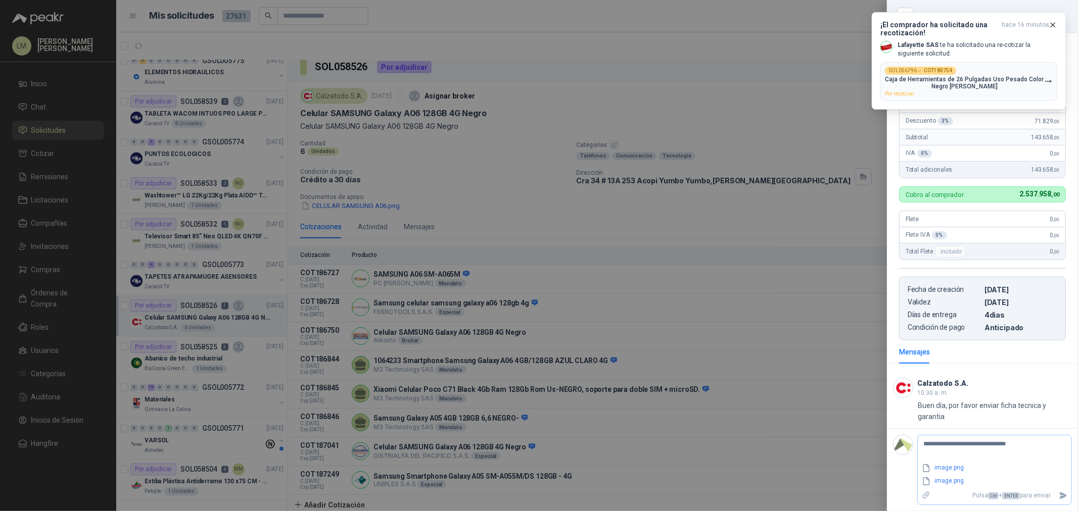
type textarea "**********"
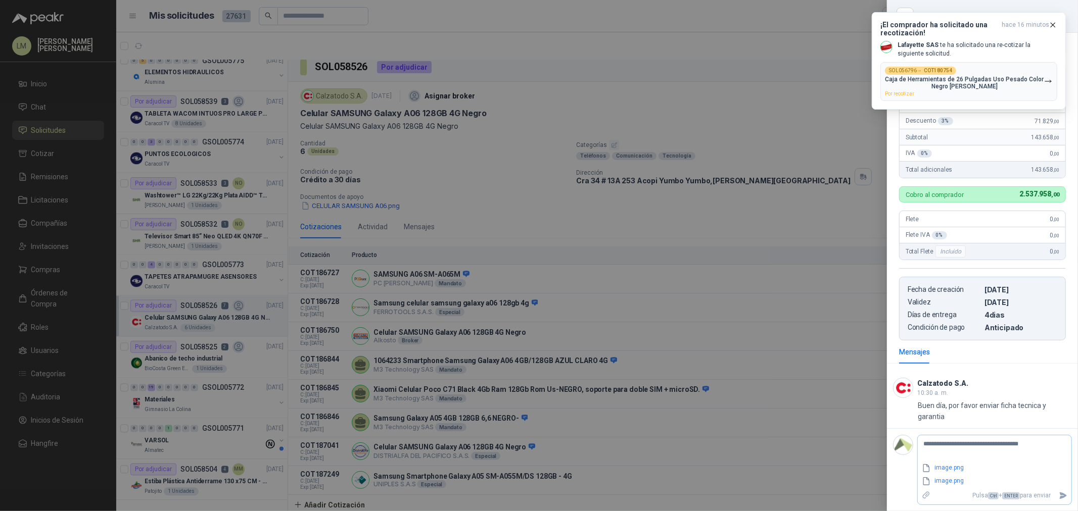
type textarea "**********"
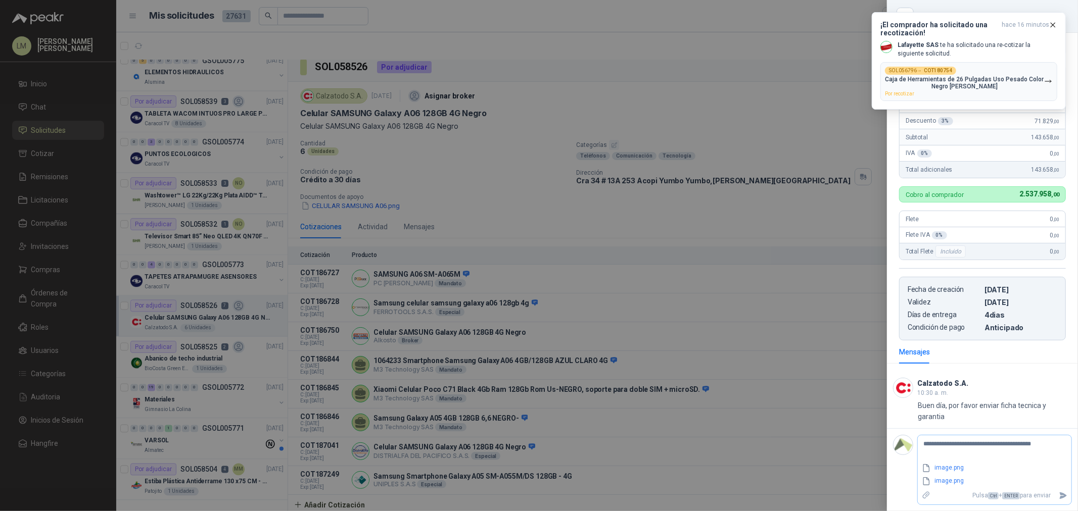
type textarea "**********"
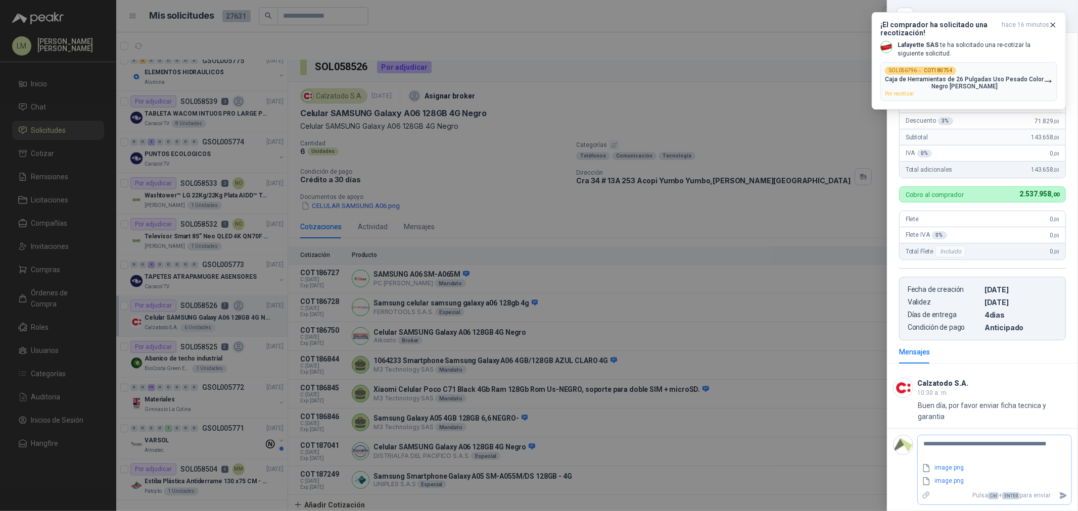
type textarea "**********"
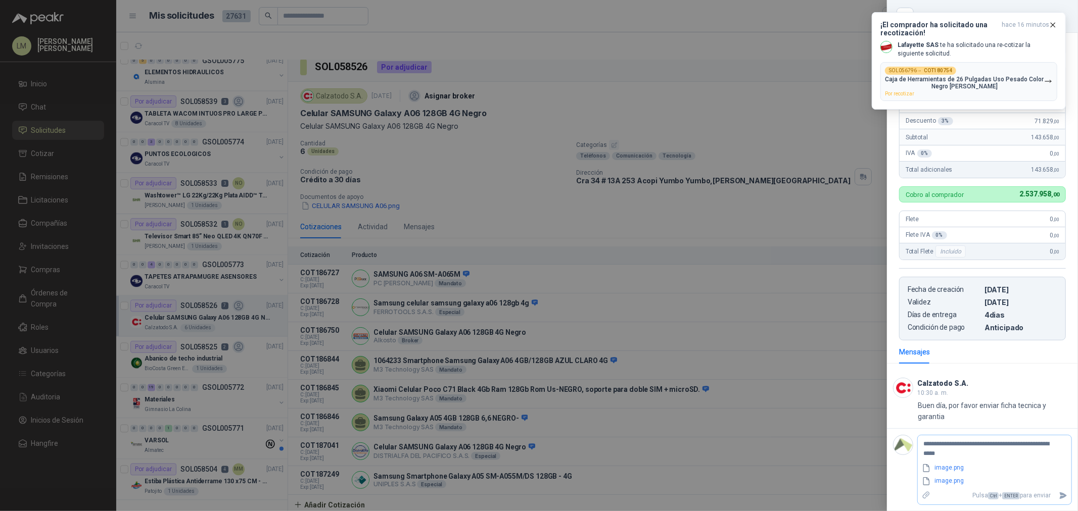
type textarea "**********"
click at [1060, 494] on icon "Enviar" at bounding box center [1063, 496] width 7 height 7
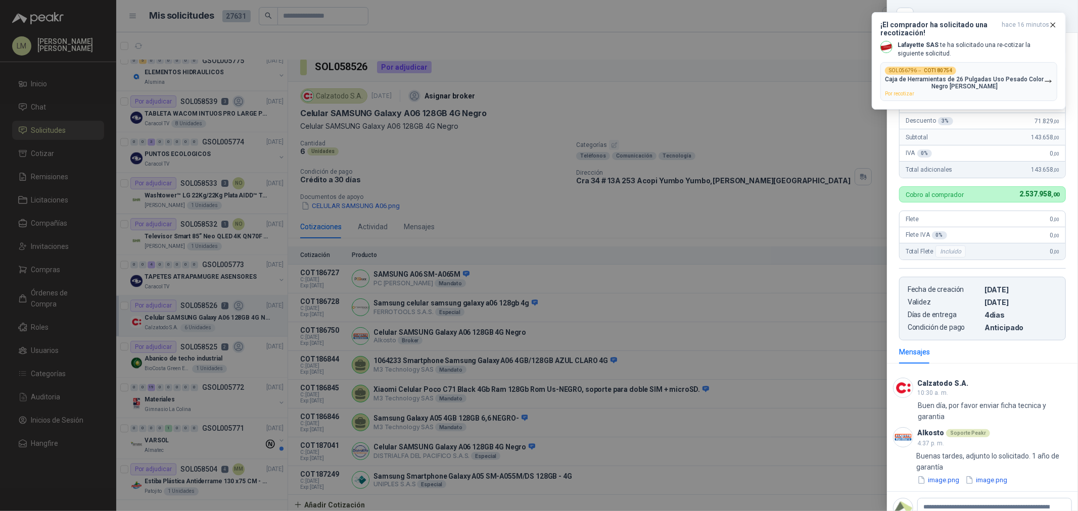
click at [522, 280] on div at bounding box center [539, 255] width 1078 height 511
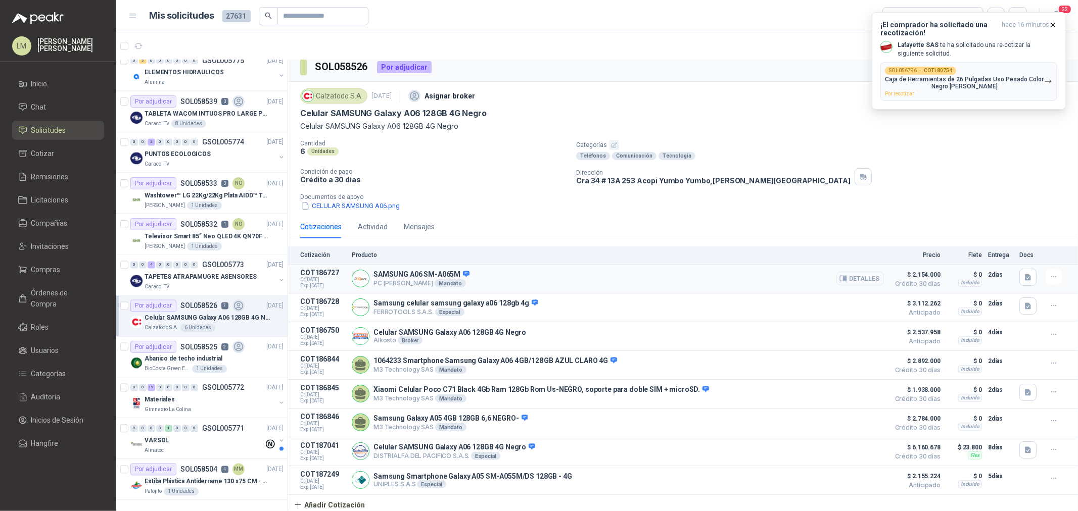
click at [851, 274] on button "Detalles" at bounding box center [860, 279] width 48 height 14
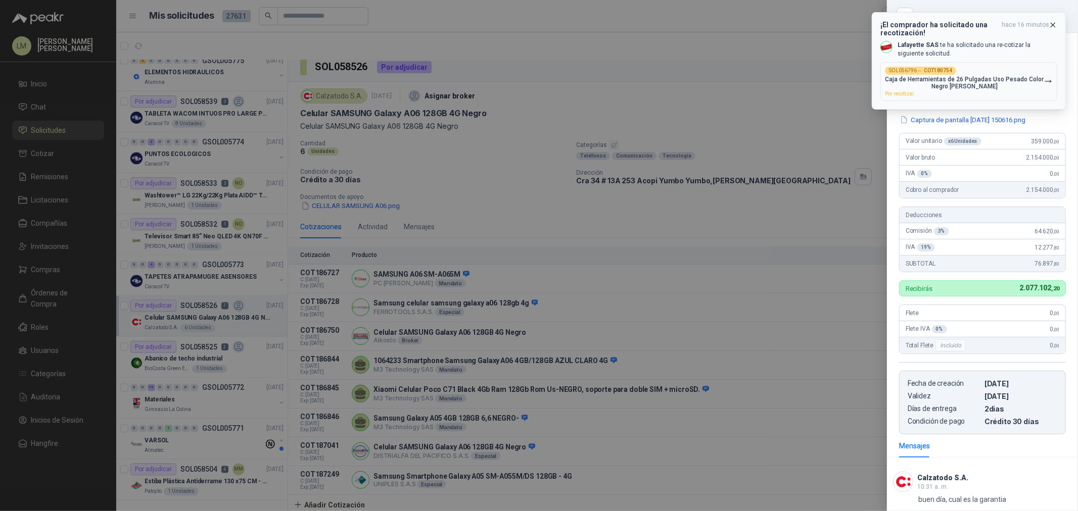
click at [1053, 24] on icon "button" at bounding box center [1053, 25] width 9 height 9
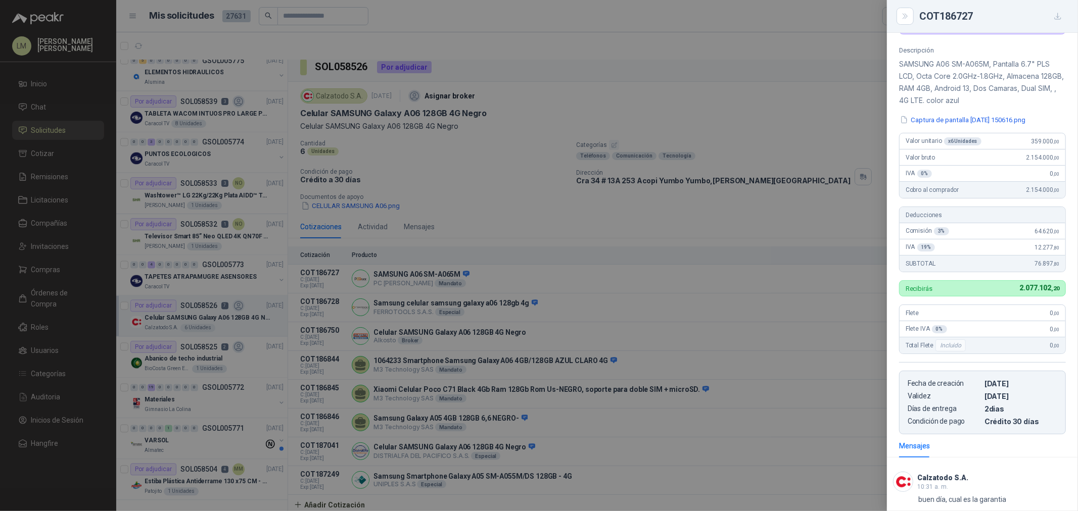
scroll to position [68, 0]
